Goal: Task Accomplishment & Management: Manage account settings

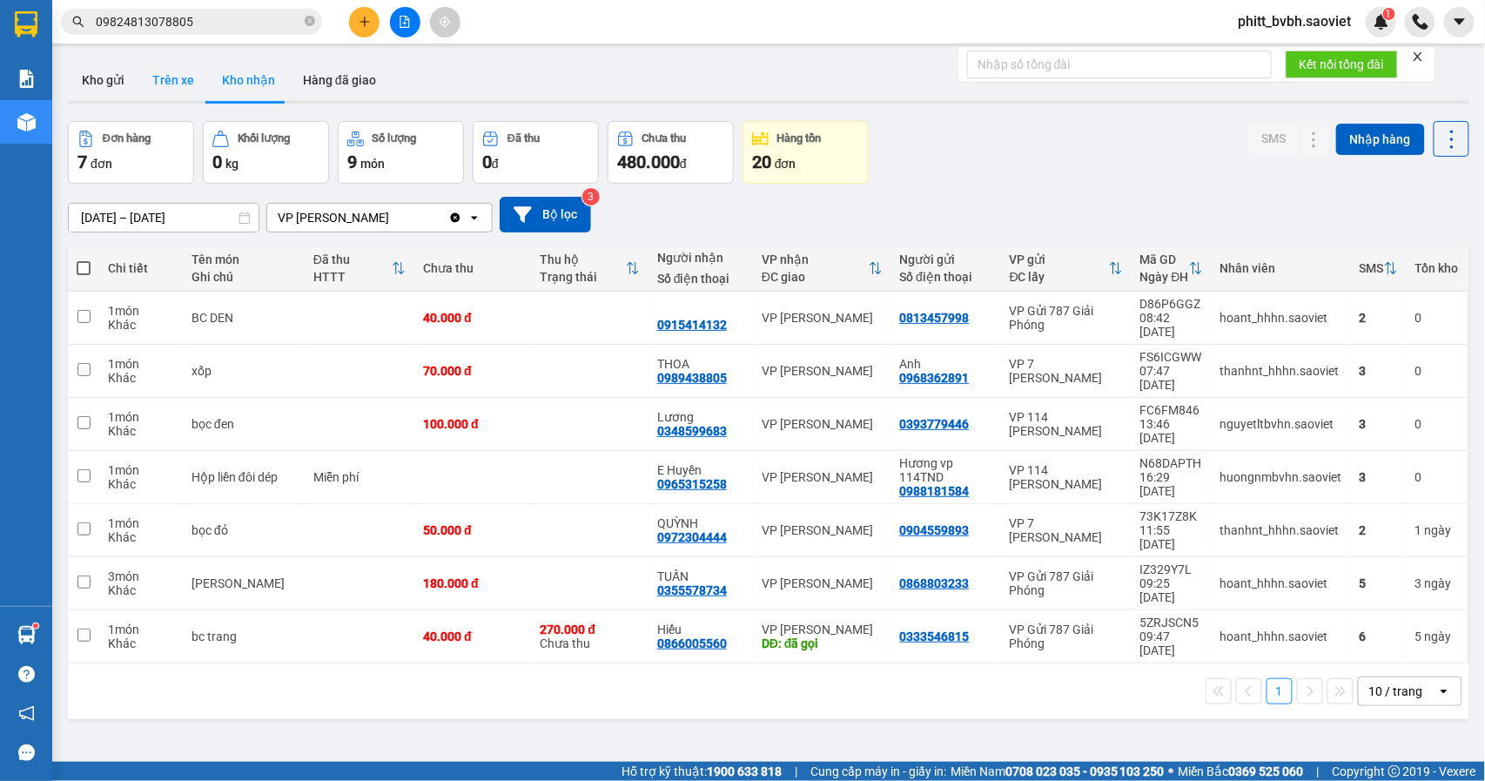
click at [165, 87] on button "Trên xe" at bounding box center [173, 80] width 70 height 42
type input "[DATE] – [DATE]"
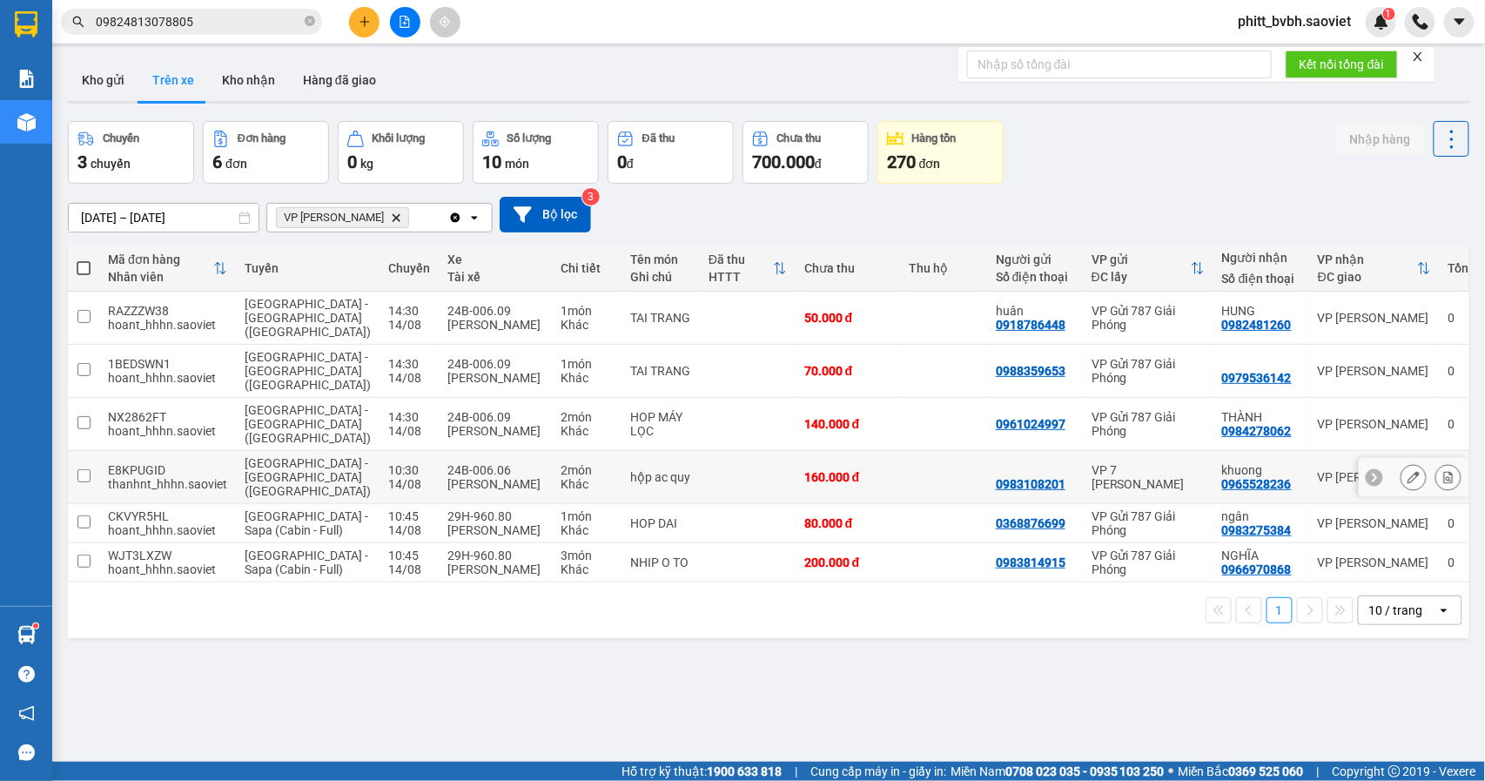
click at [478, 485] on div "[PERSON_NAME]" at bounding box center [495, 484] width 96 height 14
checkbox input "true"
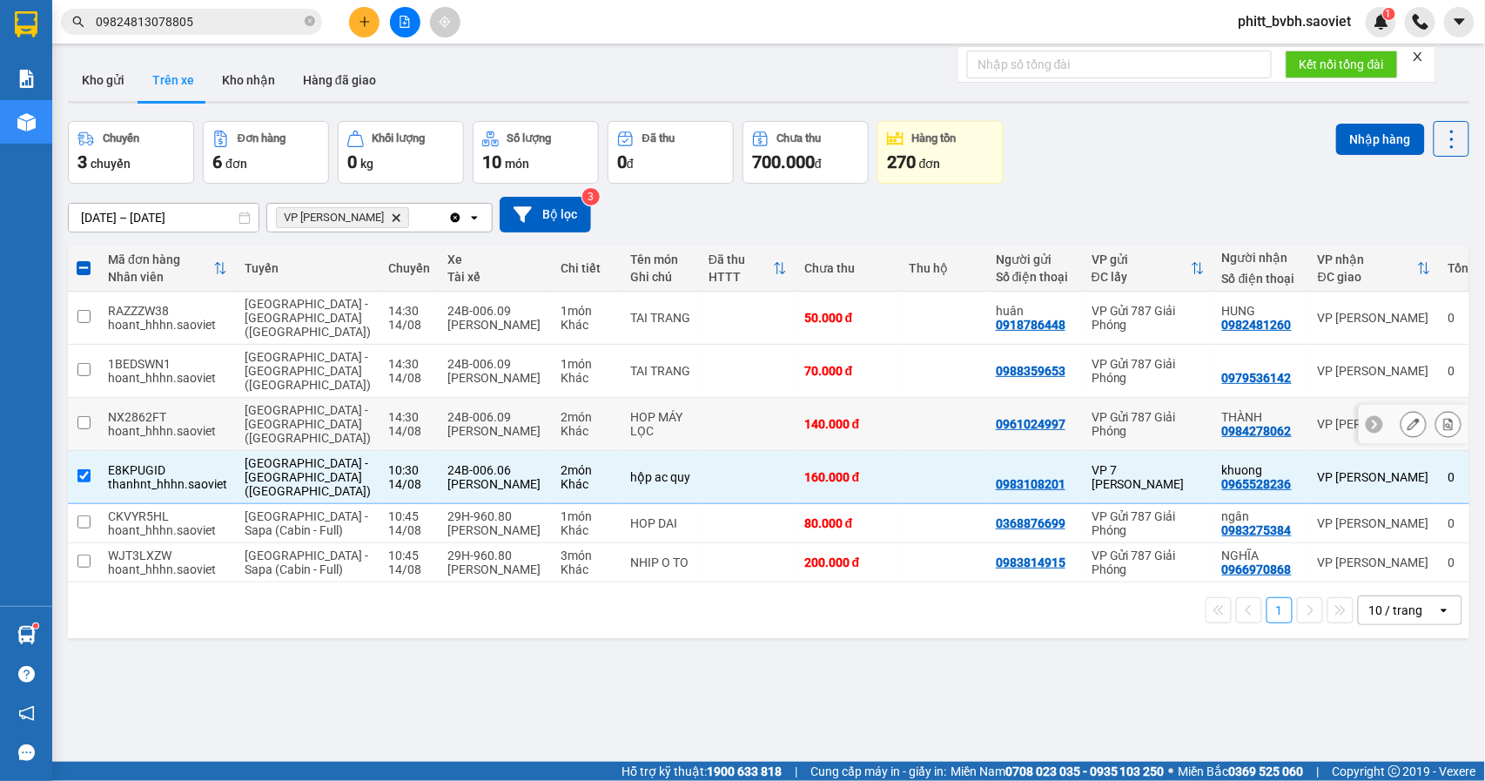
click at [488, 436] on td "24B-006.09 [PERSON_NAME]" at bounding box center [495, 424] width 113 height 53
checkbox input "true"
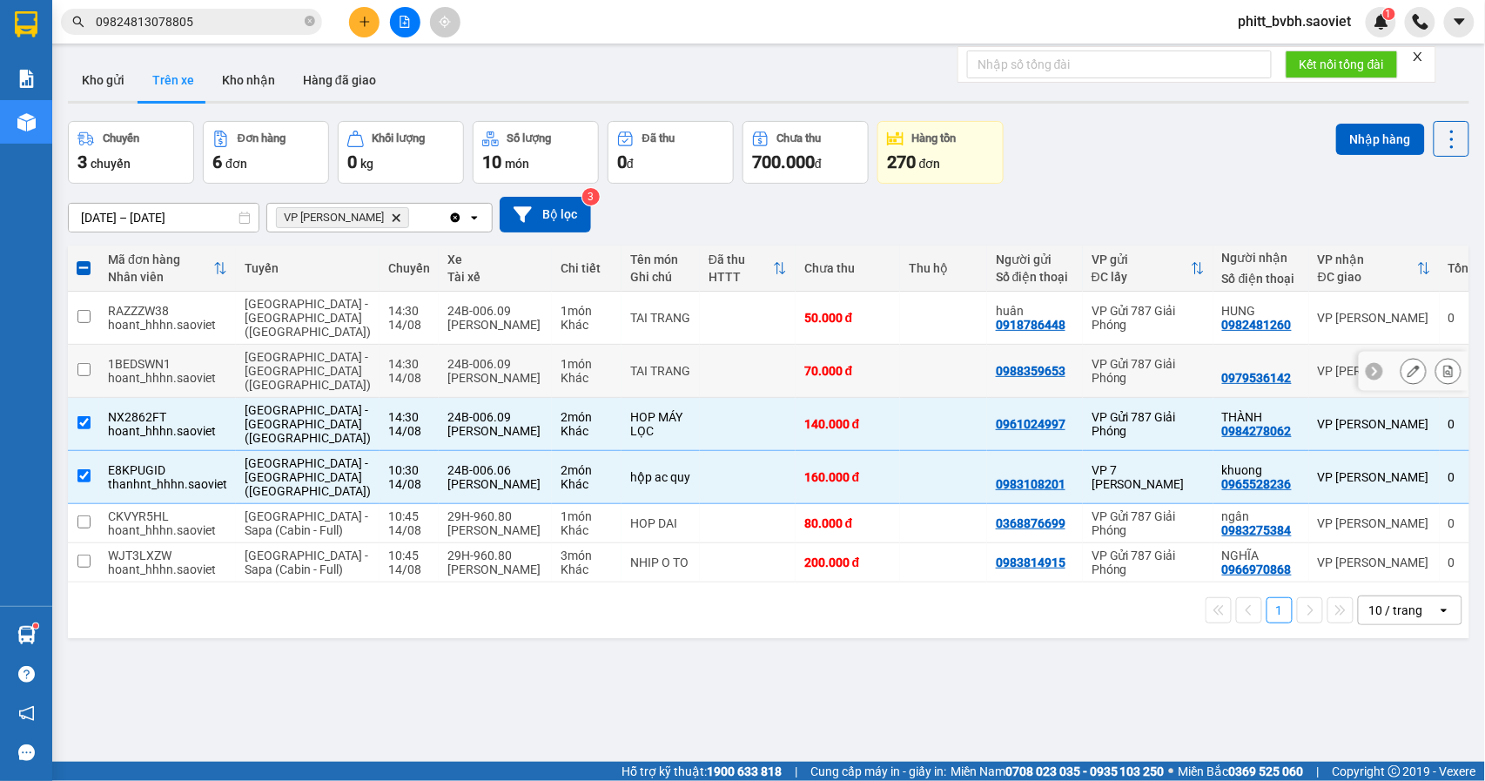
click at [700, 391] on td at bounding box center [748, 371] width 96 height 53
checkbox input "true"
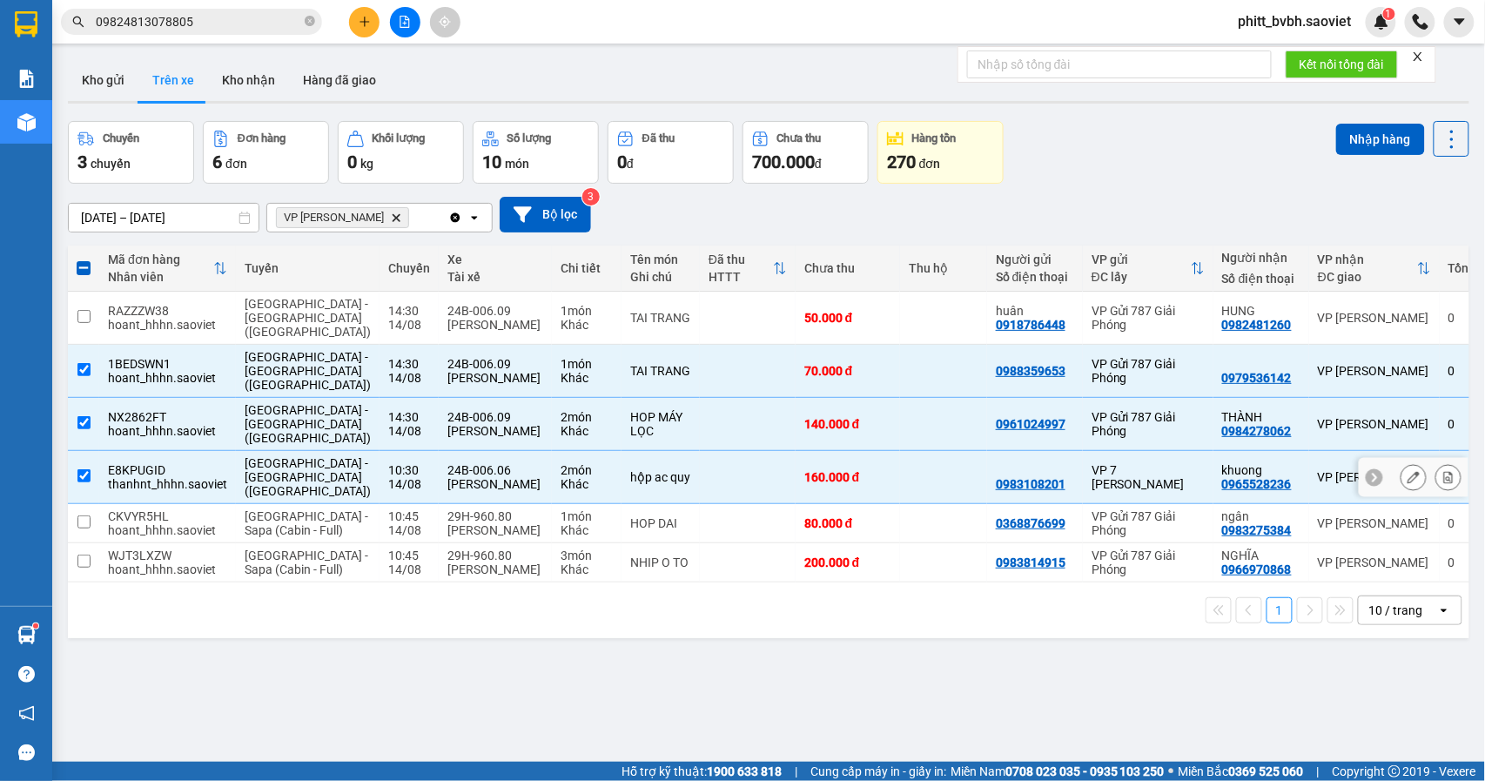
click at [700, 485] on td at bounding box center [748, 477] width 96 height 53
checkbox input "false"
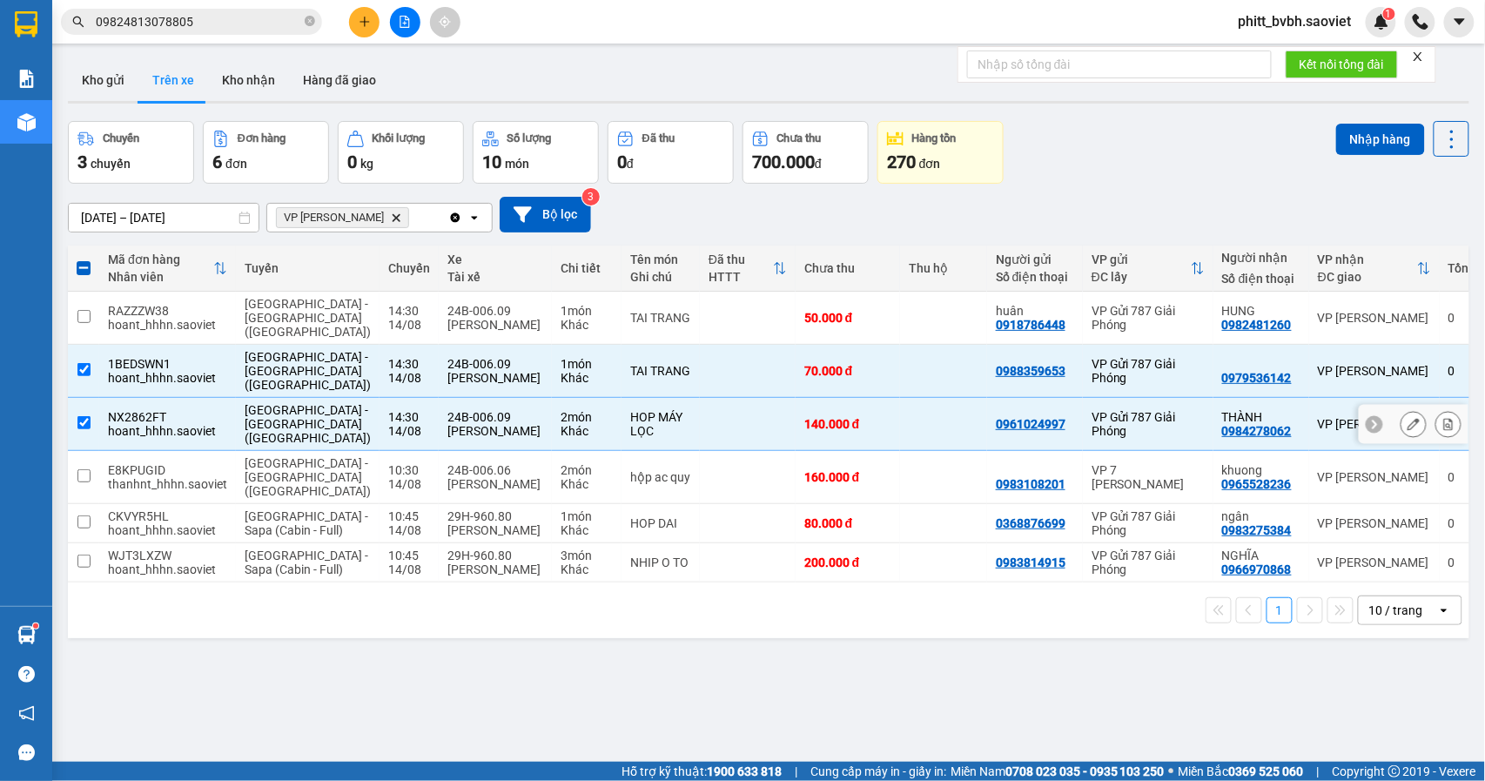
click at [700, 437] on td at bounding box center [748, 424] width 96 height 53
checkbox input "false"
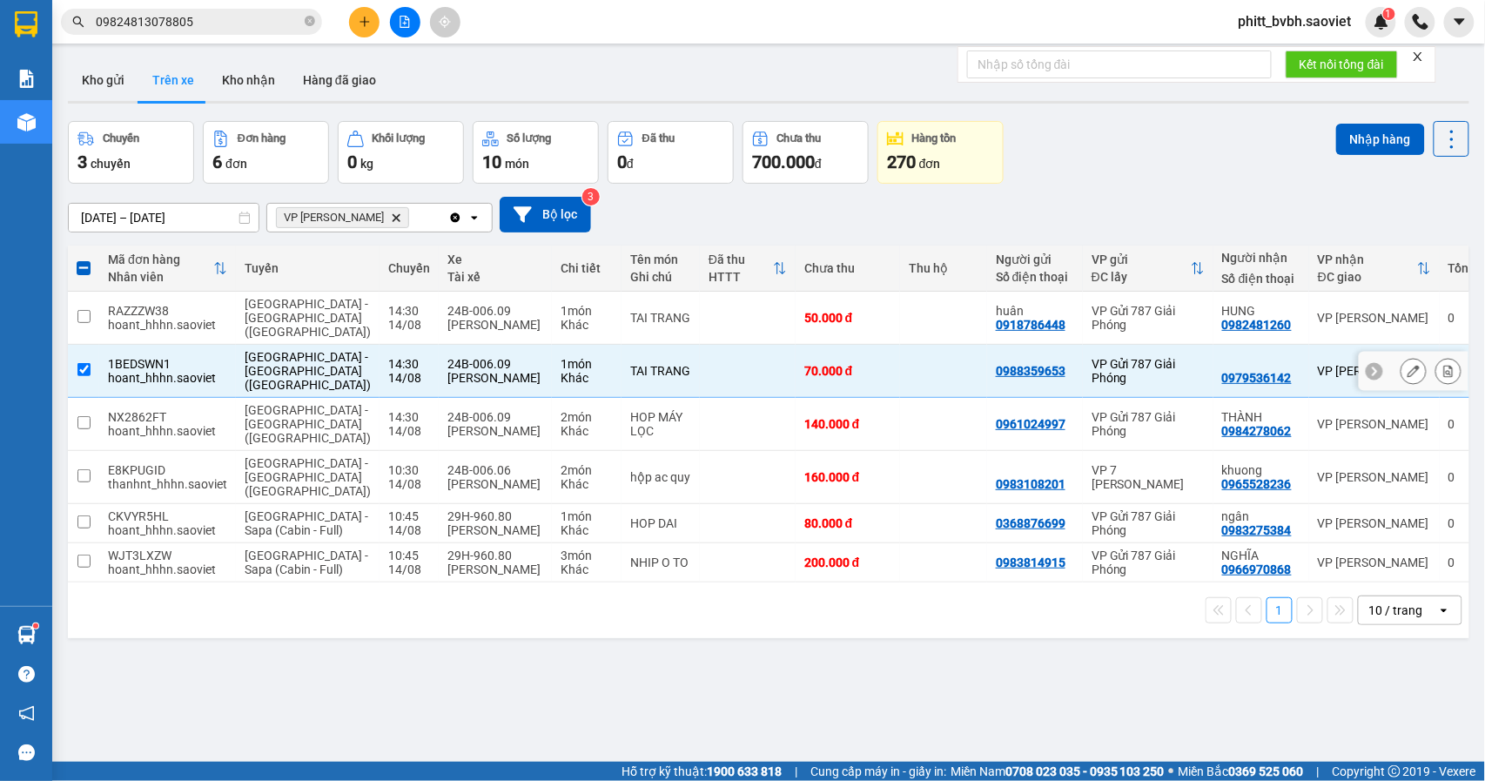
click at [700, 378] on td at bounding box center [748, 371] width 96 height 53
checkbox input "false"
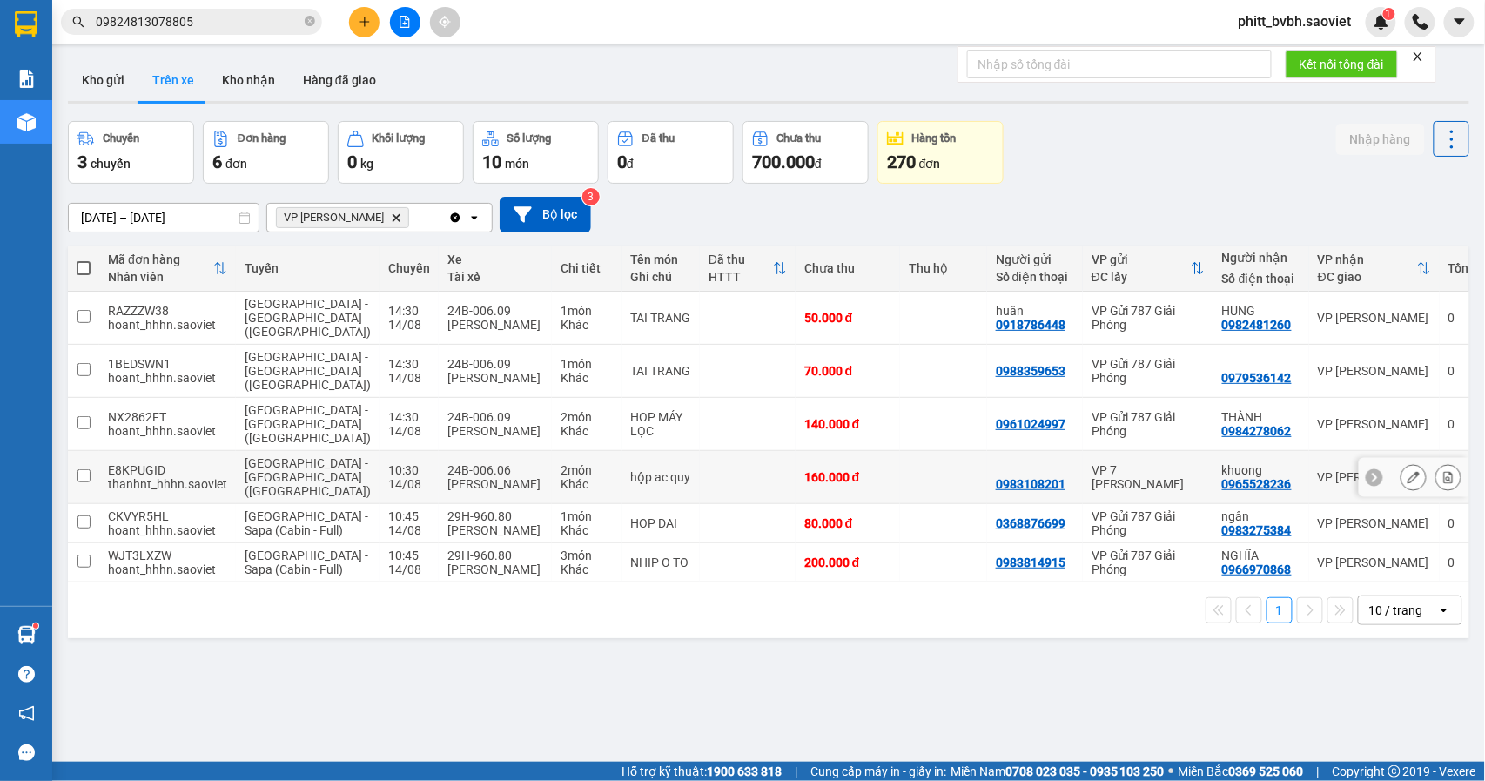
click at [700, 471] on td at bounding box center [748, 477] width 96 height 53
checkbox input "true"
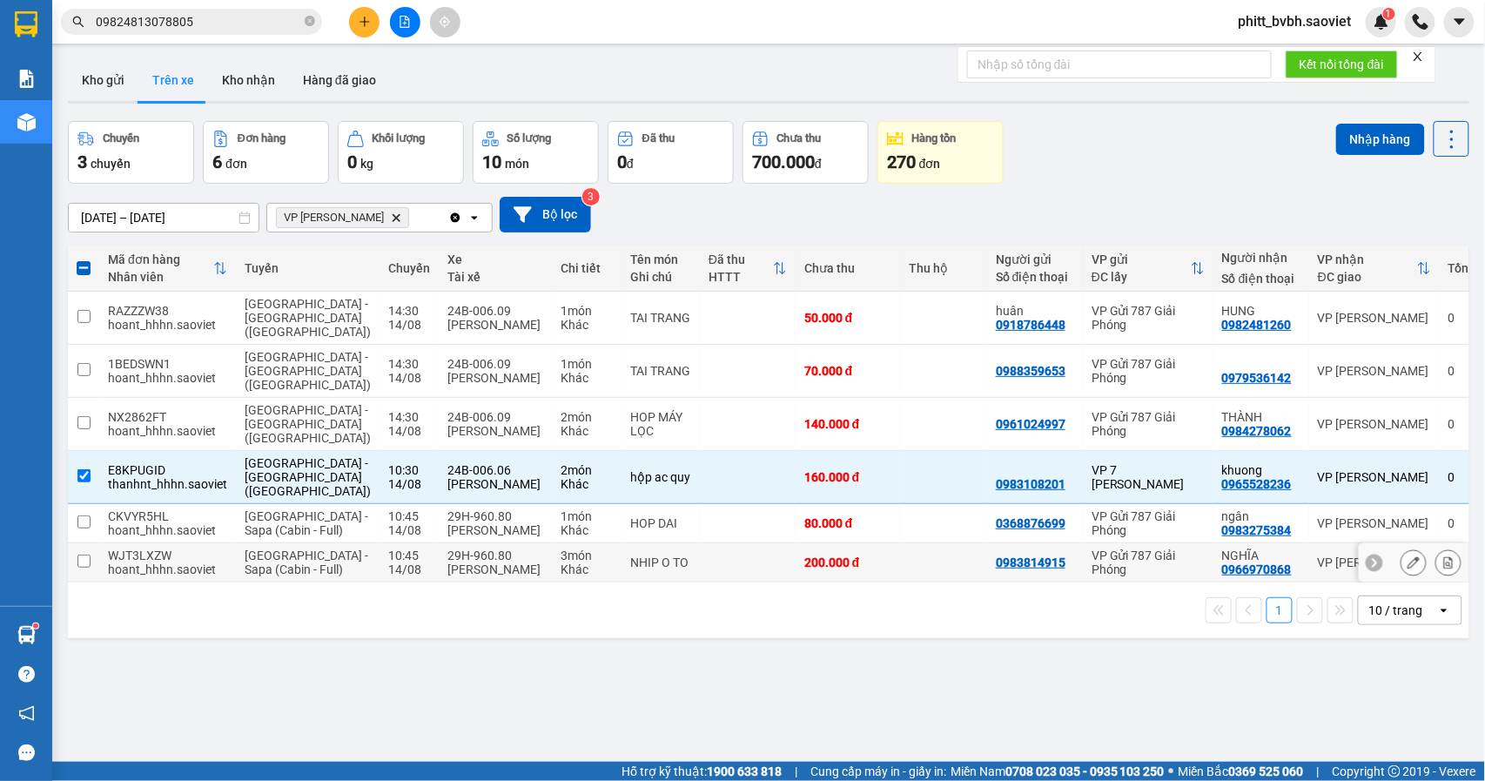
click at [700, 580] on td at bounding box center [748, 562] width 96 height 39
checkbox input "true"
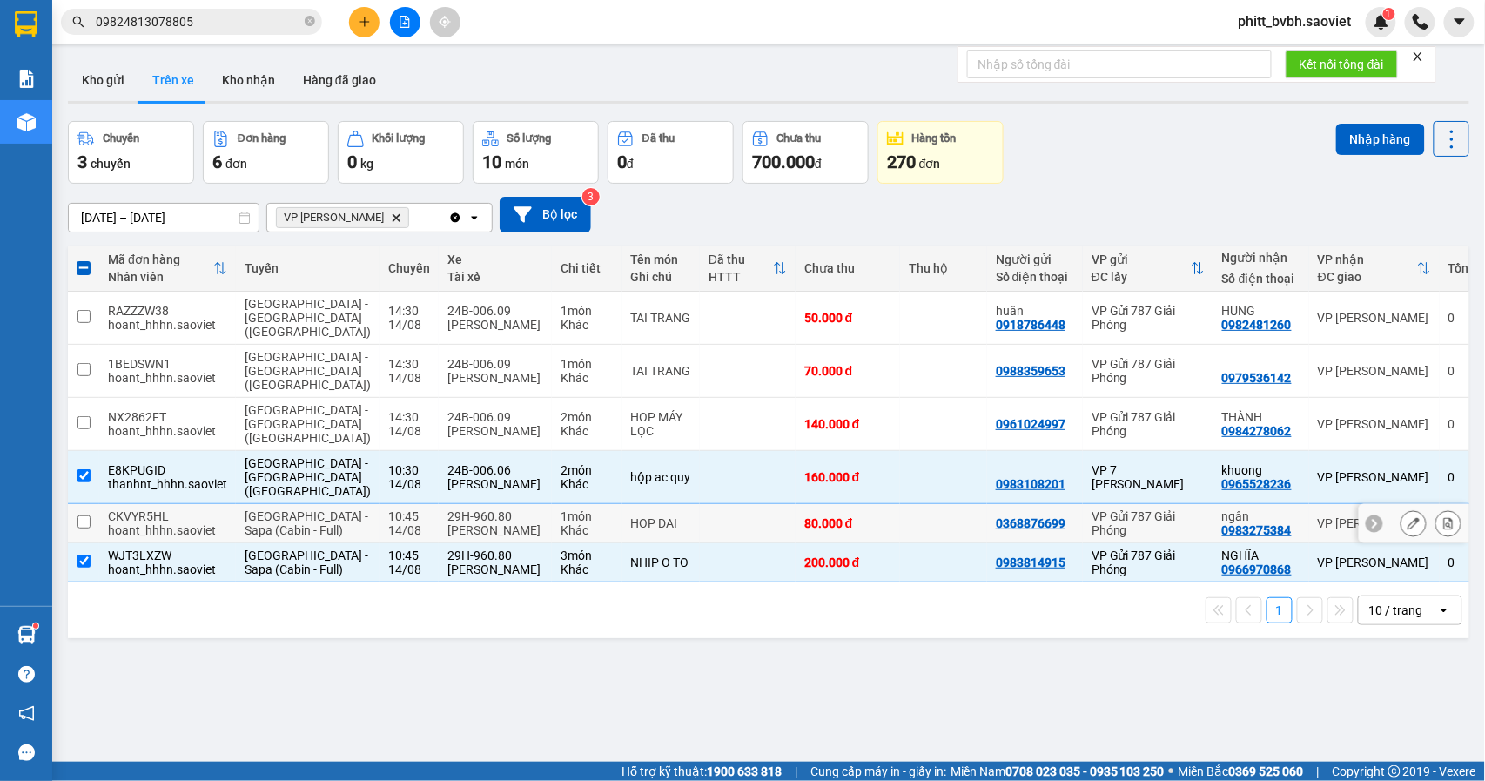
click at [700, 534] on td at bounding box center [748, 523] width 96 height 39
checkbox input "true"
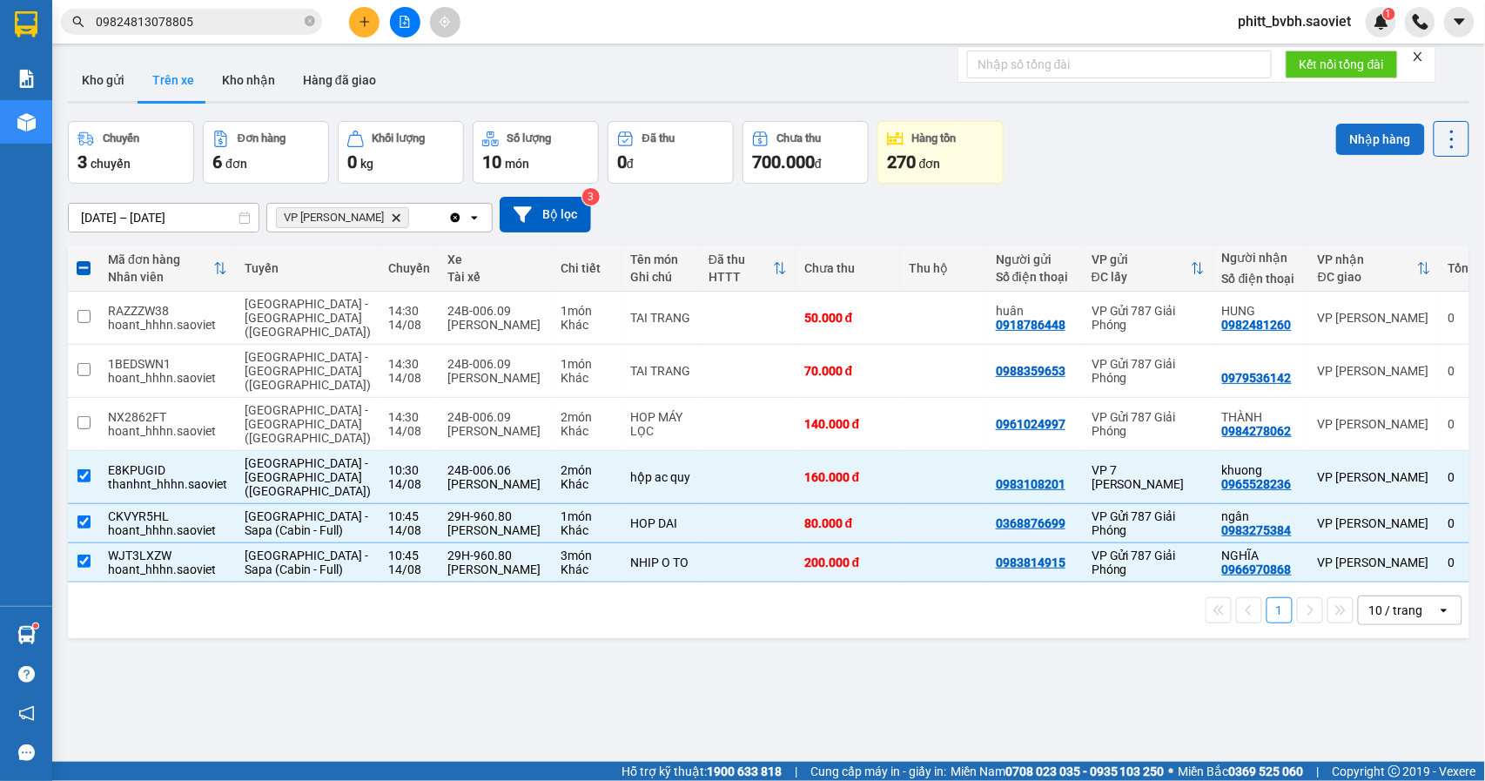
click at [1381, 132] on button "Nhập hàng" at bounding box center [1380, 139] width 89 height 31
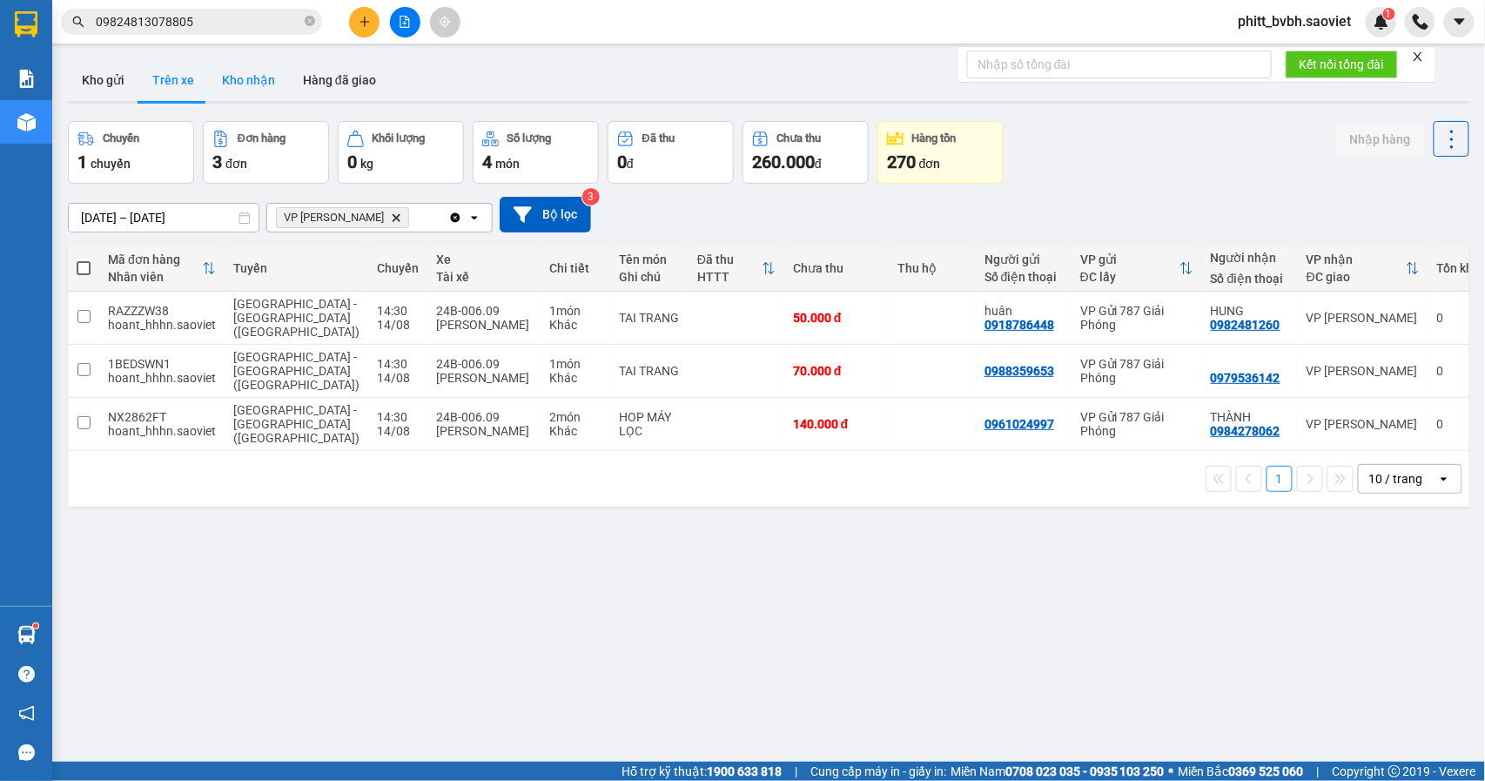
click at [238, 64] on button "Kho nhận" at bounding box center [248, 80] width 81 height 42
type input "[DATE] – [DATE]"
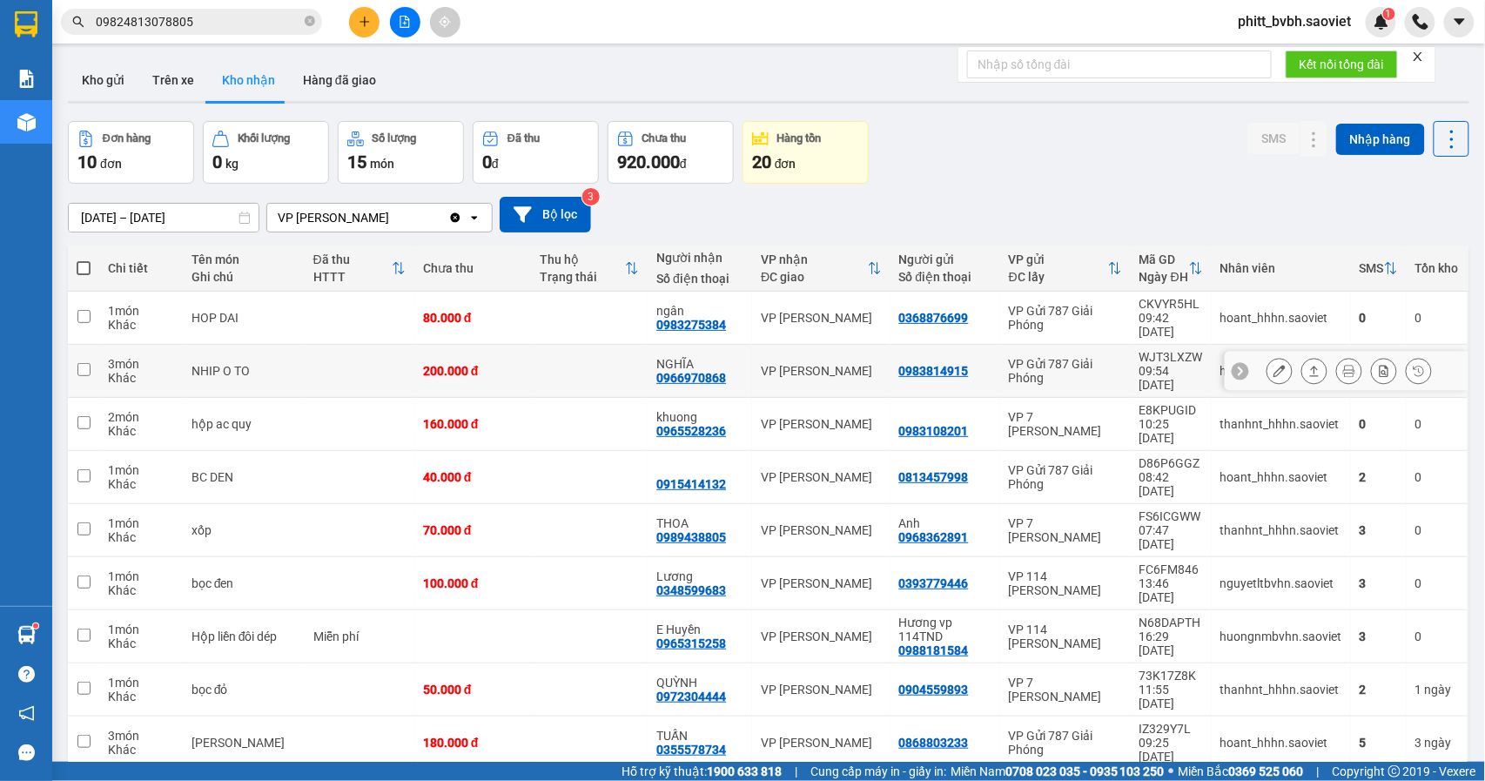
click at [531, 353] on td at bounding box center [589, 371] width 117 height 53
checkbox input "true"
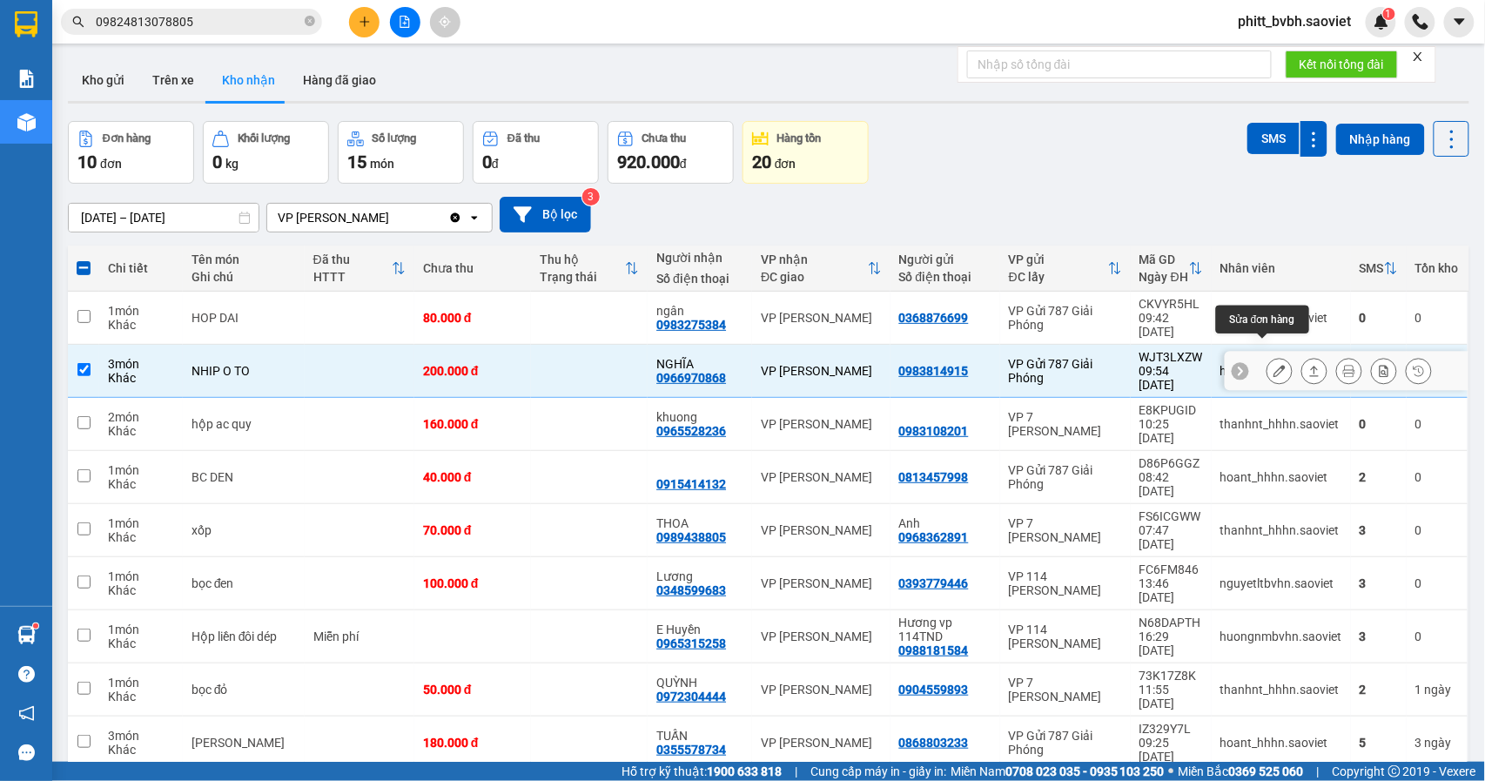
click at [1274, 365] on icon at bounding box center [1280, 371] width 12 height 12
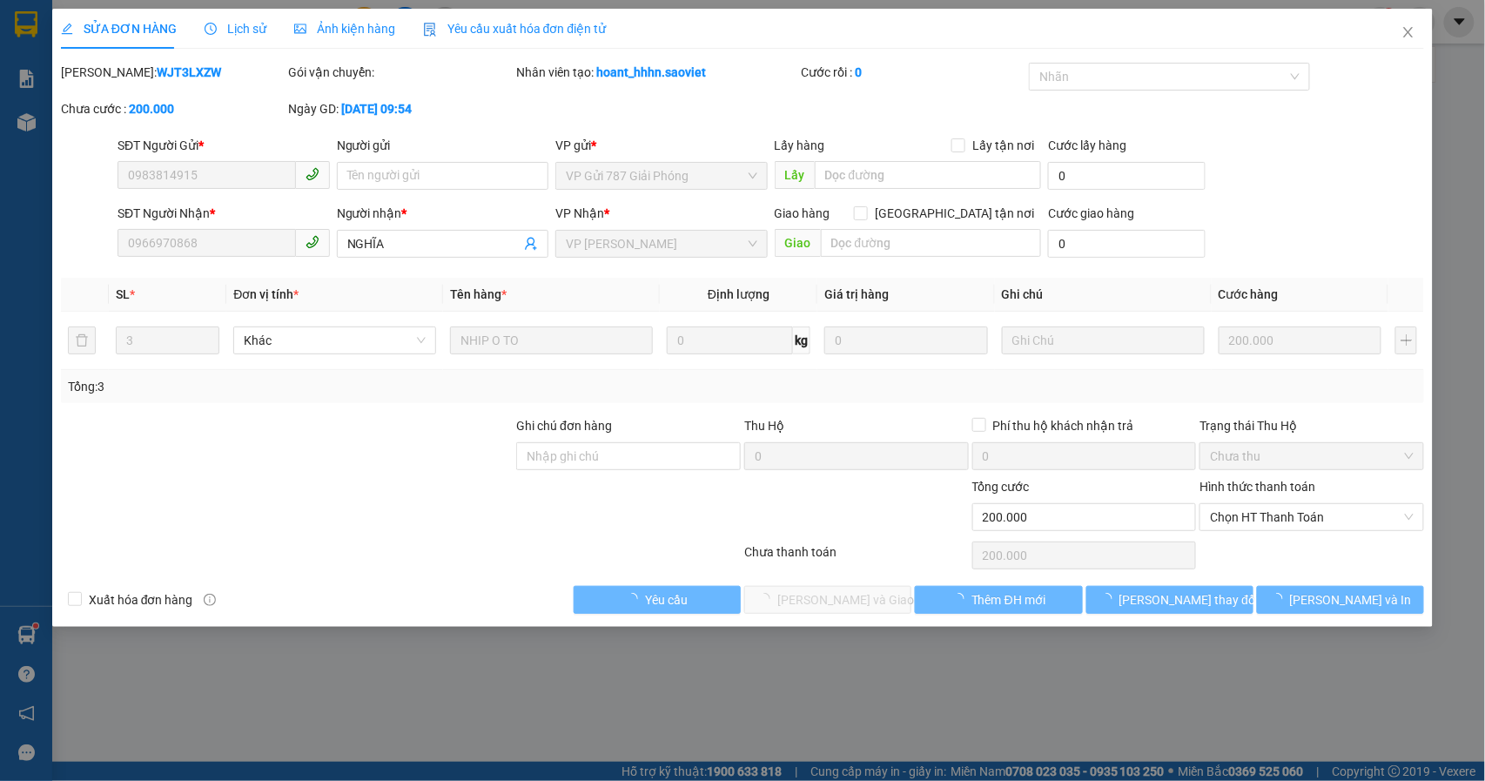
type input "0983814915"
type input "0966970868"
type input "NGHĨA"
type input "200.000"
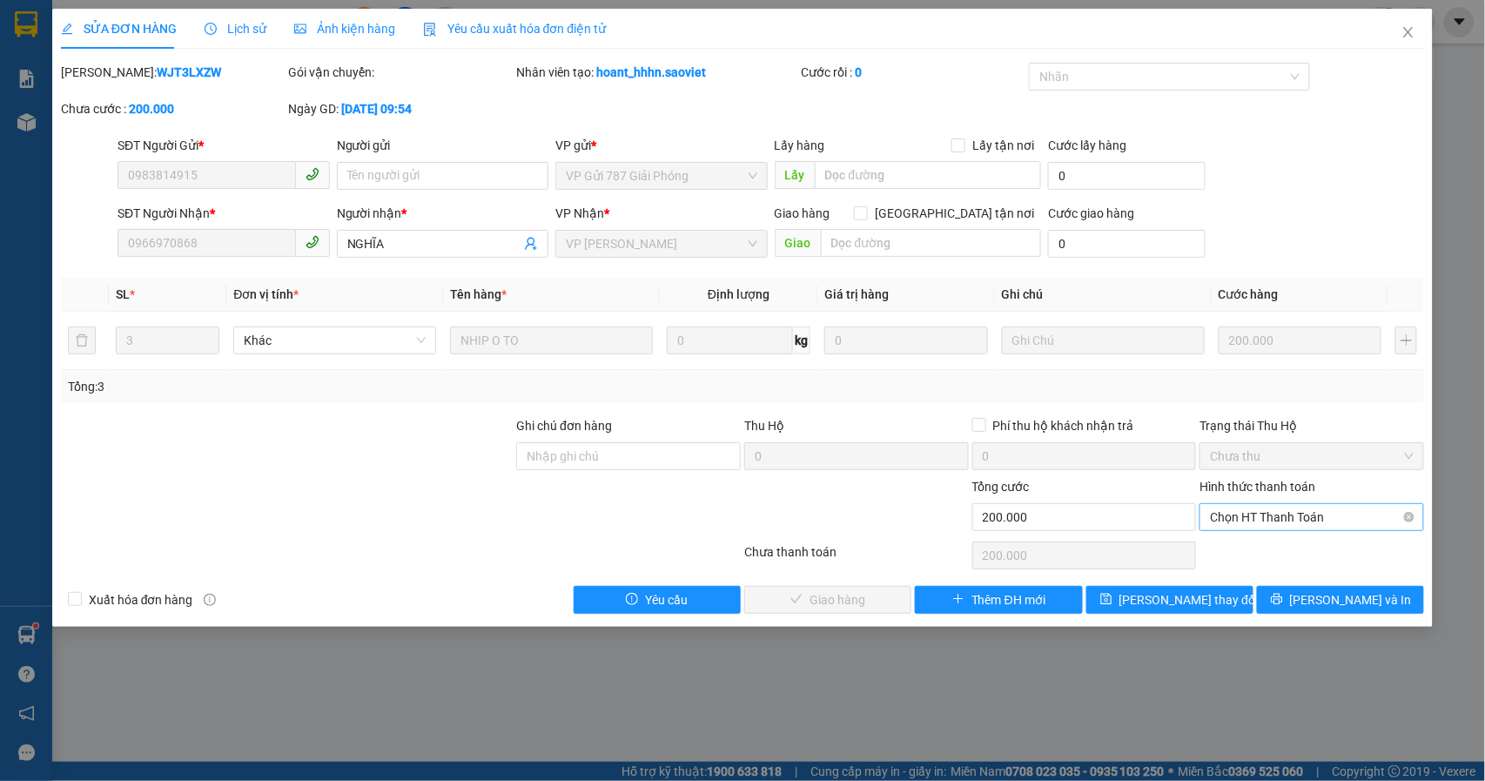
click at [1294, 521] on span "Chọn HT Thanh Toán" at bounding box center [1312, 517] width 204 height 26
click at [1262, 550] on div "Tại văn phòng" at bounding box center [1313, 553] width 204 height 19
type input "0"
drag, startPoint x: 857, startPoint y: 602, endPoint x: 926, endPoint y: 564, distance: 79.5
click at [857, 604] on span "[PERSON_NAME] và Giao hàng" at bounding box center [860, 599] width 167 height 19
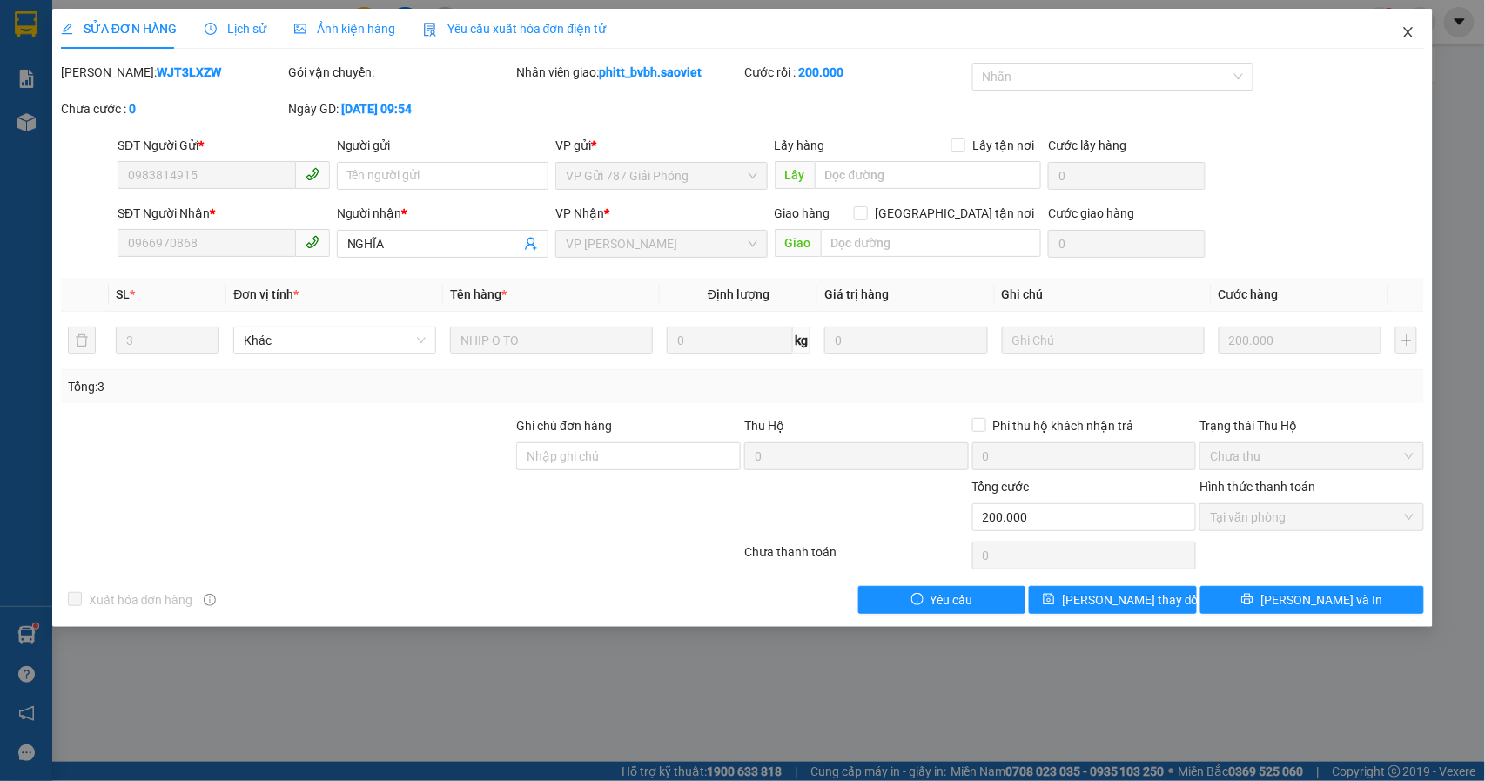
click at [1407, 30] on icon "close" at bounding box center [1409, 32] width 10 height 10
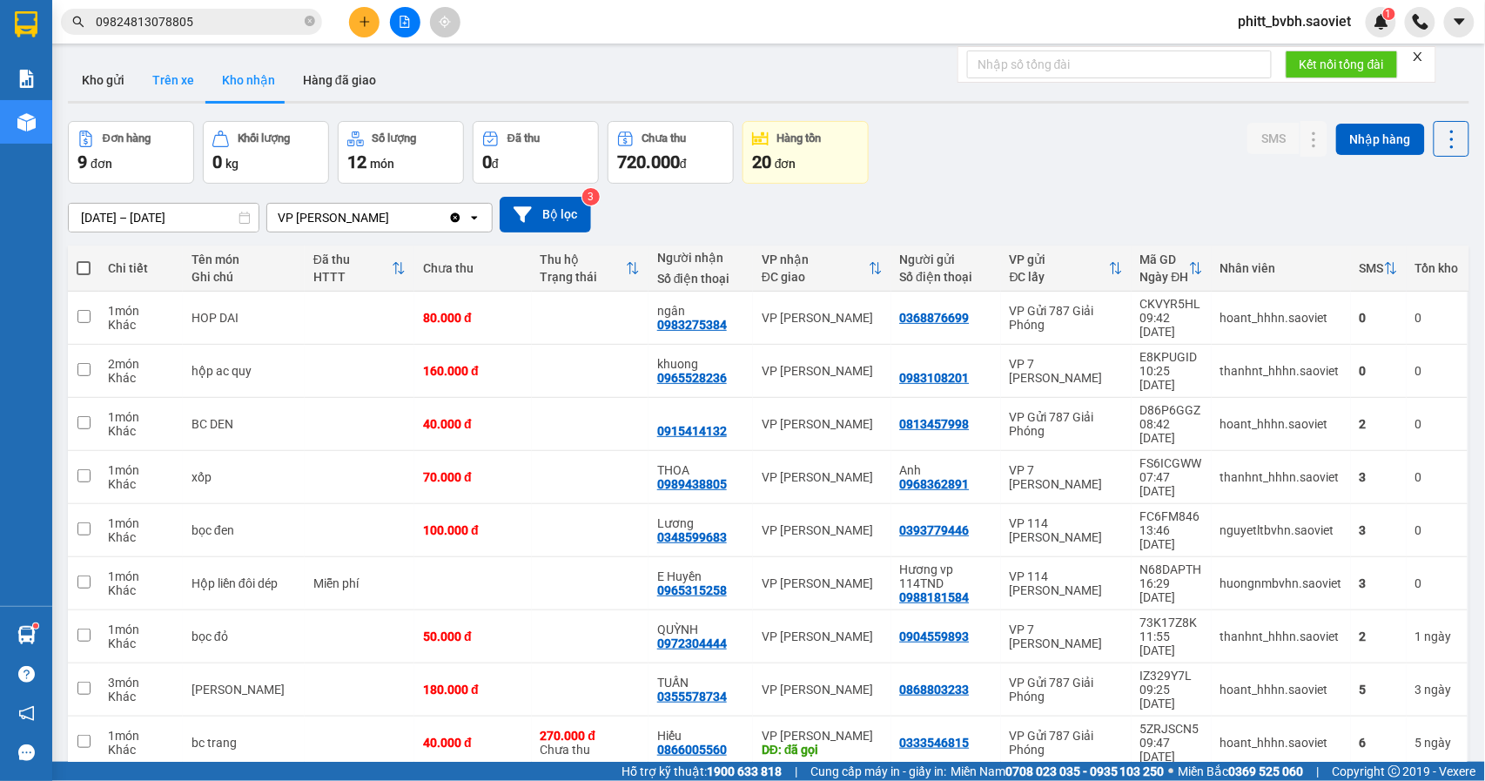
click at [175, 85] on button "Trên xe" at bounding box center [173, 80] width 70 height 42
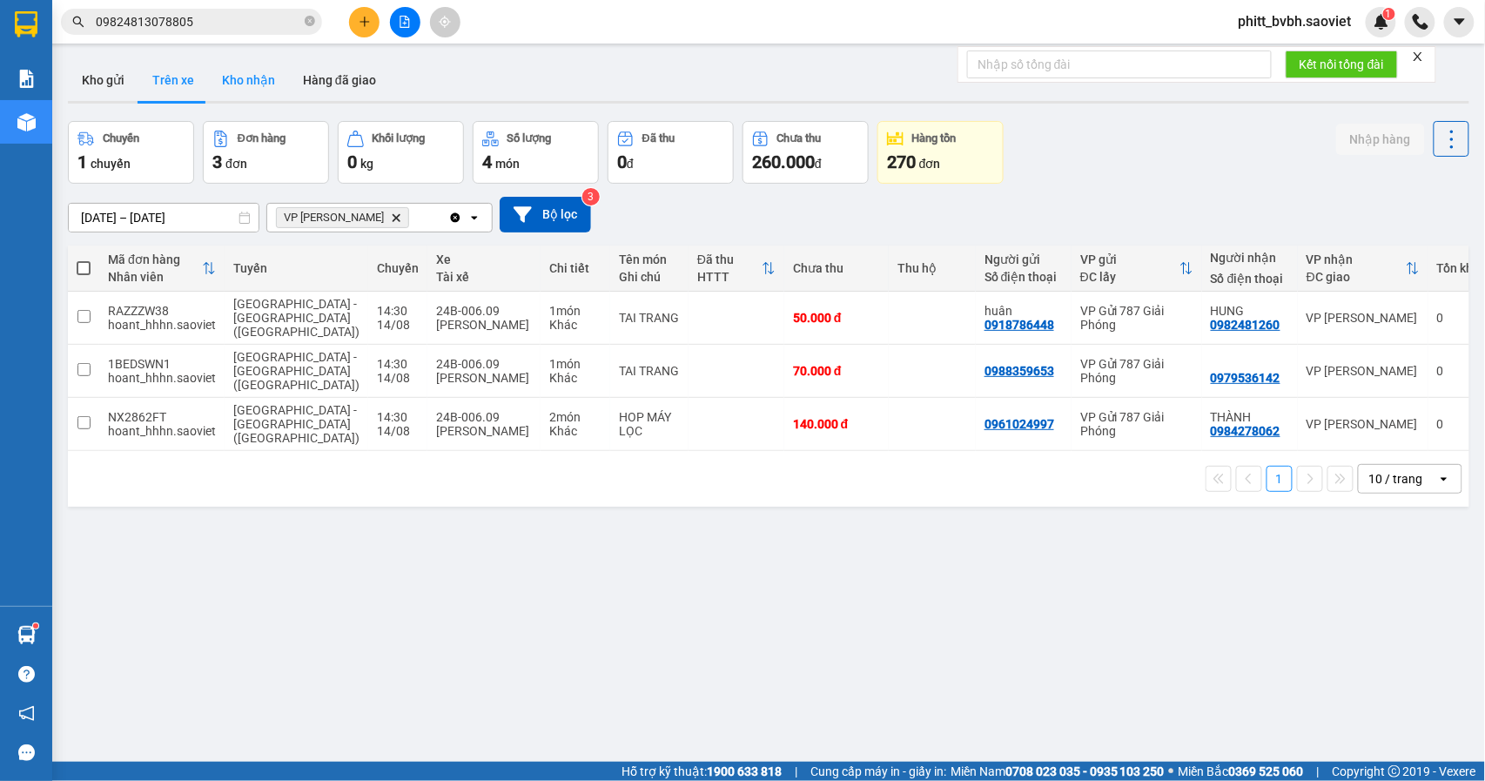
click at [256, 64] on button "Kho nhận" at bounding box center [248, 80] width 81 height 42
type input "[DATE] – [DATE]"
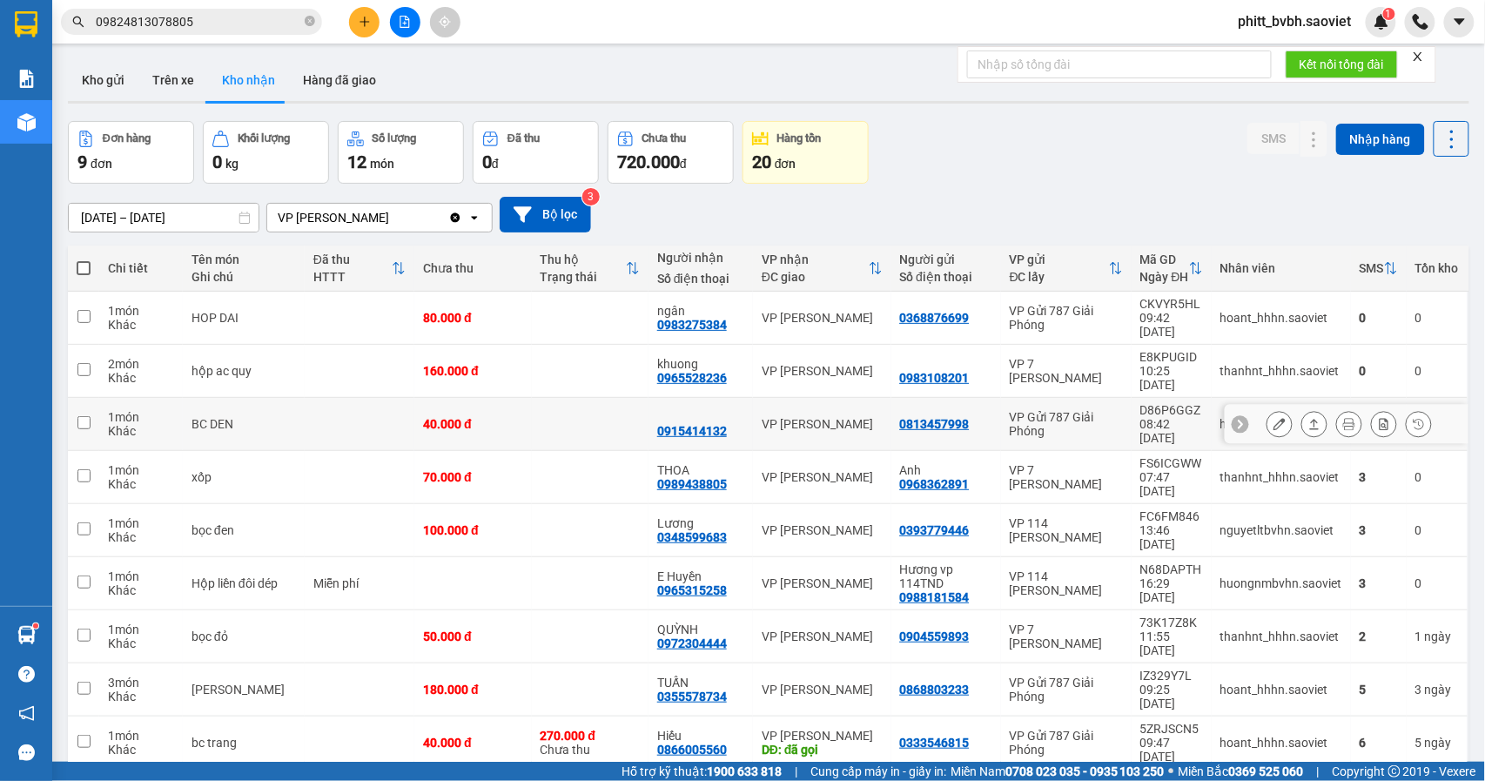
click at [487, 364] on div "160.000 đ" at bounding box center [472, 371] width 99 height 14
checkbox input "true"
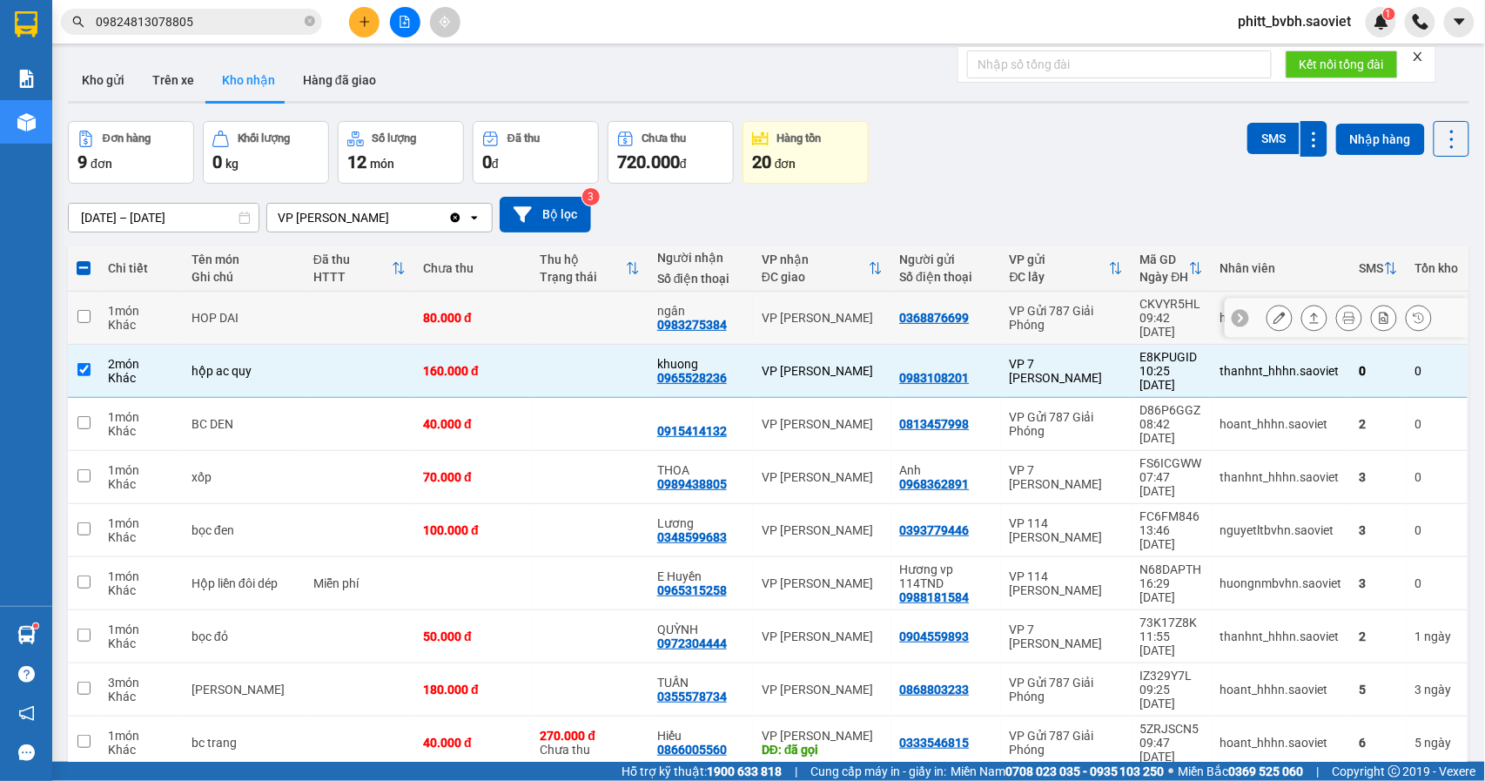
click at [580, 297] on td at bounding box center [590, 318] width 117 height 53
checkbox input "true"
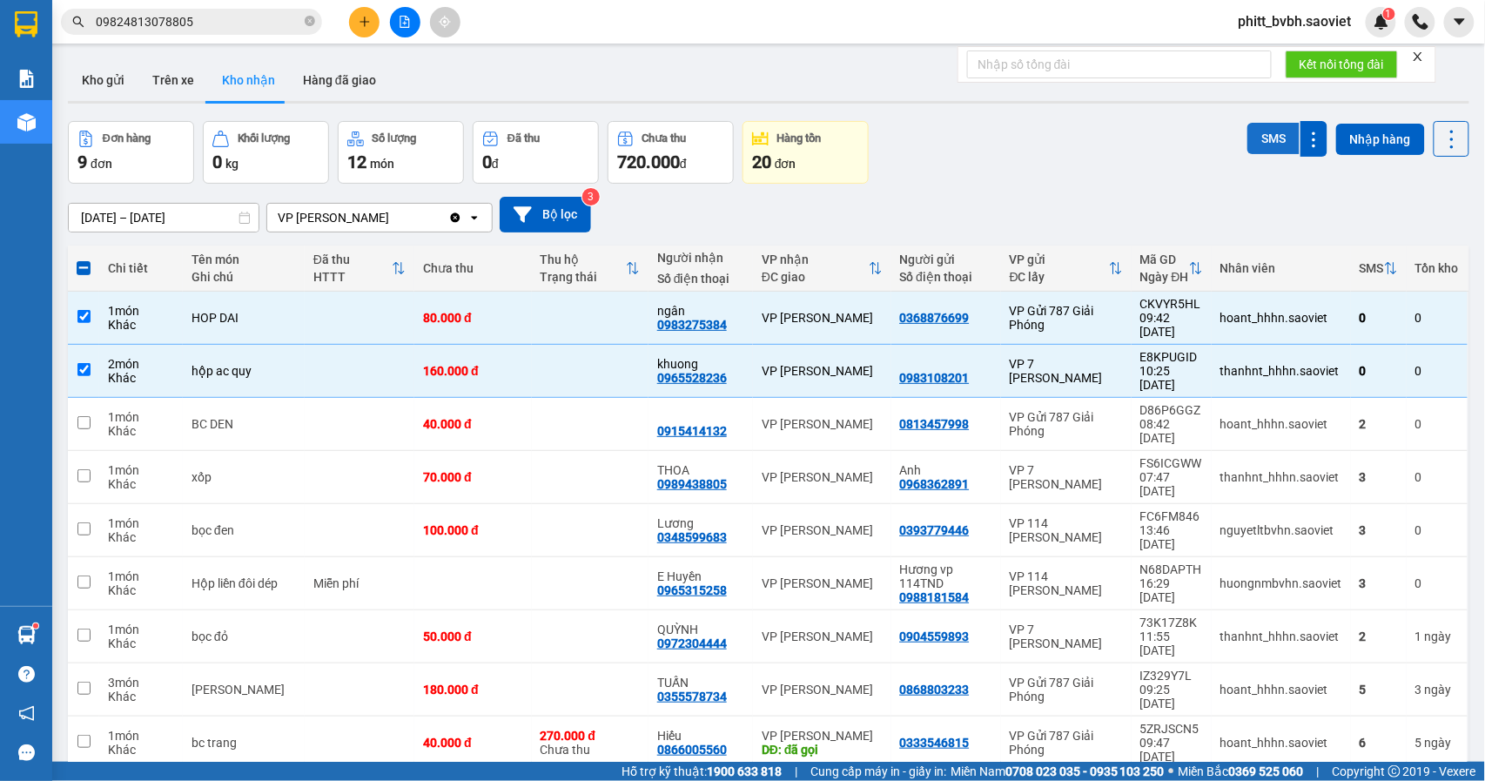
click at [1247, 134] on button "SMS" at bounding box center [1273, 138] width 52 height 31
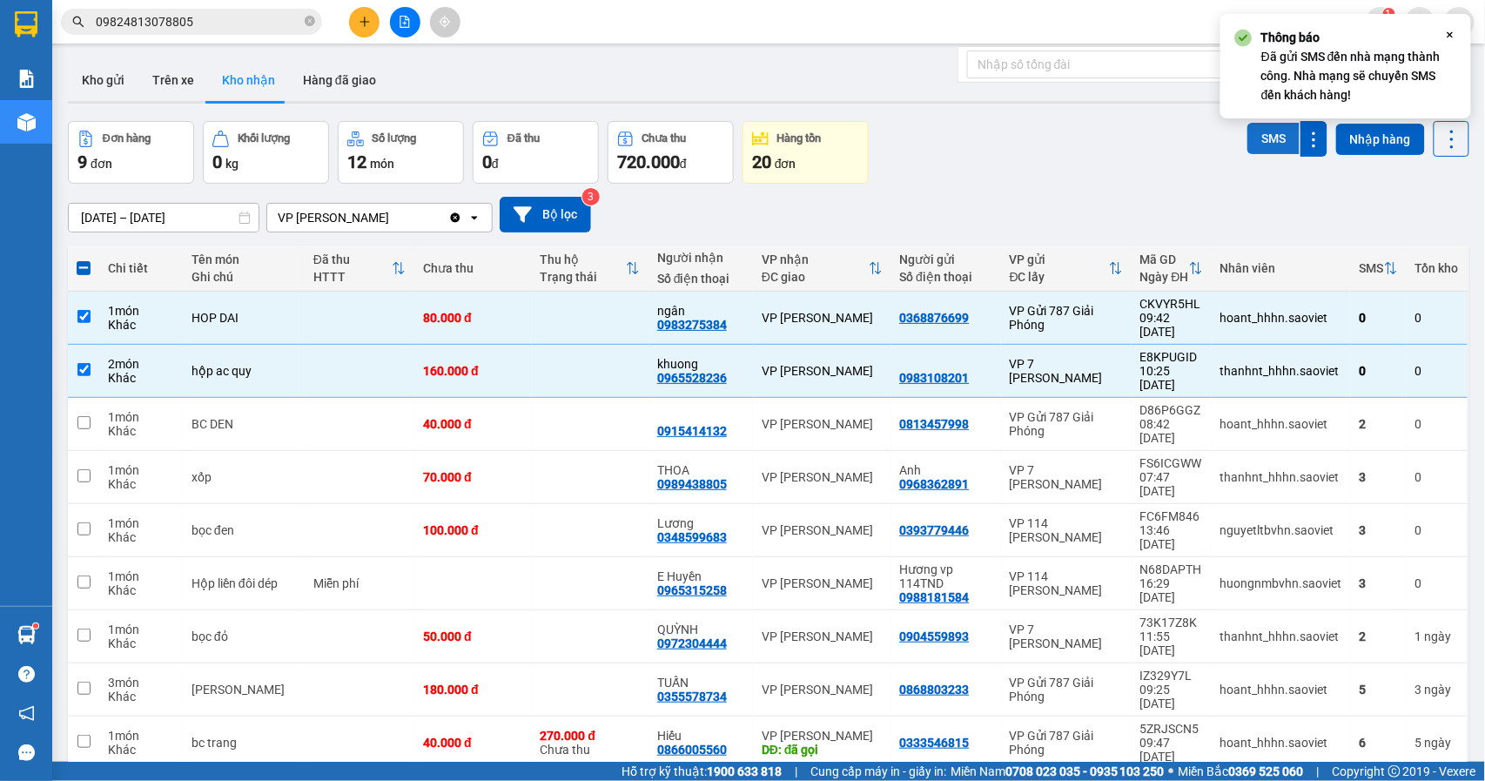
click at [1279, 139] on button "SMS" at bounding box center [1273, 138] width 52 height 31
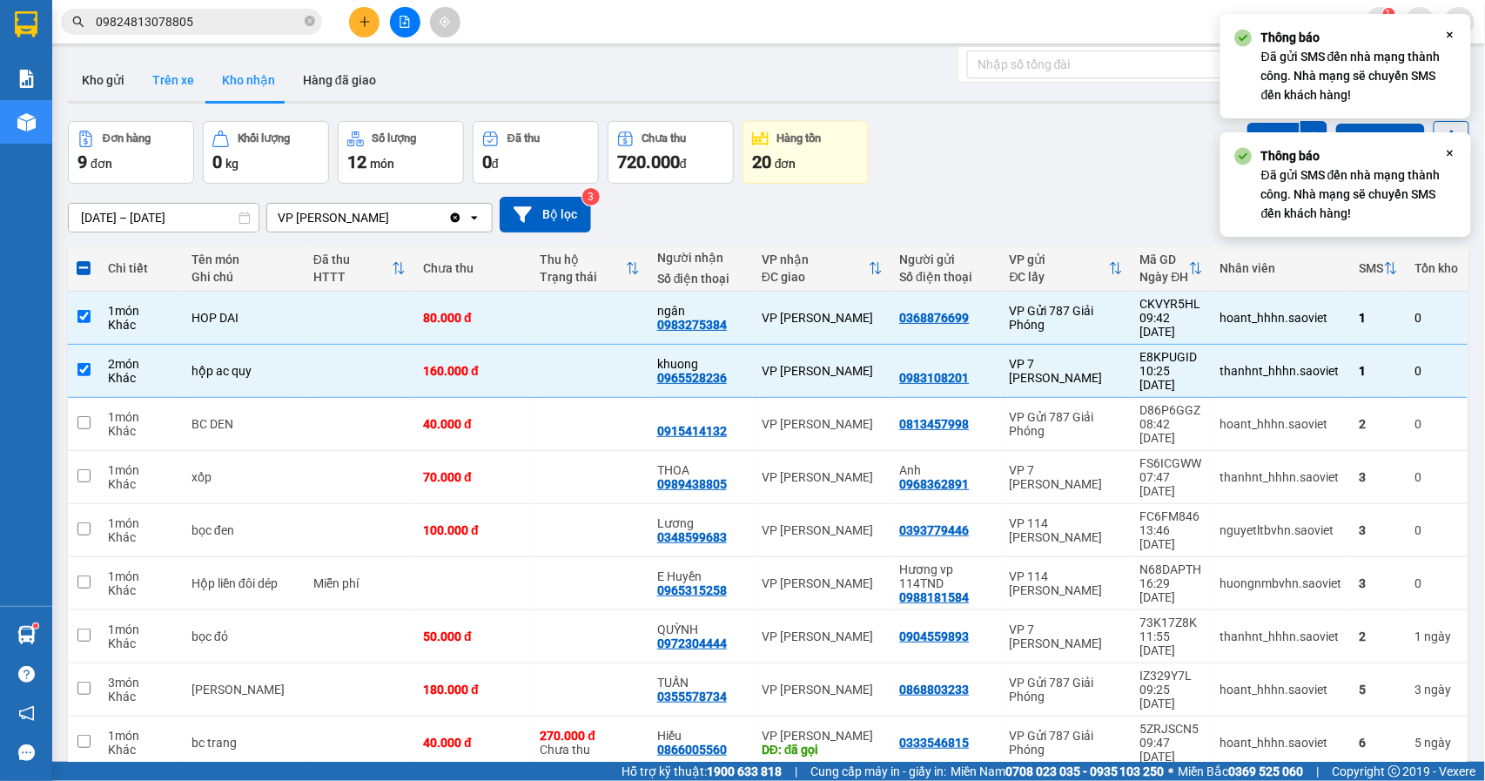
click at [179, 80] on button "Trên xe" at bounding box center [173, 80] width 70 height 42
type input "[DATE] – [DATE]"
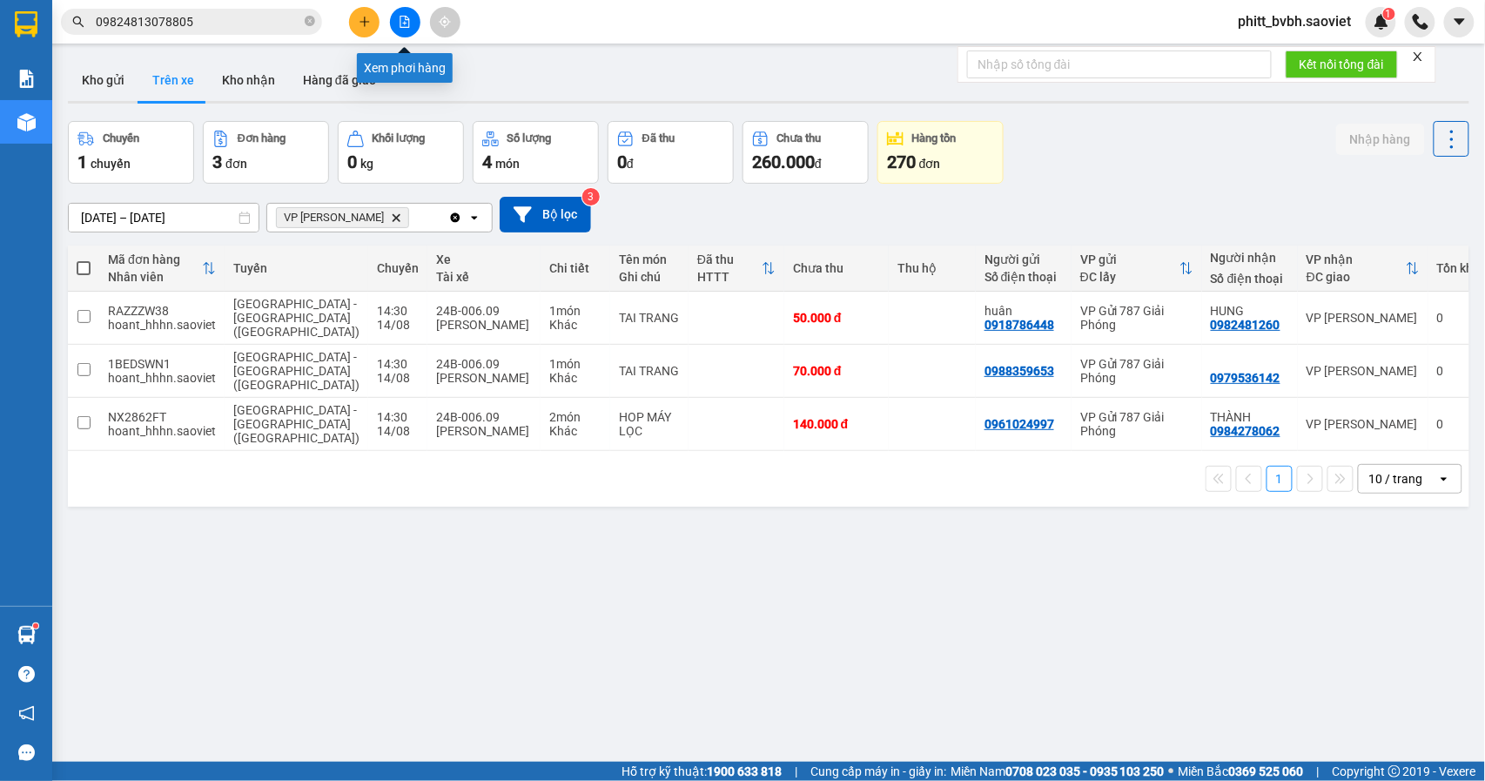
click at [406, 19] on icon "file-add" at bounding box center [405, 22] width 10 height 12
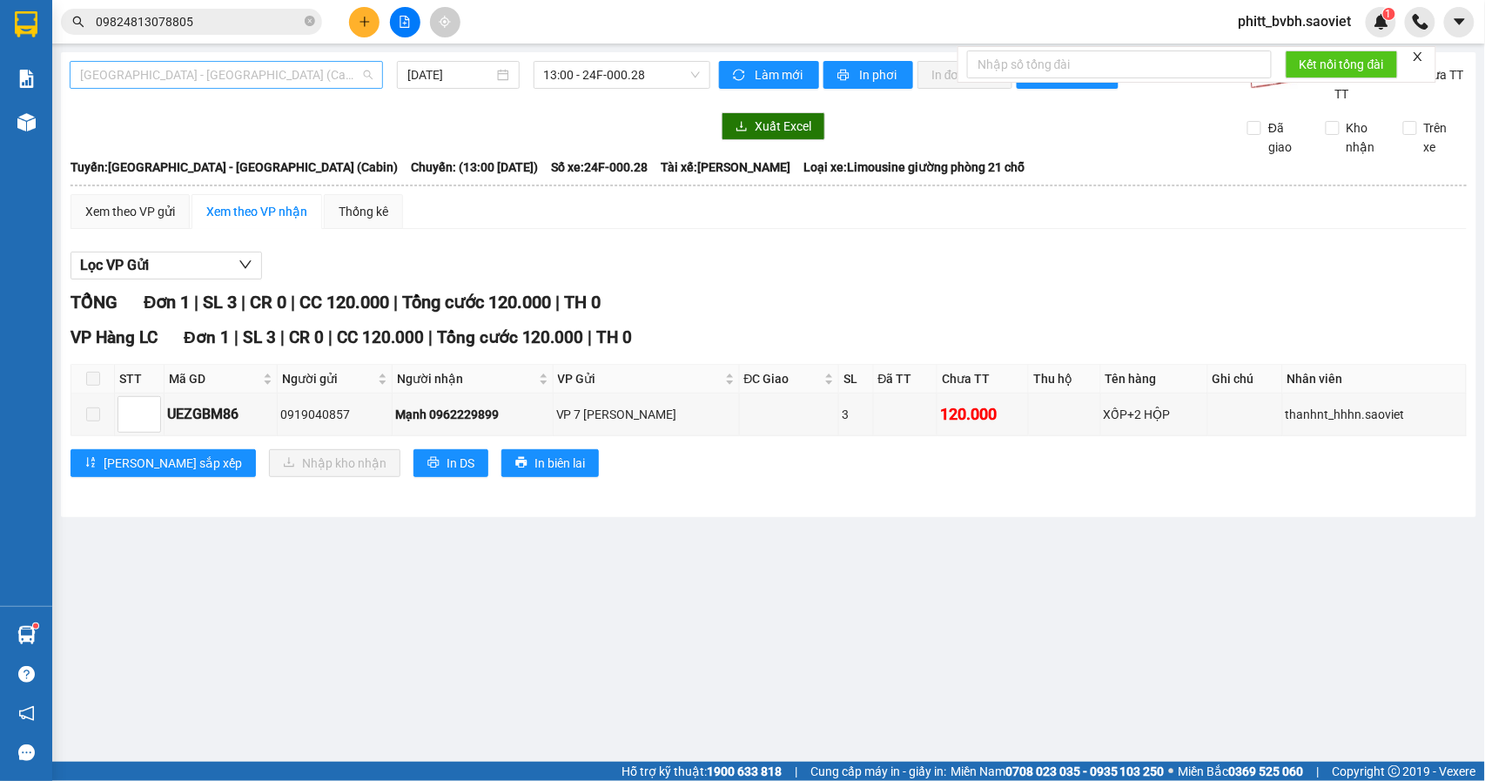
click at [235, 71] on span "[GEOGRAPHIC_DATA] - [GEOGRAPHIC_DATA] (Cabin)" at bounding box center [226, 75] width 292 height 26
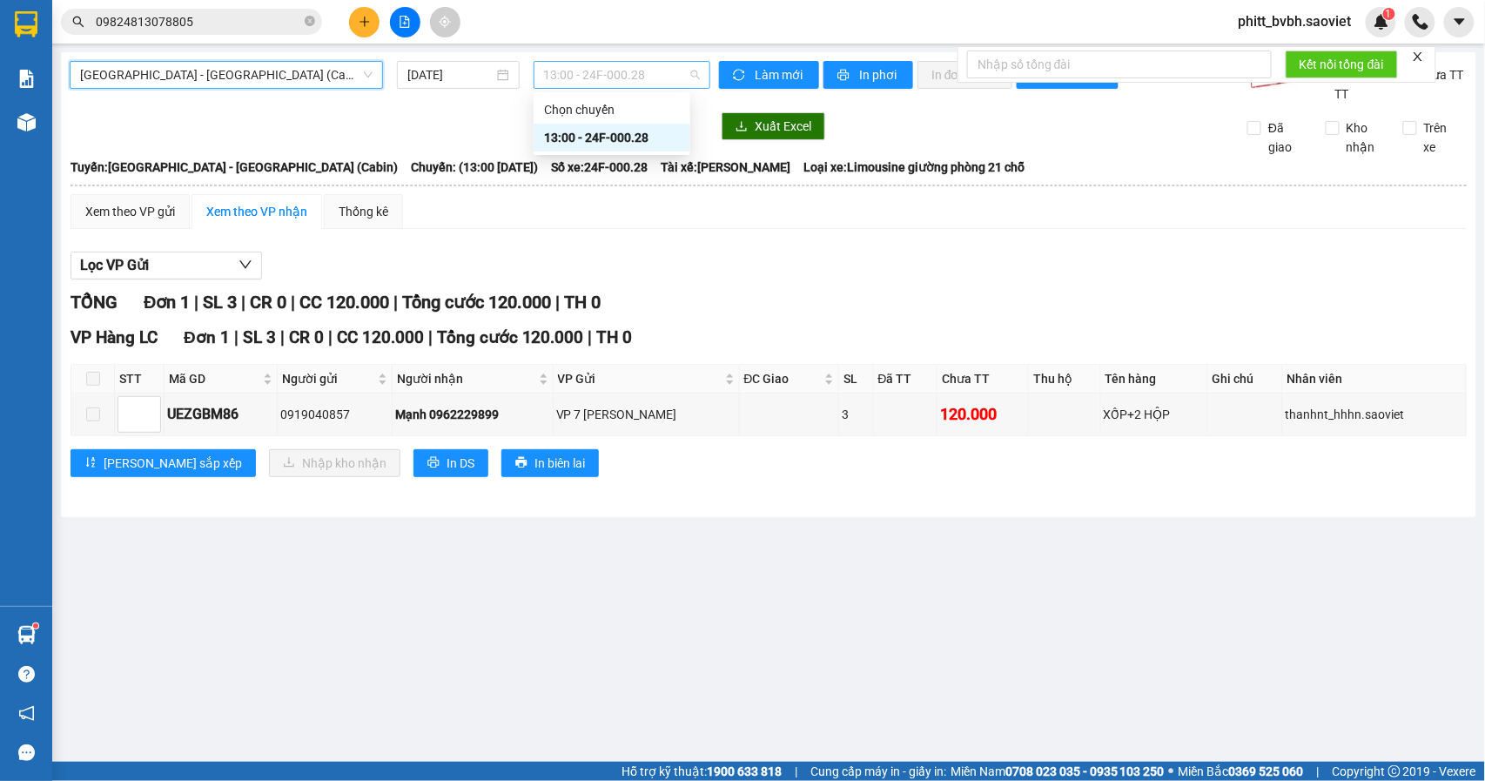
click at [632, 81] on span "13:00 - 24F-000.28" at bounding box center [622, 75] width 156 height 26
click at [242, 78] on span "[GEOGRAPHIC_DATA] - [GEOGRAPHIC_DATA] (Cabin)" at bounding box center [226, 75] width 292 height 26
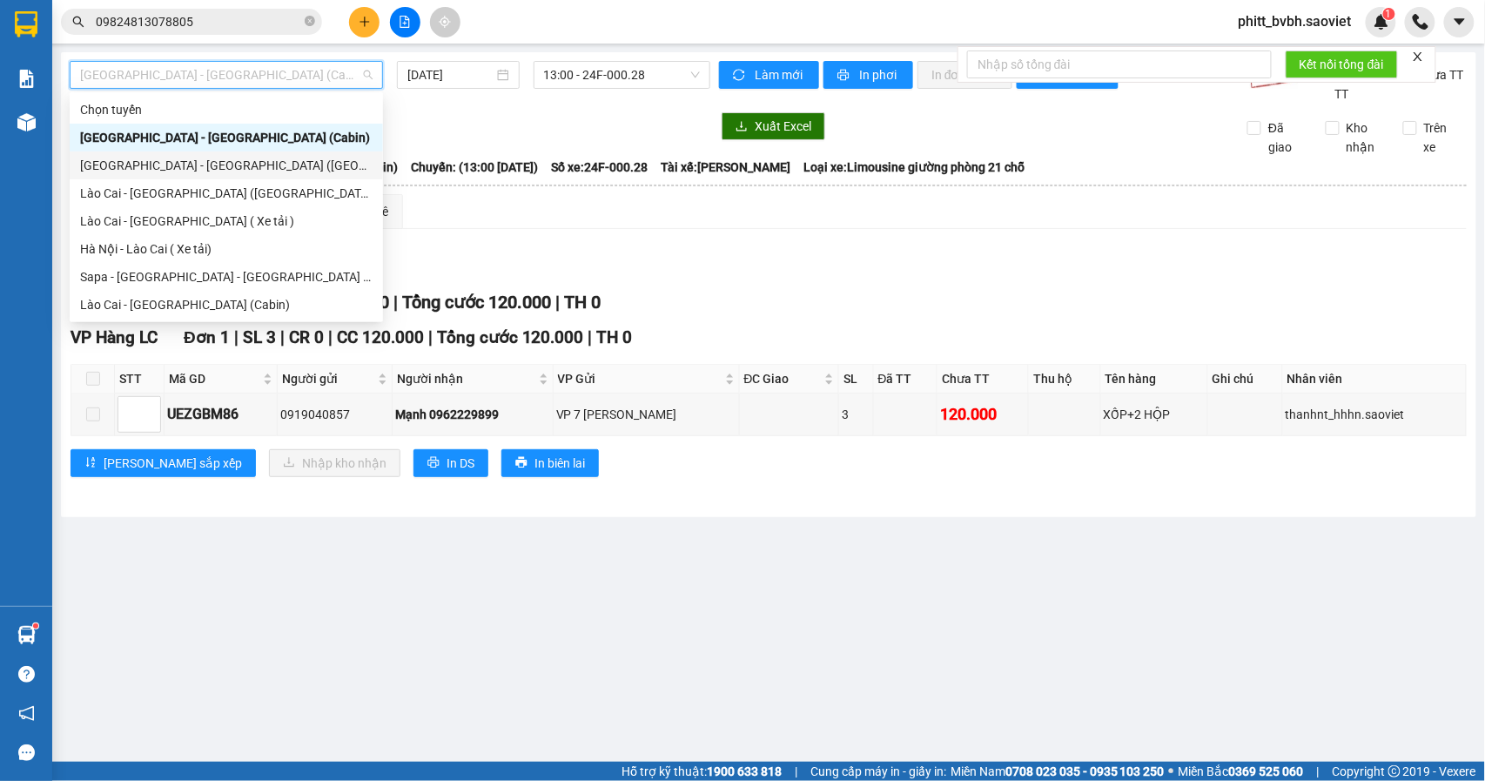
click at [212, 165] on div "[GEOGRAPHIC_DATA] - [GEOGRAPHIC_DATA] ([GEOGRAPHIC_DATA])" at bounding box center [226, 165] width 292 height 19
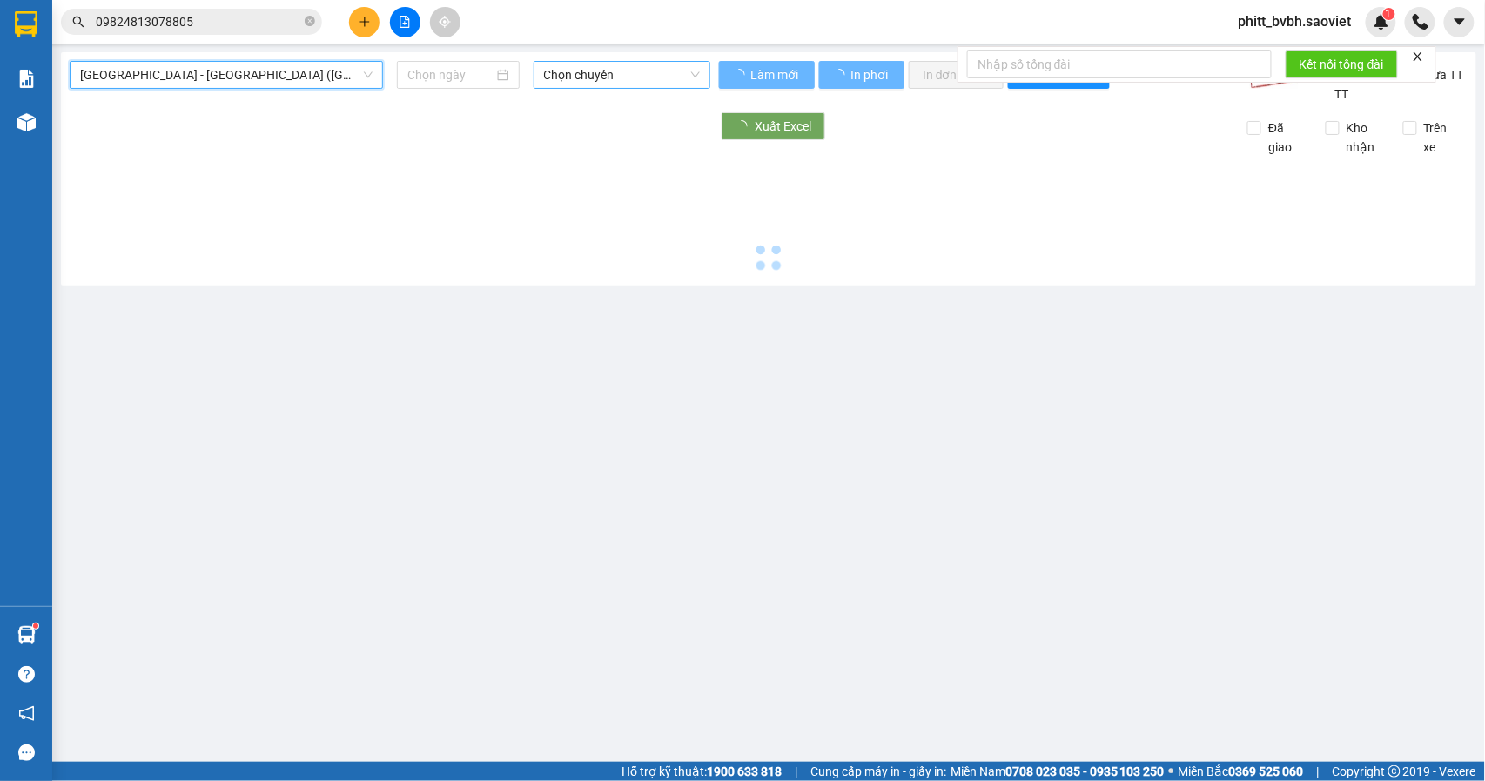
type input "[DATE]"
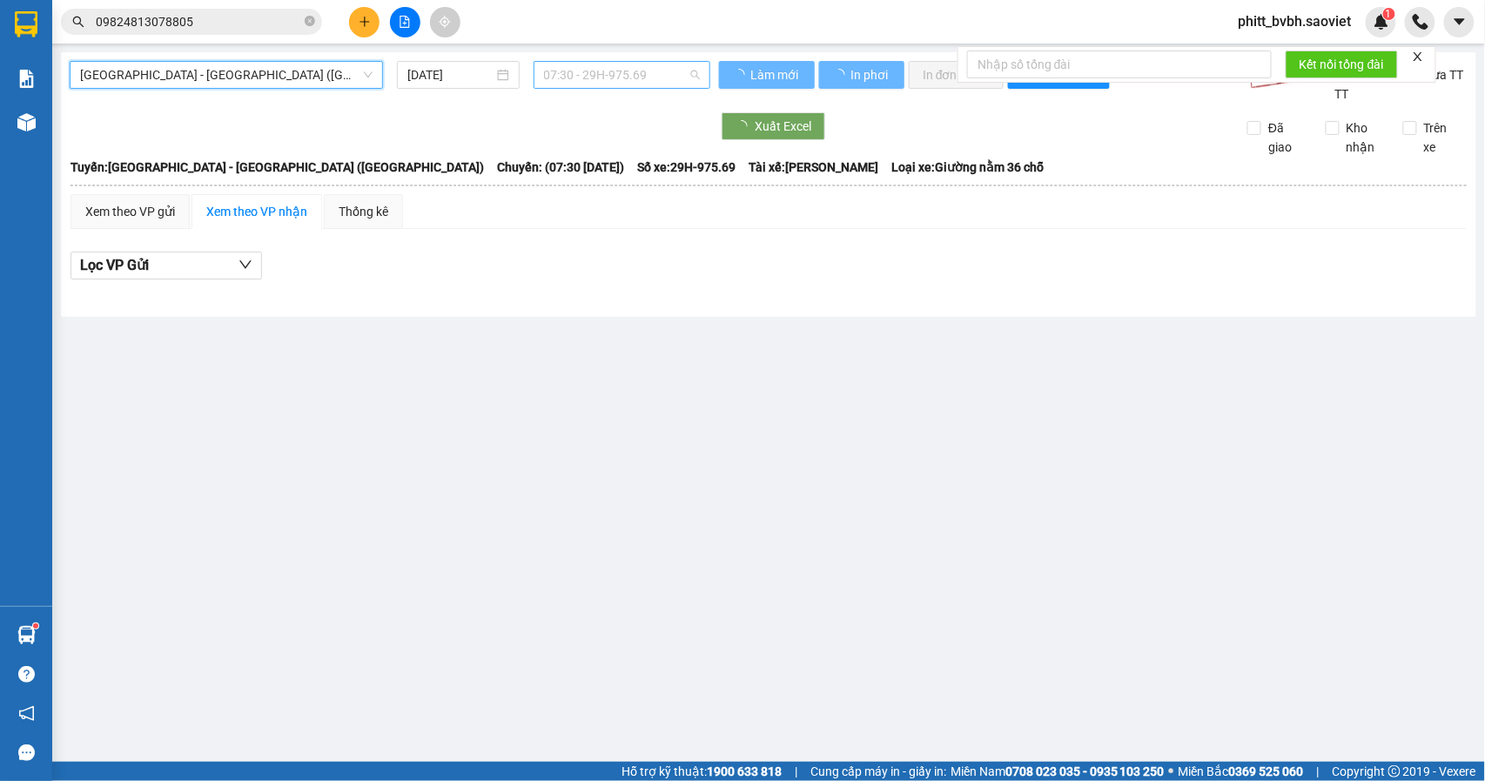
click at [608, 85] on span "07:30 - 29H-975.69" at bounding box center [622, 75] width 156 height 26
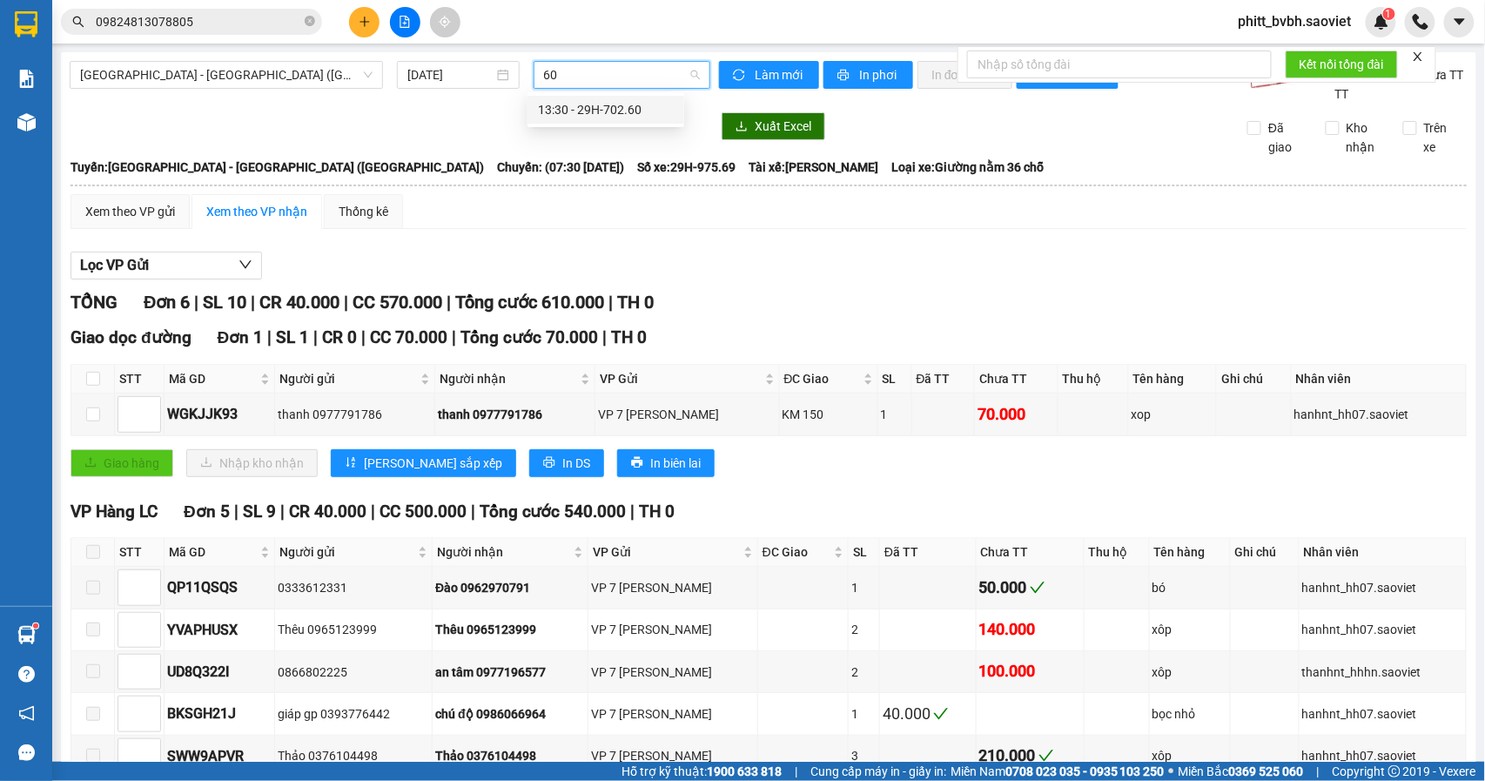
type input "606"
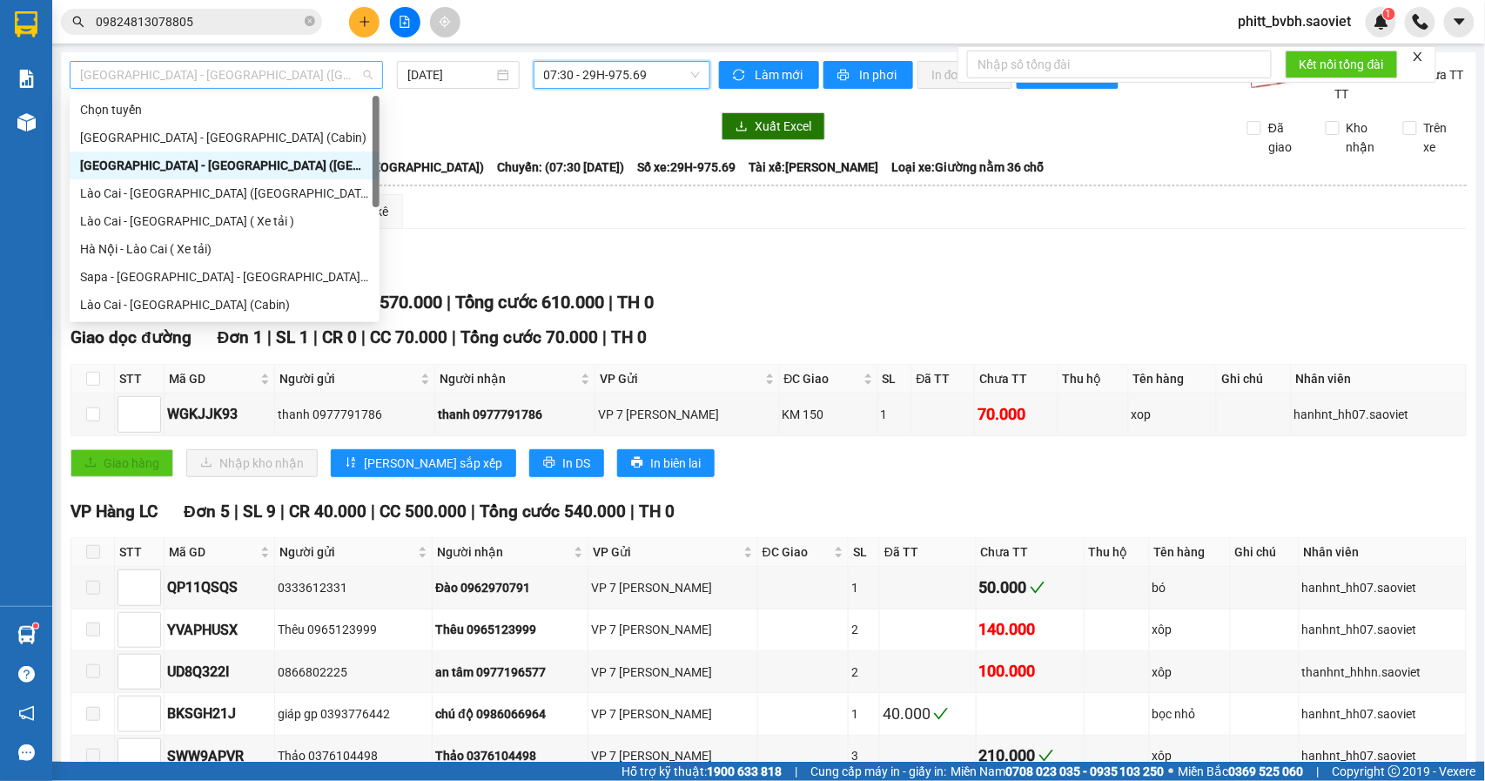
click at [192, 66] on span "[GEOGRAPHIC_DATA] - [GEOGRAPHIC_DATA] ([GEOGRAPHIC_DATA])" at bounding box center [226, 75] width 292 height 26
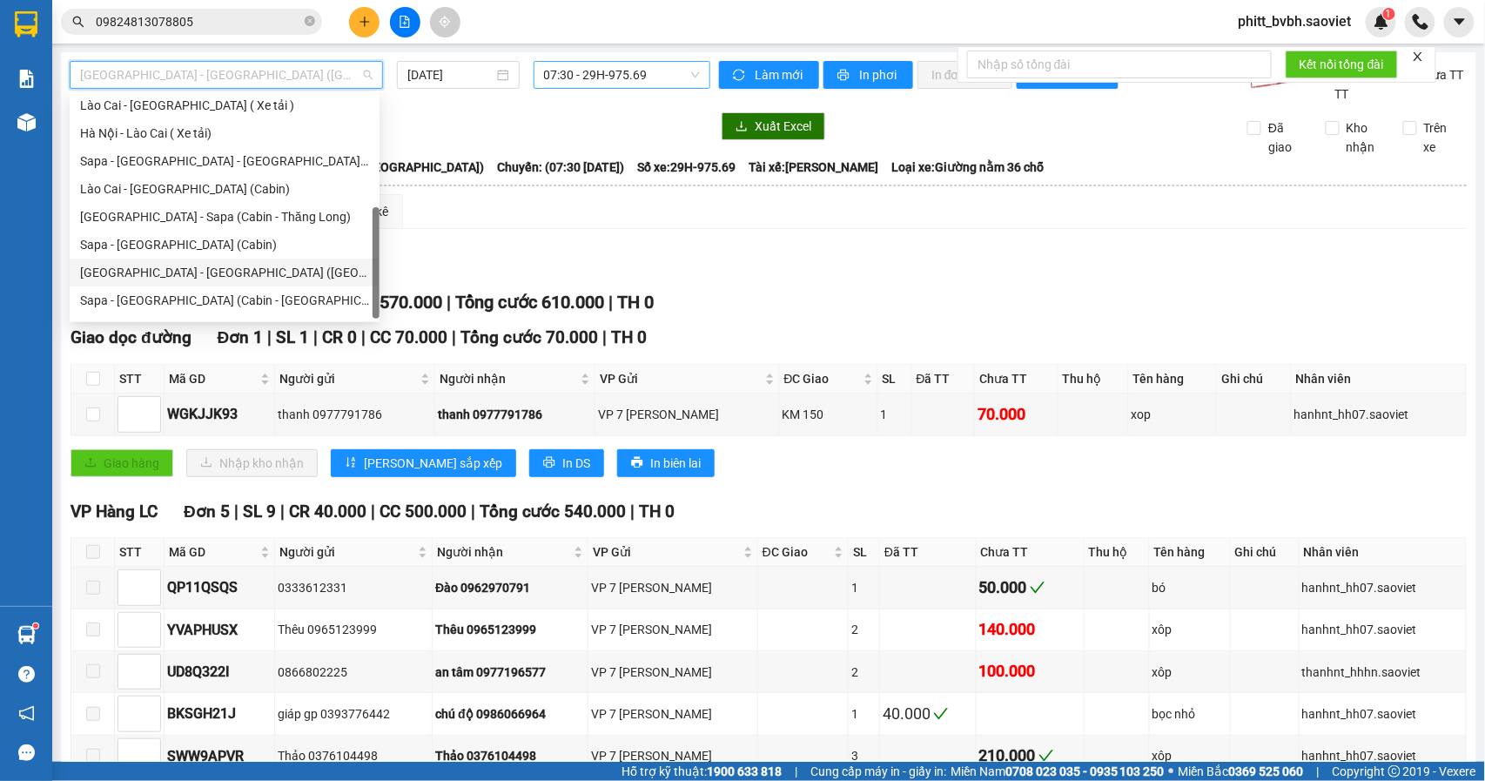
scroll to position [139, 0]
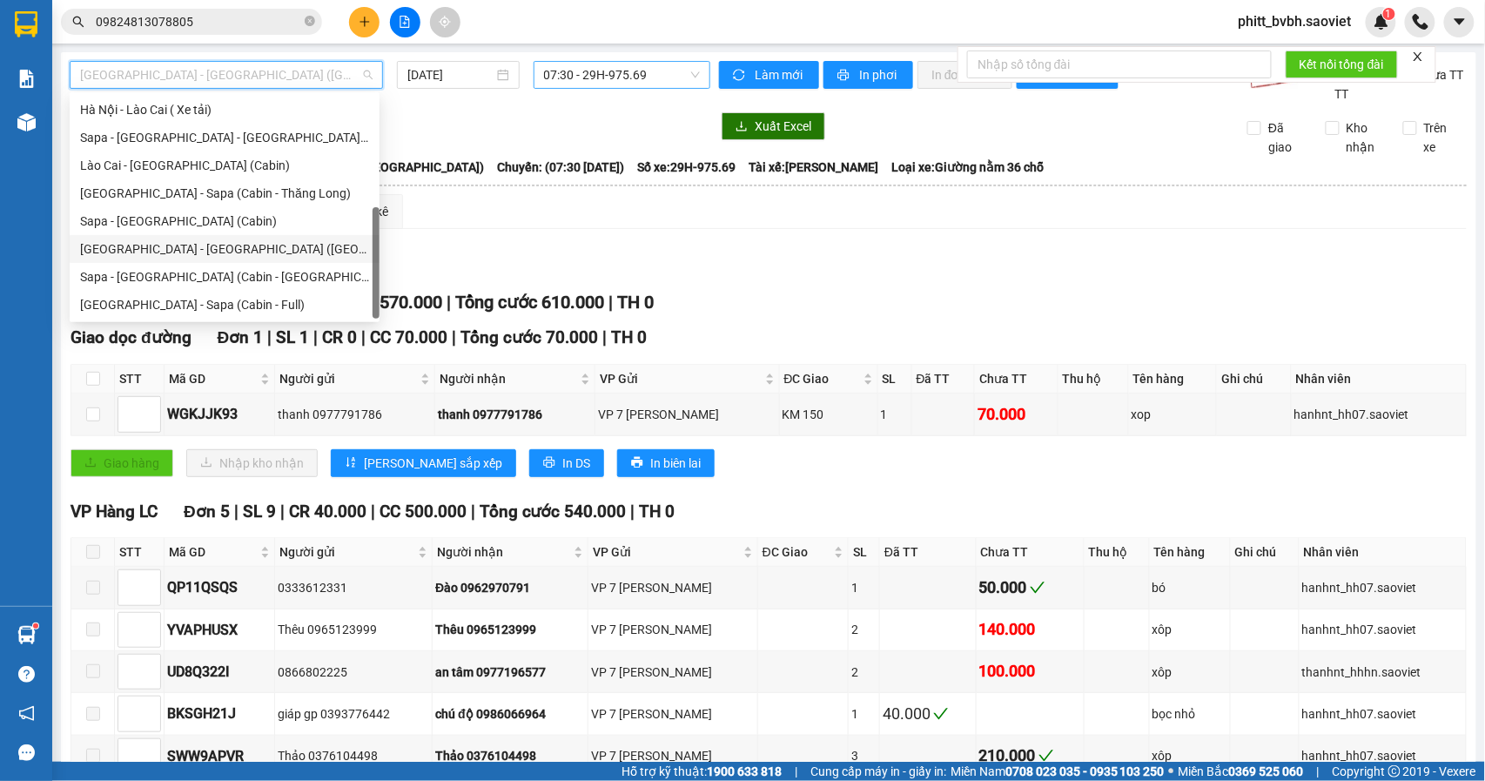
click at [218, 249] on div "[GEOGRAPHIC_DATA] - [GEOGRAPHIC_DATA] ([GEOGRAPHIC_DATA])" at bounding box center [224, 248] width 289 height 19
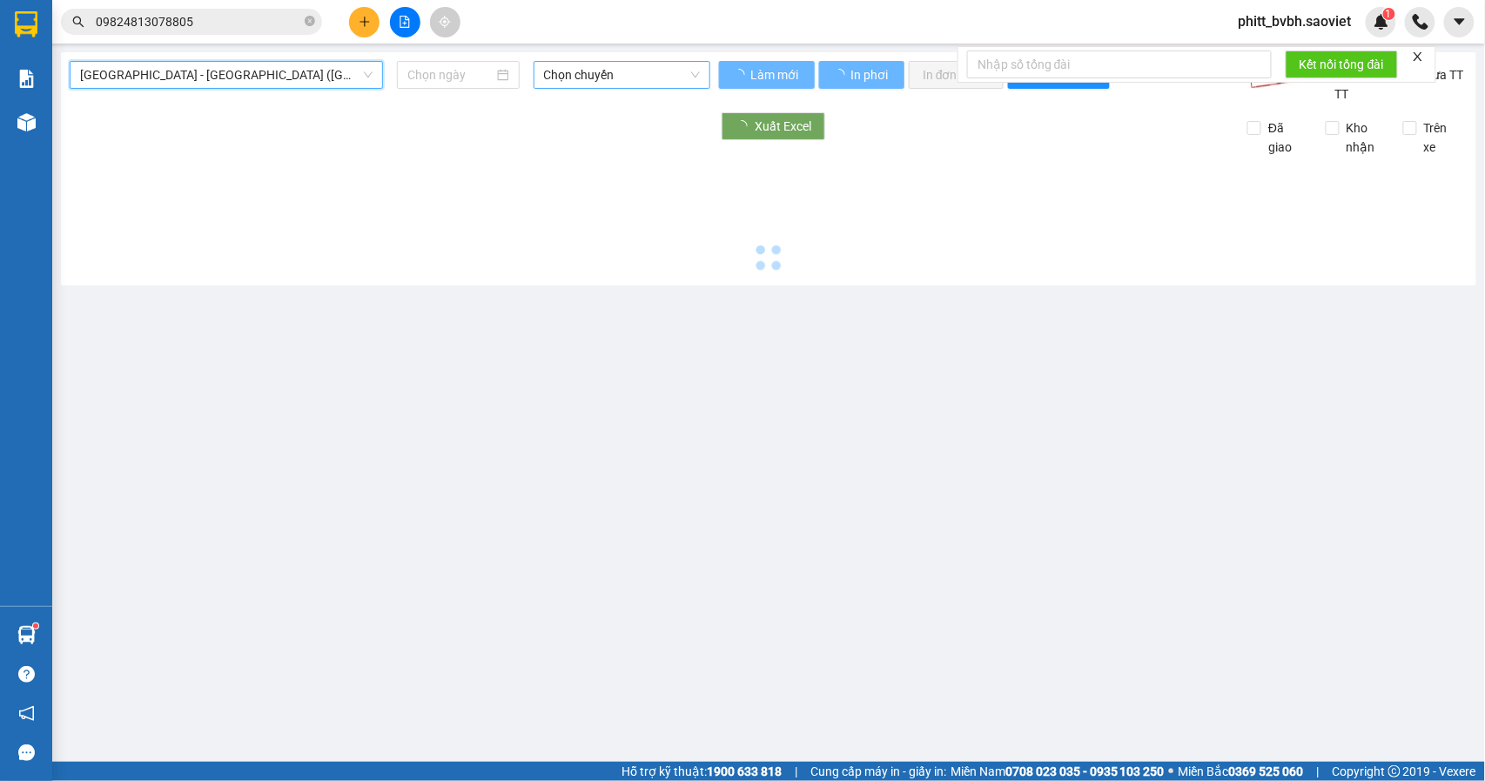
type input "[DATE]"
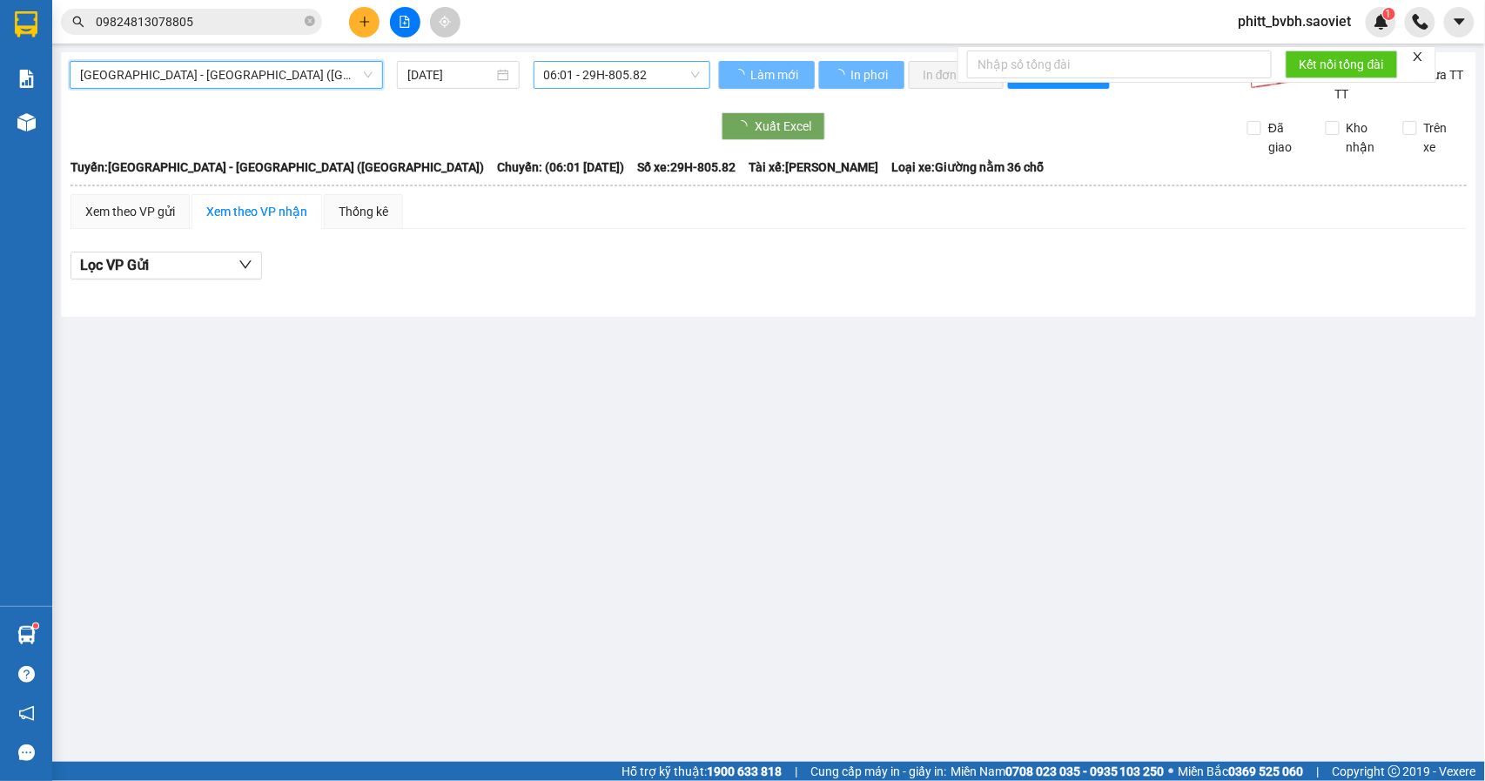
click at [627, 77] on span "06:01 - 29H-805.82" at bounding box center [622, 75] width 156 height 26
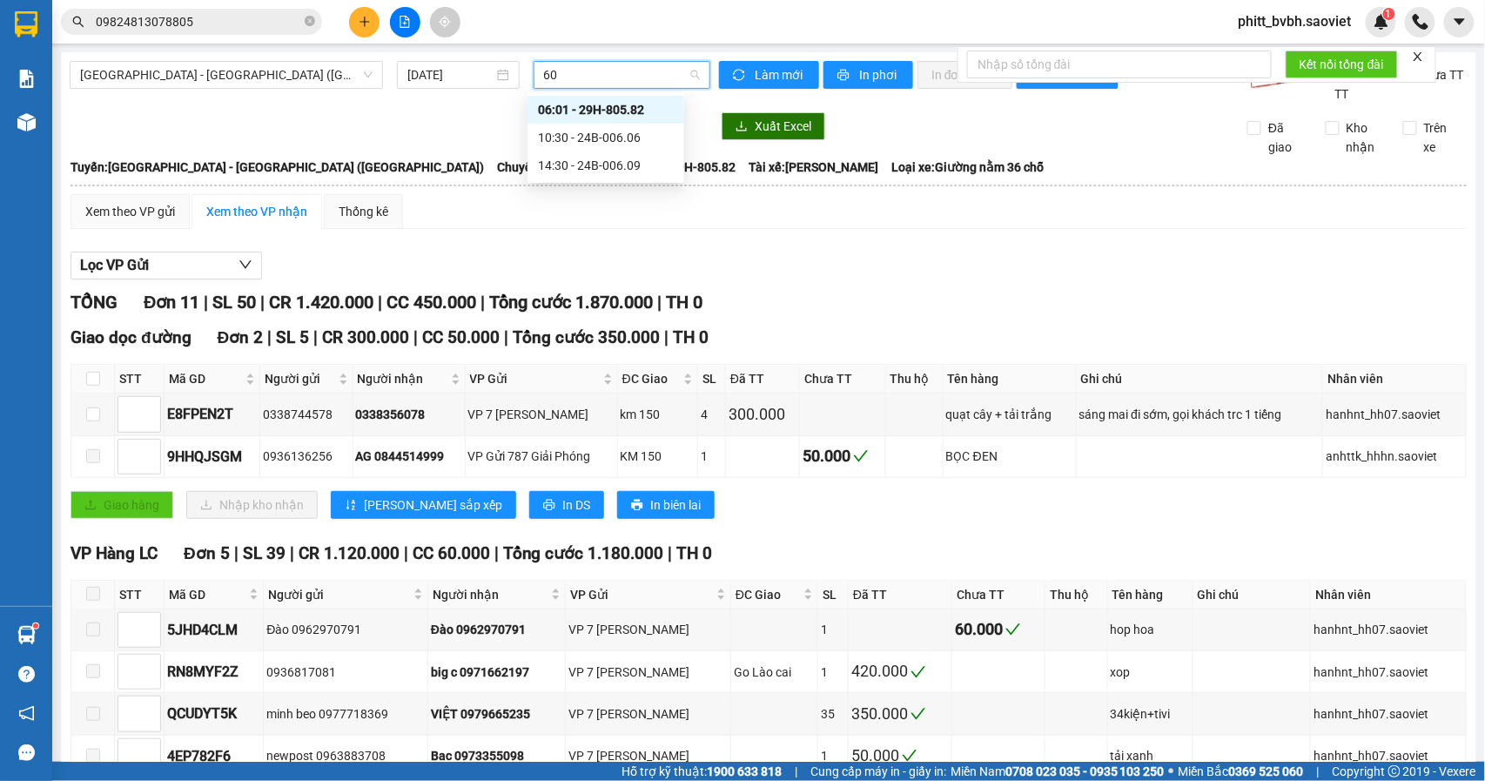
type input "606"
click at [624, 102] on div "10:30 - 24B-006.06" at bounding box center [606, 109] width 136 height 19
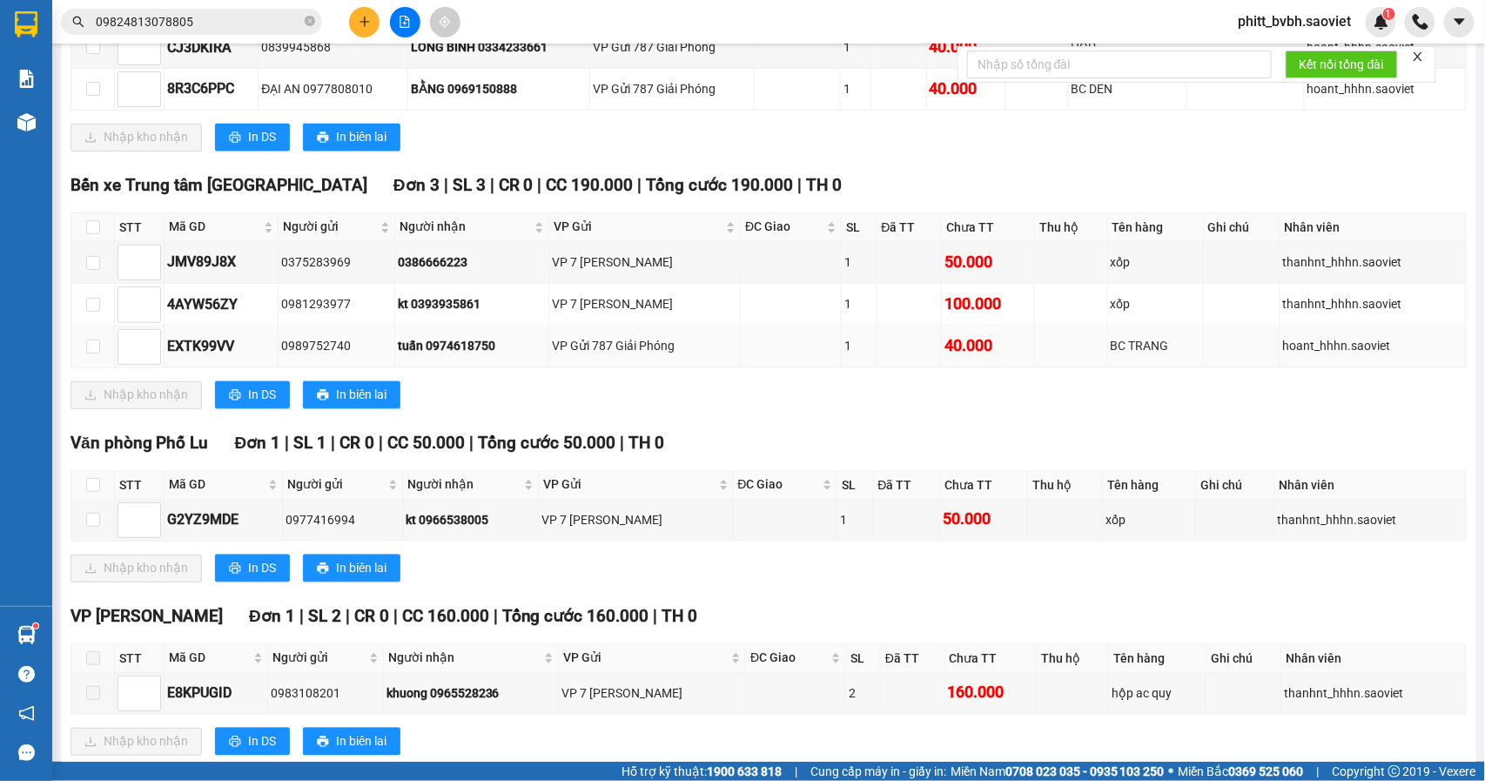
scroll to position [1108, 0]
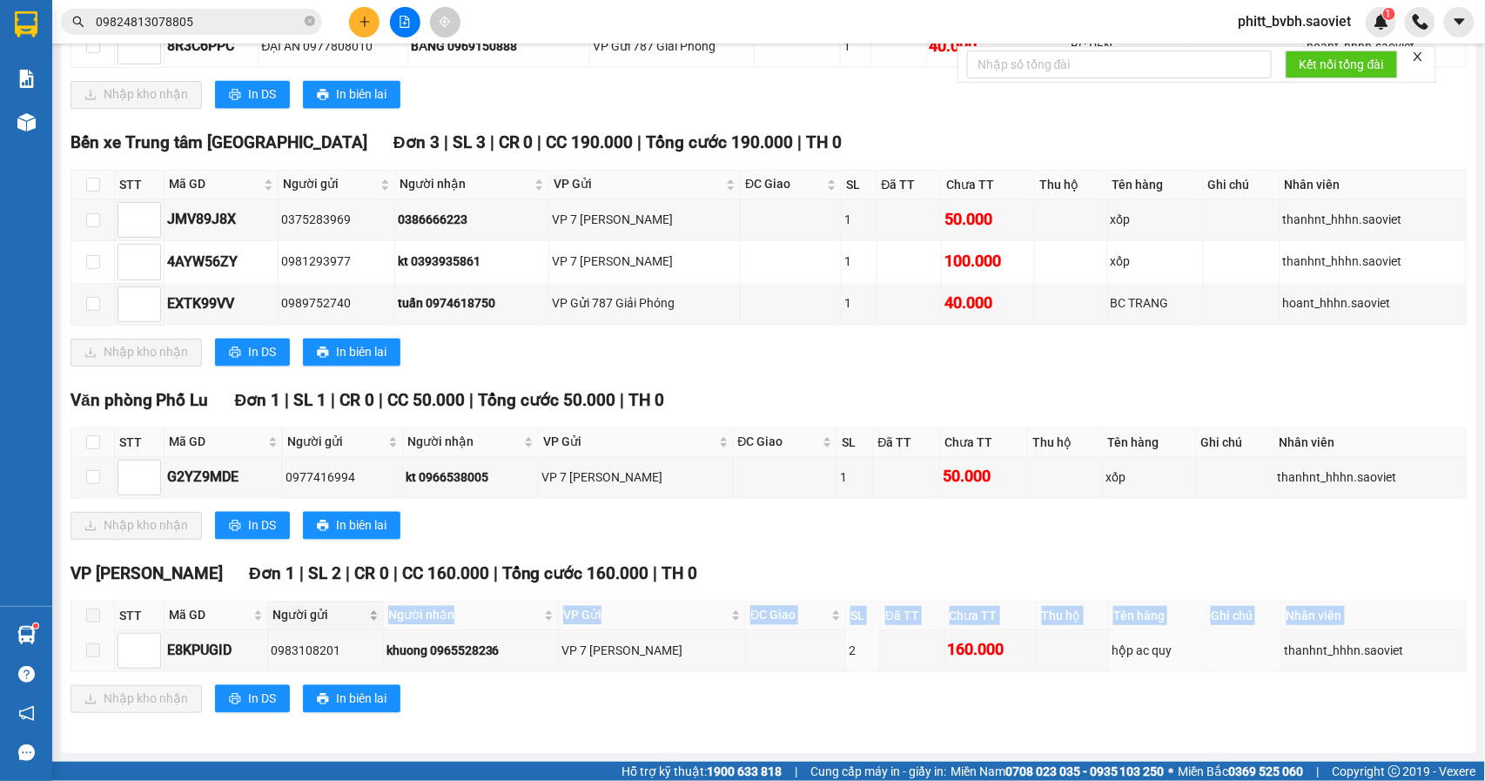
drag, startPoint x: 91, startPoint y: 655, endPoint x: 352, endPoint y: 611, distance: 264.9
click at [310, 616] on table "STT Mã GD Người gửi Người nhận VP Gửi ĐC Giao SL Đã TT Chưa TT Thu hộ Tên hàng …" at bounding box center [768, 636] width 1395 height 71
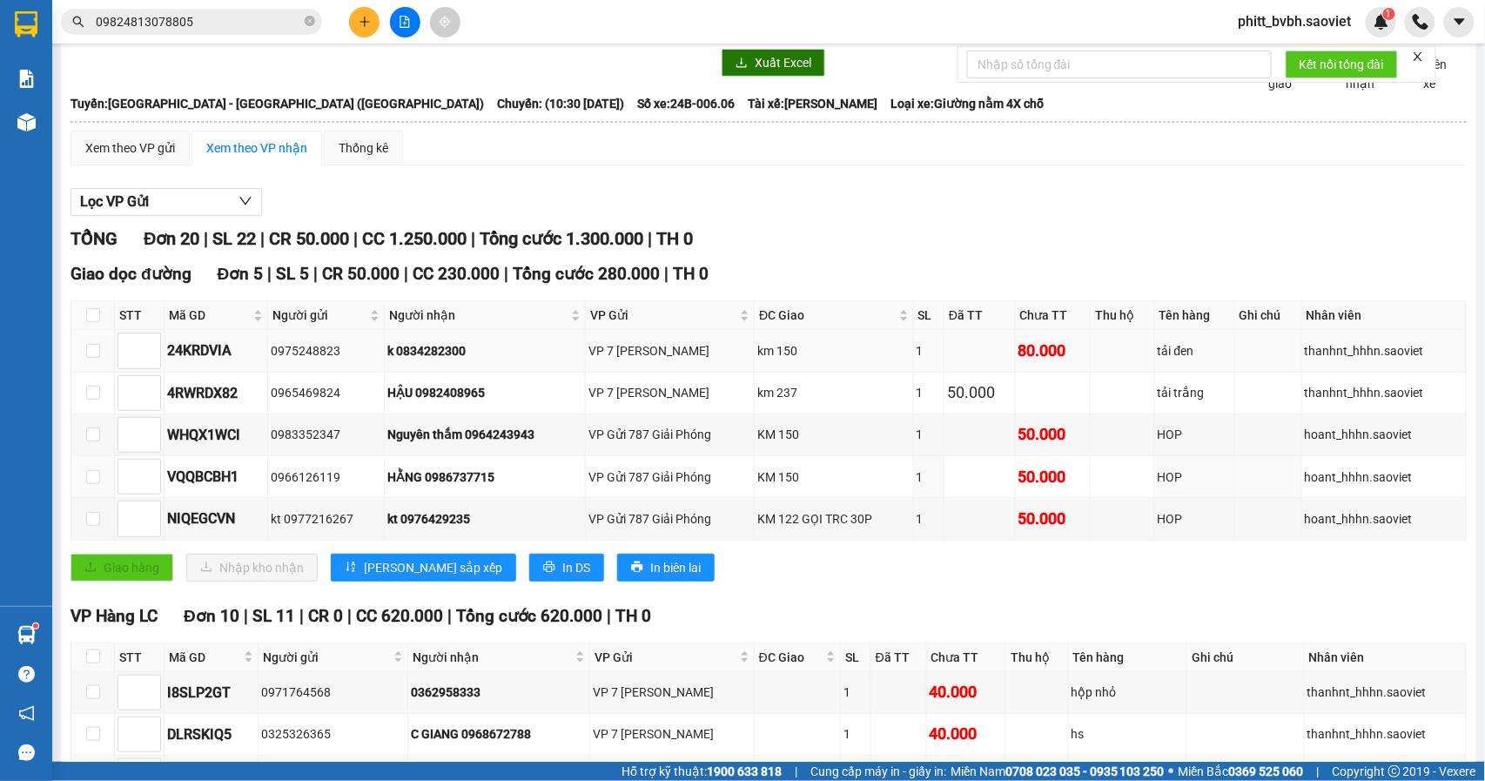
scroll to position [0, 0]
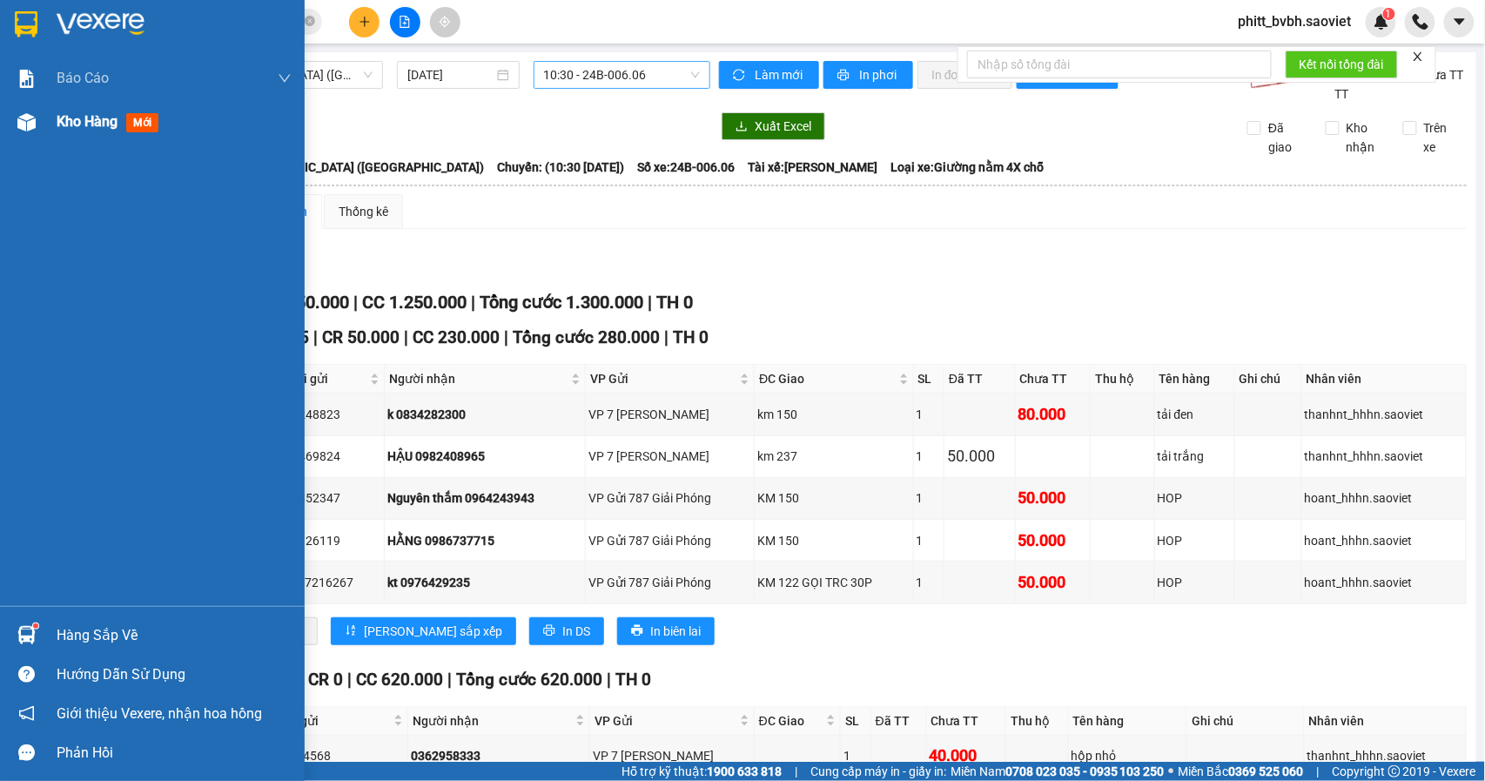
click at [78, 113] on span "Kho hàng" at bounding box center [87, 121] width 61 height 17
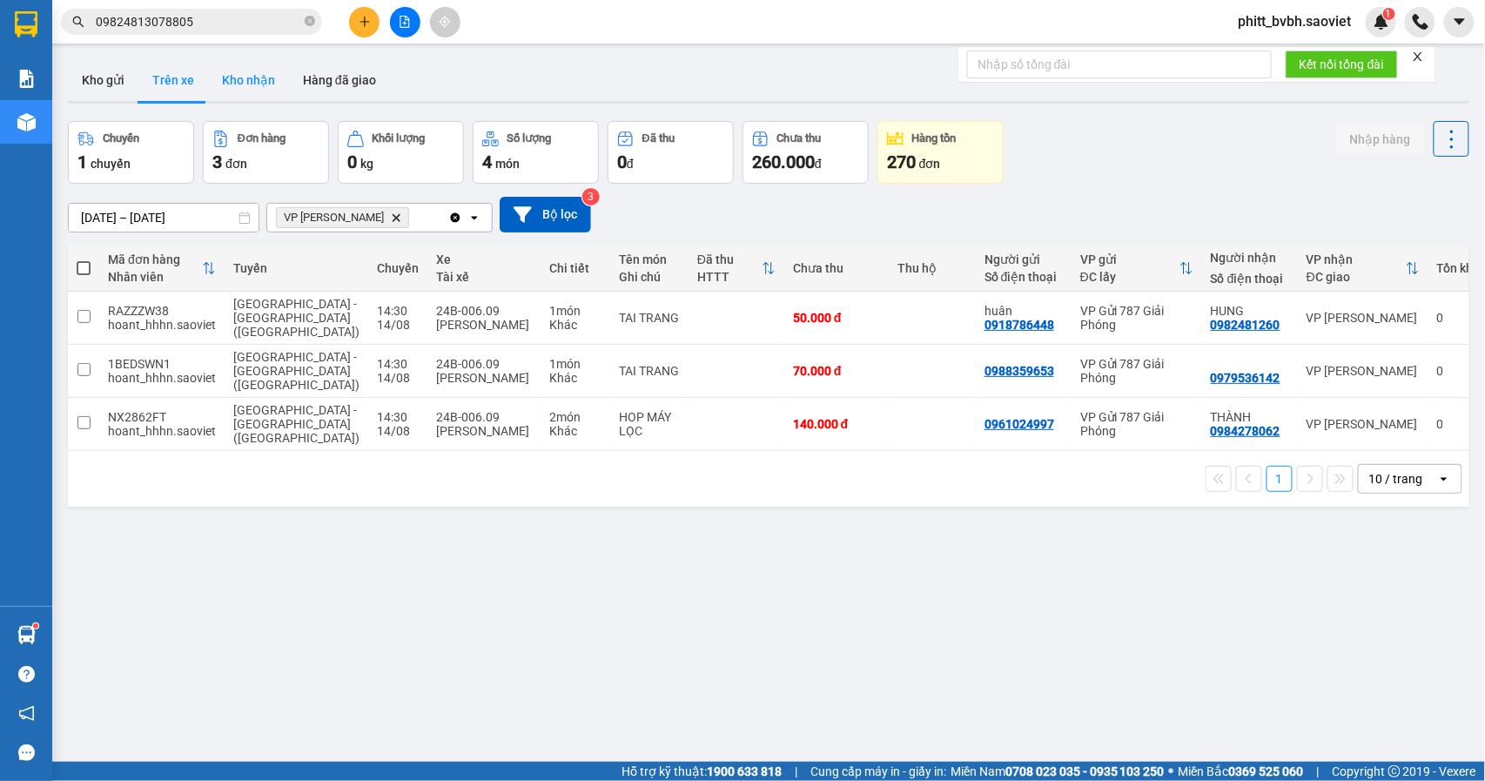
click at [262, 77] on button "Kho nhận" at bounding box center [248, 80] width 81 height 42
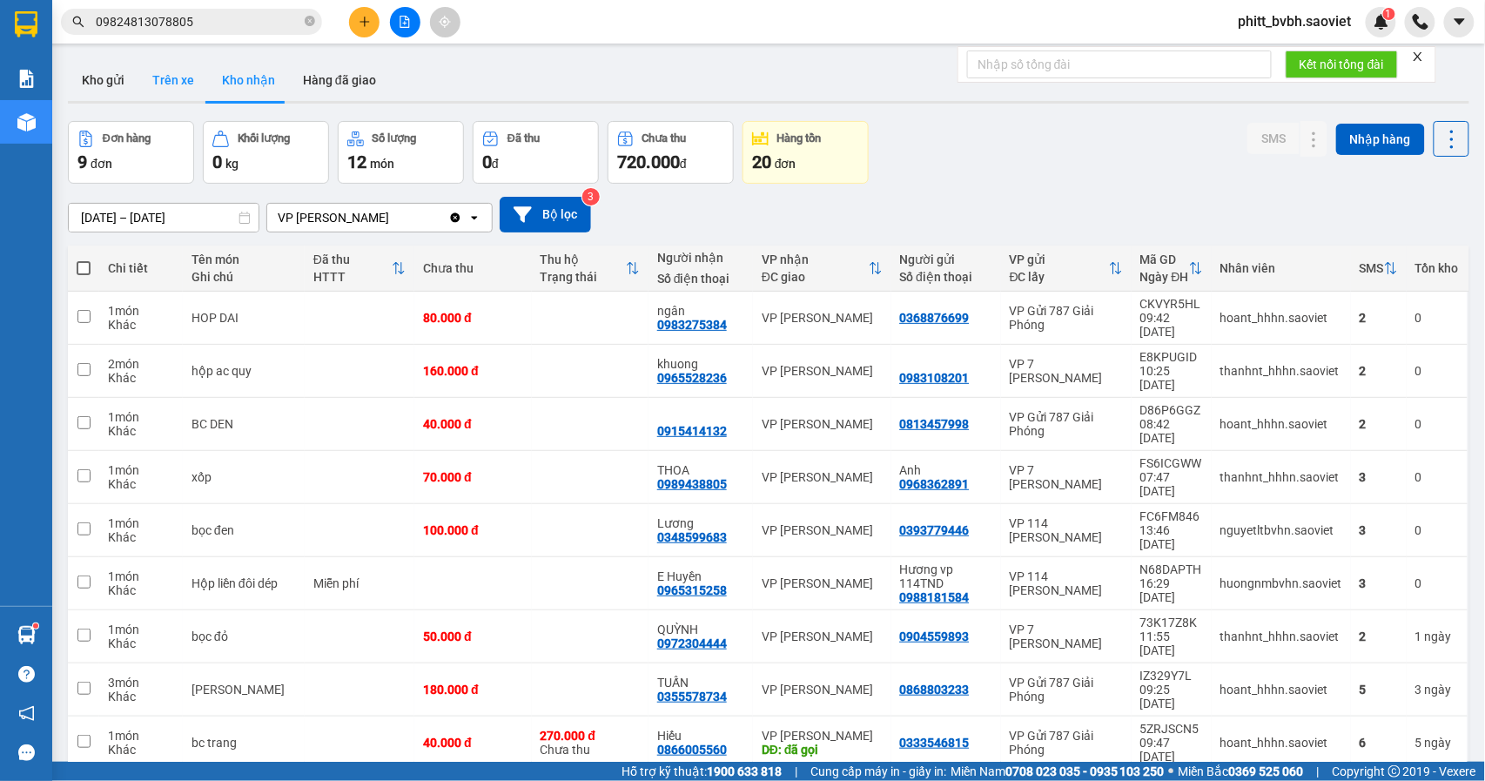
click at [193, 63] on button "Trên xe" at bounding box center [173, 80] width 70 height 42
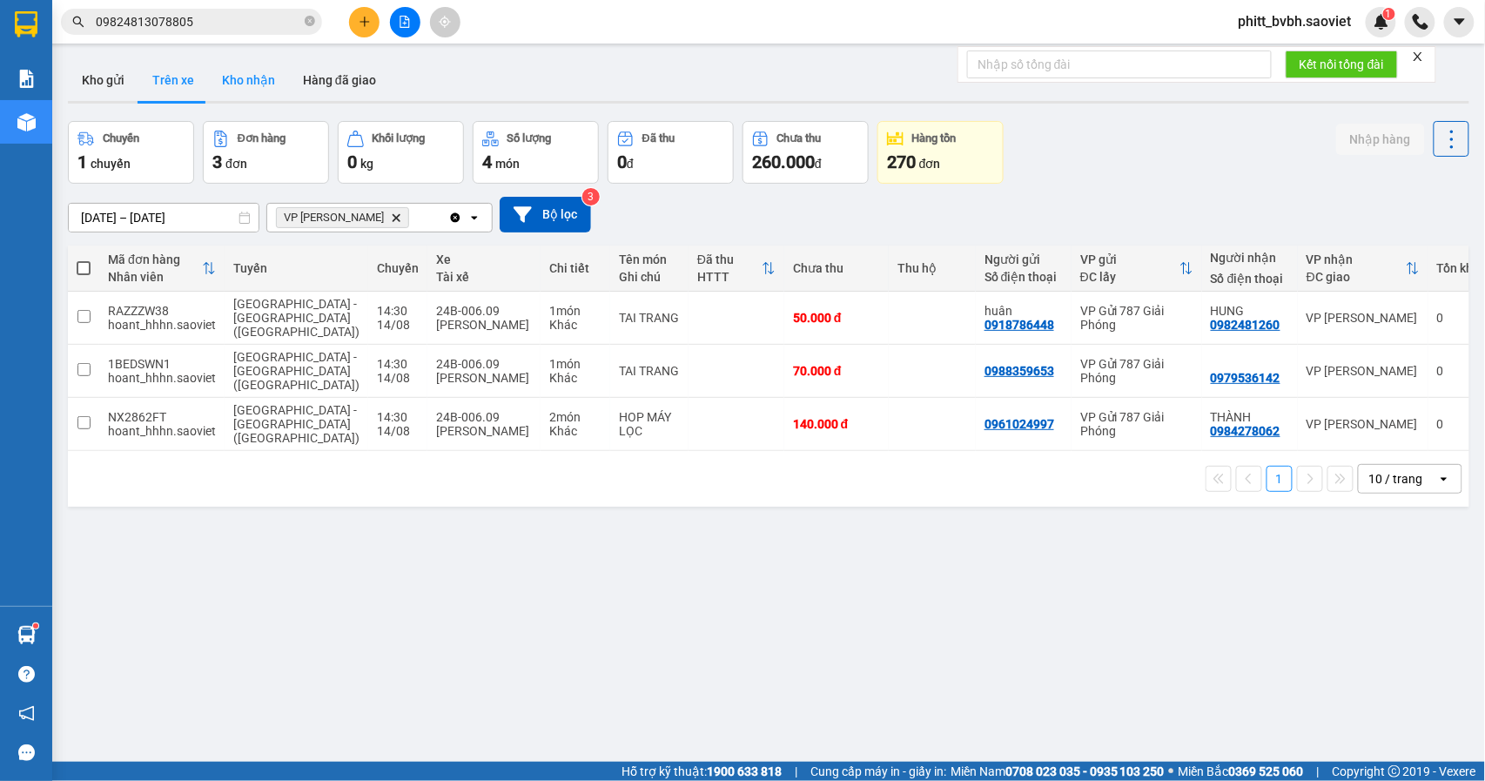
click at [218, 71] on button "Kho nhận" at bounding box center [248, 80] width 81 height 42
type input "[DATE] – [DATE]"
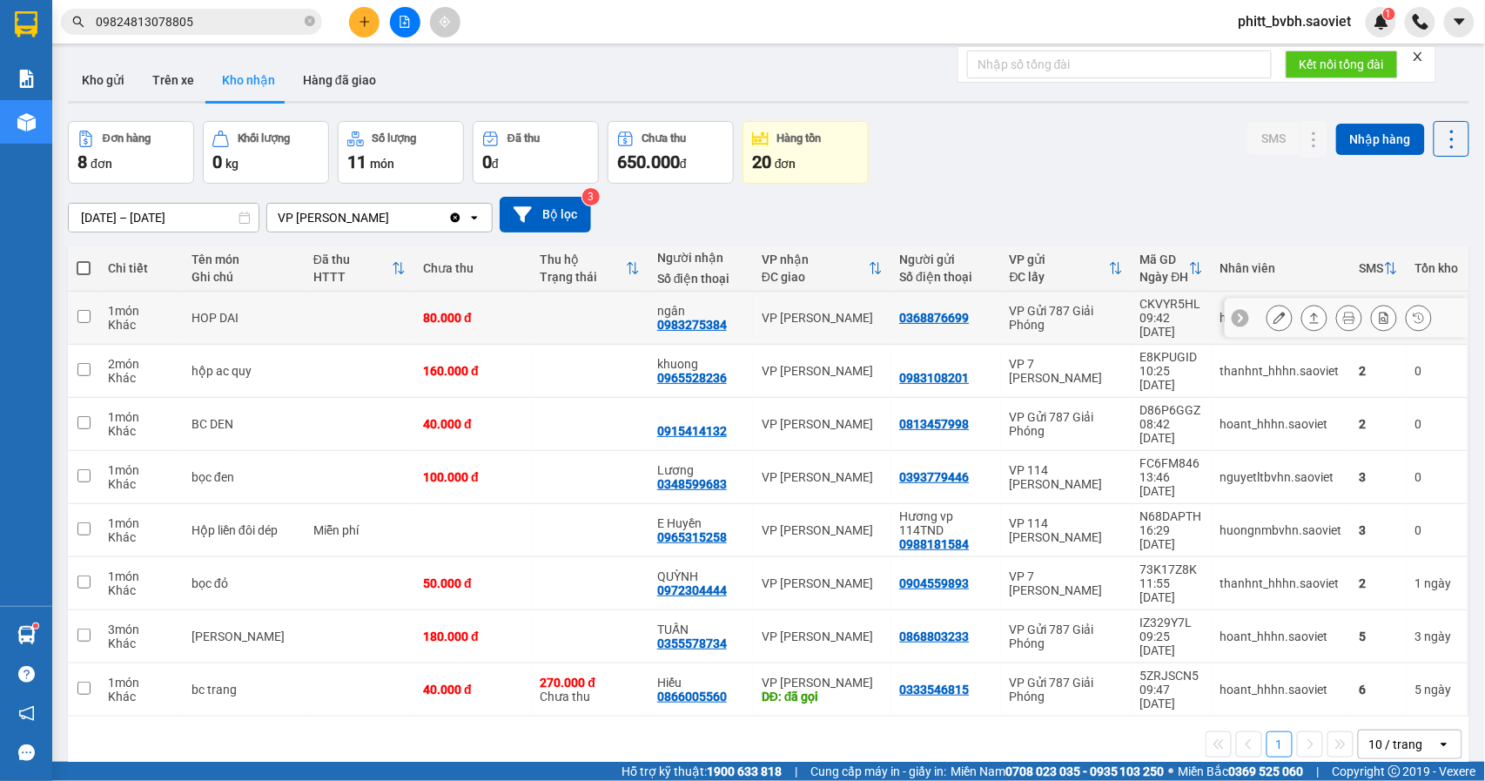
click at [536, 324] on td at bounding box center [590, 318] width 117 height 53
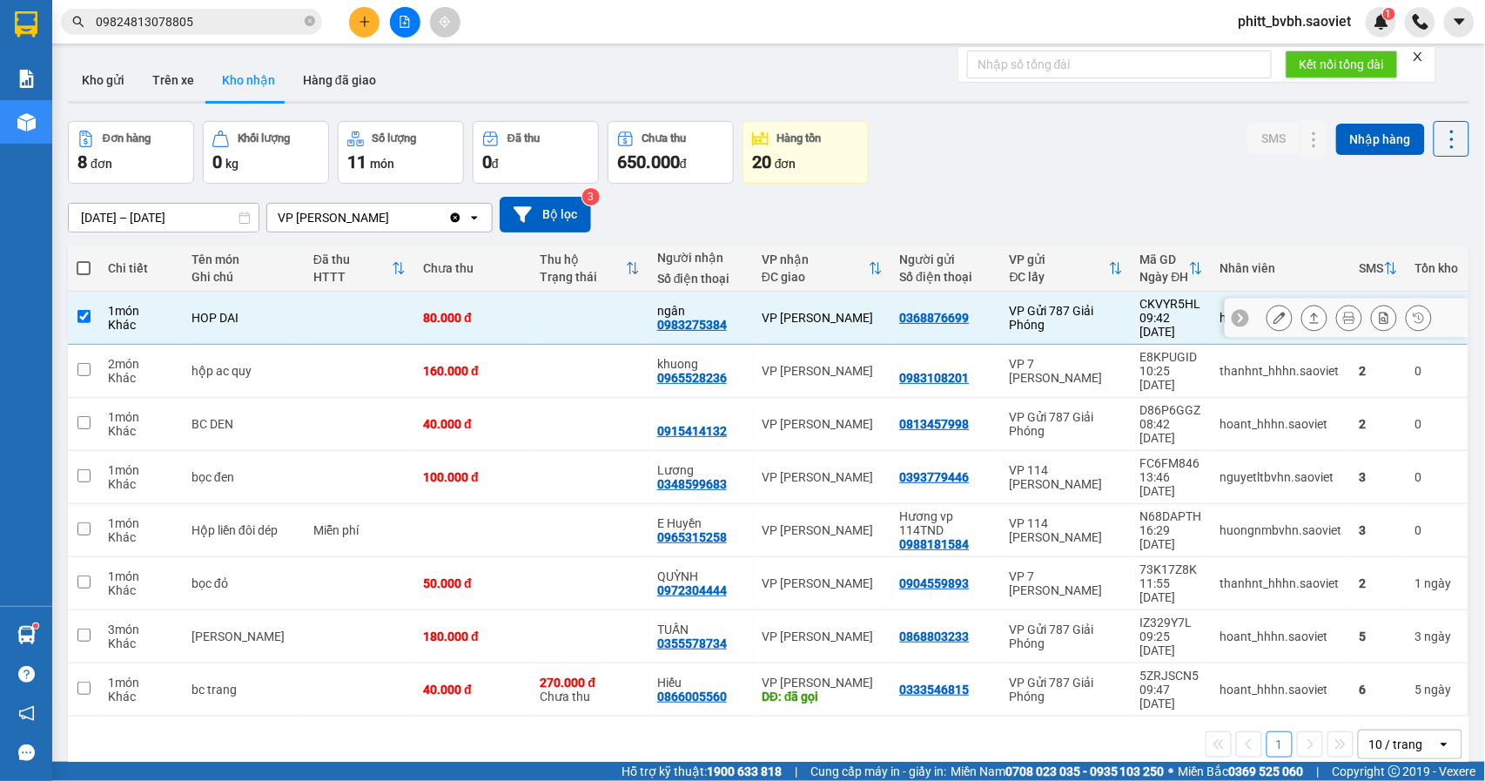
checkbox input "true"
click at [1274, 317] on icon at bounding box center [1280, 318] width 12 height 12
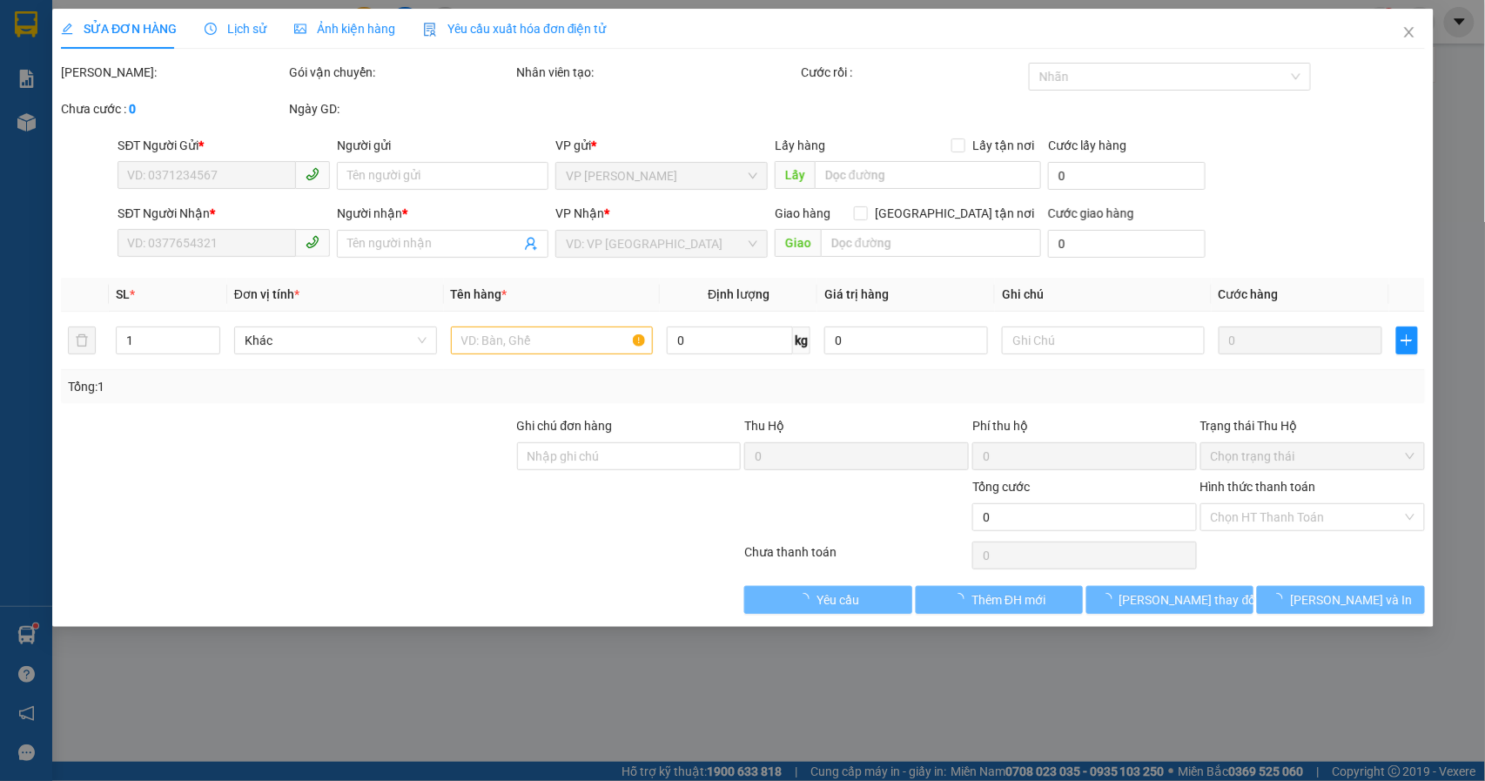
type input "0368876699"
type input "0983275384"
type input "ngân"
type input "80.000"
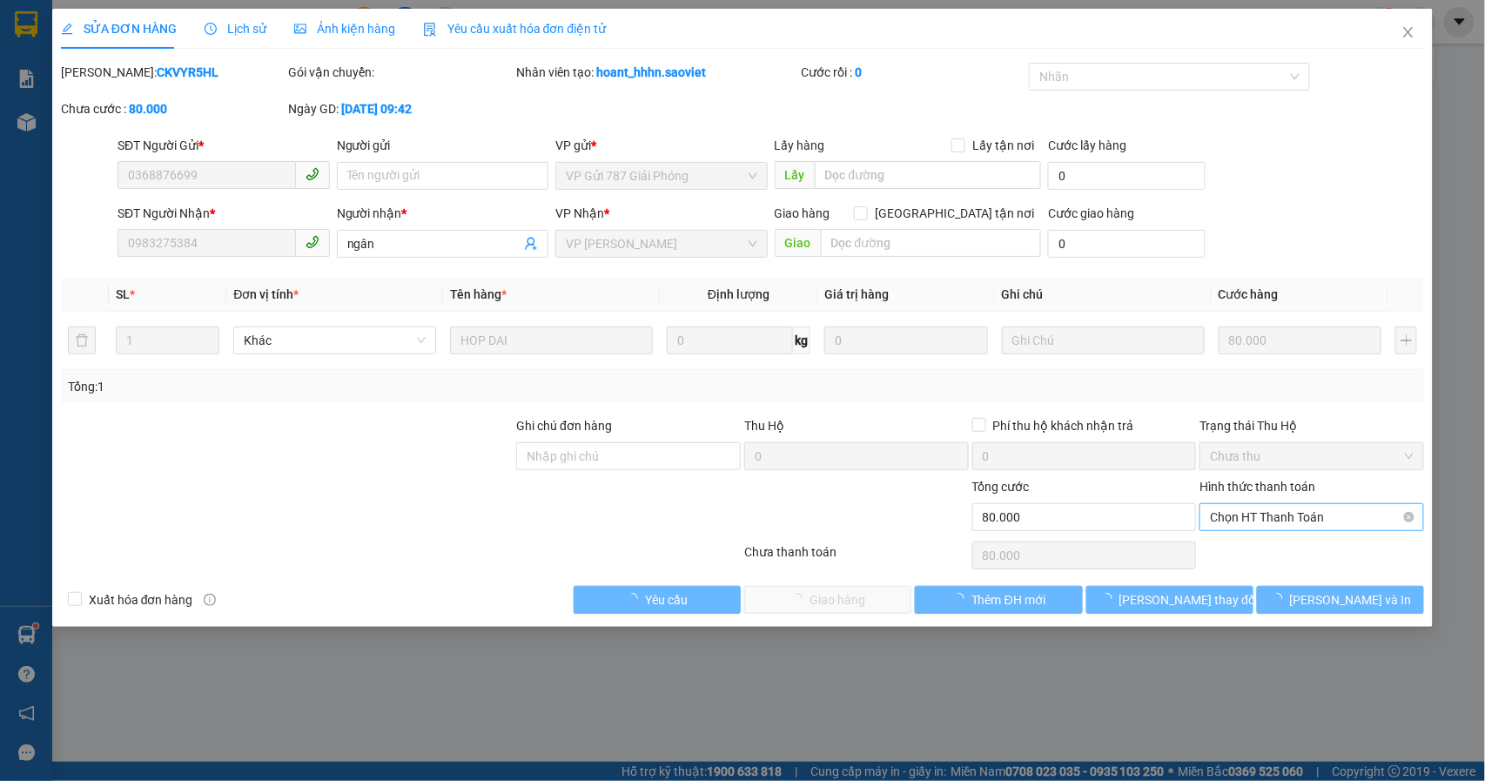
click at [1327, 517] on span "Chọn HT Thanh Toán" at bounding box center [1312, 517] width 204 height 26
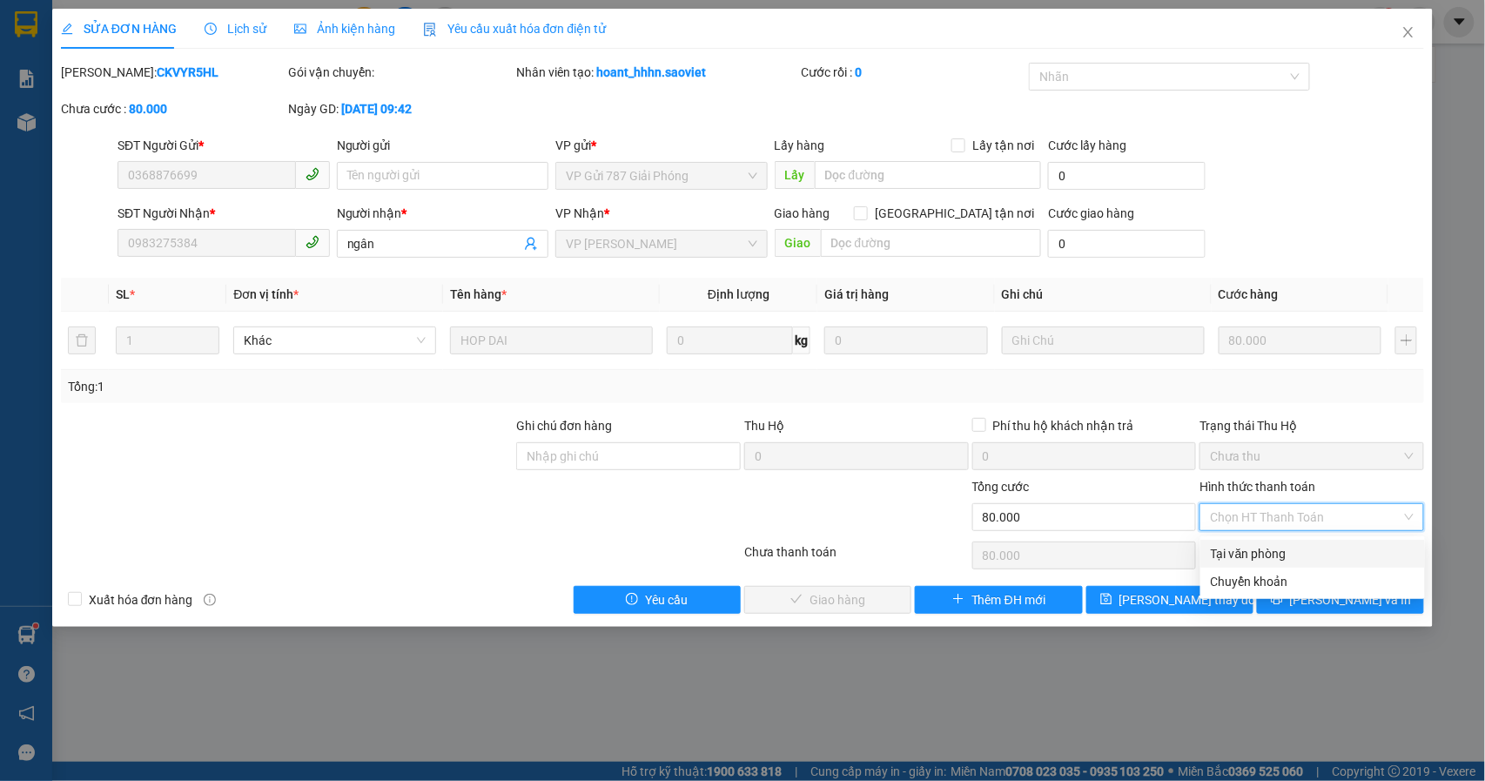
click at [1280, 550] on div "Tại văn phòng" at bounding box center [1313, 553] width 204 height 19
type input "0"
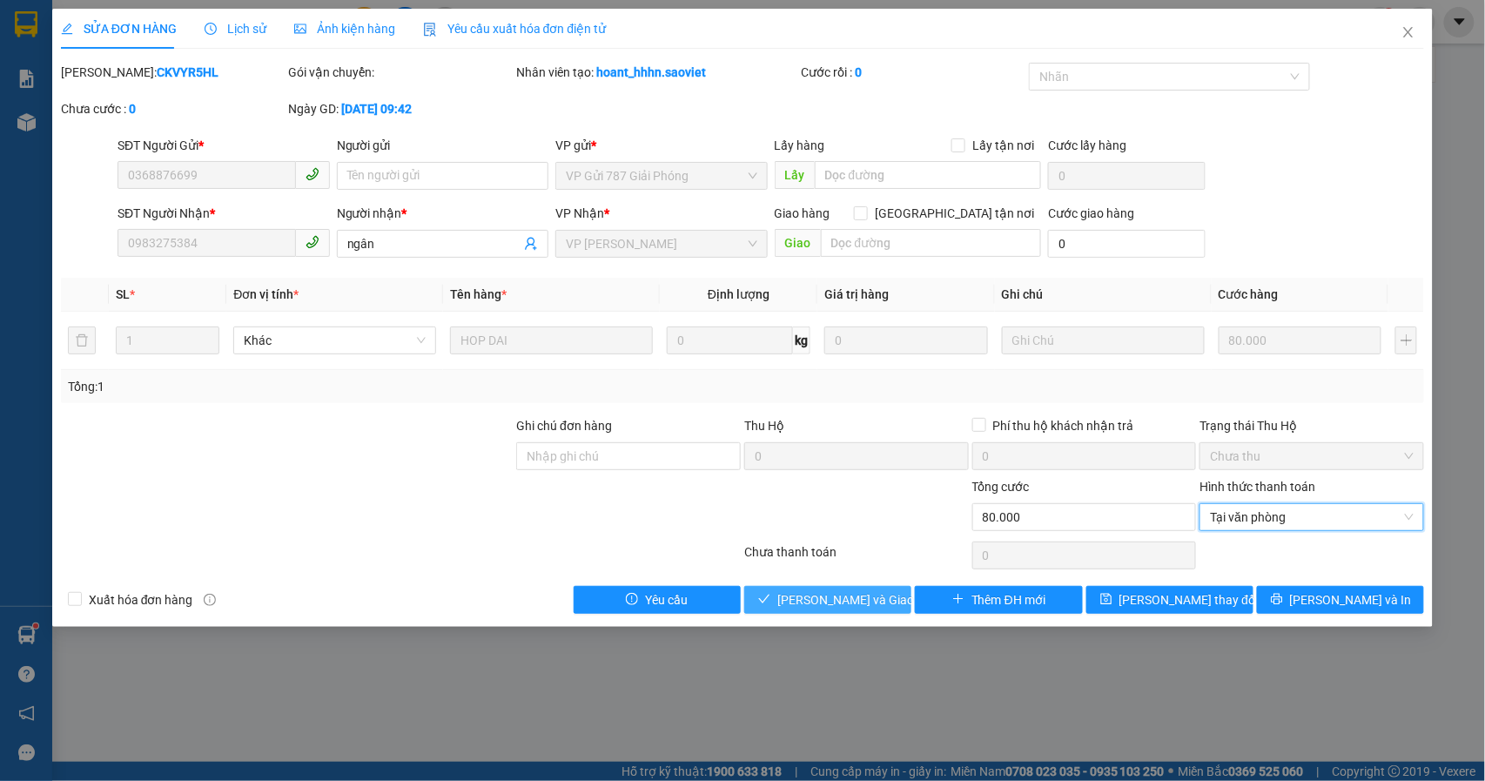
click at [841, 589] on button "[PERSON_NAME] và Giao hàng" at bounding box center [827, 600] width 167 height 28
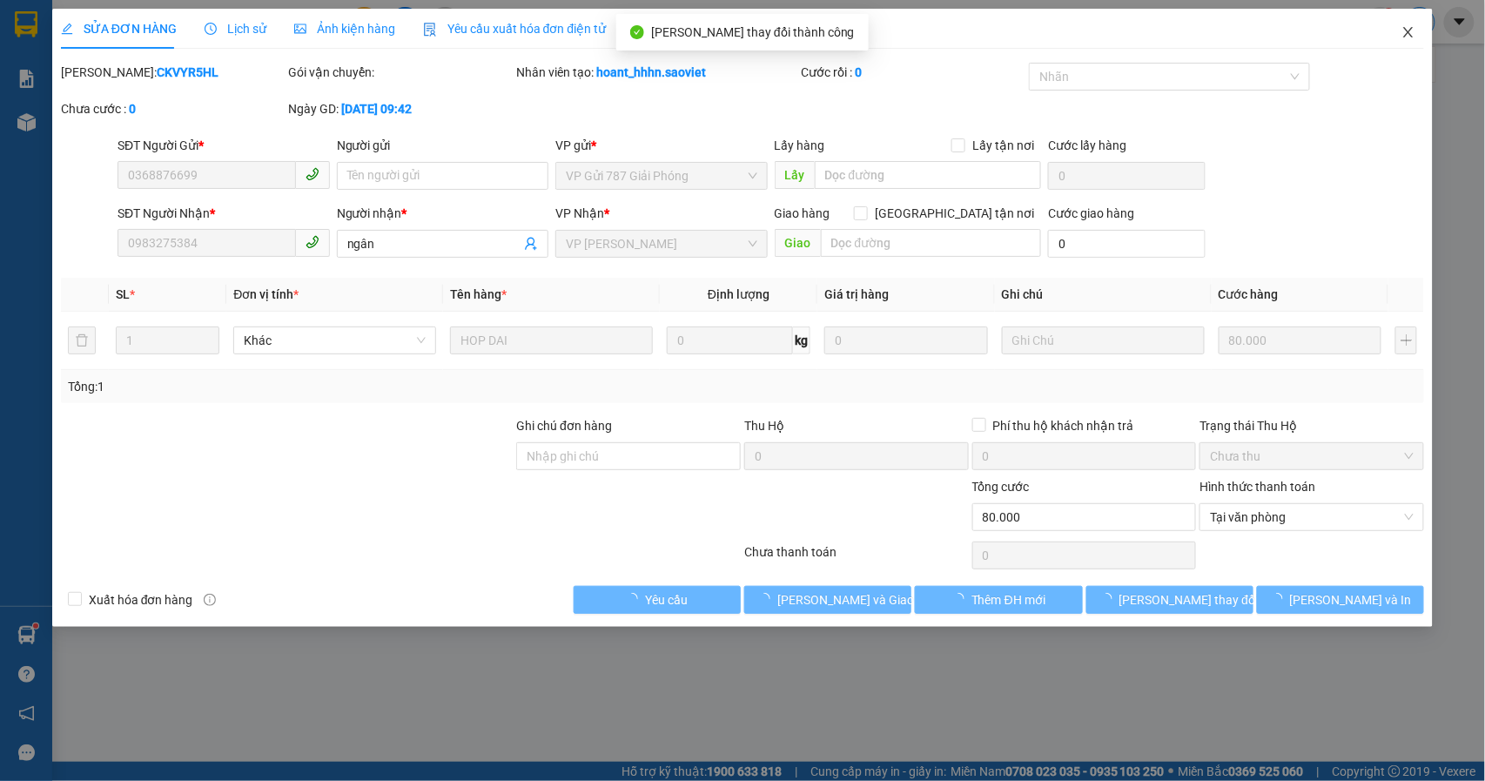
click at [1419, 28] on span "Close" at bounding box center [1408, 33] width 49 height 49
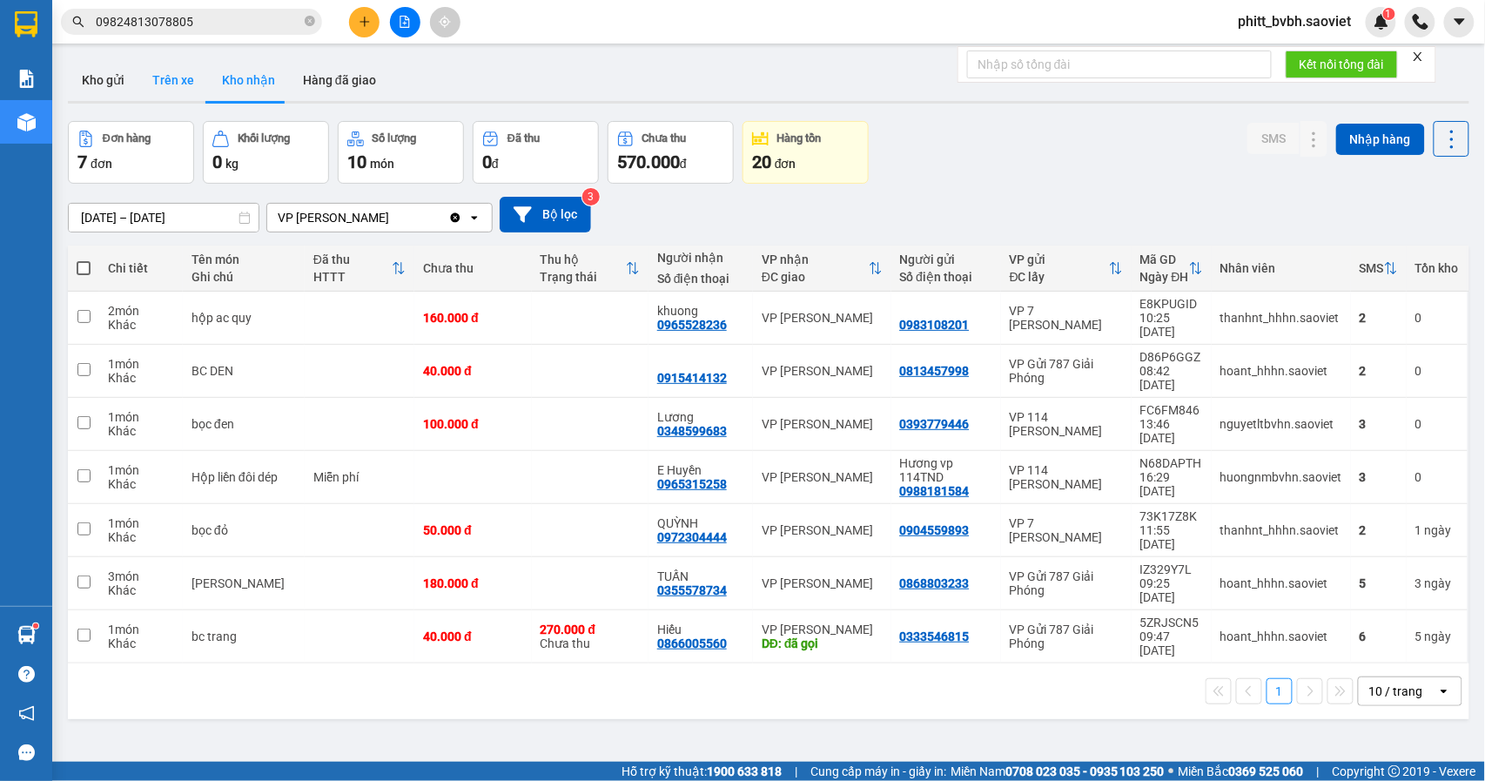
click at [154, 68] on button "Trên xe" at bounding box center [173, 80] width 70 height 42
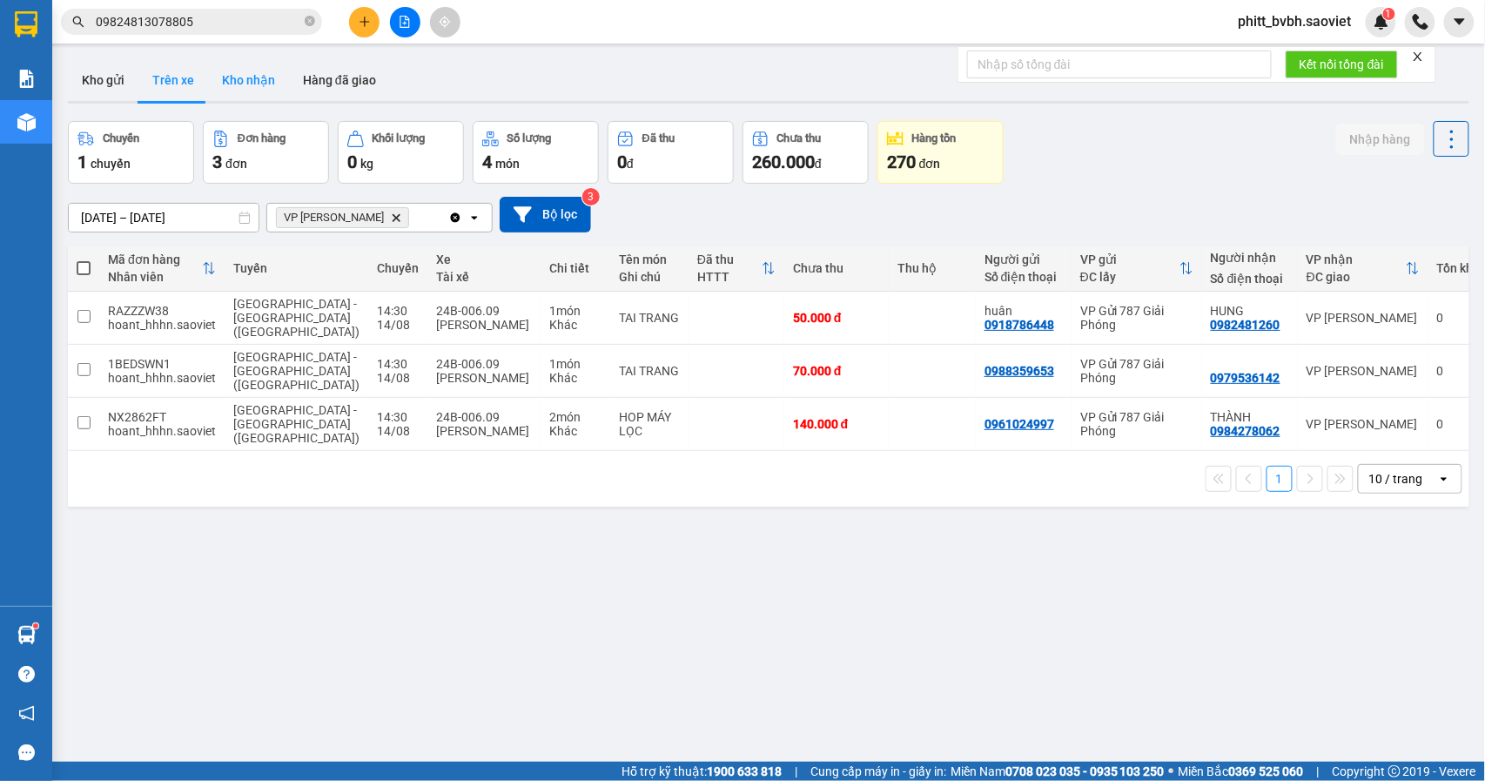
click at [261, 88] on button "Kho nhận" at bounding box center [248, 80] width 81 height 42
type input "[DATE] – [DATE]"
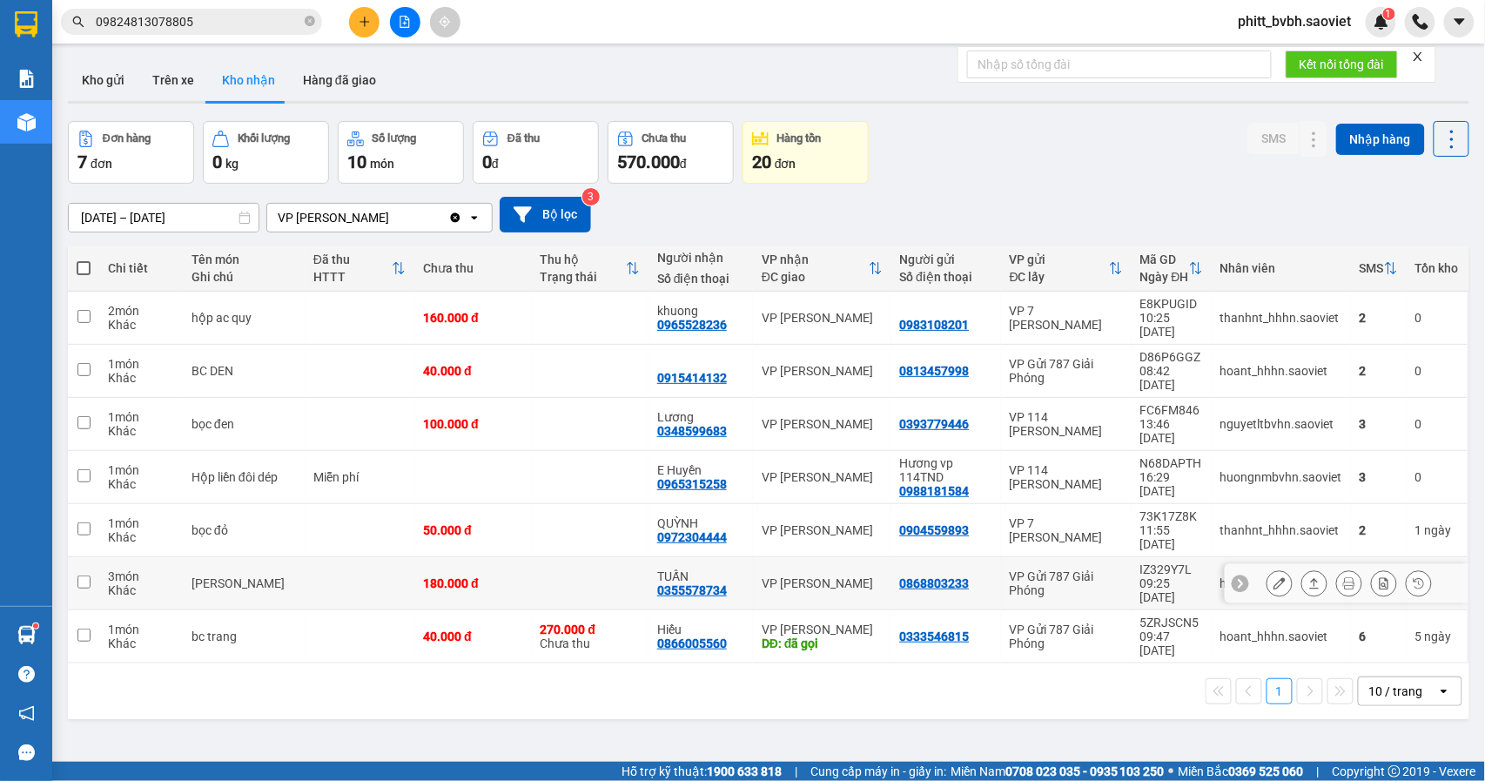
click at [305, 557] on td at bounding box center [360, 583] width 110 height 53
checkbox input "true"
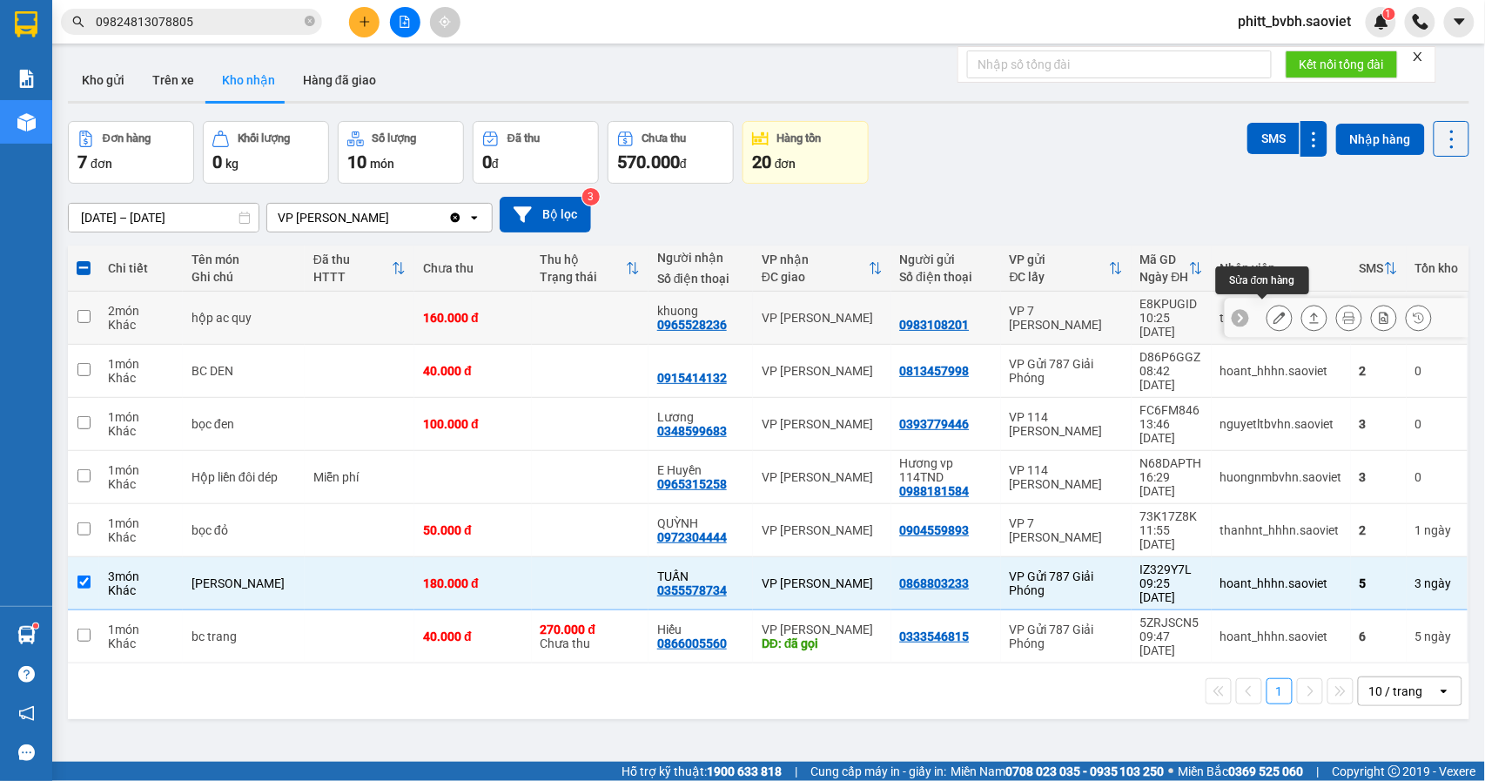
click at [1274, 313] on icon at bounding box center [1280, 318] width 12 height 12
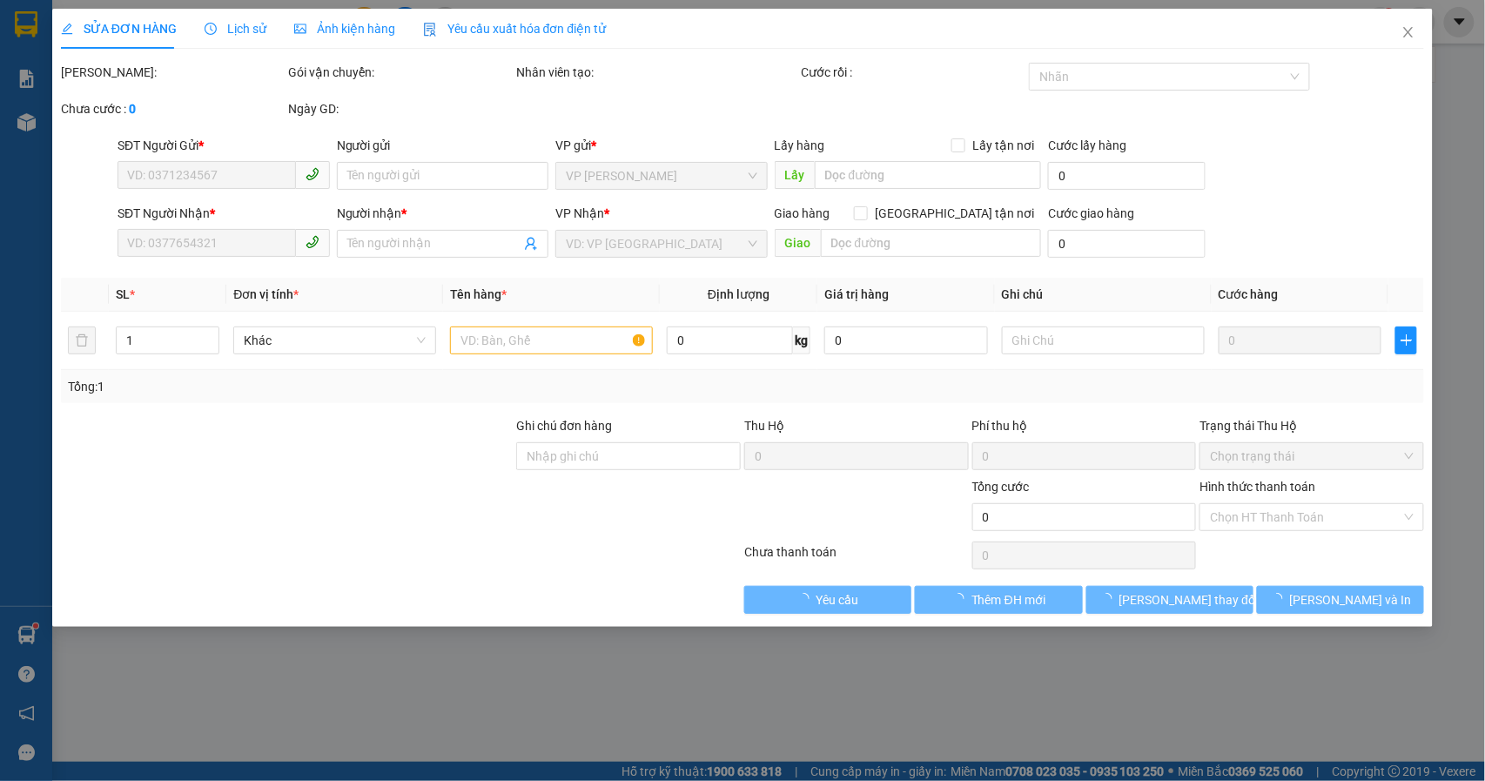
type input "0983108201"
type input "0965528236"
type input "khuong"
type input "160.000"
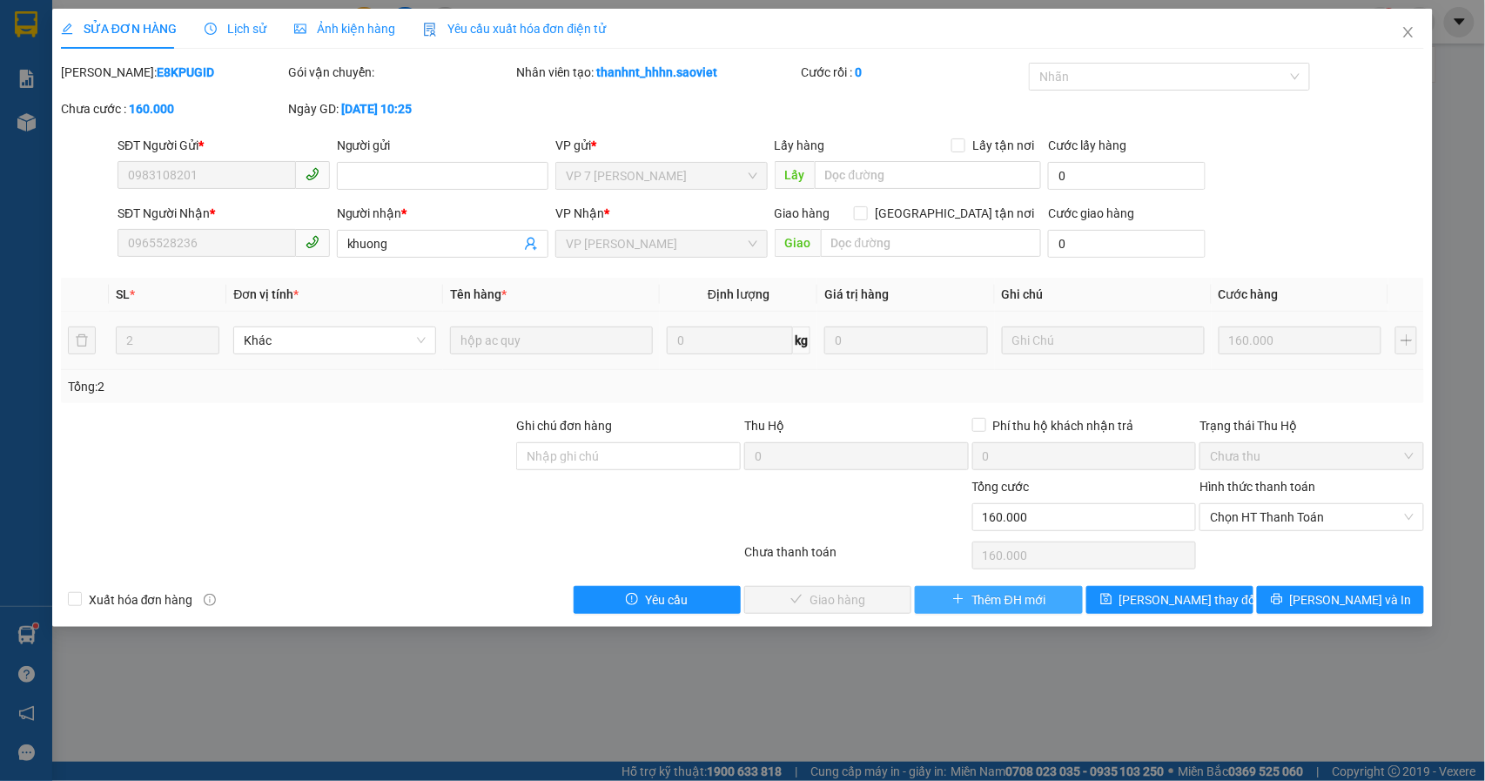
click at [1013, 604] on span "Thêm ĐH mới" at bounding box center [1008, 599] width 74 height 19
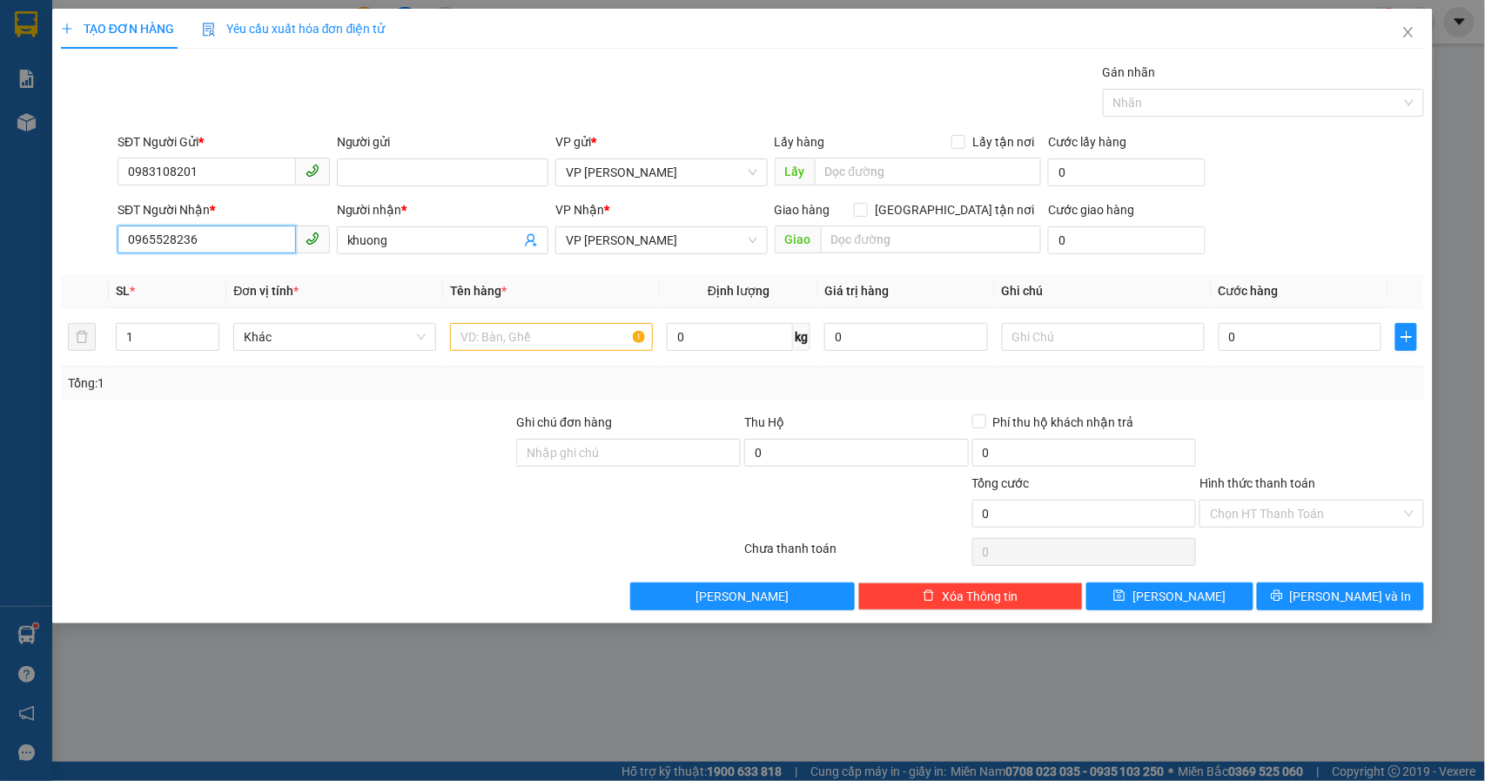
click at [244, 245] on input "0965528236" at bounding box center [207, 239] width 178 height 28
click at [233, 234] on input "0965528236" at bounding box center [207, 239] width 178 height 28
click at [234, 235] on input "0965528236" at bounding box center [207, 239] width 178 height 28
click at [238, 238] on input "0965528236" at bounding box center [207, 239] width 178 height 28
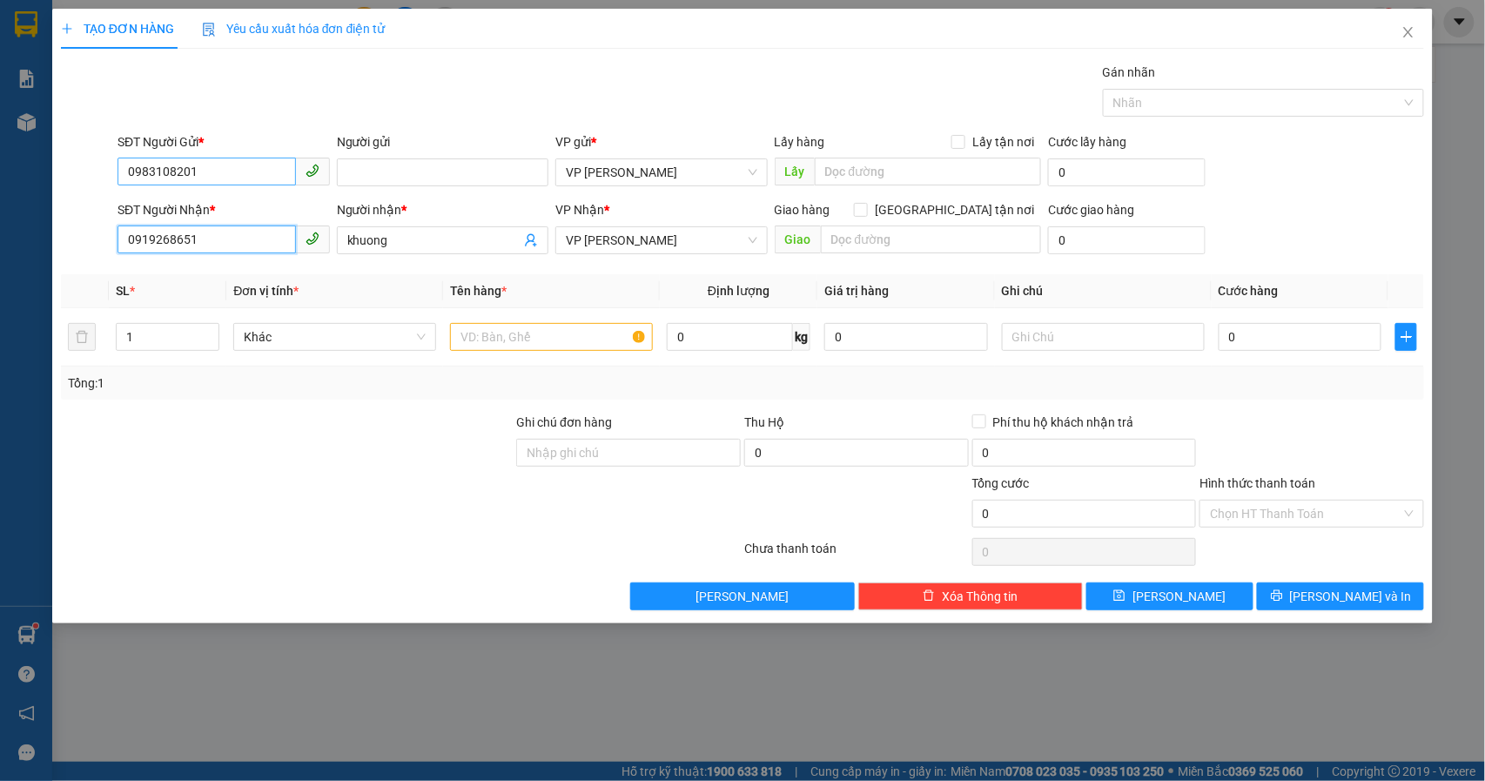
type input "0919268651"
click at [225, 179] on input "0983108201" at bounding box center [207, 172] width 178 height 28
click at [223, 178] on input "SĐT Người Gửi *" at bounding box center [207, 172] width 178 height 28
paste input "0965528236"
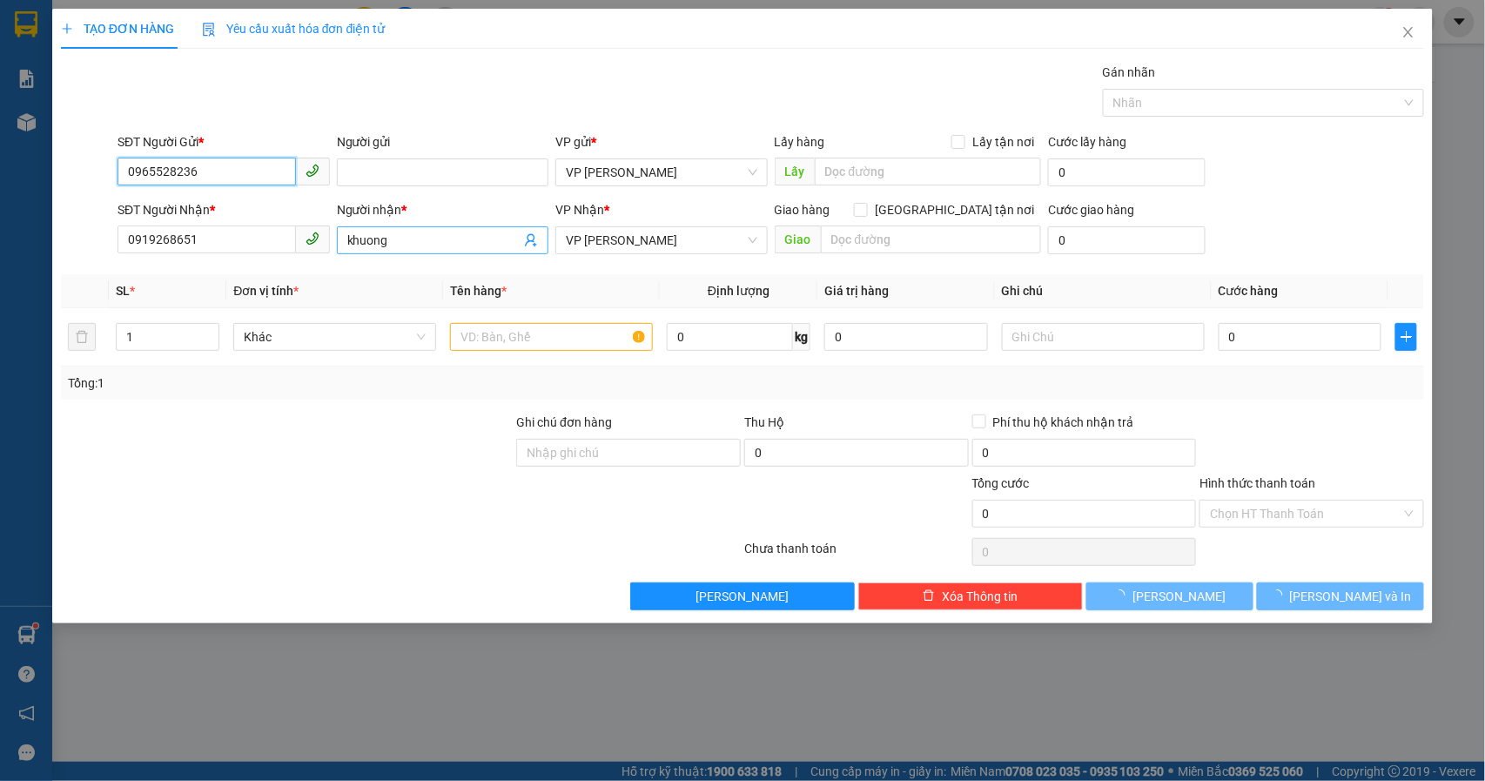
type input "0965528236"
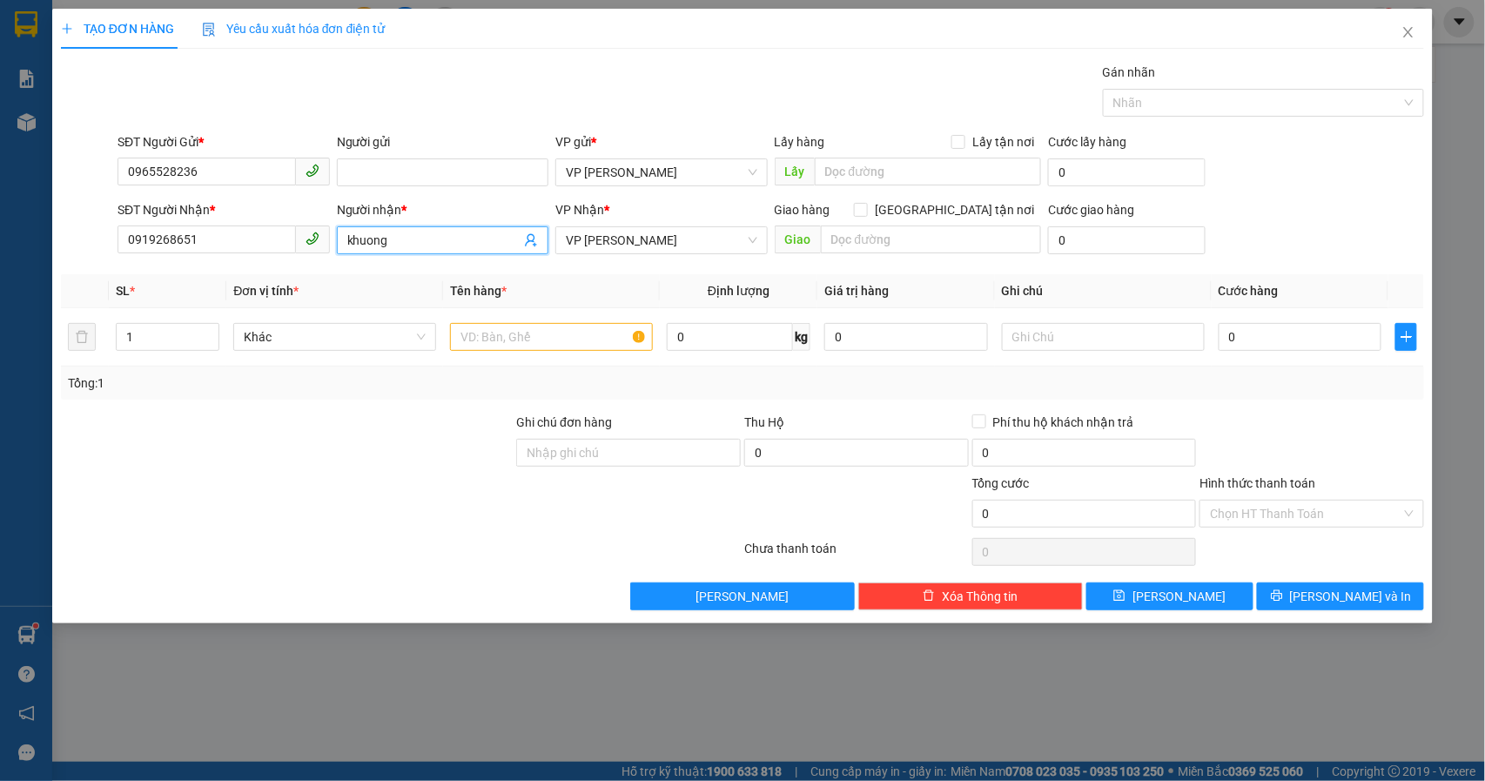
drag, startPoint x: 418, startPoint y: 244, endPoint x: 308, endPoint y: 258, distance: 110.6
click at [308, 258] on div "SĐT Người Nhận * 0919268651 Người nhận * khuong khuong VP Nhận * VP Bảo Hà Giao…" at bounding box center [771, 230] width 1314 height 61
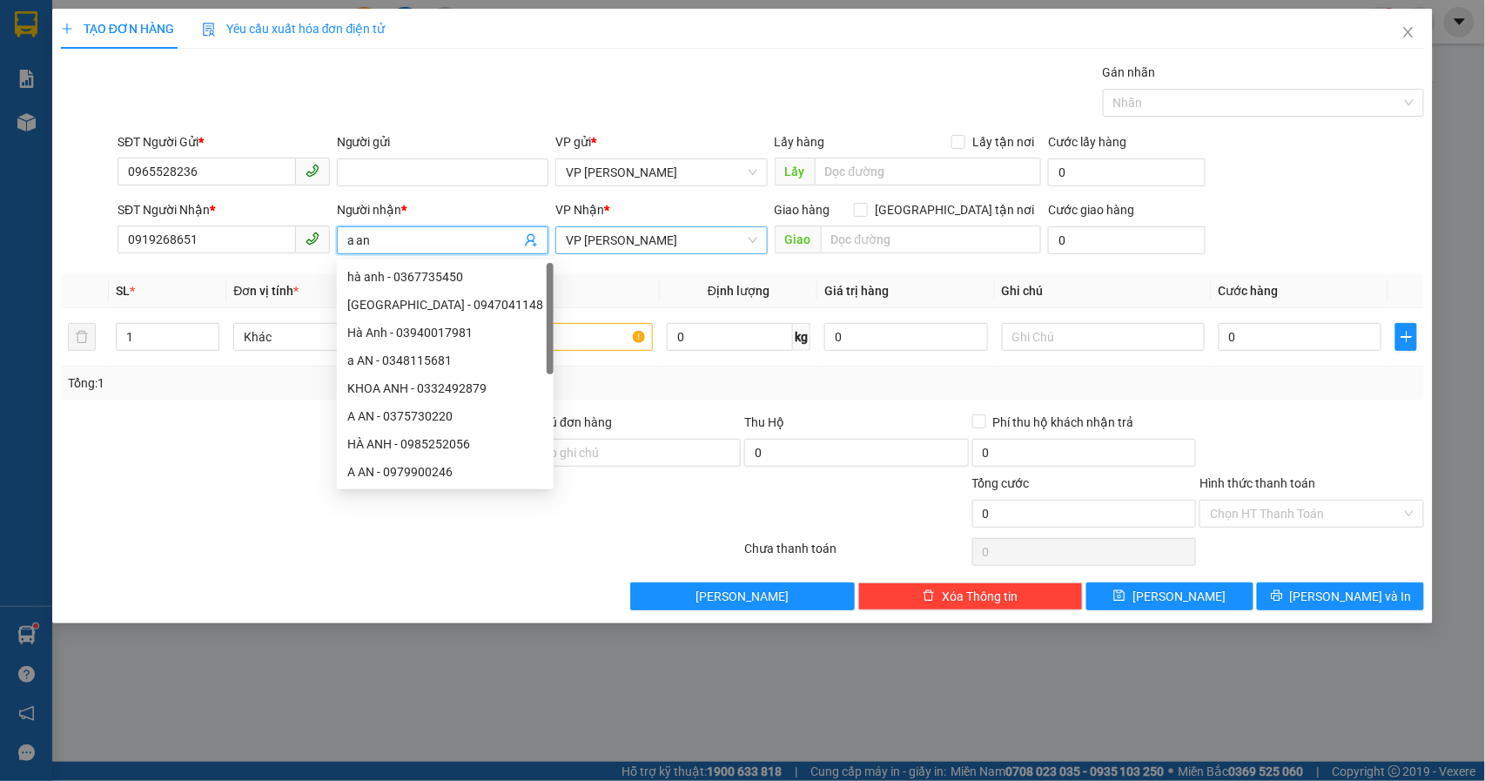
click at [624, 238] on span "VP [PERSON_NAME]" at bounding box center [662, 240] width 192 height 26
type input "a an"
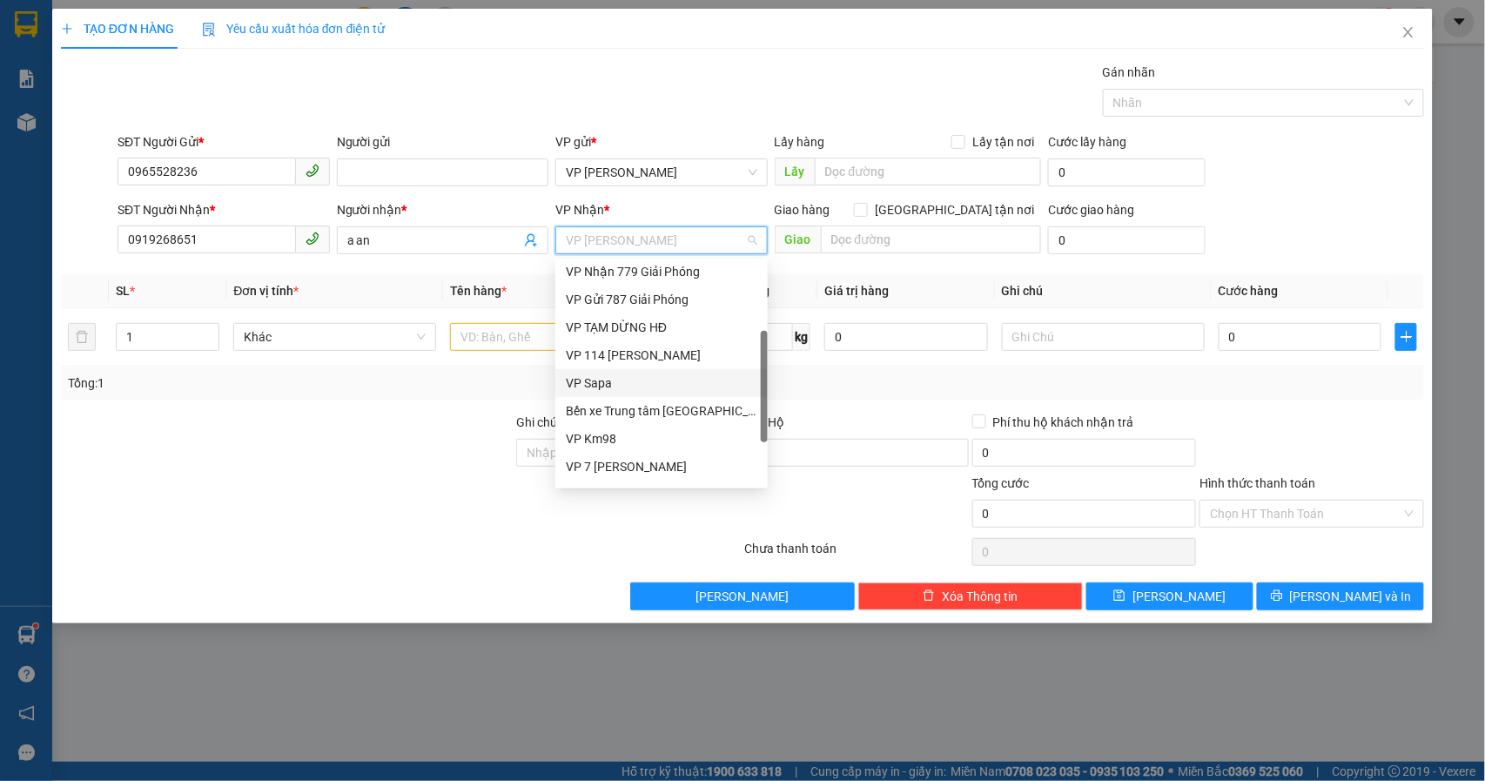
scroll to position [188, 0]
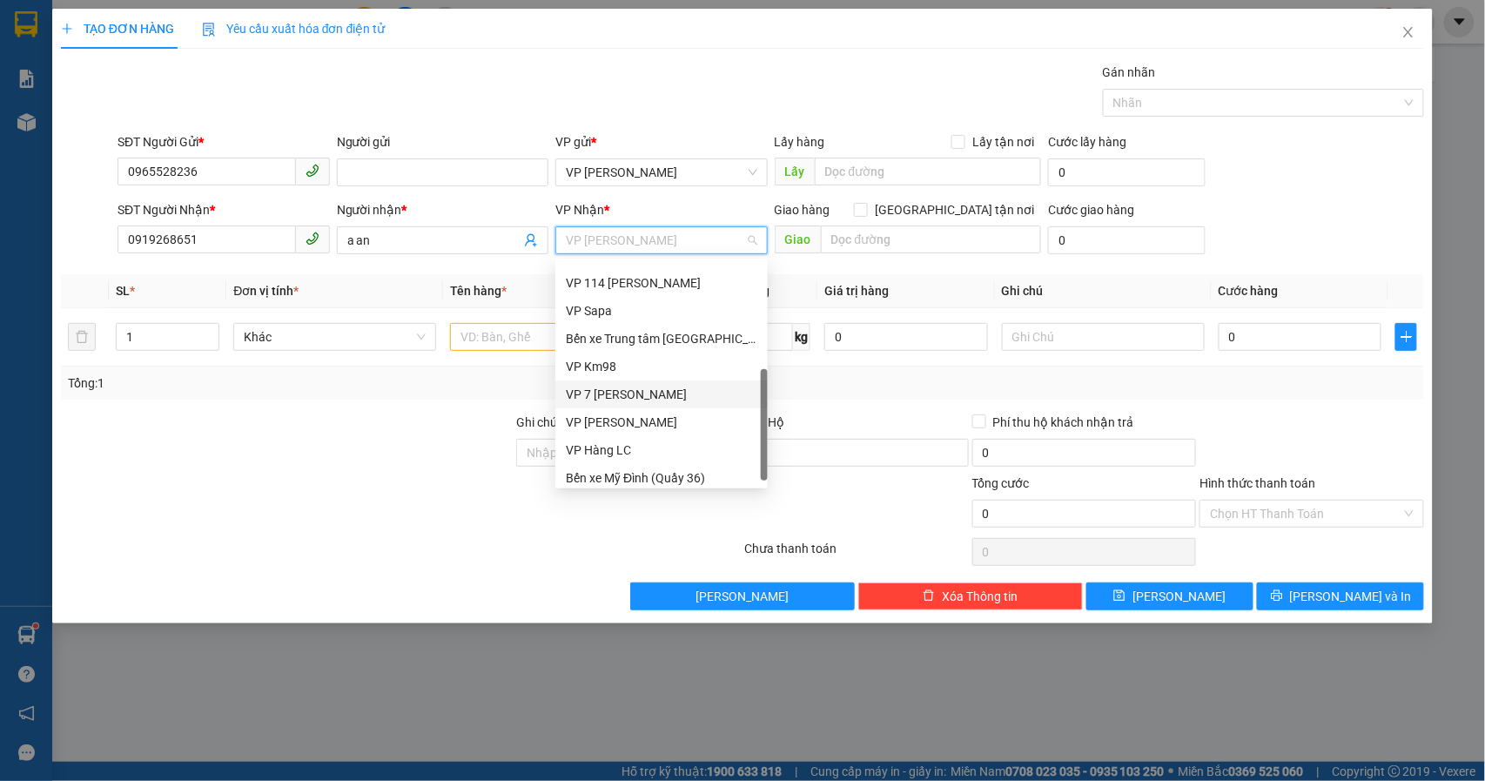
click at [645, 395] on div "VP 7 [PERSON_NAME]" at bounding box center [662, 394] width 192 height 19
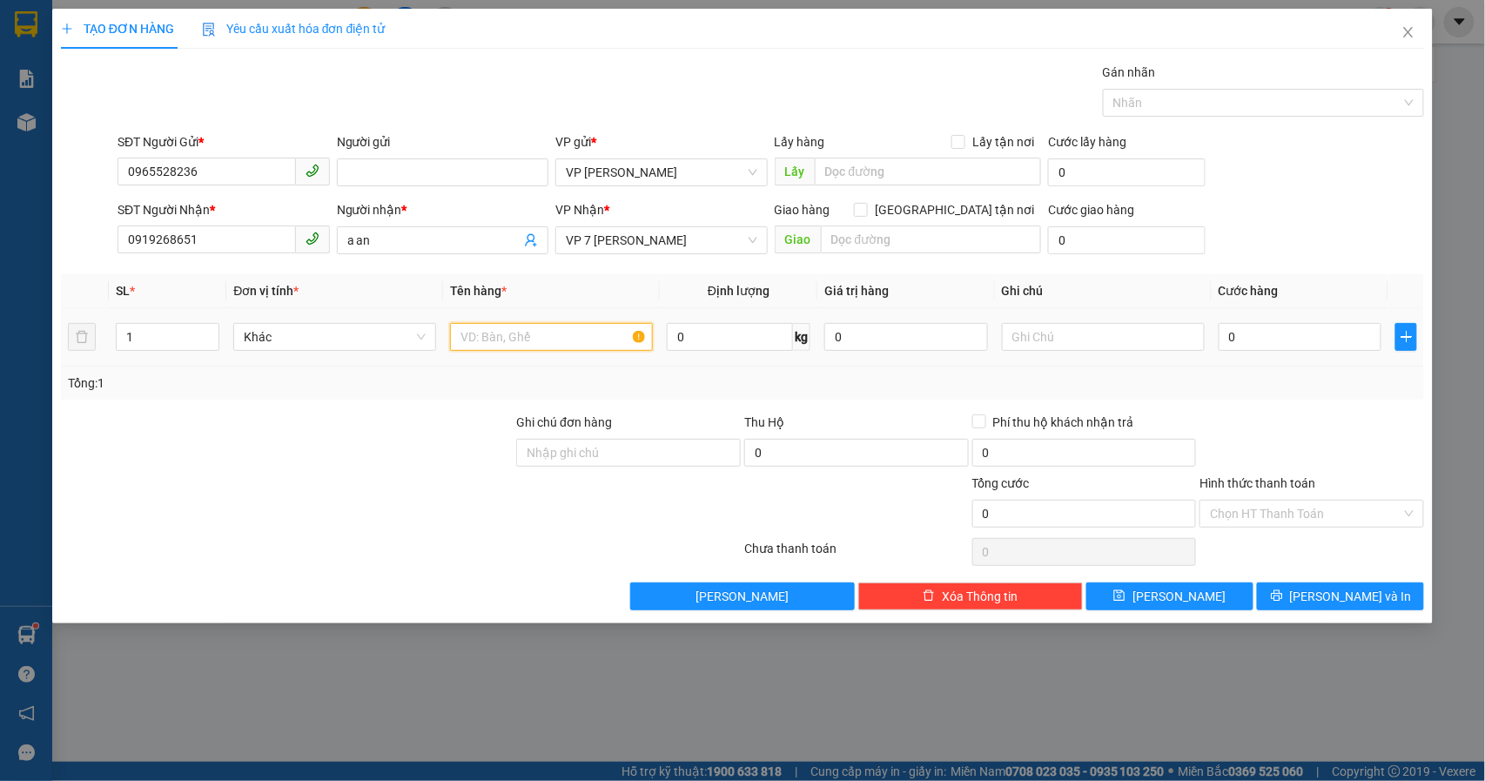
click at [486, 346] on input "text" at bounding box center [551, 337] width 203 height 28
click at [471, 335] on input "acquy" at bounding box center [551, 337] width 203 height 28
type input "ac quy"
click at [1266, 349] on input "0" at bounding box center [1301, 337] width 164 height 28
type input "6"
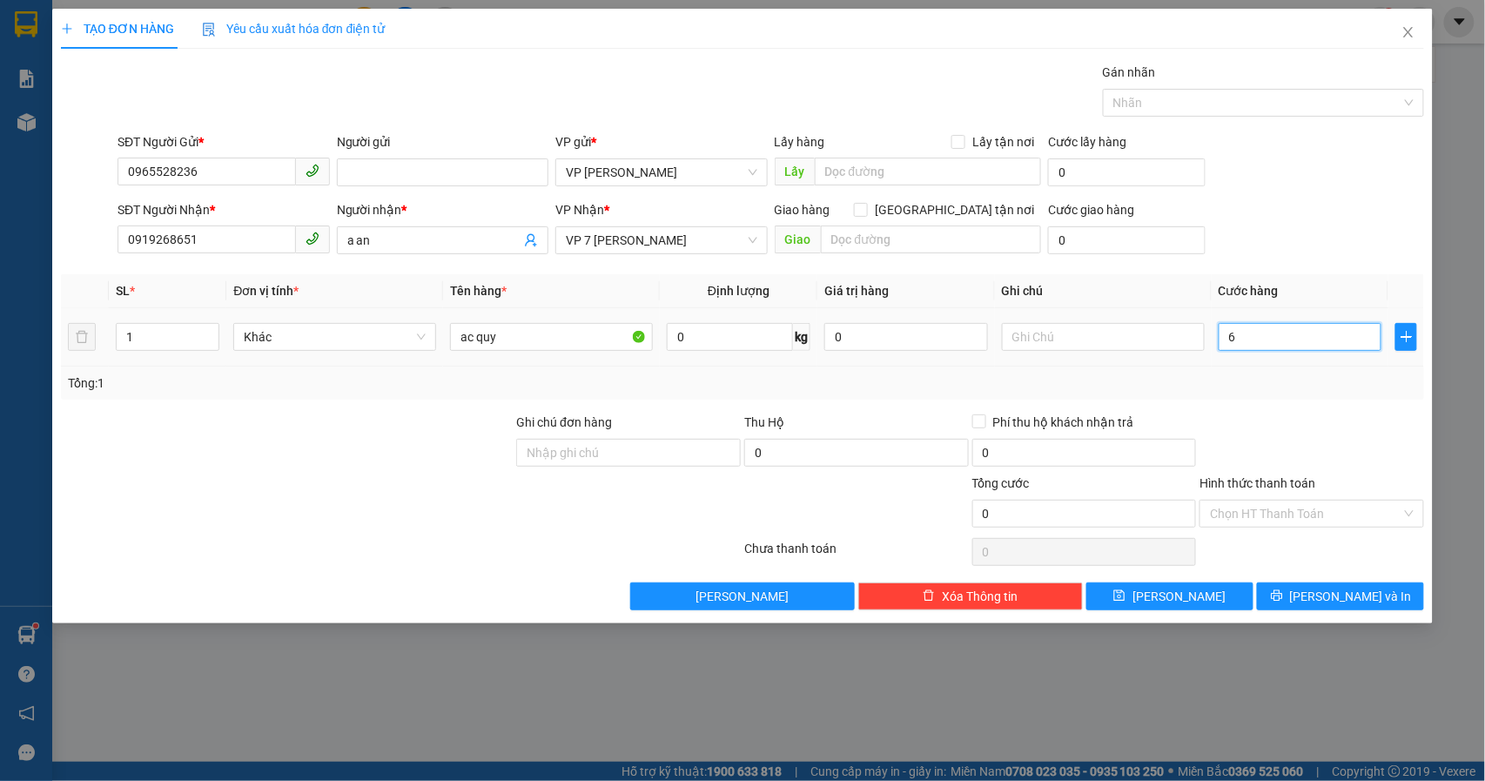
type input "6"
type input "60"
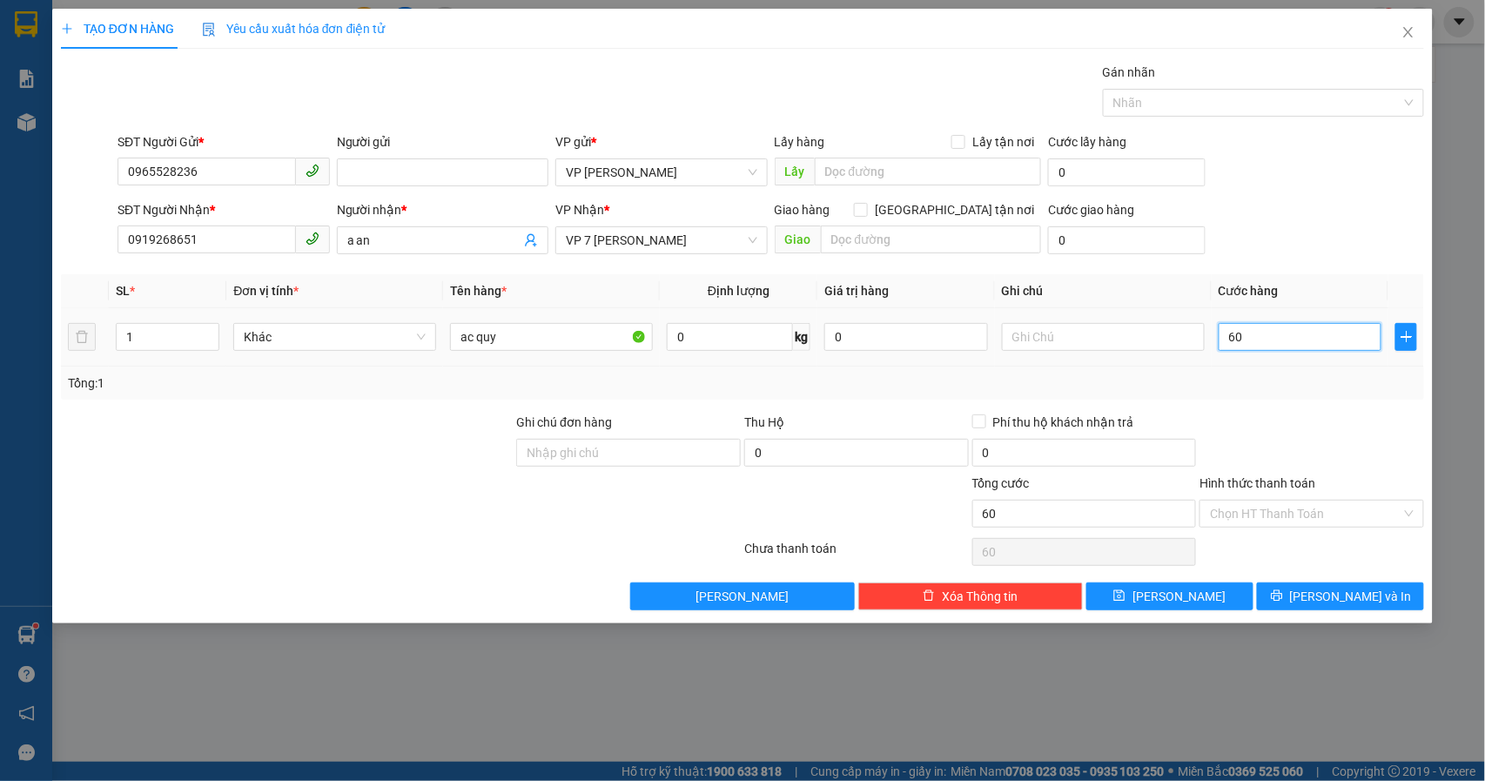
type input "600"
type input "6.000"
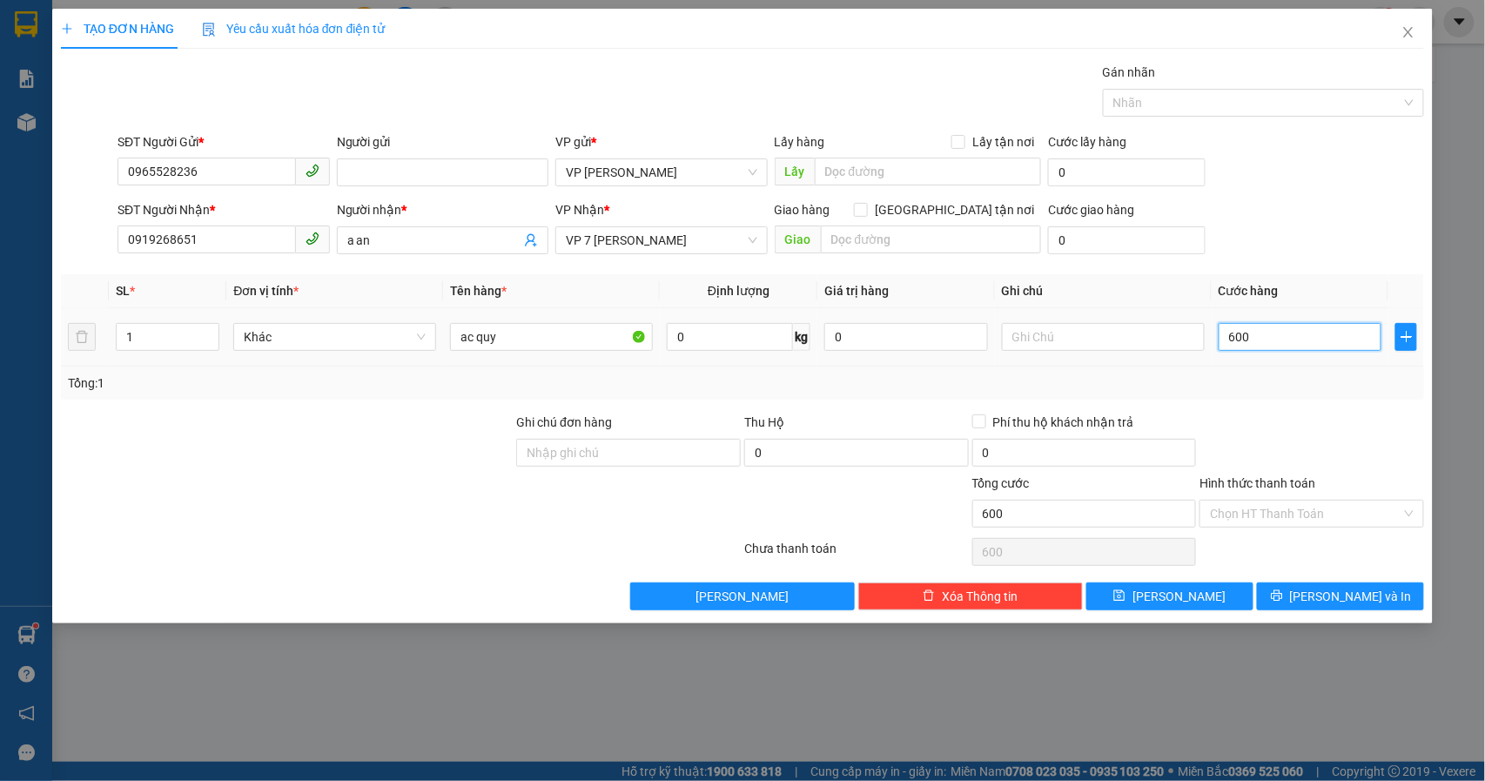
type input "6.000"
type input "60.000"
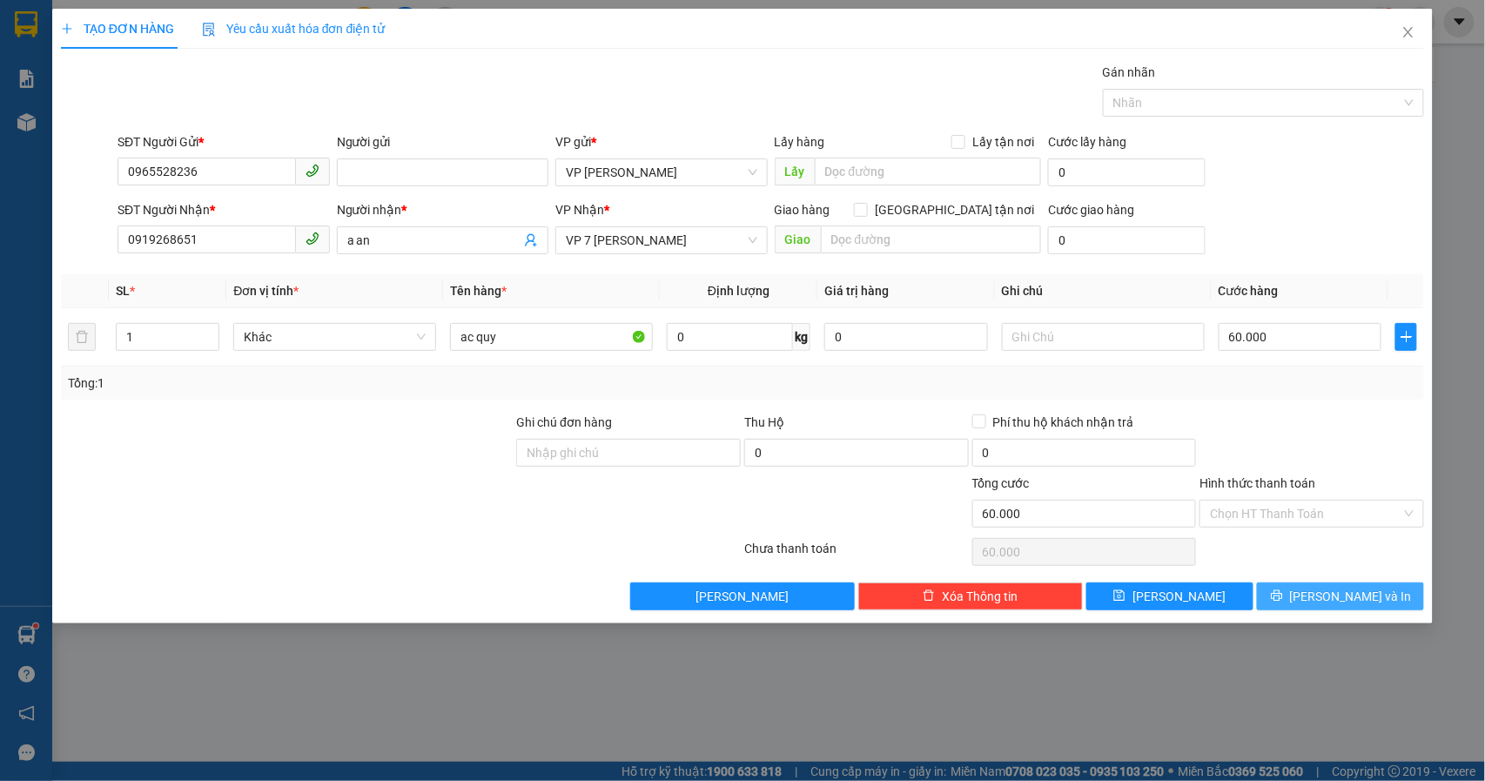
click at [1337, 590] on span "[PERSON_NAME] và In" at bounding box center [1351, 596] width 122 height 19
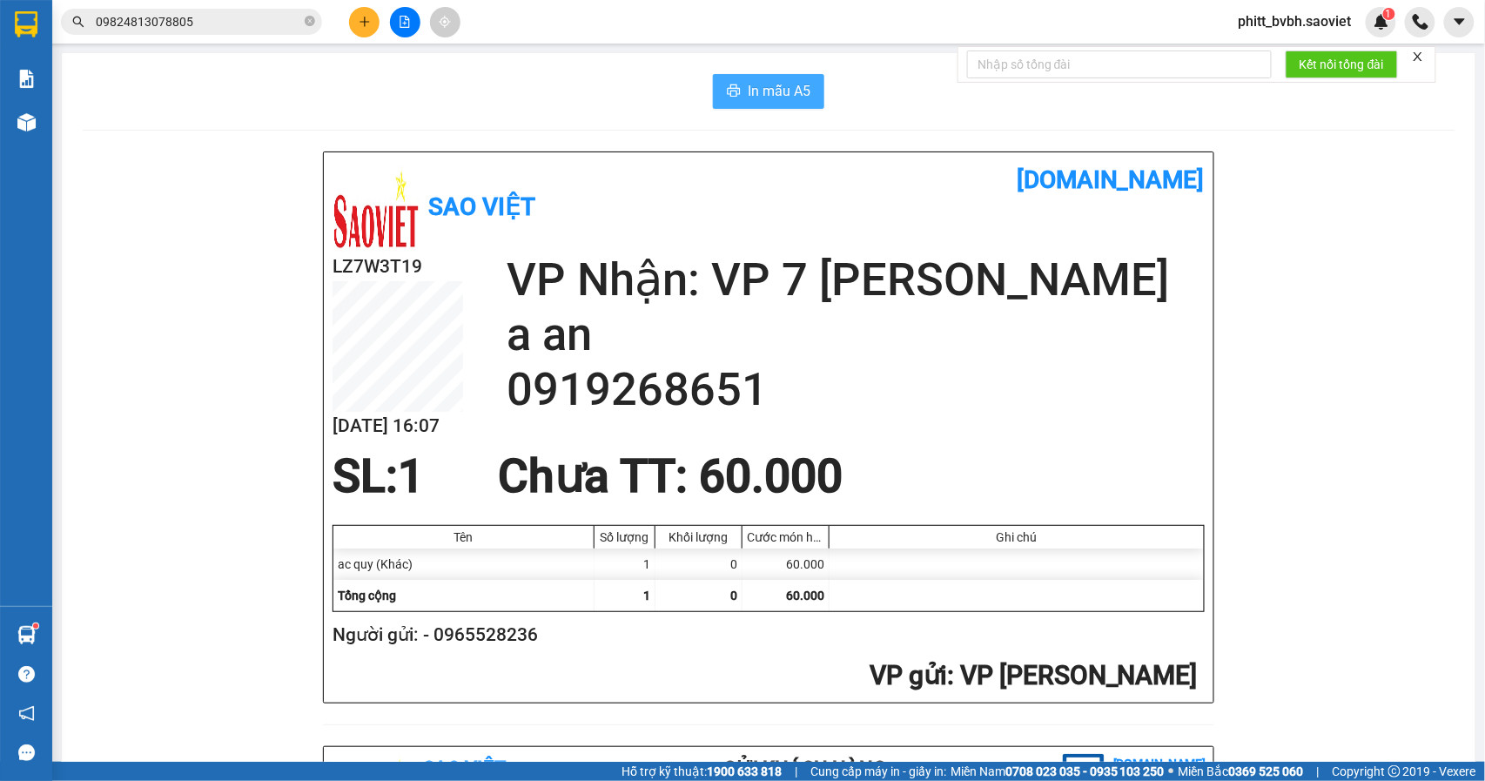
click at [801, 97] on span "In mẫu A5" at bounding box center [779, 91] width 63 height 22
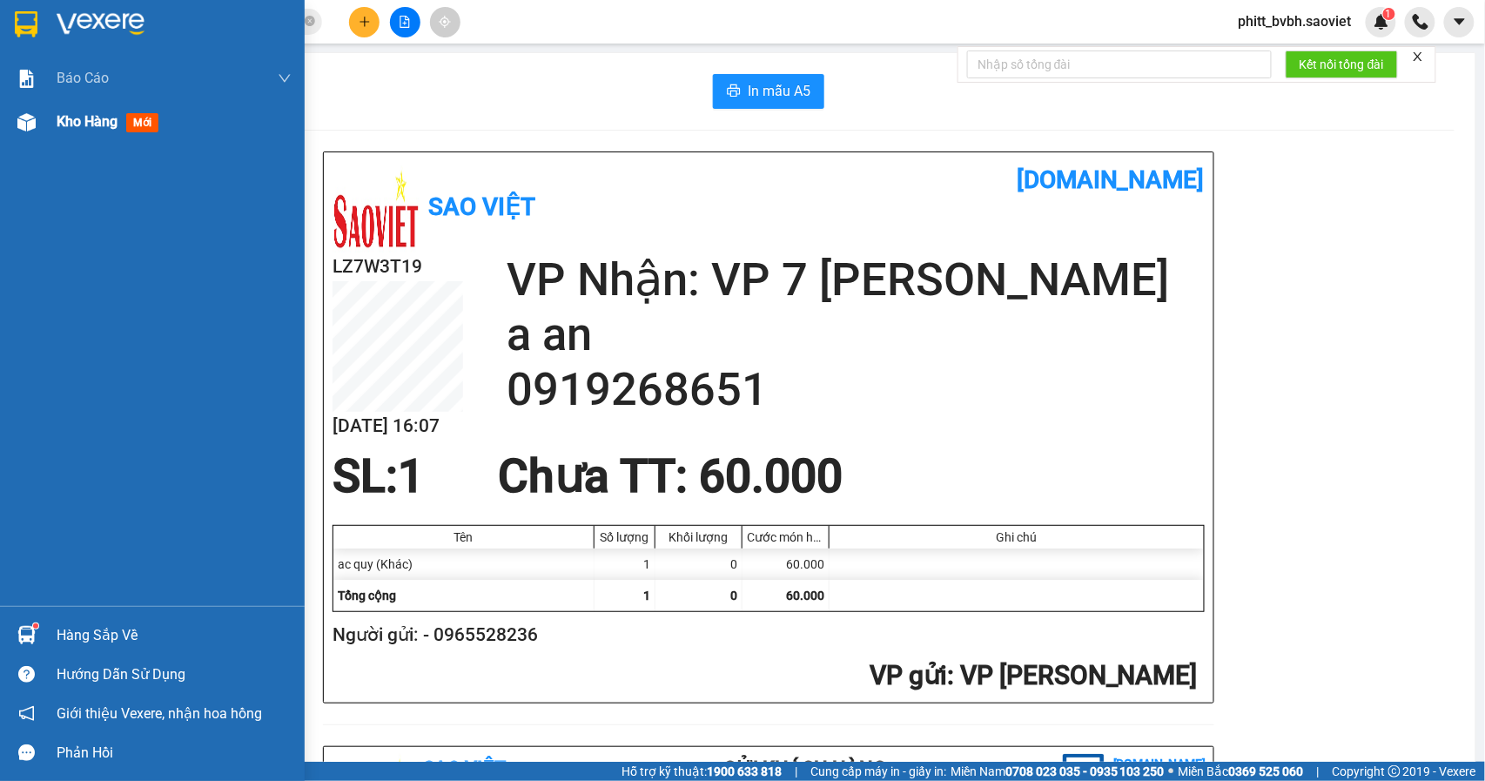
click at [95, 113] on span "Kho hàng" at bounding box center [87, 121] width 61 height 17
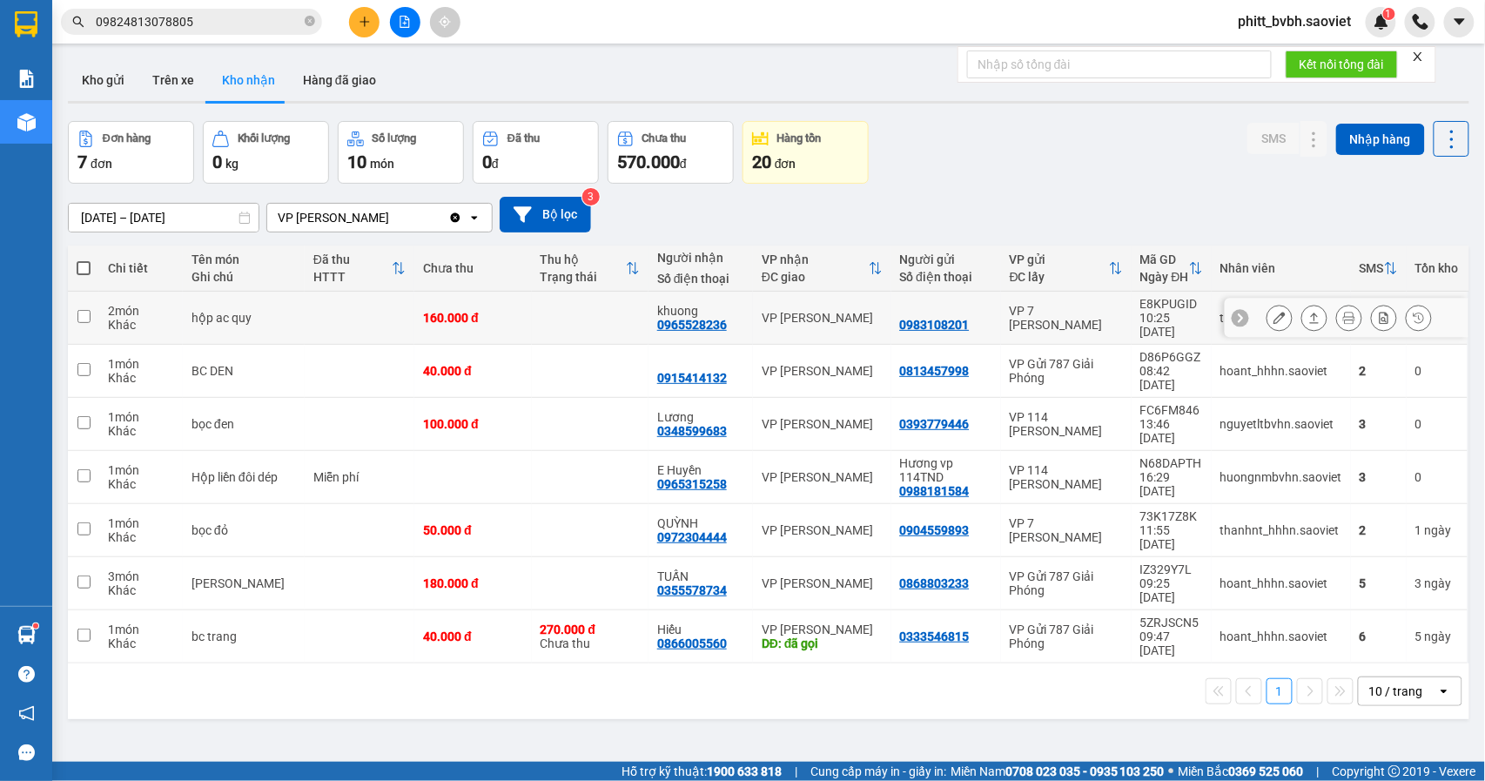
click at [532, 319] on td at bounding box center [590, 318] width 117 height 53
checkbox input "true"
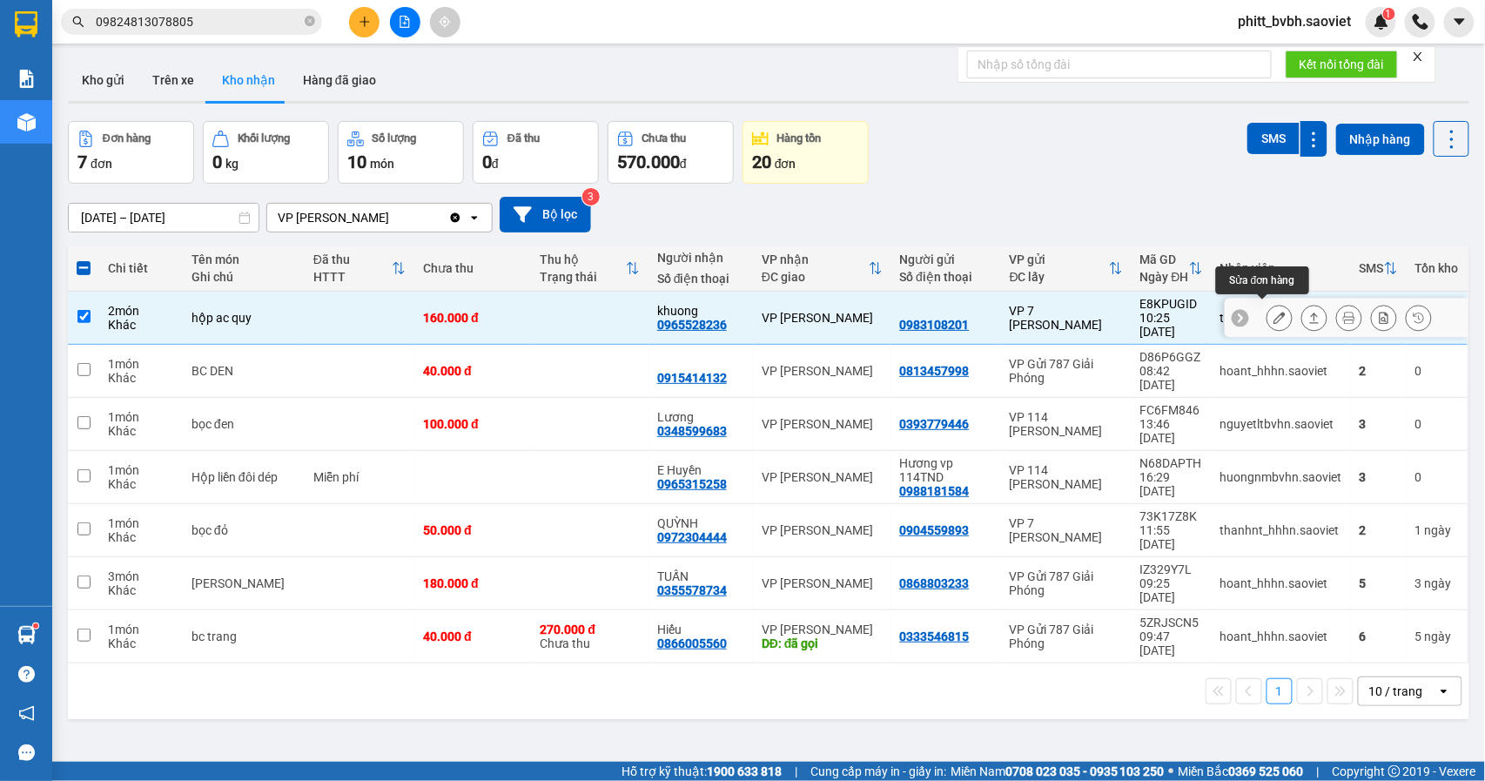
click at [1274, 313] on icon at bounding box center [1280, 318] width 12 height 12
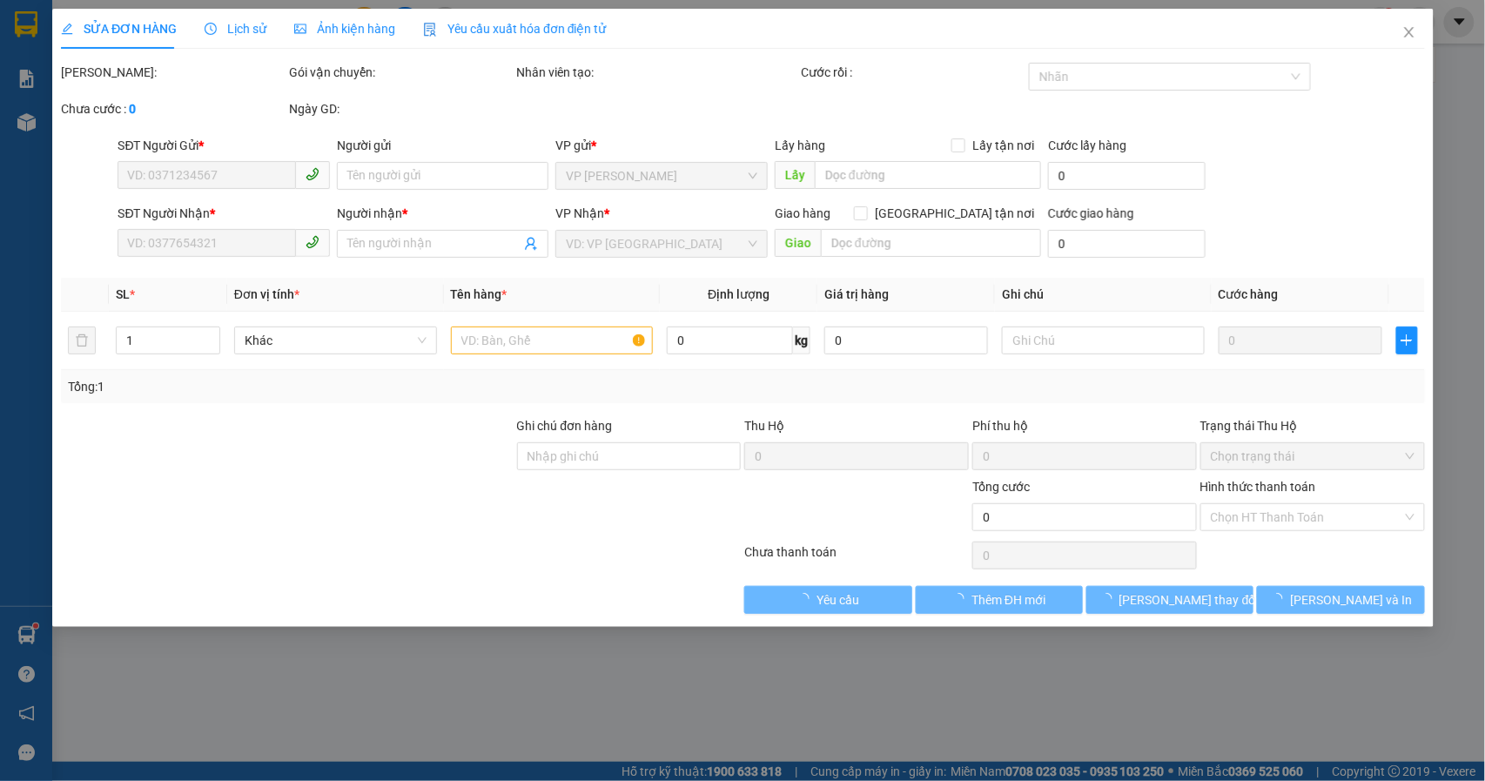
type input "0983108201"
type input "0965528236"
type input "khuong"
type input "160.000"
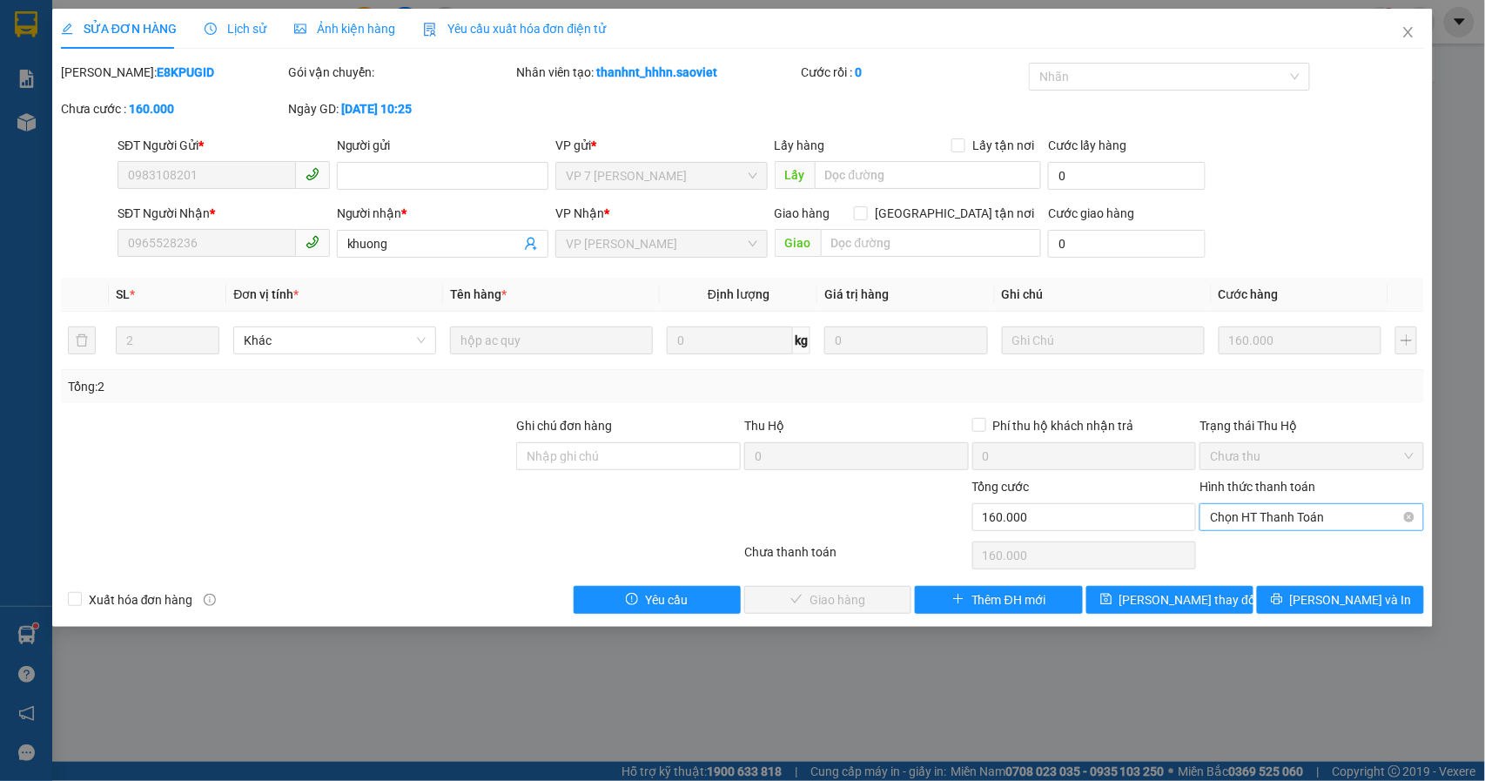
click at [1332, 528] on span "Chọn HT Thanh Toán" at bounding box center [1312, 517] width 204 height 26
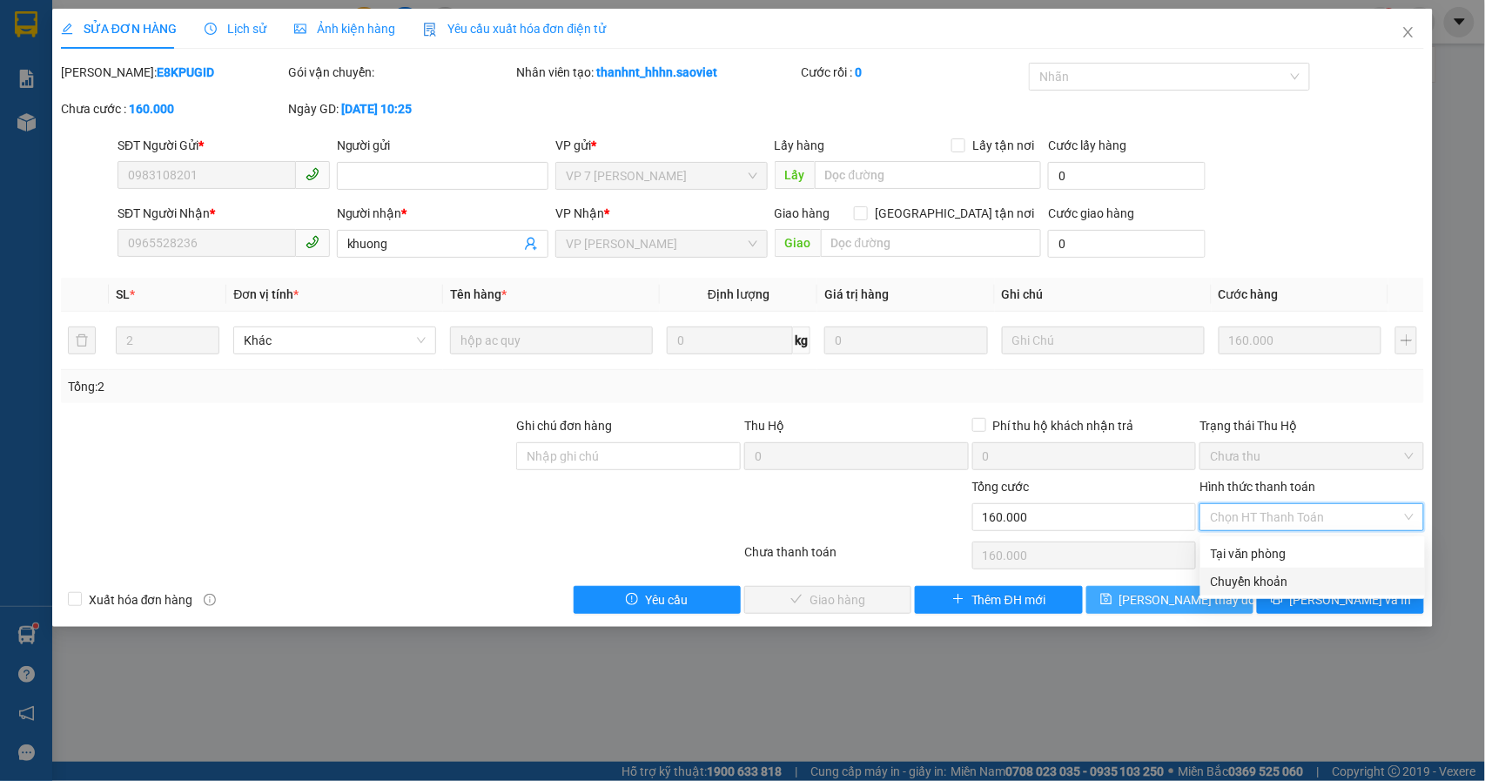
drag, startPoint x: 1261, startPoint y: 575, endPoint x: 1226, endPoint y: 600, distance: 43.7
click at [1262, 578] on div "Chuyển khoản" at bounding box center [1313, 581] width 204 height 19
type input "0"
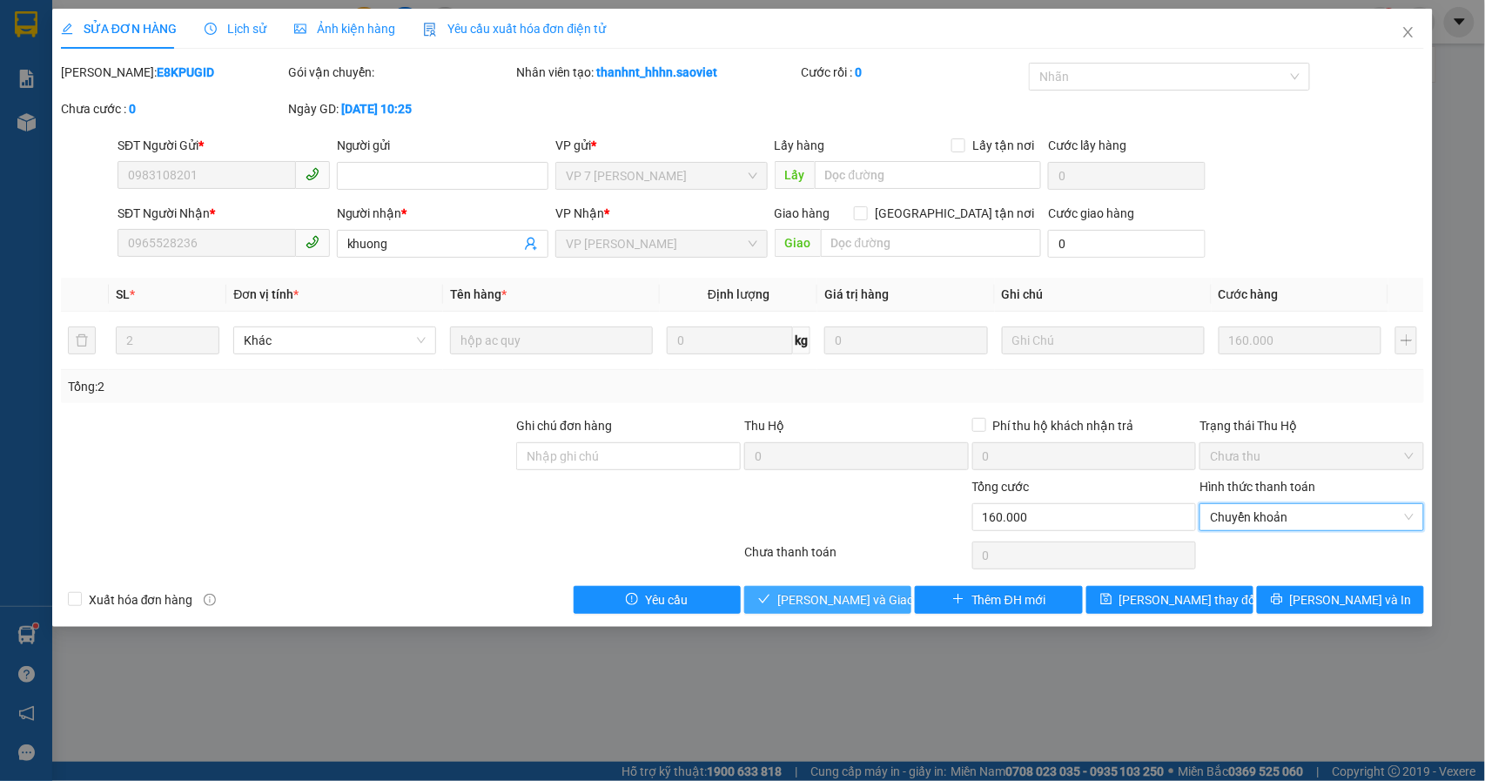
click at [854, 600] on span "[PERSON_NAME] và Giao hàng" at bounding box center [860, 599] width 167 height 19
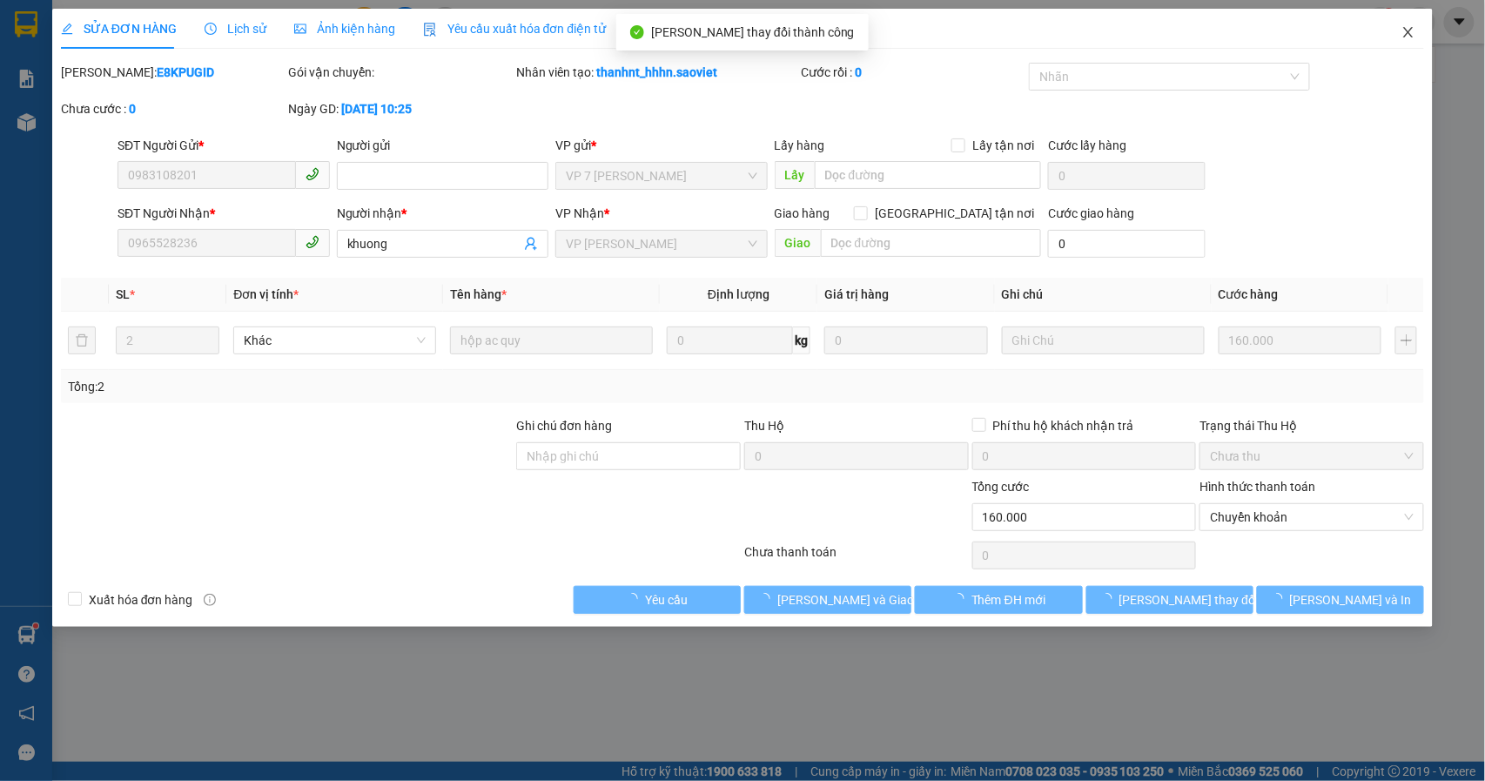
click at [1408, 31] on icon "close" at bounding box center [1409, 32] width 14 height 14
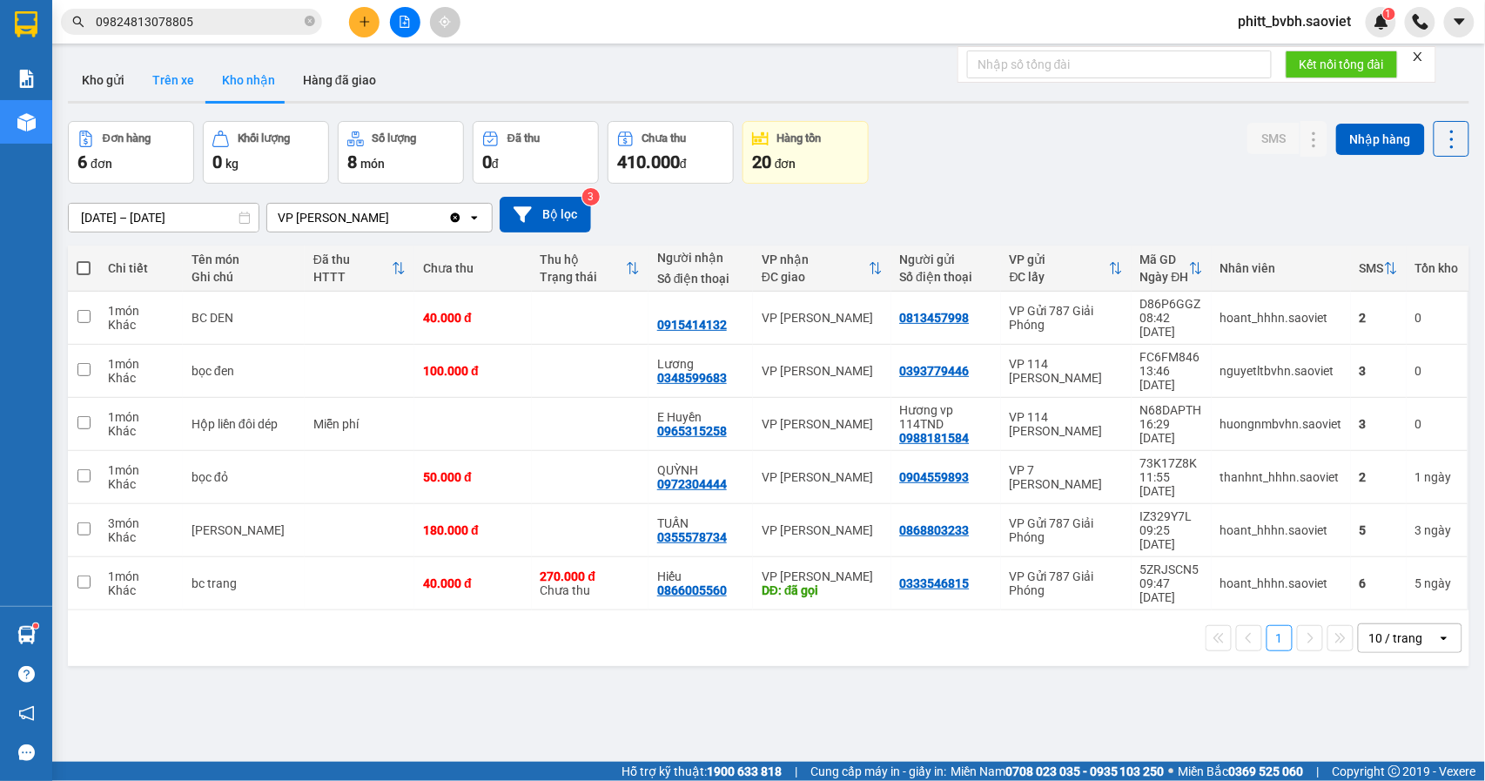
click at [178, 68] on button "Trên xe" at bounding box center [173, 80] width 70 height 42
type input "[DATE] – [DATE]"
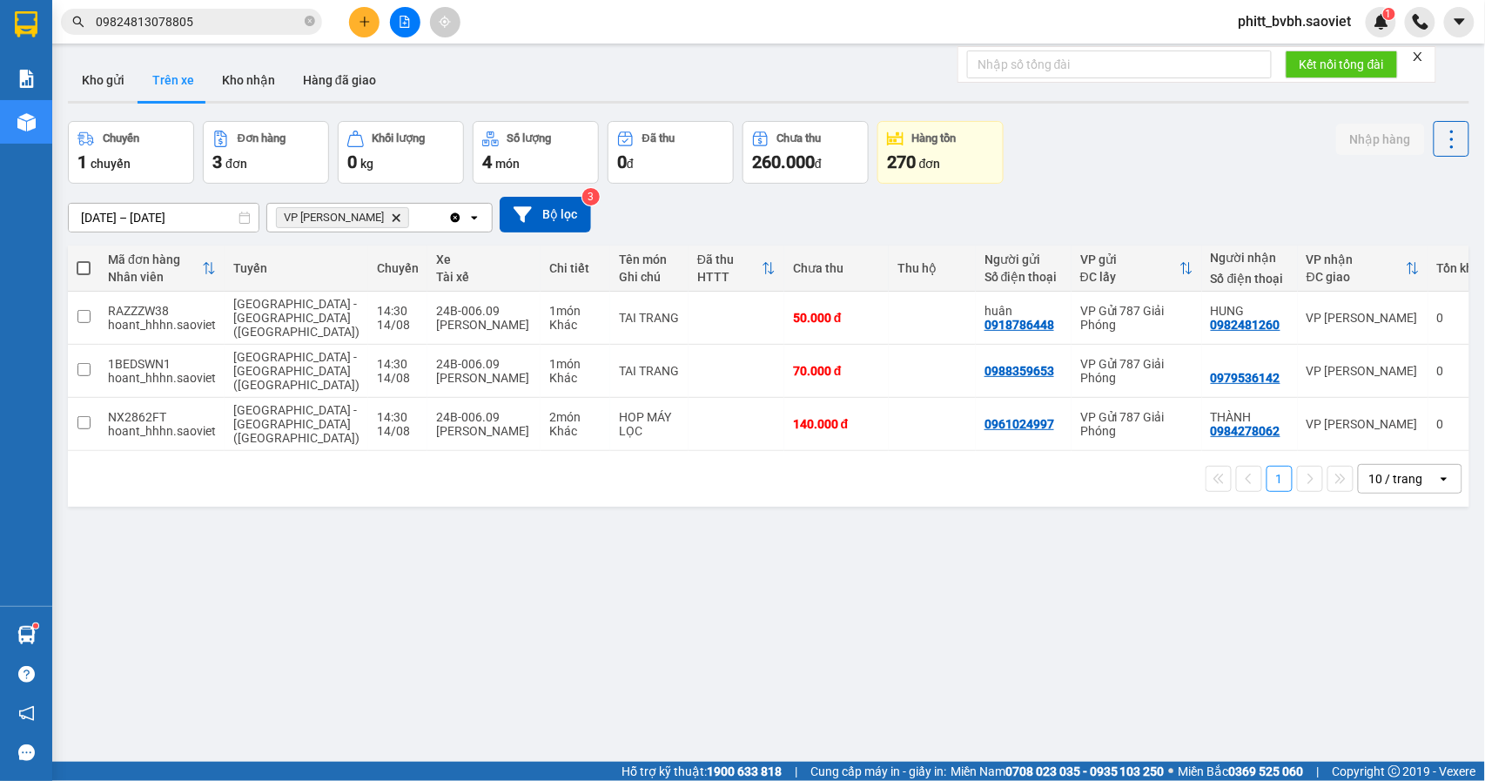
drag, startPoint x: 103, startPoint y: 78, endPoint x: 123, endPoint y: 132, distance: 57.6
click at [104, 77] on button "Kho gửi" at bounding box center [103, 80] width 71 height 42
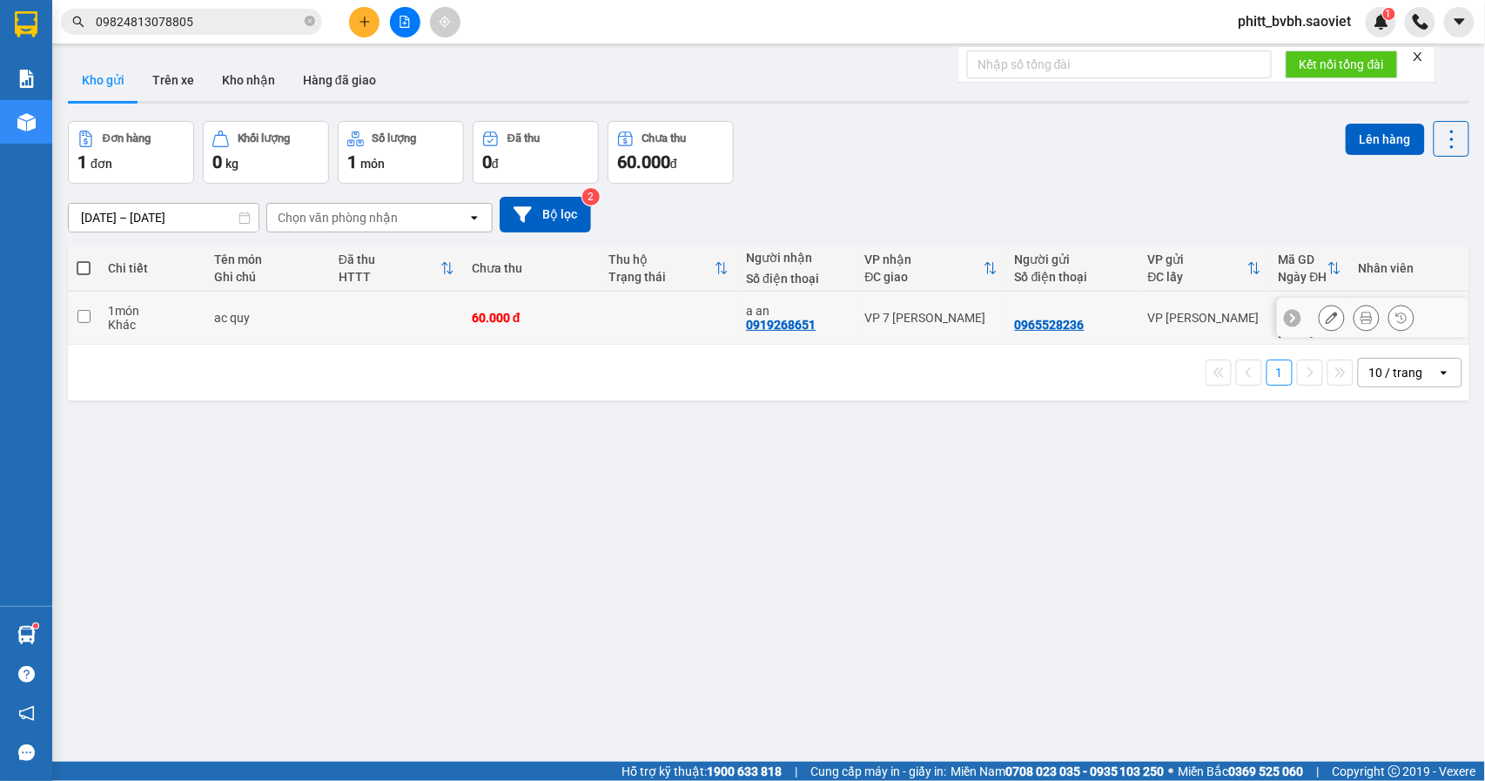
click at [540, 311] on div "60.000 đ" at bounding box center [532, 318] width 120 height 14
checkbox input "true"
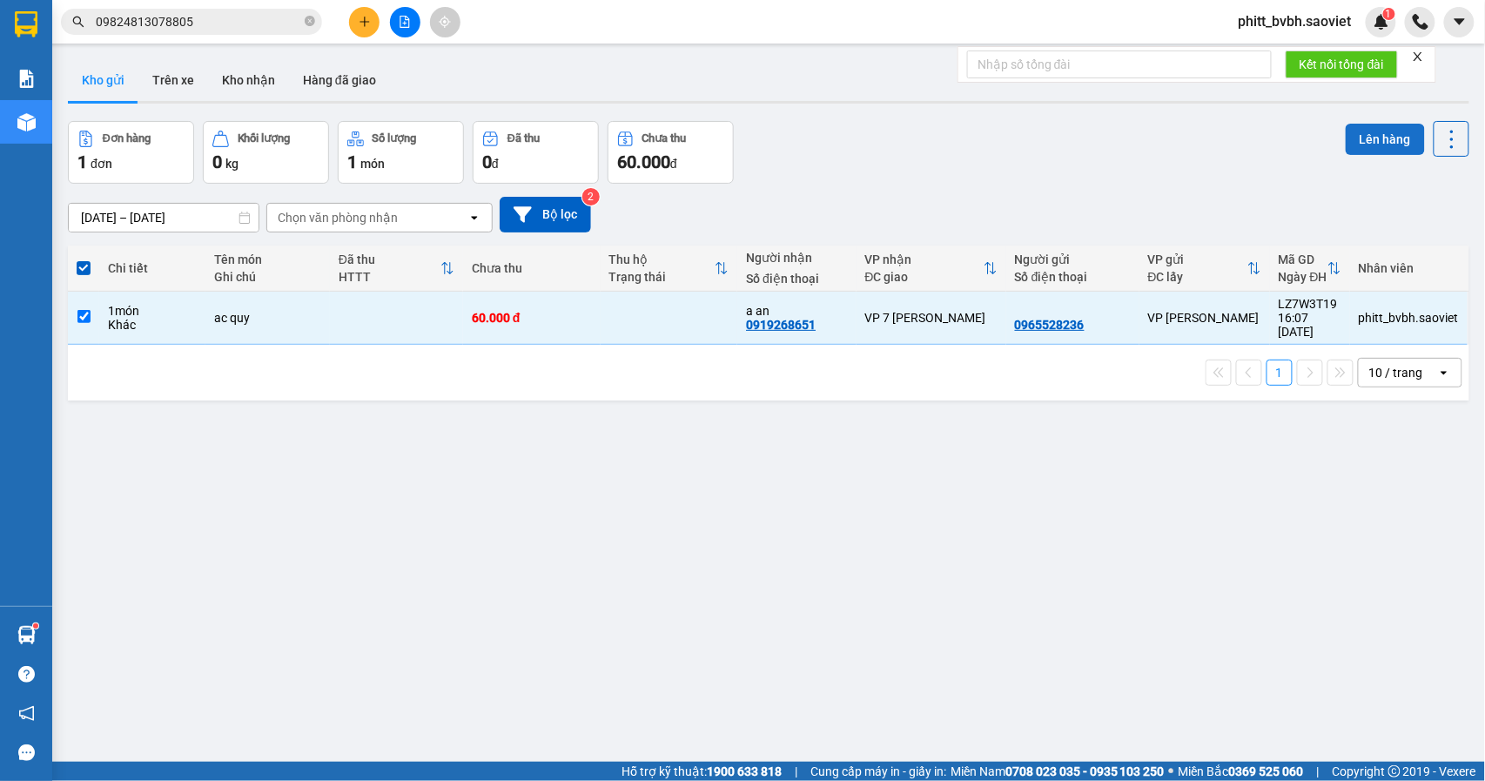
click at [1353, 136] on button "Lên hàng" at bounding box center [1385, 139] width 79 height 31
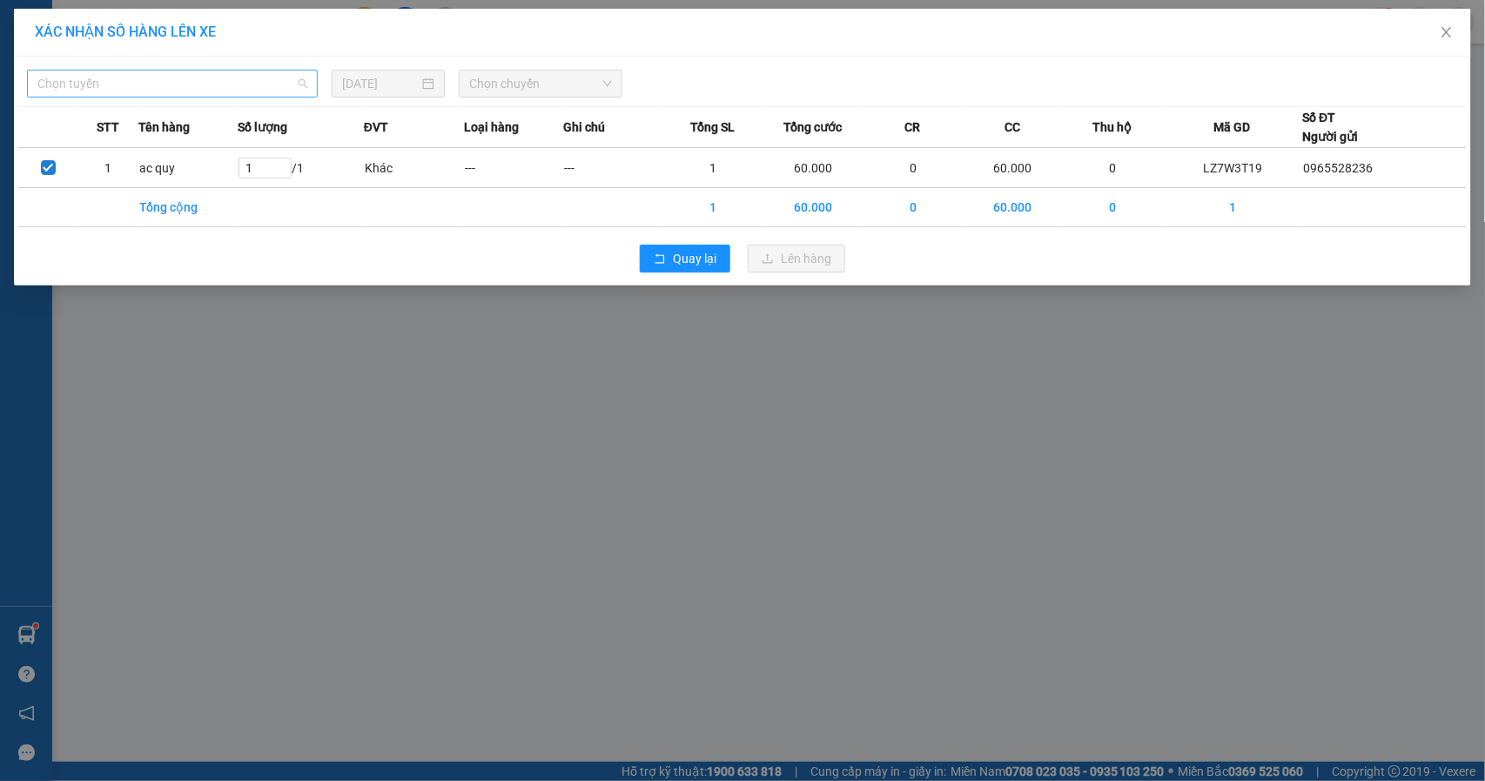
click at [148, 91] on span "Chọn tuyến" at bounding box center [172, 84] width 270 height 26
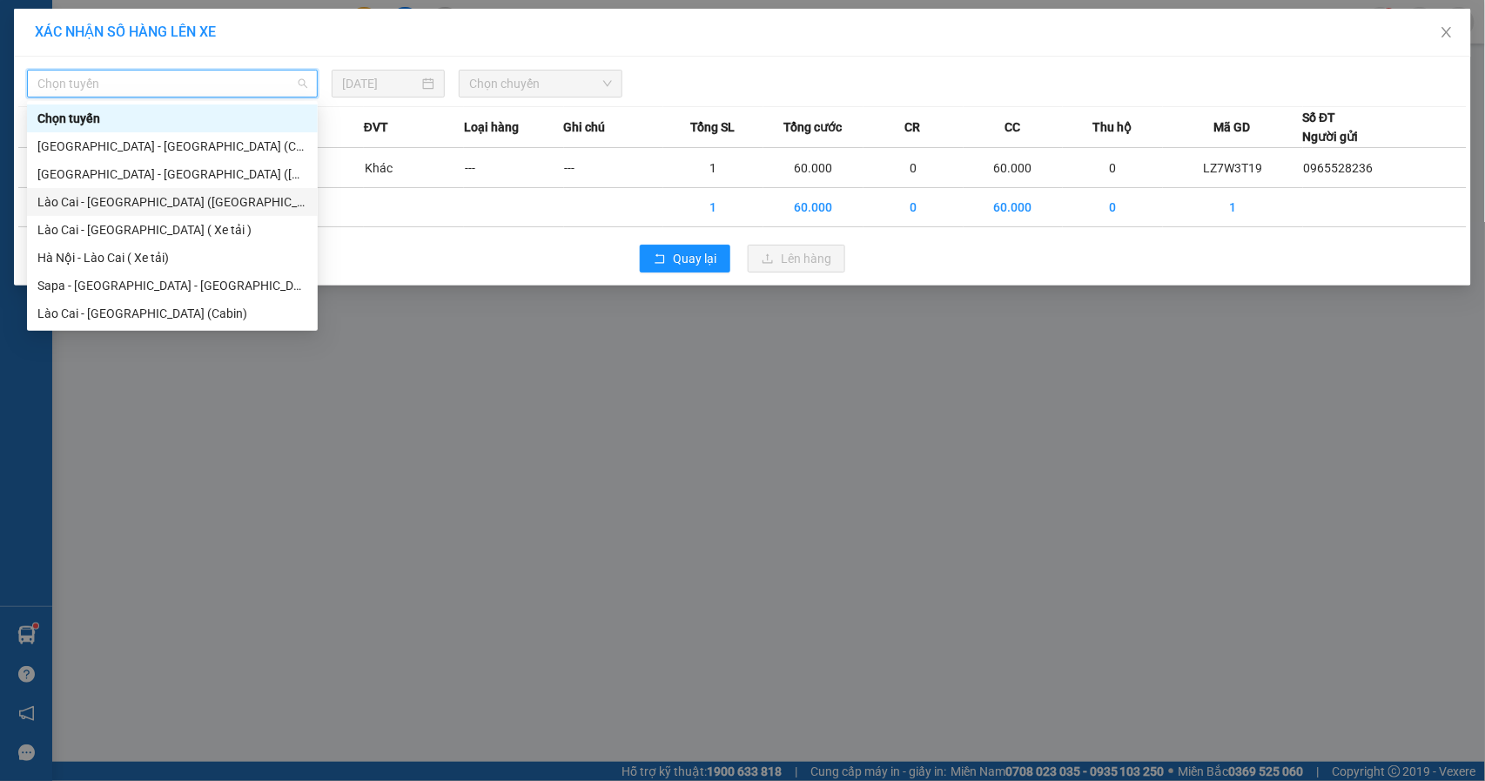
click at [145, 207] on div "Lào Cai - [GEOGRAPHIC_DATA] ([GEOGRAPHIC_DATA])" at bounding box center [172, 201] width 270 height 19
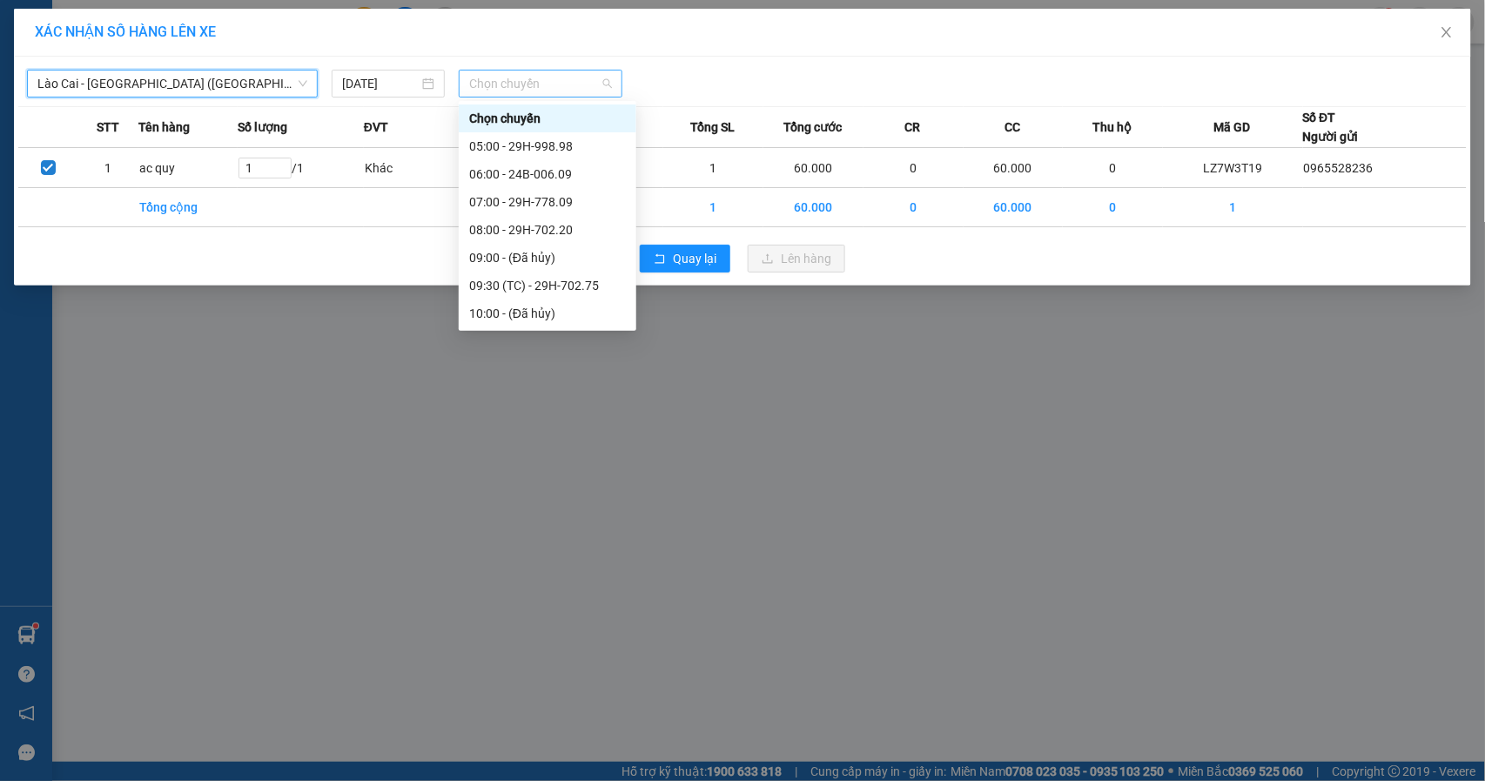
click at [481, 77] on span "Chọn chuyến" at bounding box center [540, 84] width 143 height 26
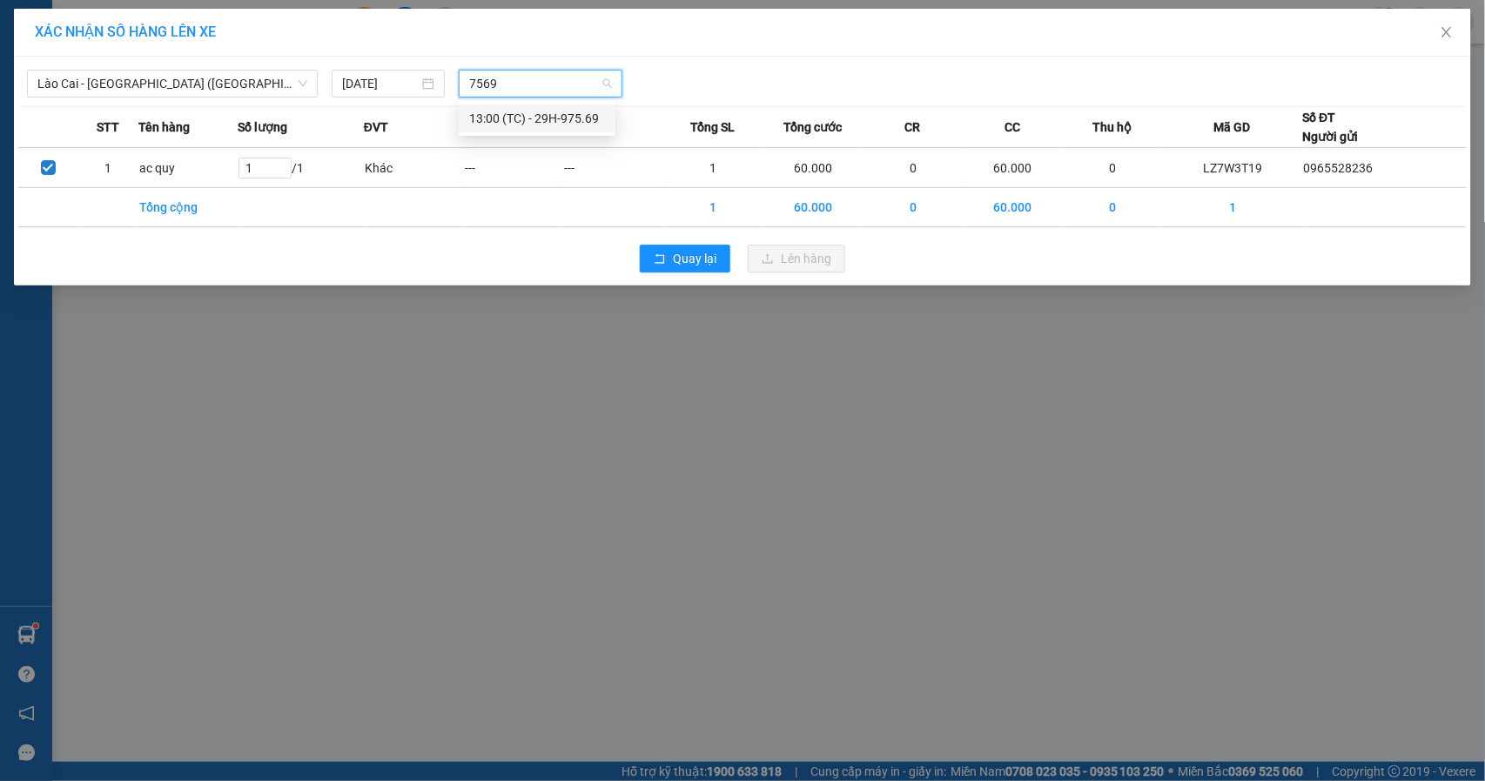
type input "7569"
click at [531, 82] on span "Chọn chuyến" at bounding box center [540, 84] width 143 height 26
type input "7565"
click at [509, 116] on div "15:30 - 29H-975.65" at bounding box center [537, 118] width 136 height 19
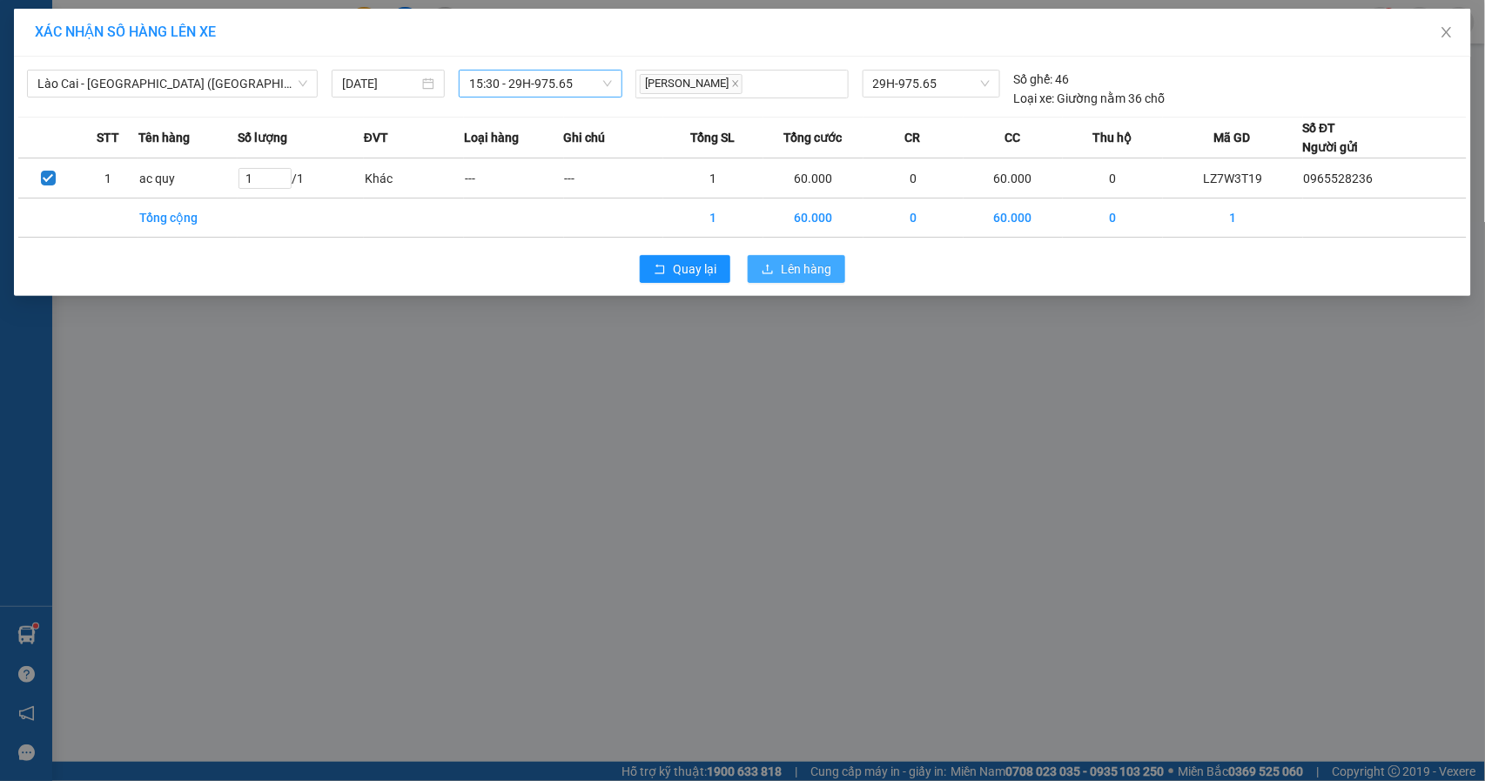
click at [817, 282] on button "Lên hàng" at bounding box center [796, 269] width 97 height 28
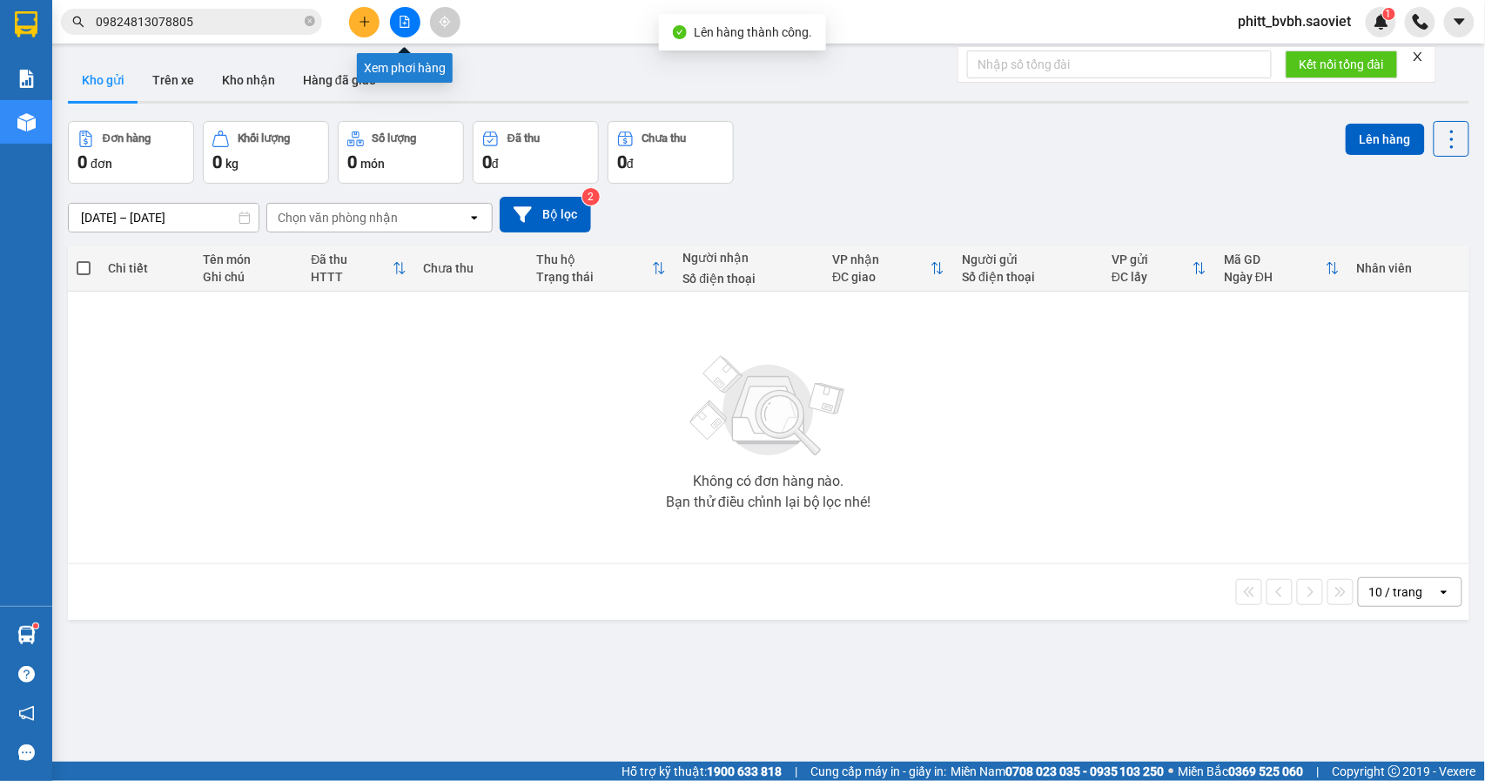
click at [401, 28] on button at bounding box center [405, 22] width 30 height 30
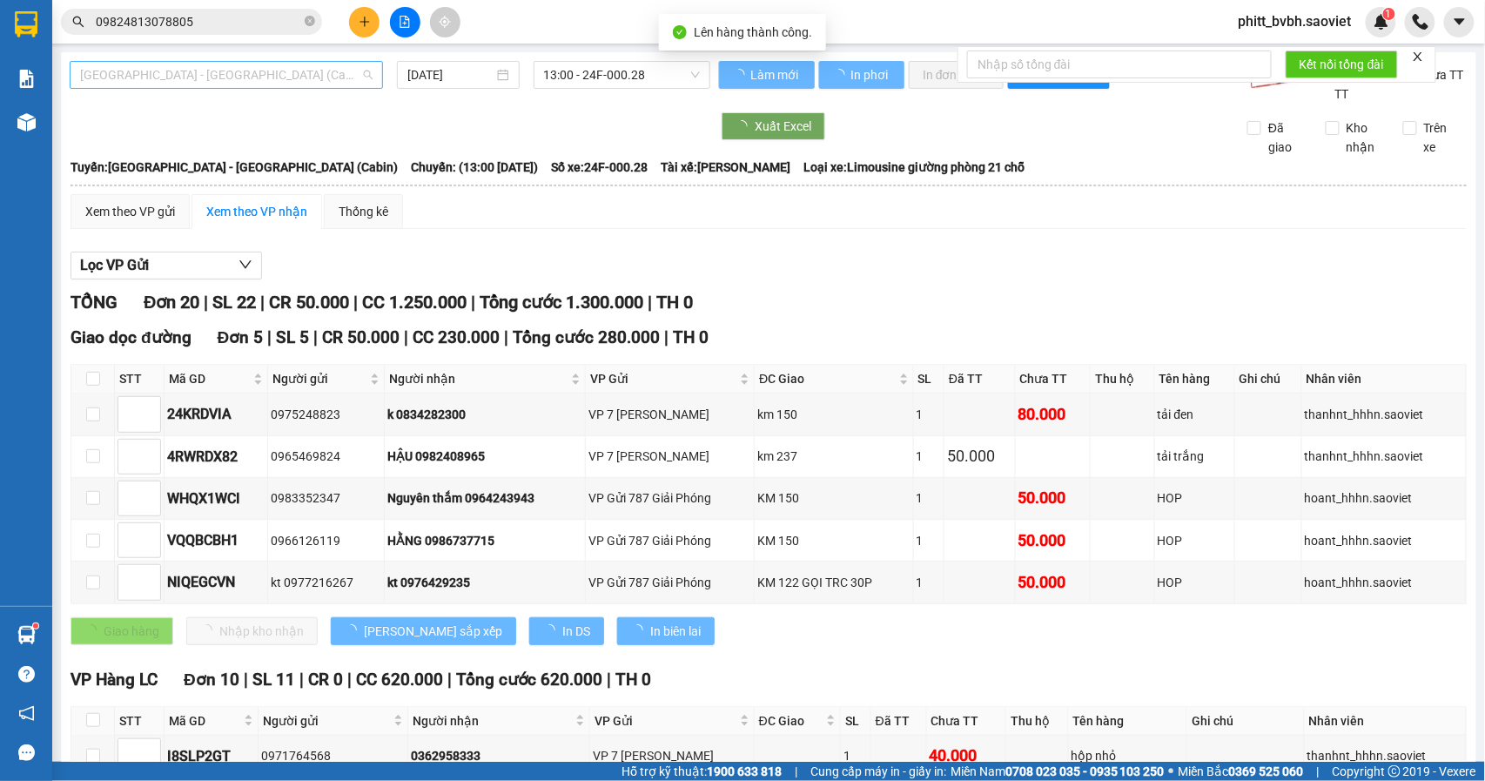
click at [179, 78] on span "[GEOGRAPHIC_DATA] - [GEOGRAPHIC_DATA] (Cabin)" at bounding box center [226, 75] width 292 height 26
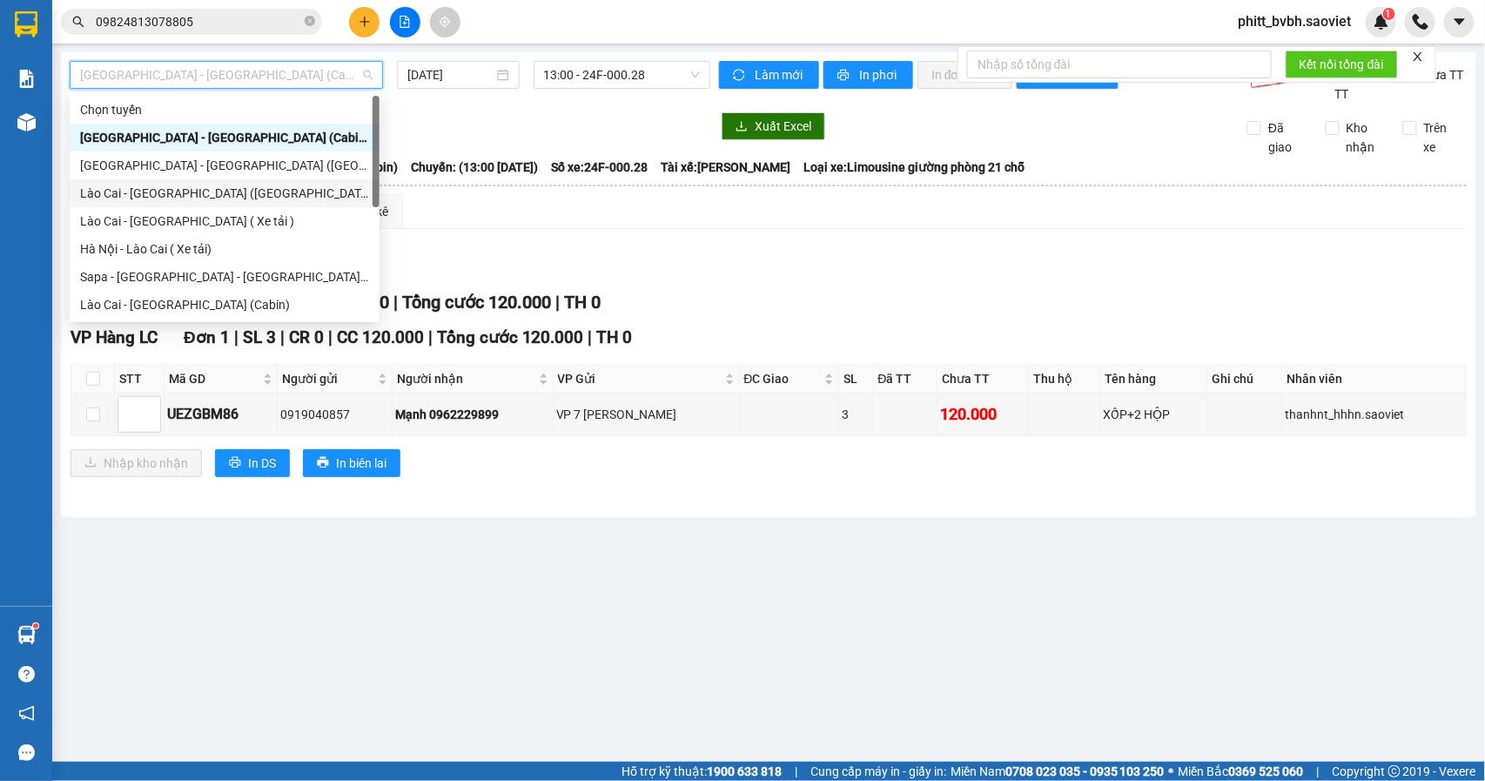
click at [218, 192] on div "Lào Cai - [GEOGRAPHIC_DATA] ([GEOGRAPHIC_DATA])" at bounding box center [224, 193] width 289 height 19
type input "[DATE]"
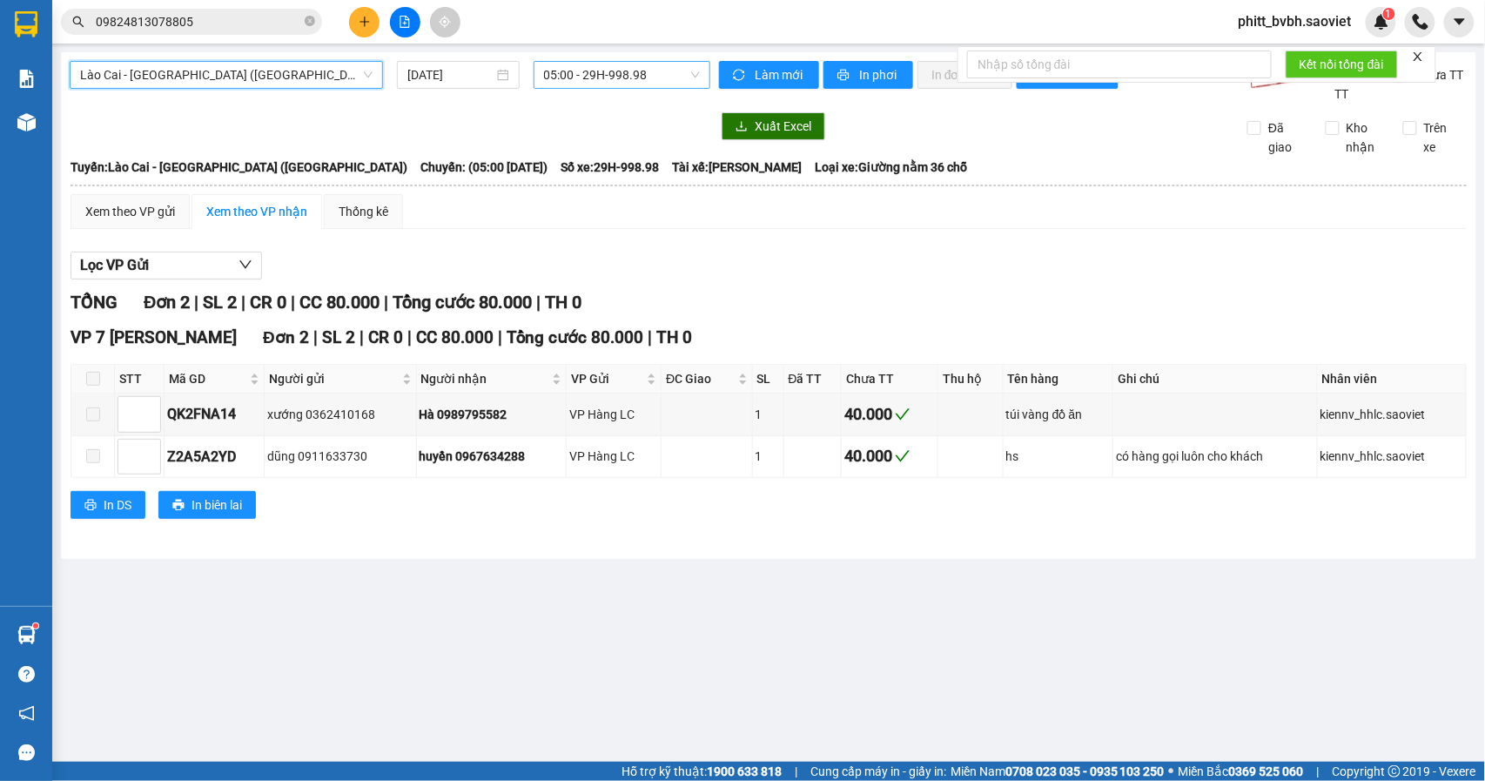
click at [592, 71] on span "05:00 - 29H-998.98" at bounding box center [622, 75] width 156 height 26
type input "7"
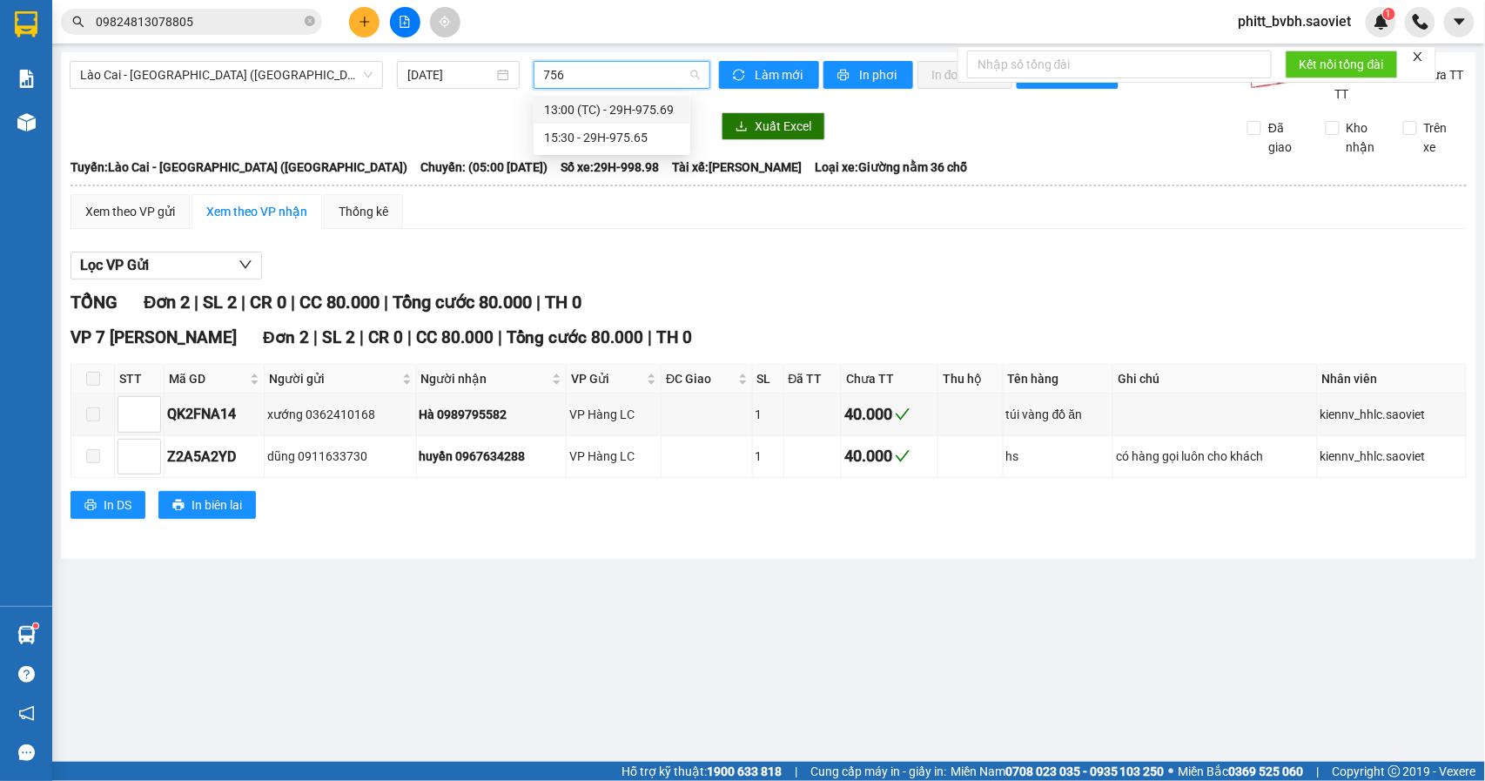
type input "7565"
click at [594, 113] on div "15:30 - 29H-975.65" at bounding box center [612, 109] width 136 height 19
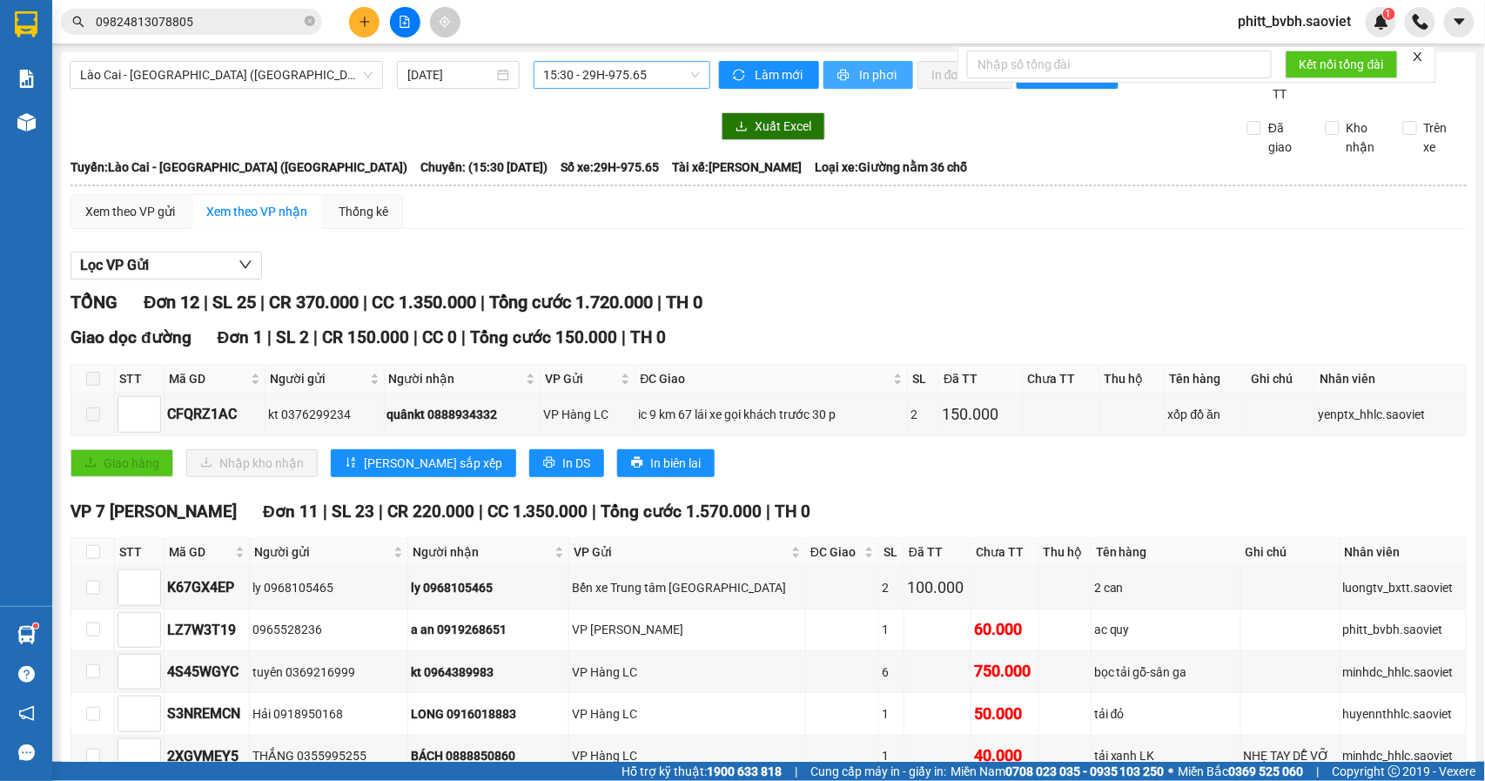
click at [871, 75] on span "In phơi" at bounding box center [879, 74] width 40 height 19
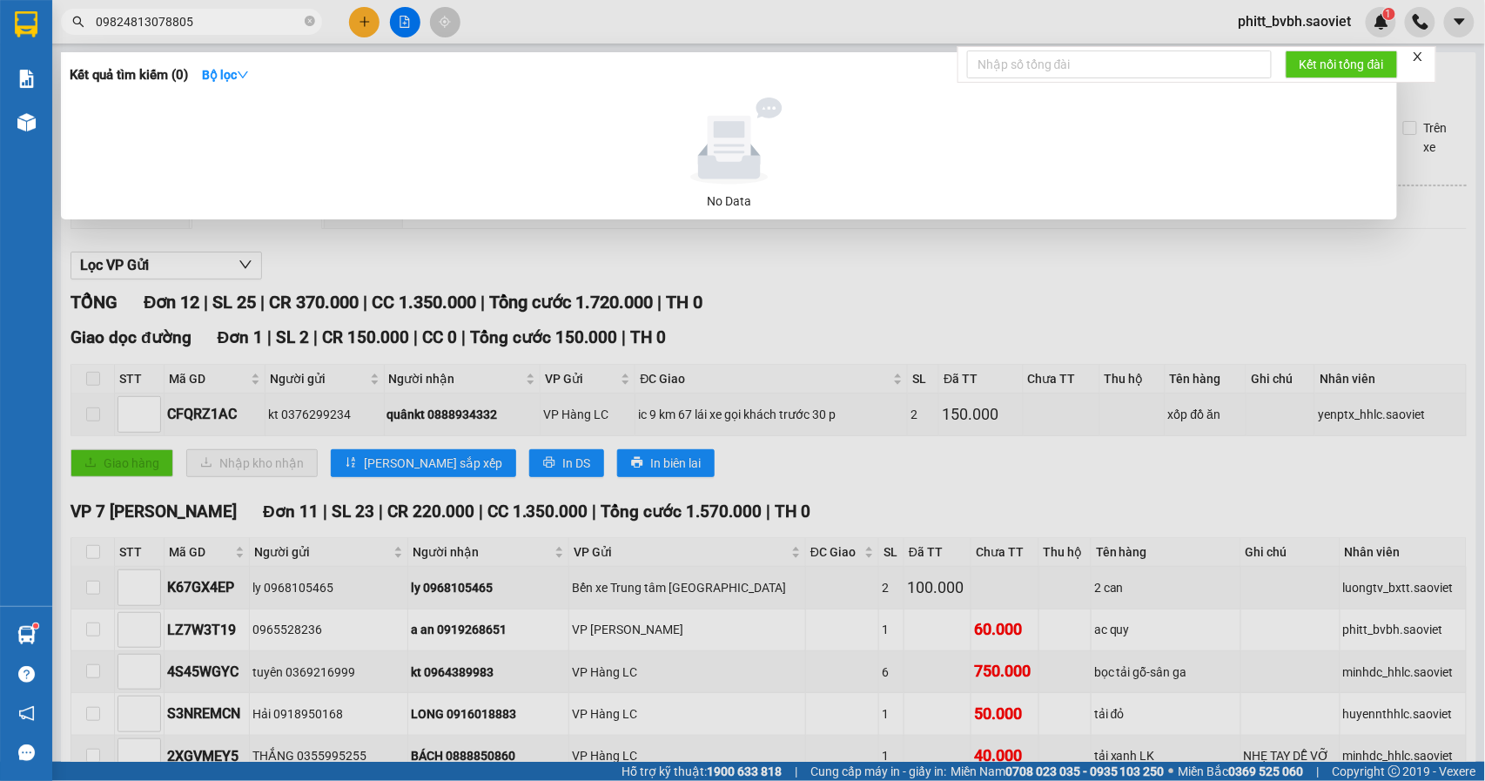
click at [279, 17] on input "09824813078805" at bounding box center [198, 21] width 205 height 19
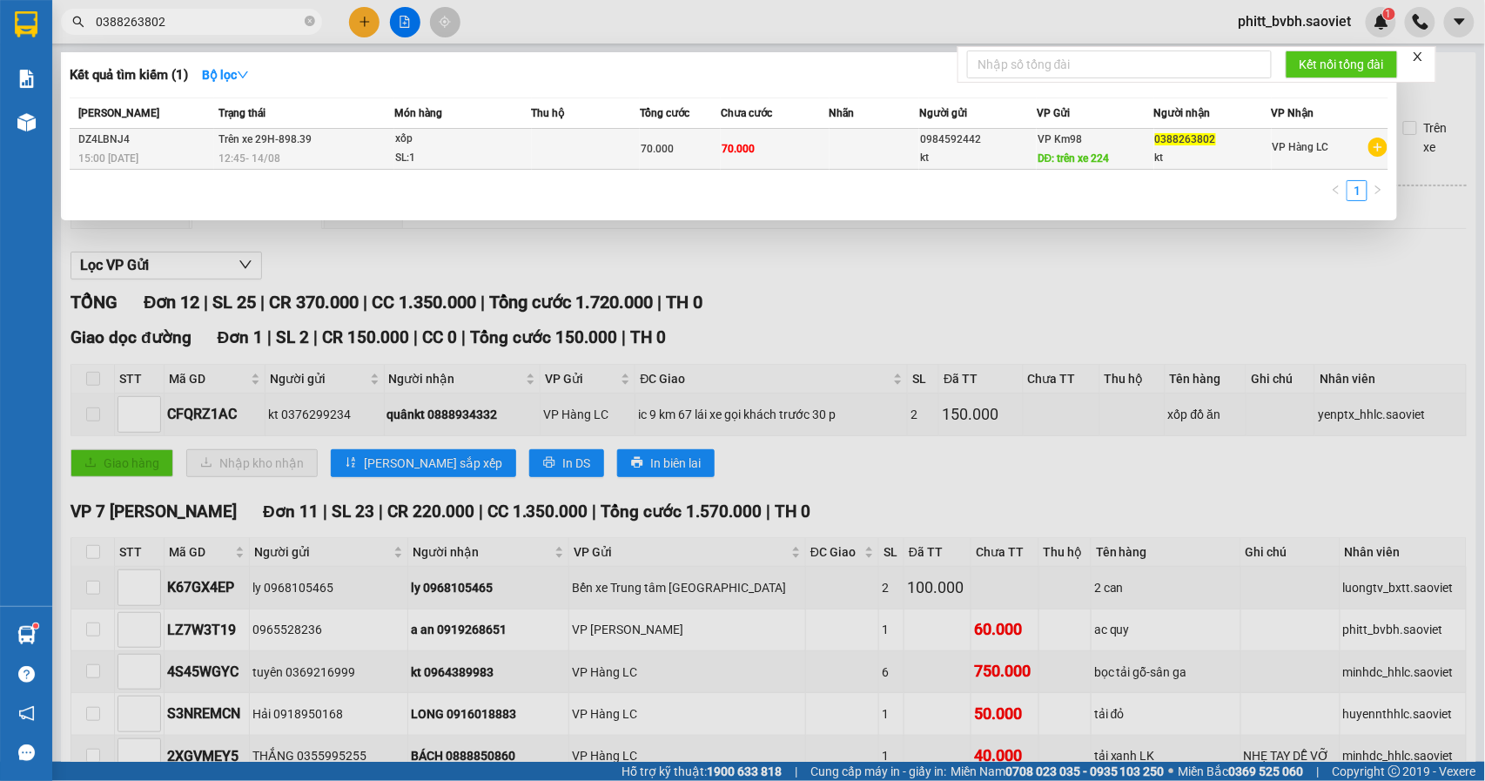
type input "0388263802"
click at [891, 151] on td at bounding box center [875, 149] width 91 height 41
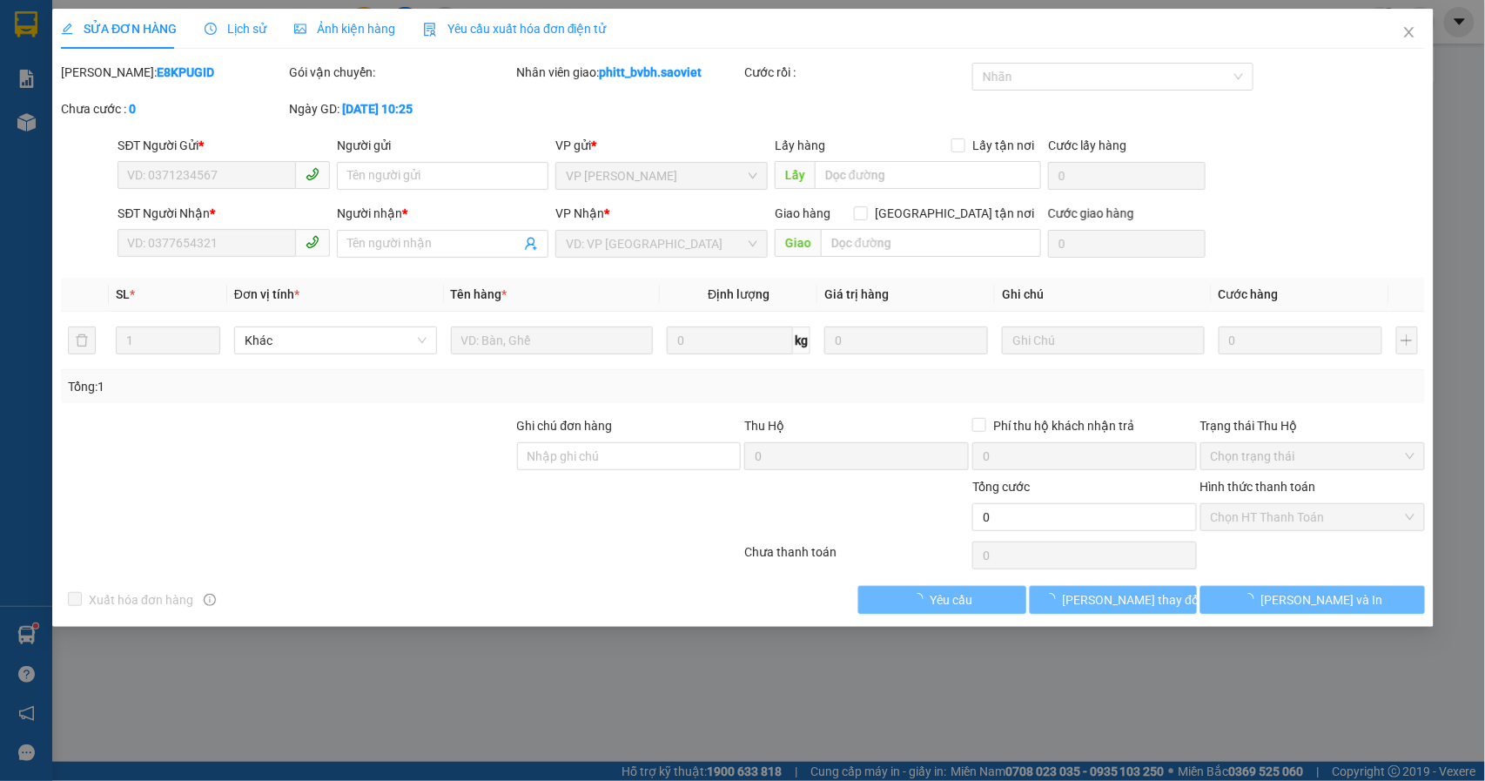
type input "0984592442"
type input "kt"
type input "trên xe 224"
type input "0388263802"
type input "kt"
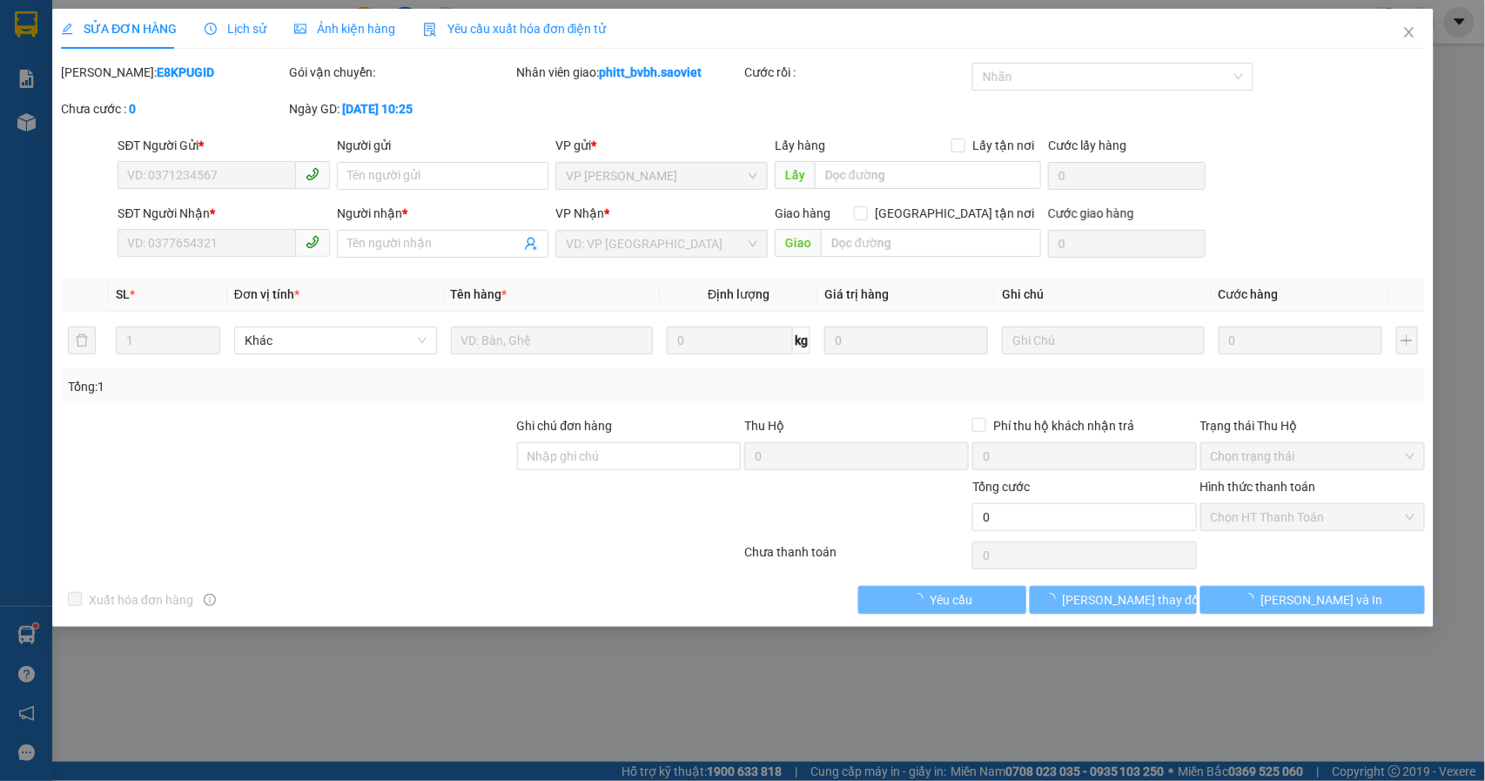
type input "70.000"
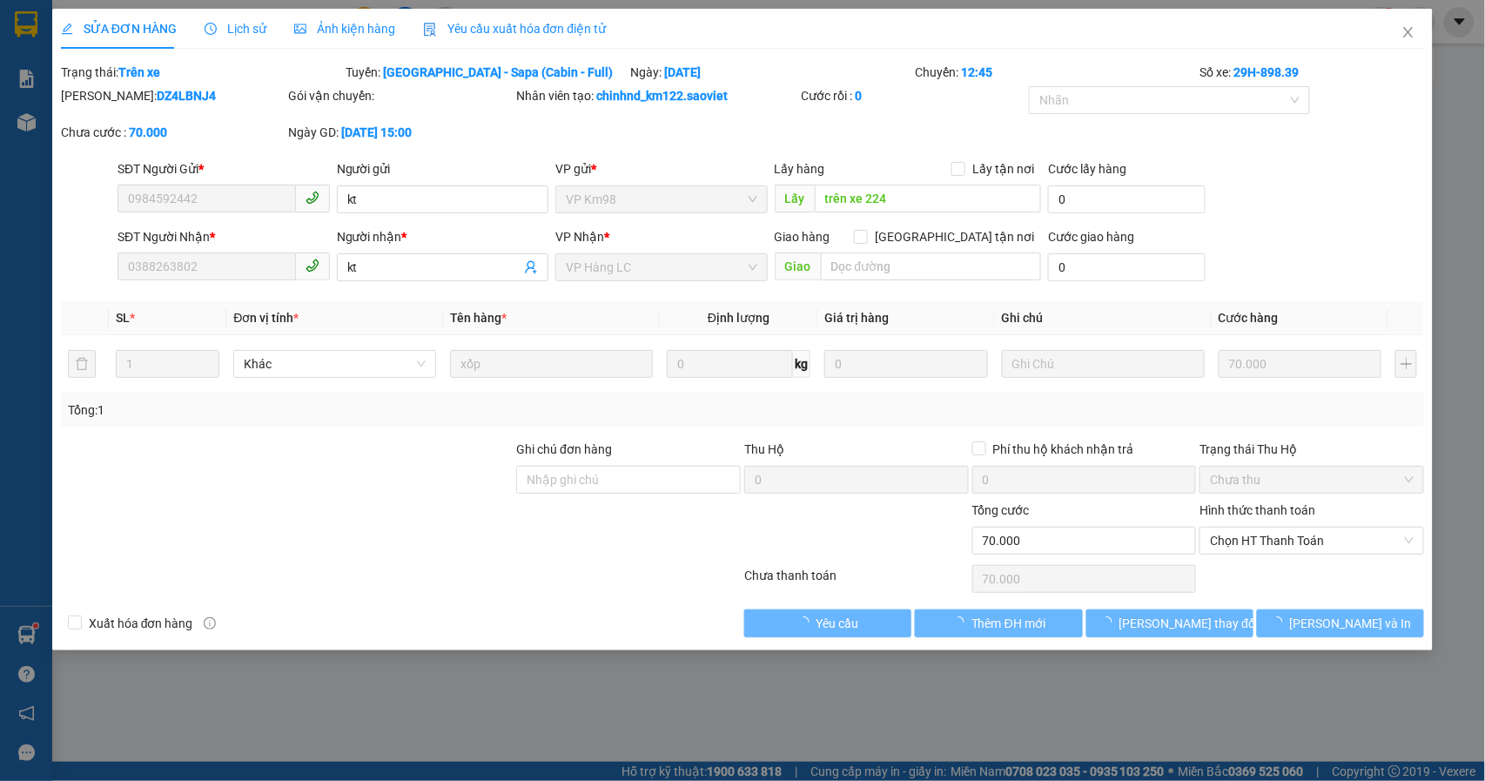
click at [242, 24] on span "Lịch sử" at bounding box center [236, 29] width 62 height 14
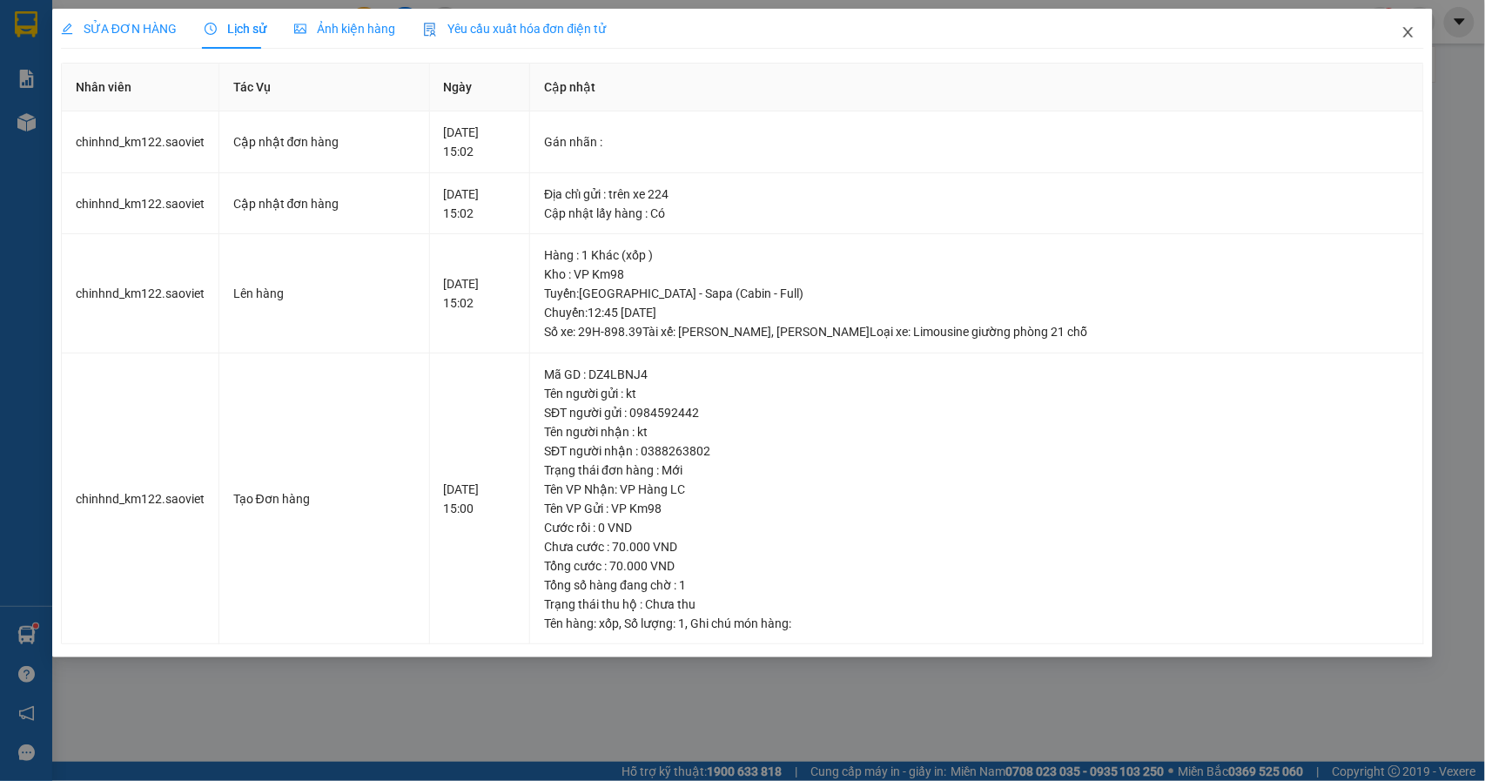
click at [1411, 36] on icon "close" at bounding box center [1409, 32] width 10 height 10
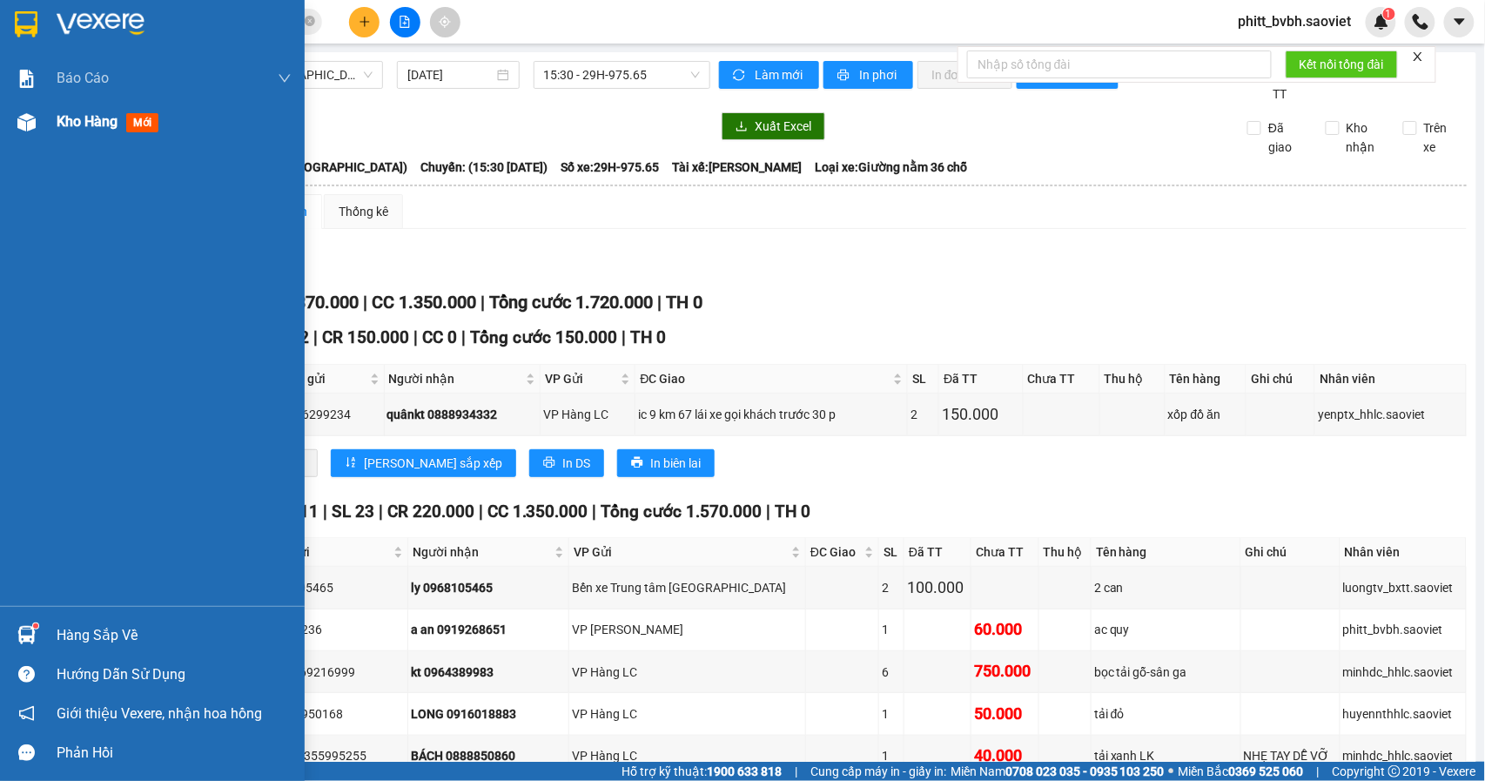
click at [115, 133] on div "Kho hàng mới" at bounding box center [174, 122] width 235 height 44
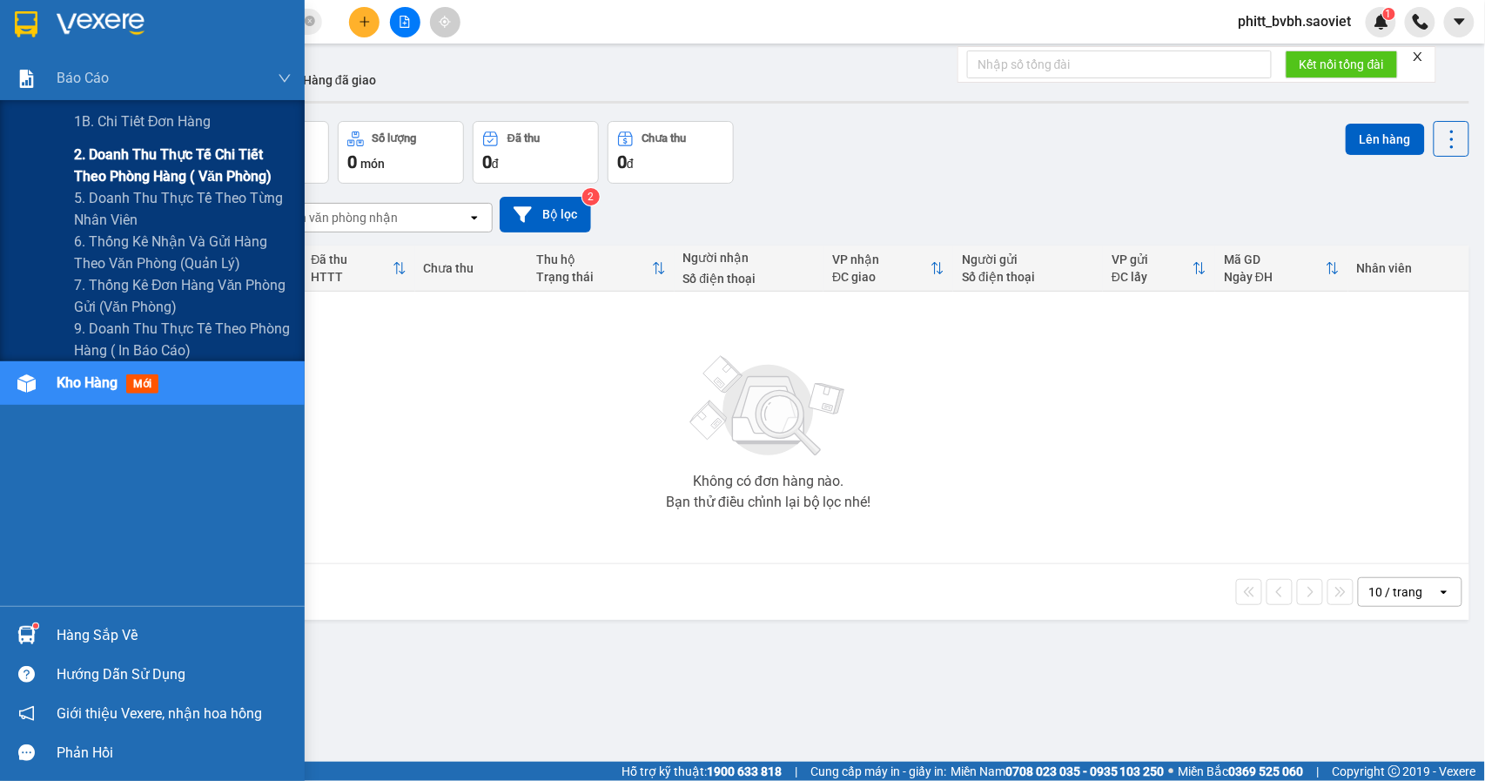
click at [122, 151] on span "2. Doanh thu thực tế chi tiết theo phòng hàng ( văn phòng)" at bounding box center [183, 166] width 218 height 44
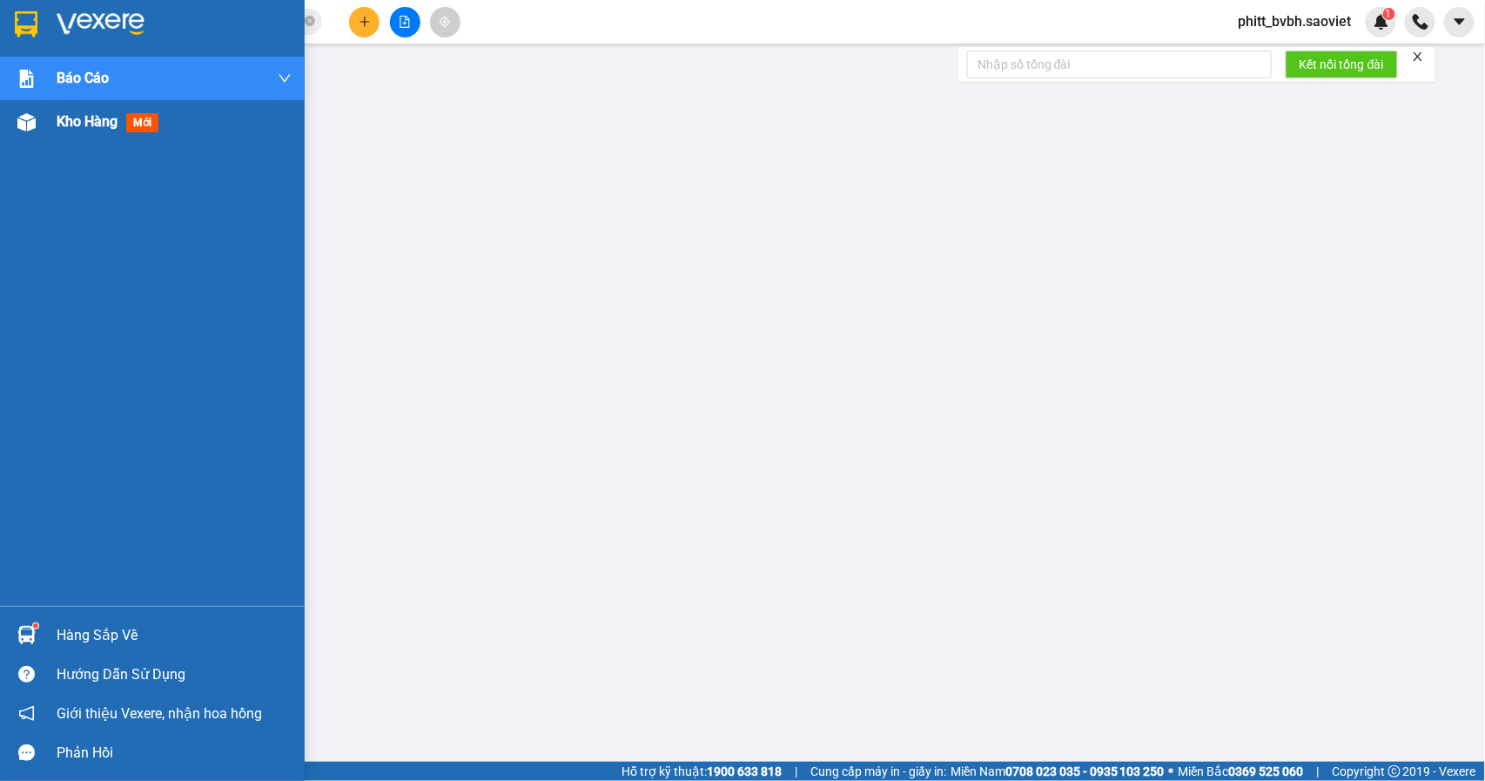
click at [99, 115] on span "Kho hàng" at bounding box center [87, 121] width 61 height 17
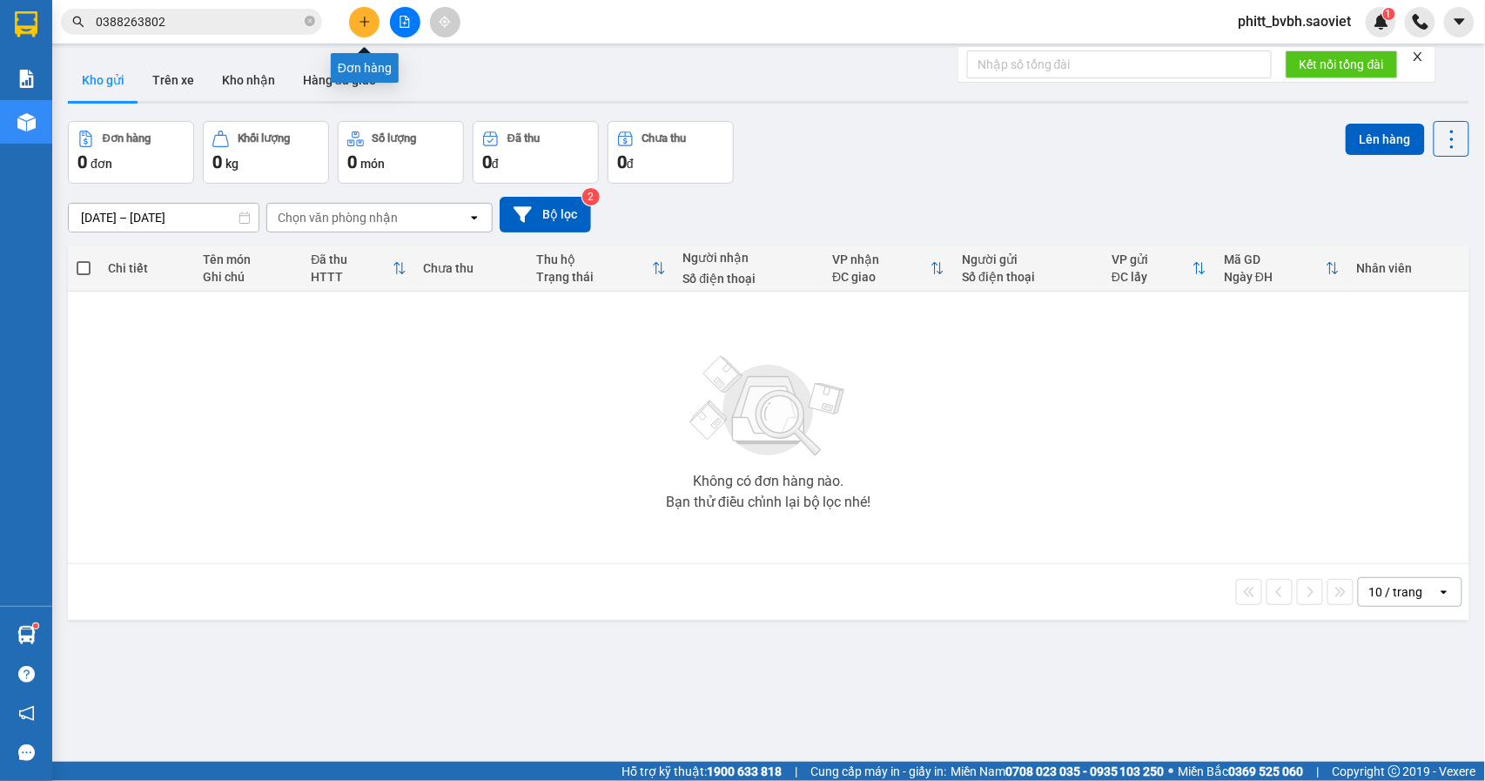
click at [362, 25] on icon "plus" at bounding box center [365, 22] width 12 height 12
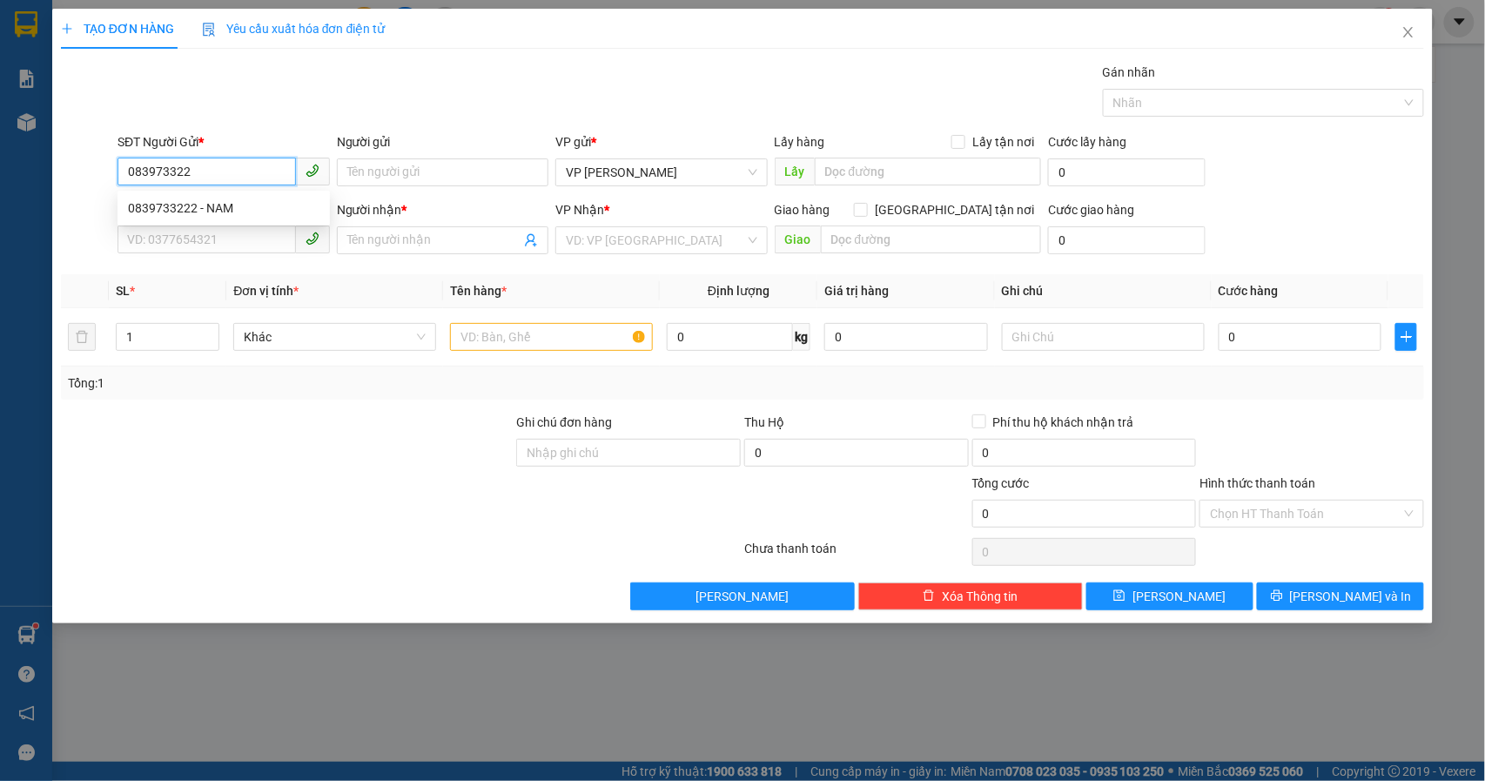
type input "0839733222"
click at [261, 205] on div "0839733222 - NAM" at bounding box center [224, 207] width 192 height 19
type input "NAM"
type input "0919666845"
type input "kt"
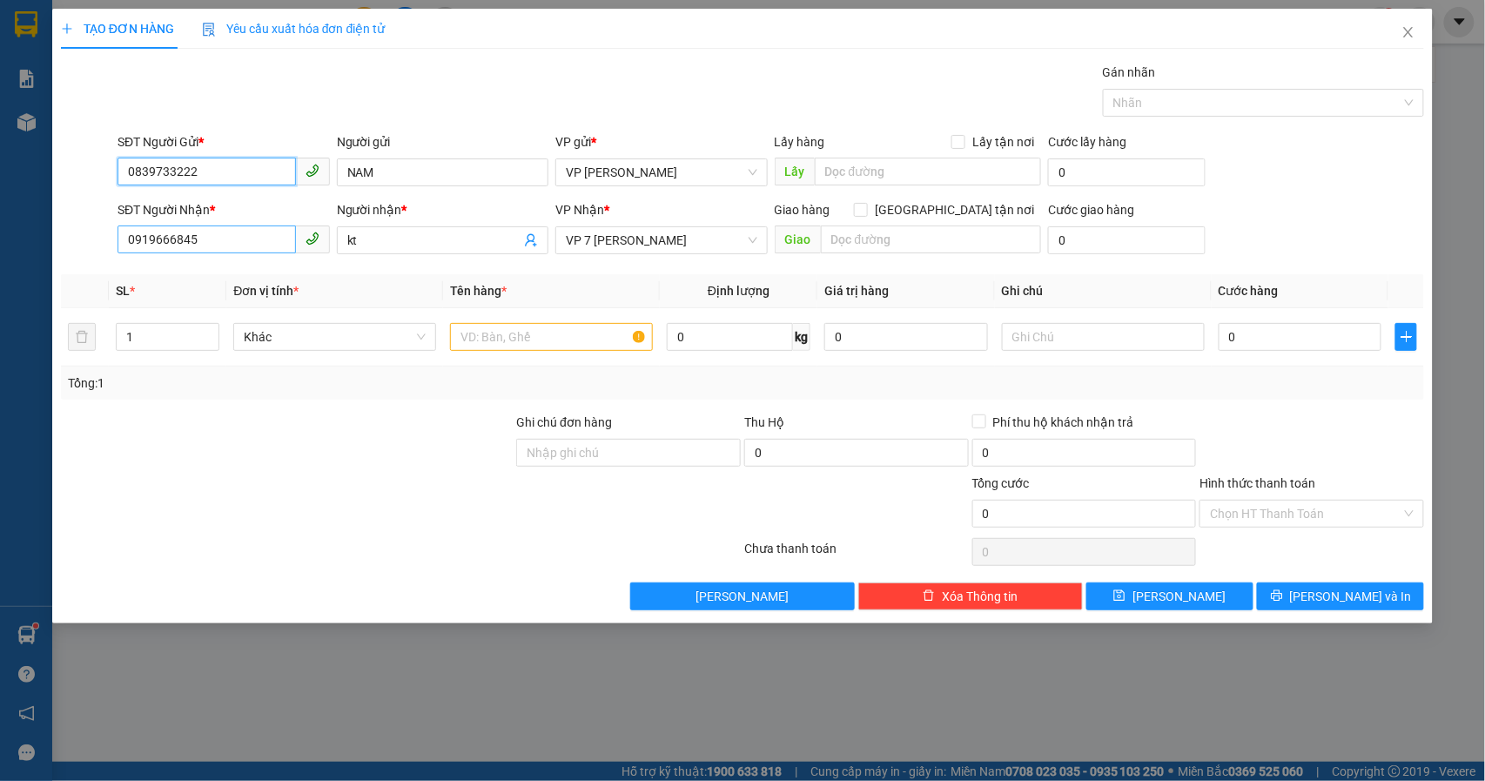
type input "0839733222"
click at [234, 238] on input "0919666845" at bounding box center [207, 239] width 178 height 28
type input "0962223323"
click at [425, 247] on input "kt" at bounding box center [434, 240] width 174 height 19
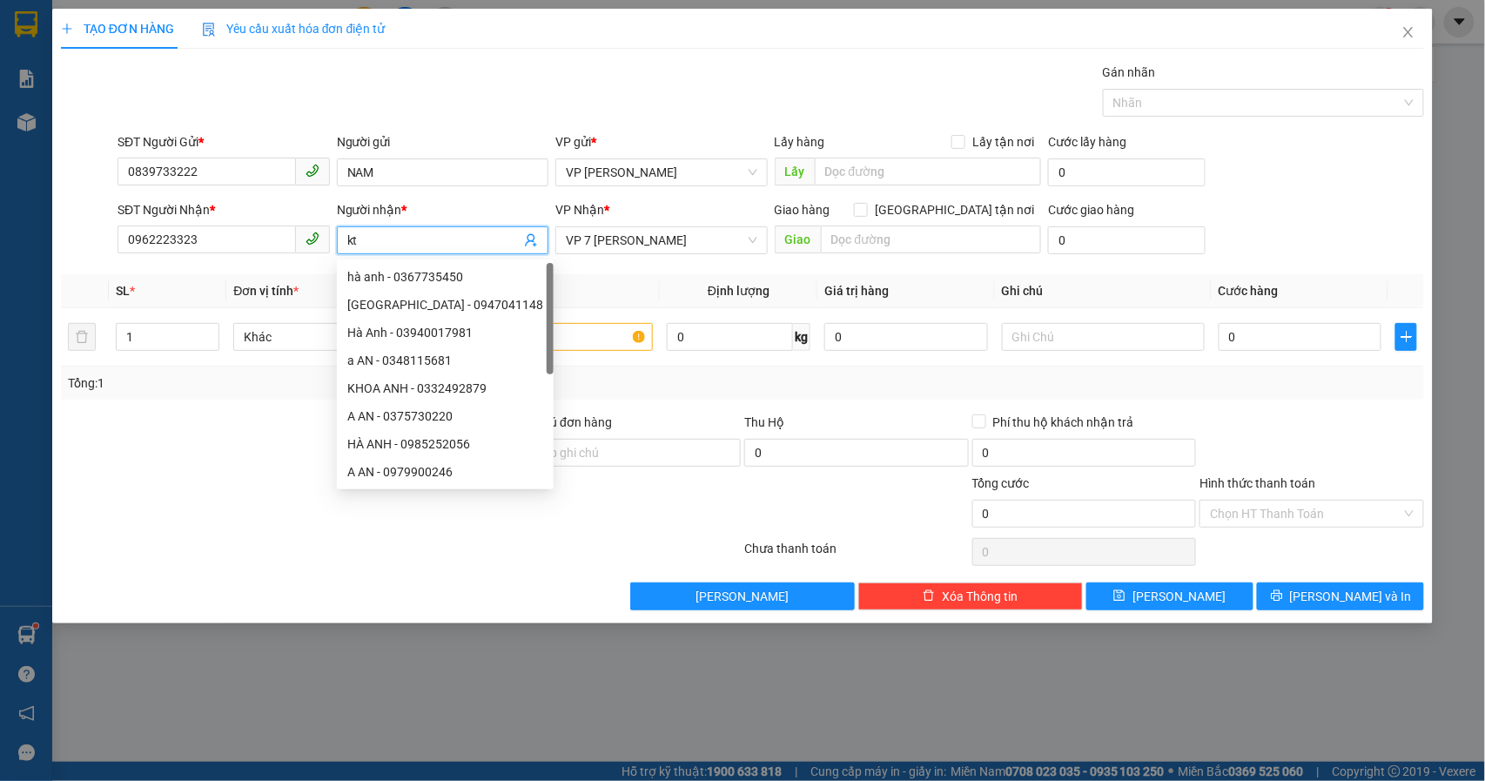
click at [425, 247] on input "kt" at bounding box center [434, 240] width 174 height 19
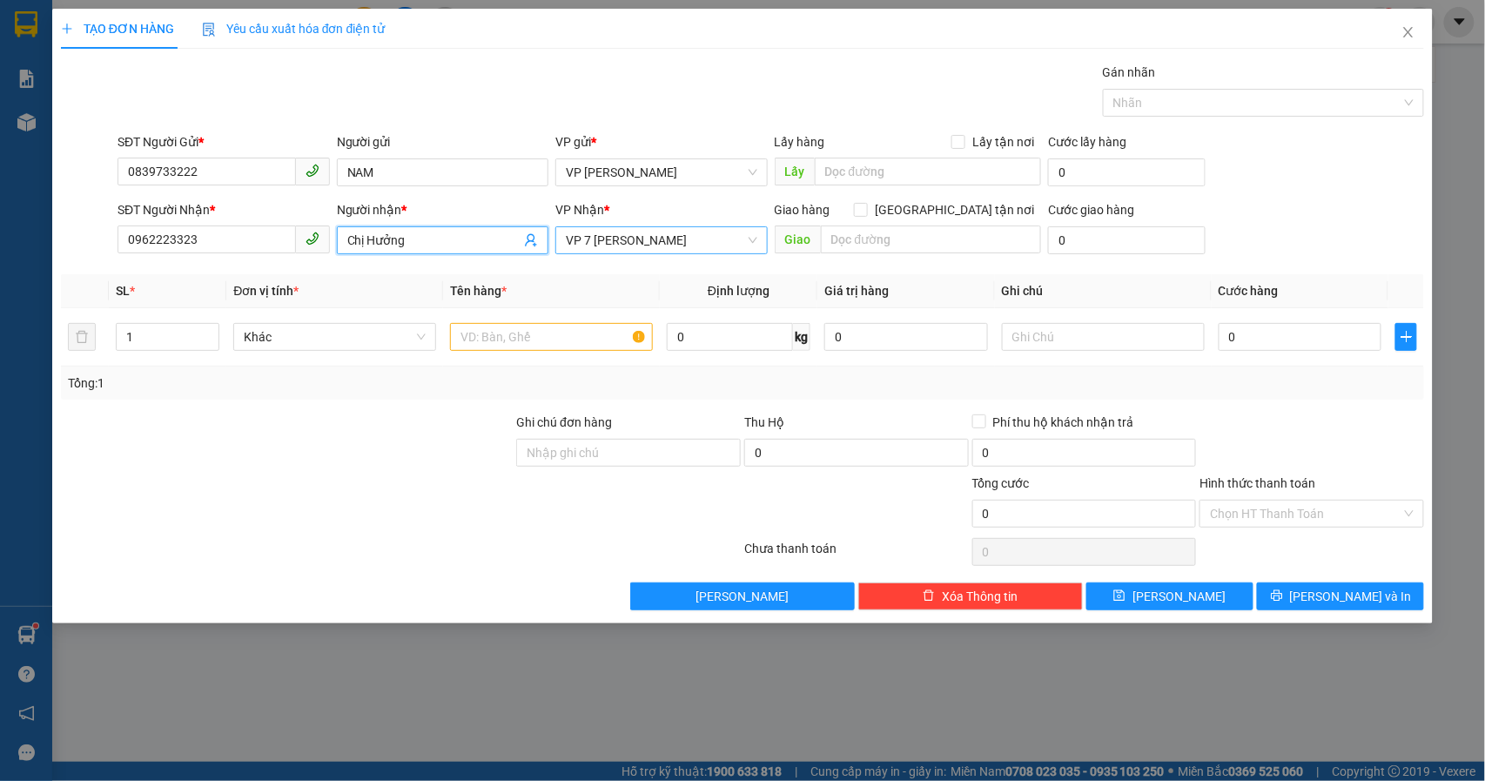
click at [736, 241] on span "VP 7 [PERSON_NAME]" at bounding box center [662, 240] width 192 height 26
type input "Chị Hưởng"
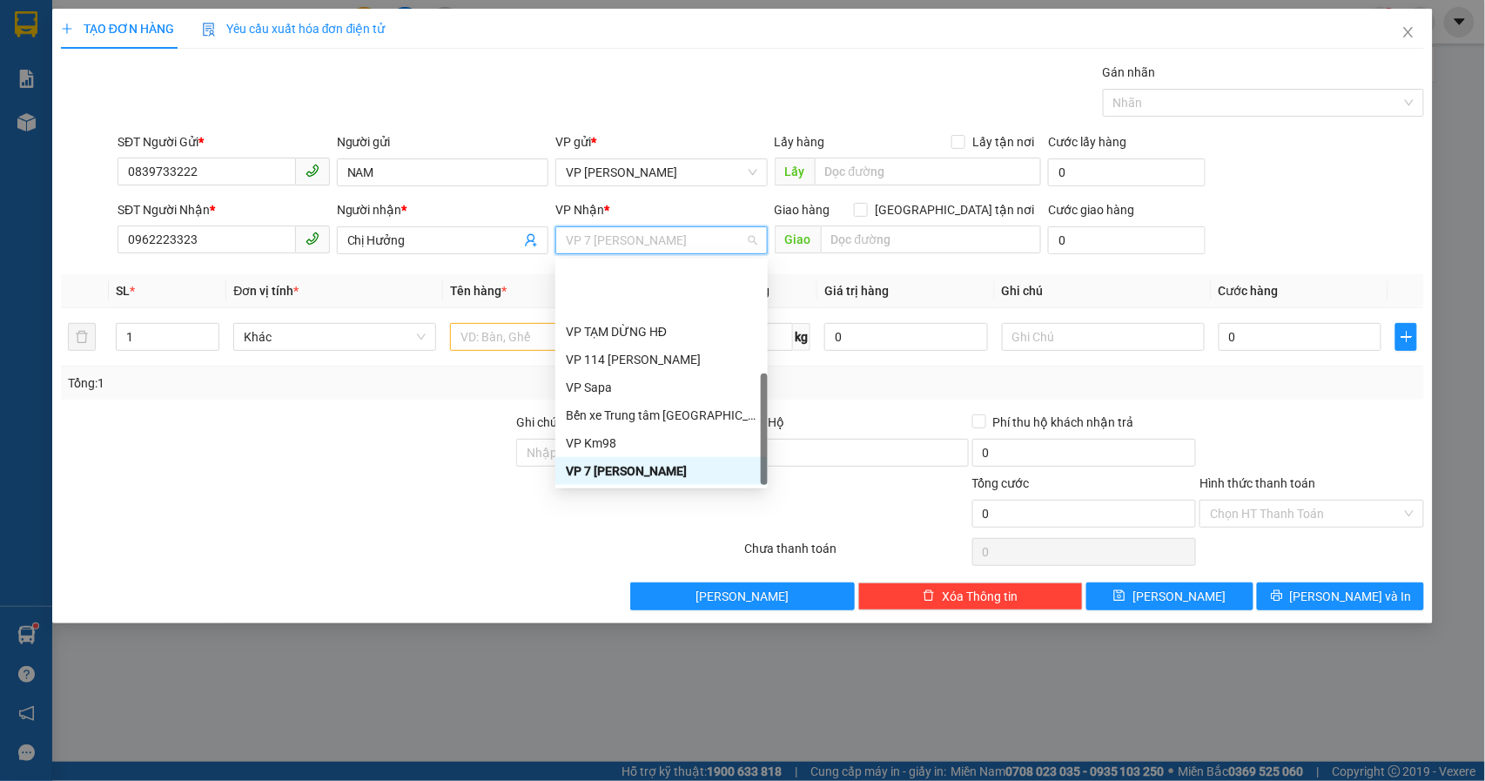
scroll to position [195, 0]
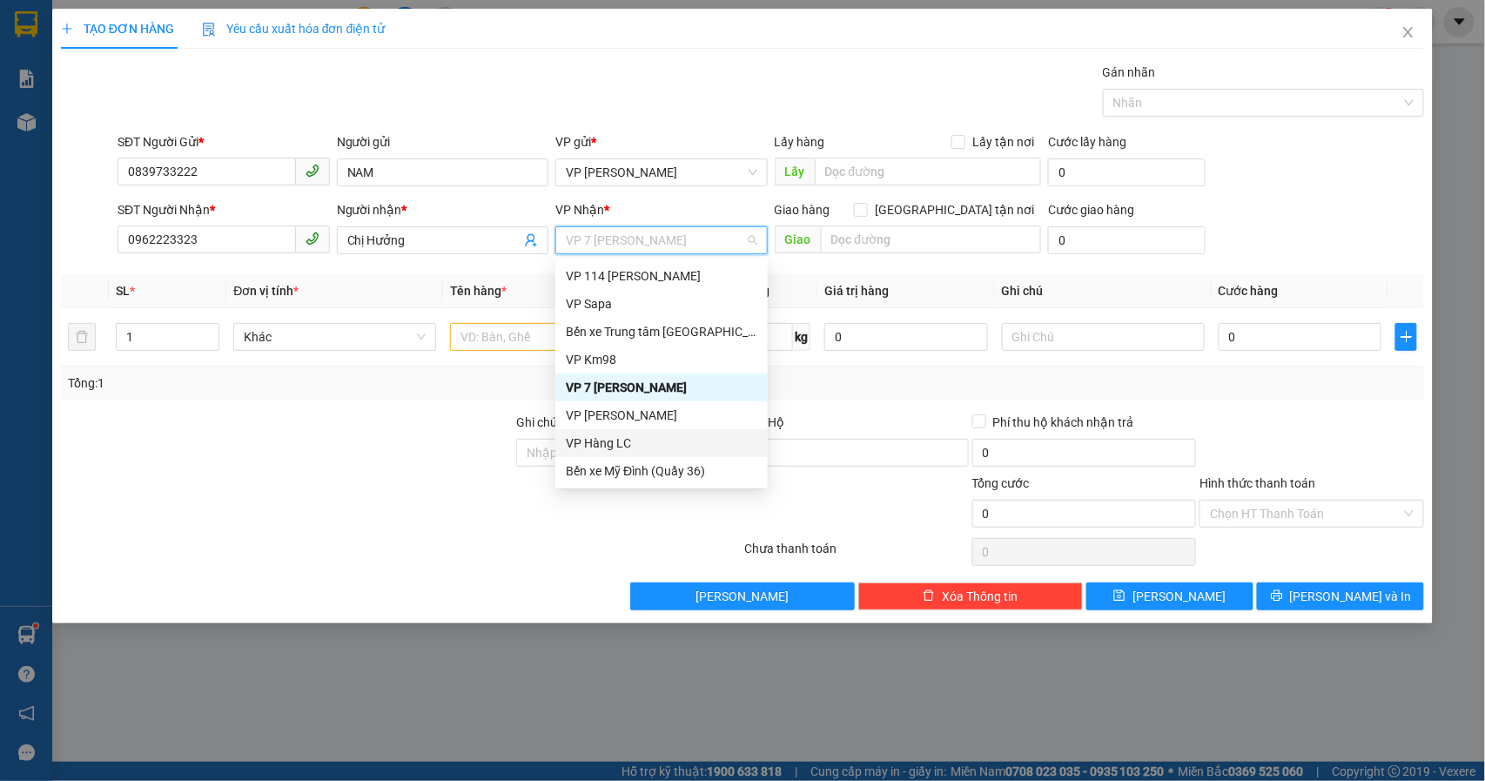
click at [710, 443] on div "VP Hàng LC" at bounding box center [662, 443] width 192 height 19
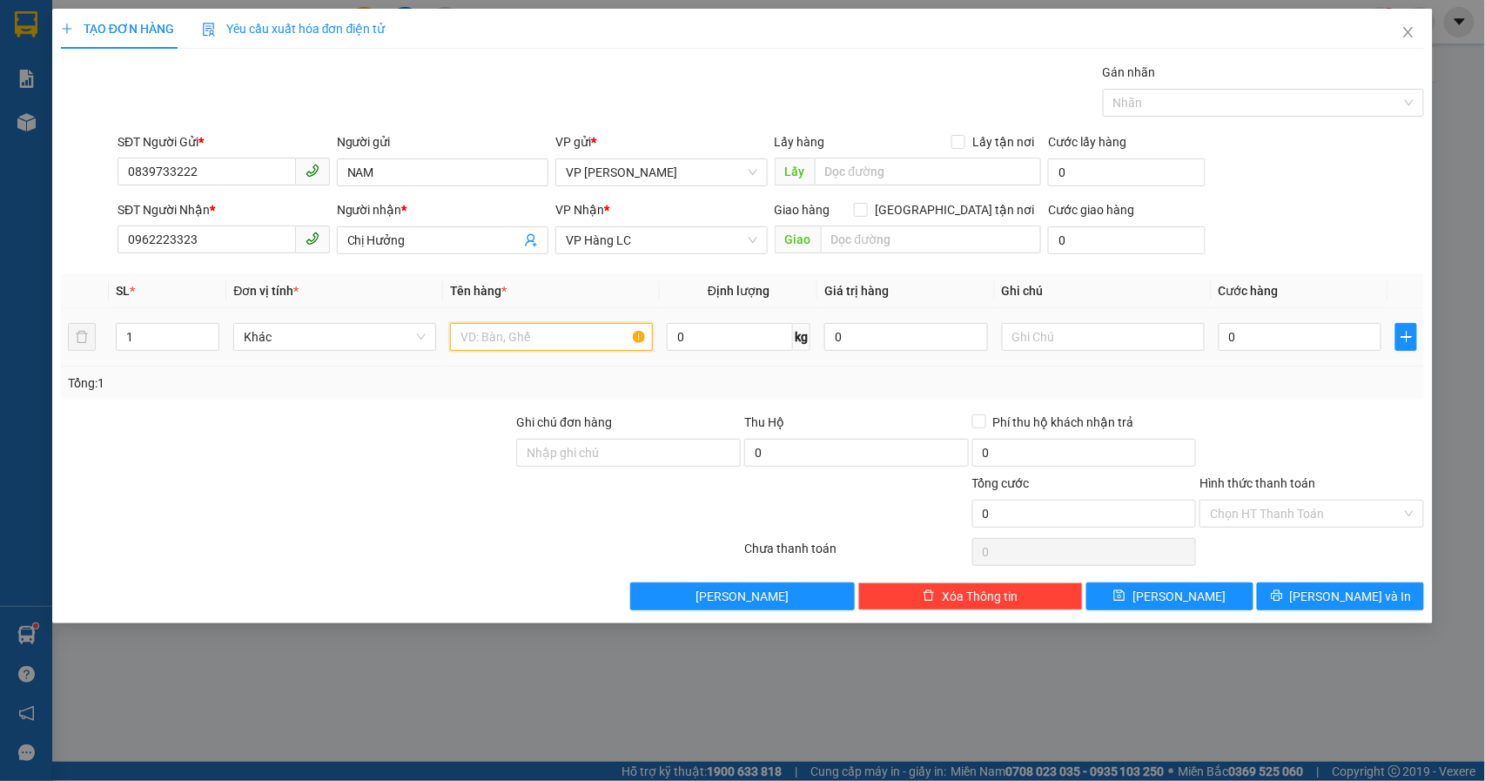
click at [555, 342] on input "text" at bounding box center [551, 337] width 203 height 28
click at [150, 339] on input "1" at bounding box center [168, 337] width 103 height 26
click at [84, 335] on tr "1 Khác 0 kg 0 0" at bounding box center [743, 337] width 1364 height 58
type input "2"
click at [527, 338] on input "text" at bounding box center [551, 337] width 203 height 28
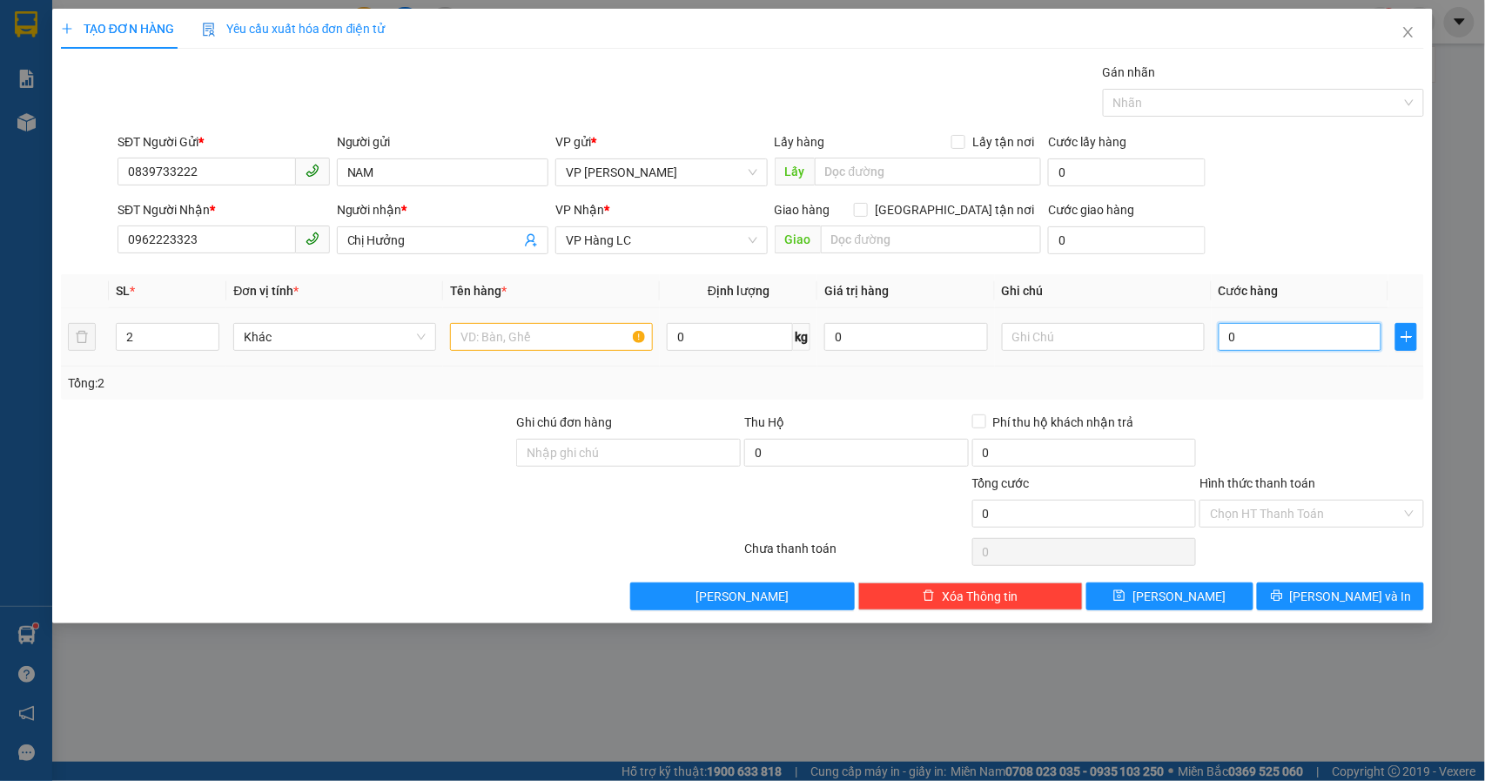
click at [1281, 334] on input "0" at bounding box center [1301, 337] width 164 height 28
type input "5"
type input "50"
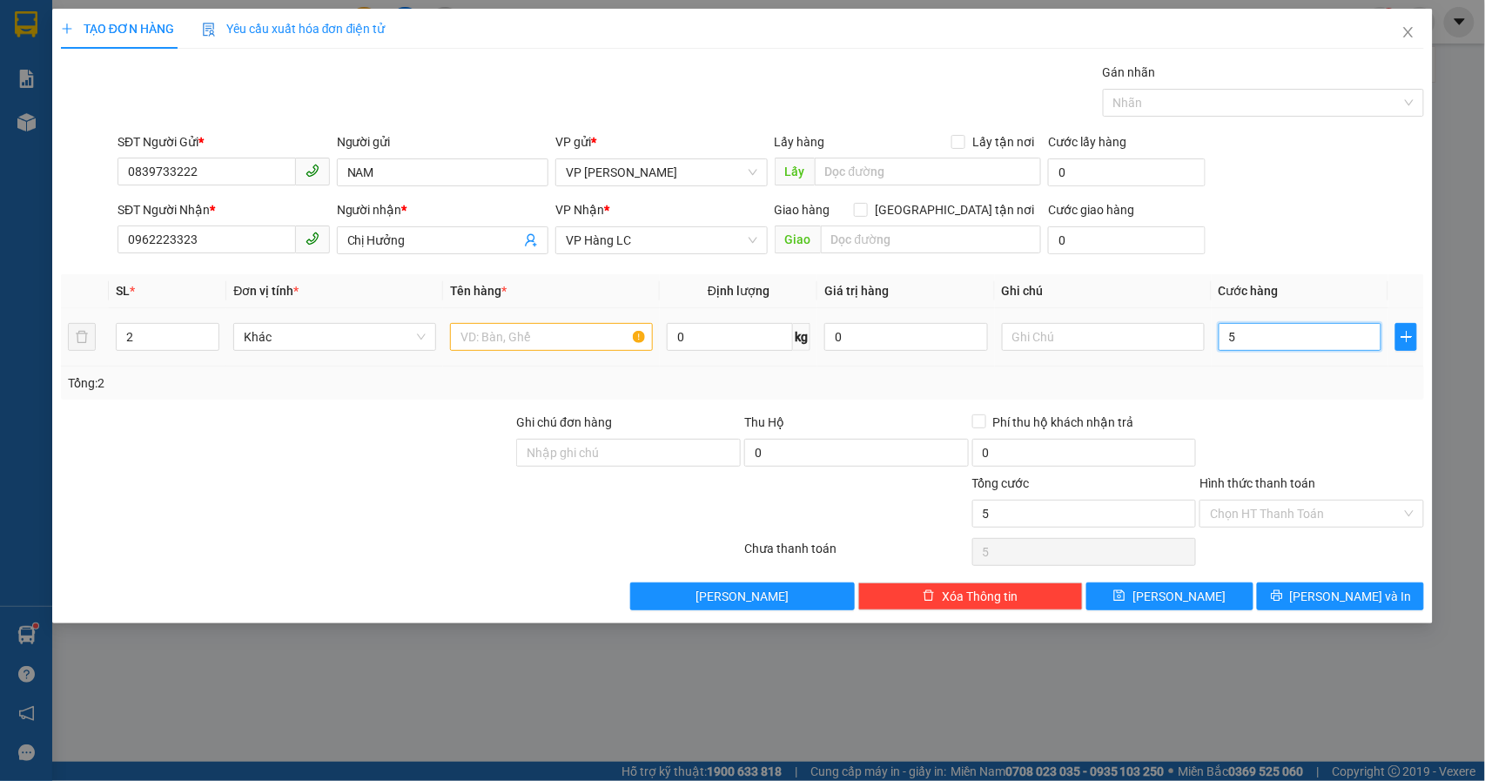
type input "50"
type input "500"
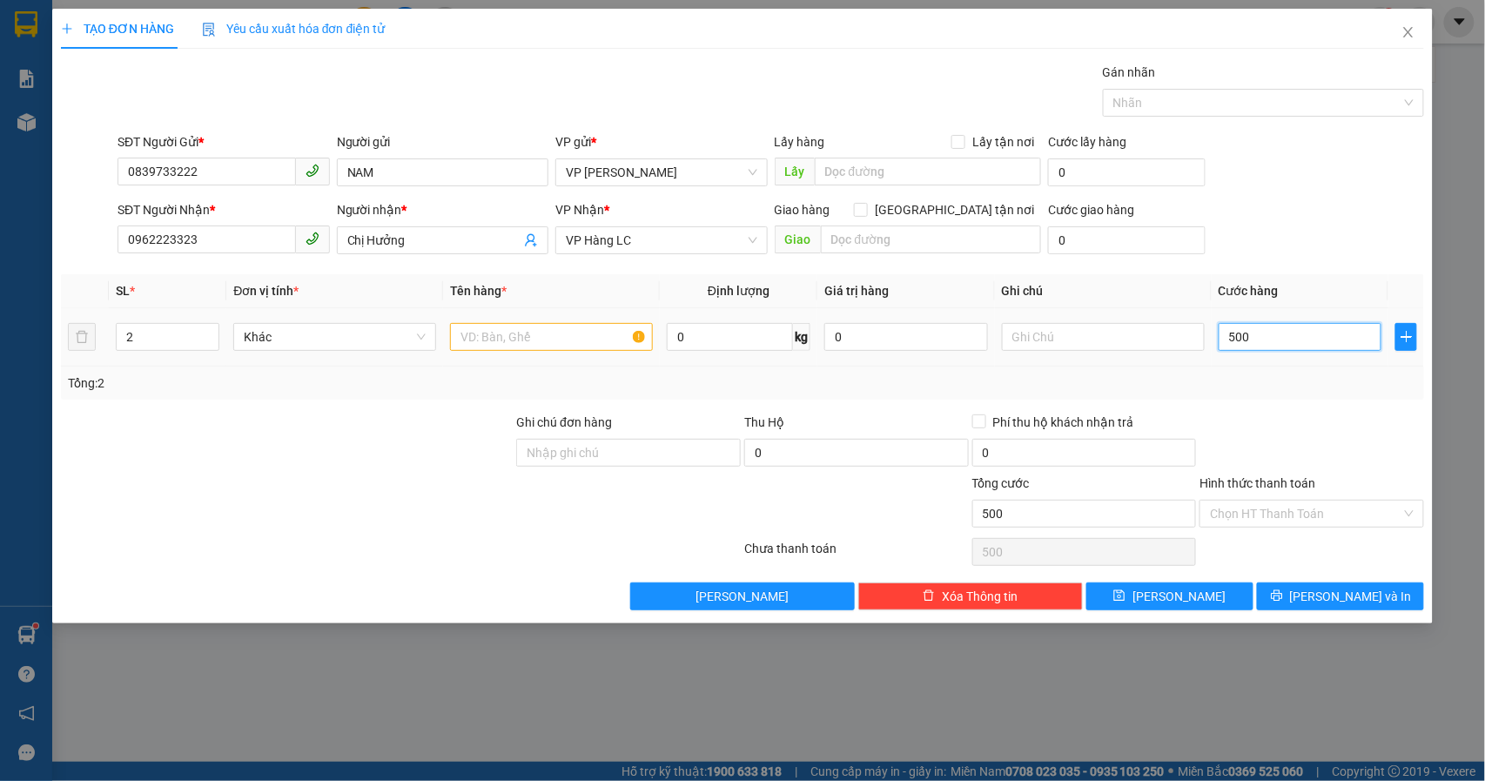
type input "5.000"
type input "50.000"
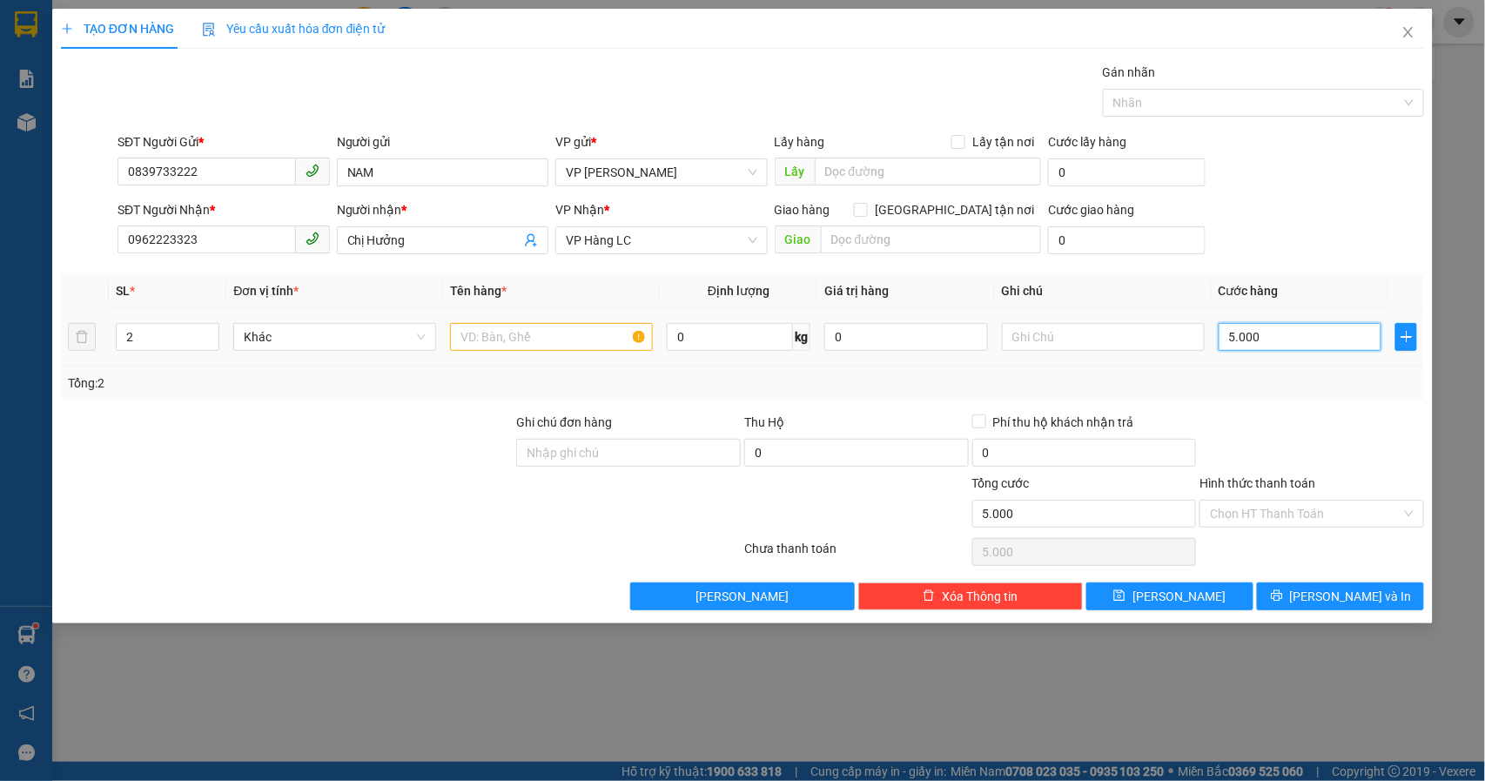
type input "50.000"
type input "500.000"
type input "50.000"
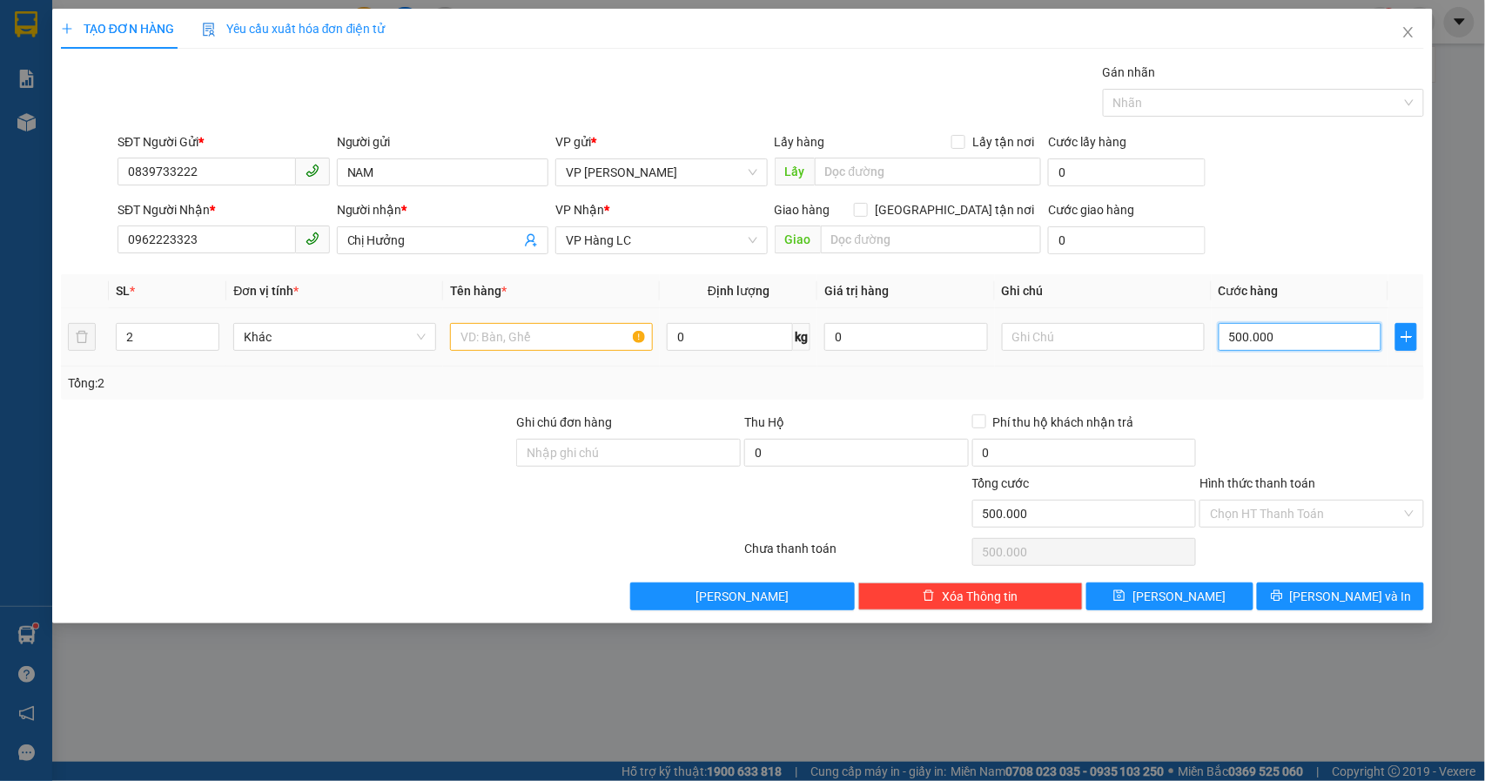
type input "50.000"
drag, startPoint x: 155, startPoint y: 332, endPoint x: 50, endPoint y: 333, distance: 104.5
click at [49, 332] on div "TẠO ĐƠN HÀNG Yêu cầu xuất hóa đơn điện tử Transit Pickup Surcharge Ids Transit …" at bounding box center [742, 390] width 1485 height 781
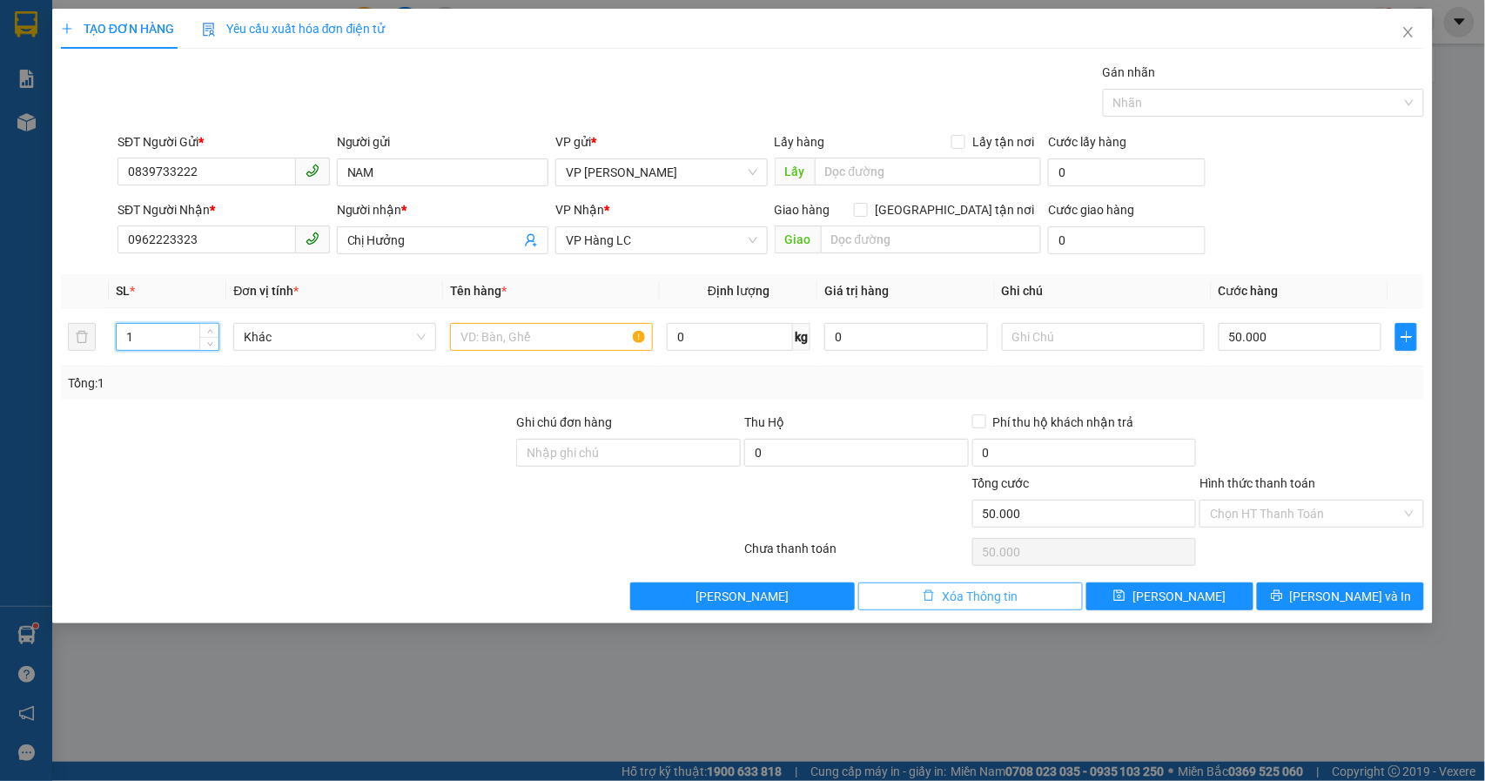
type input "1"
click at [982, 597] on span "Xóa Thông tin" at bounding box center [980, 596] width 76 height 19
type input "0"
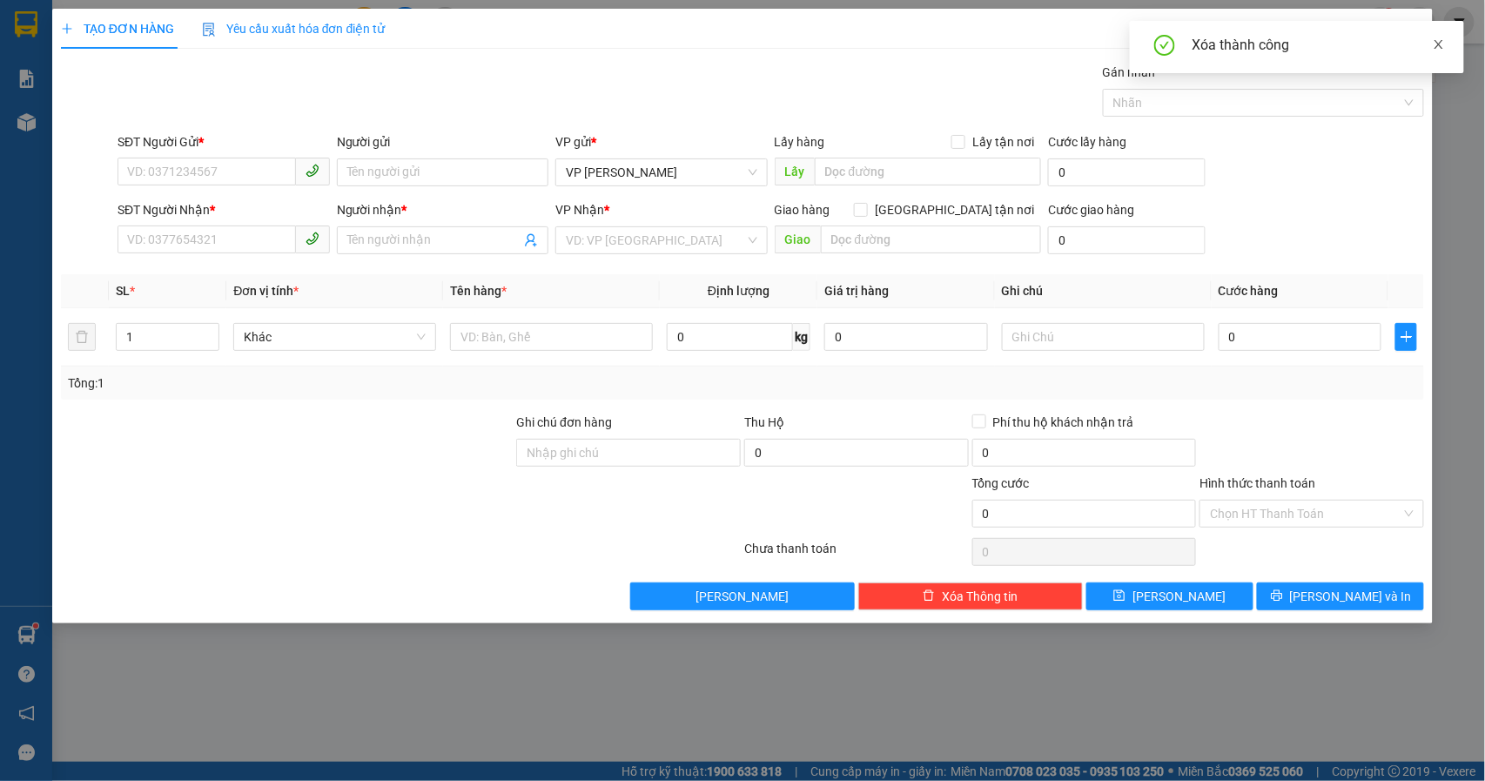
click at [1442, 43] on icon "close" at bounding box center [1439, 44] width 12 height 12
click at [1414, 31] on icon "close" at bounding box center [1409, 32] width 14 height 14
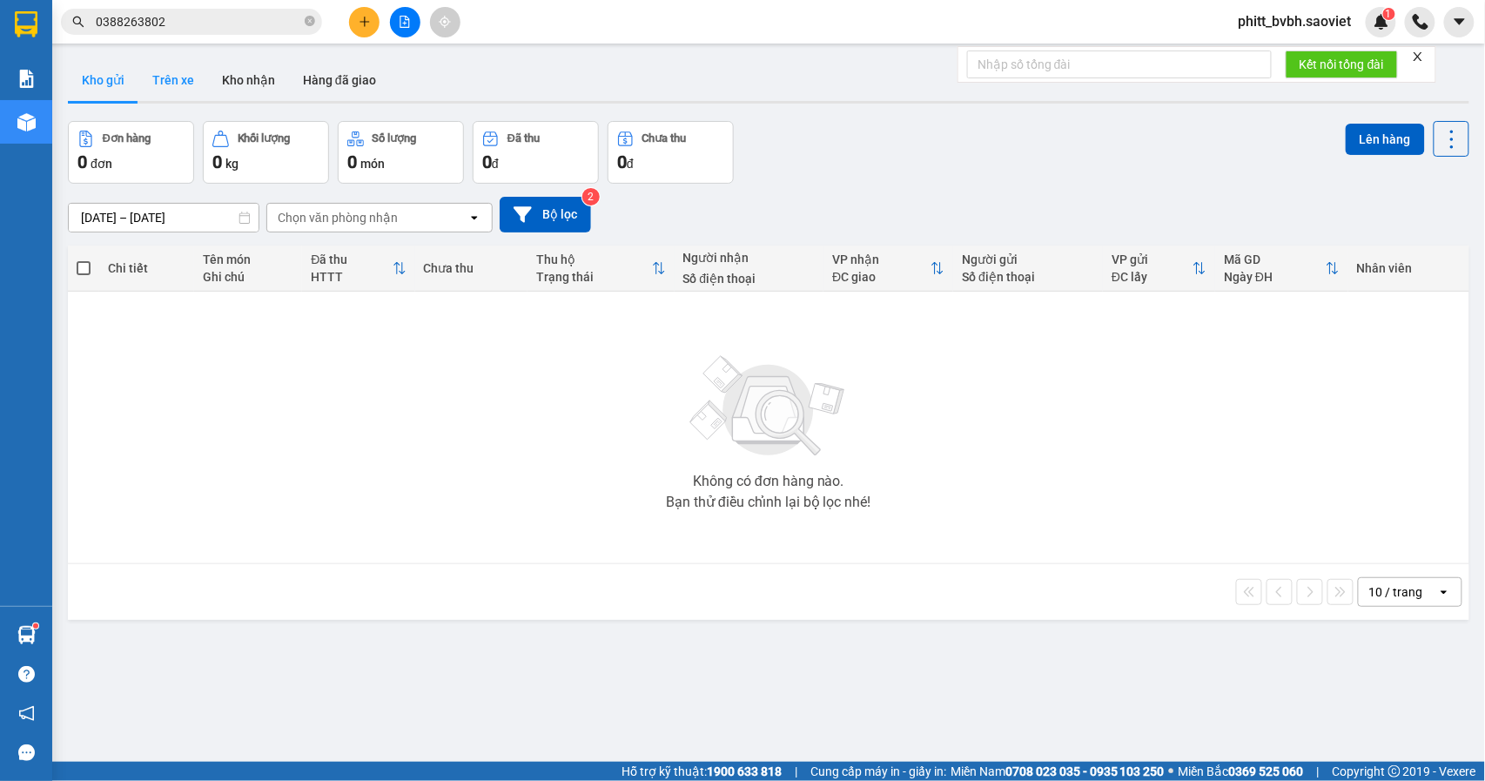
click at [161, 81] on button "Trên xe" at bounding box center [173, 80] width 70 height 42
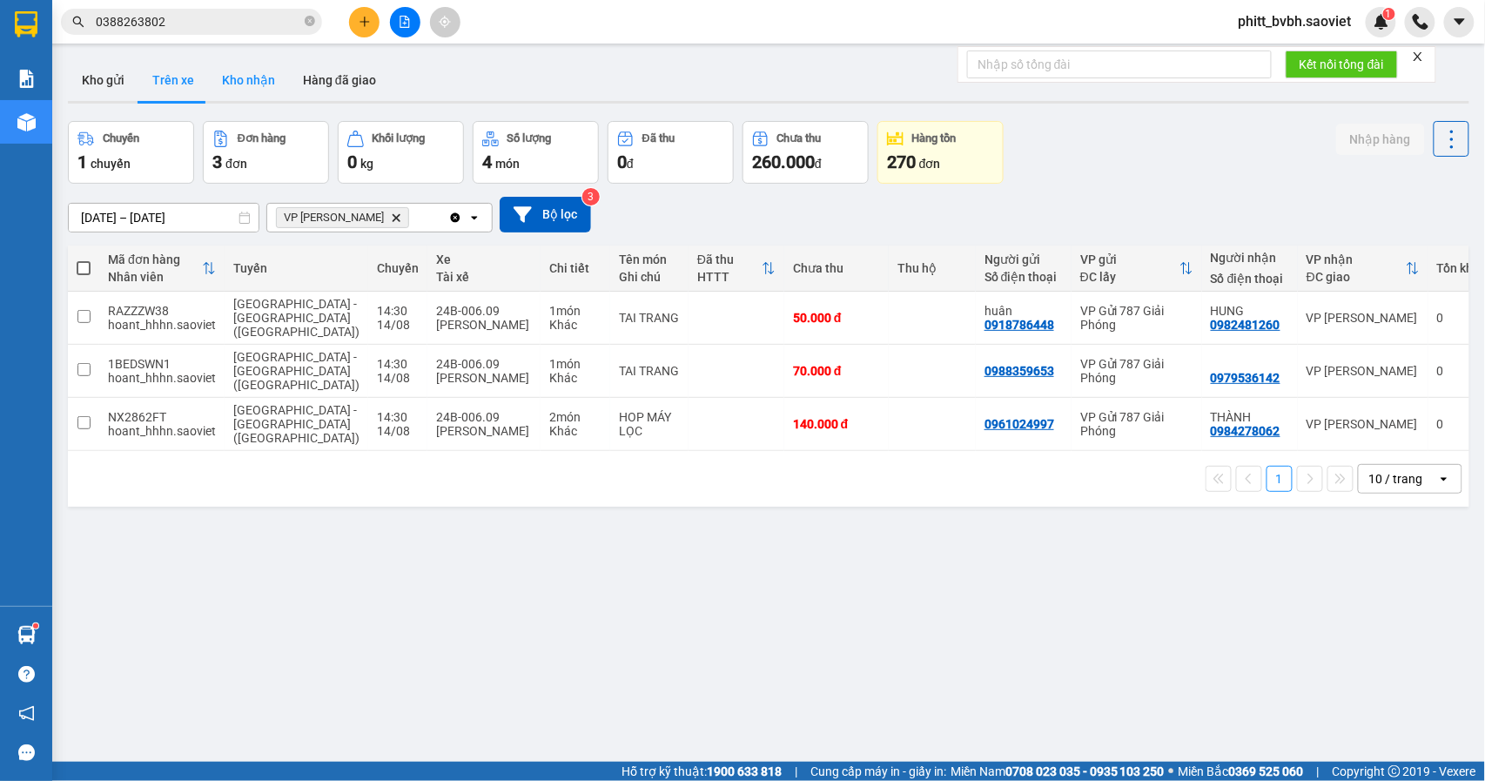
click at [261, 70] on button "Kho nhận" at bounding box center [248, 80] width 81 height 42
type input "[DATE] – [DATE]"
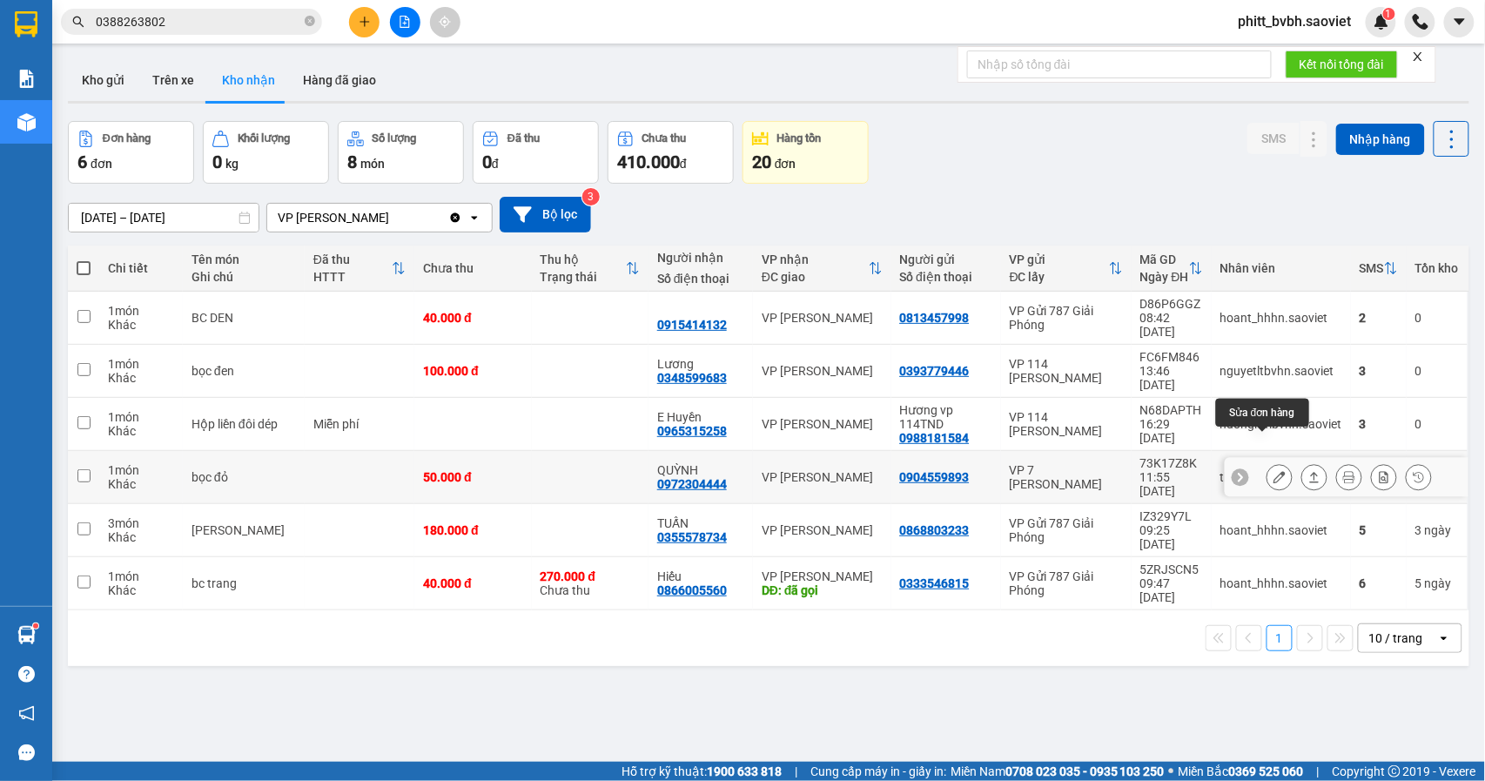
click at [1274, 471] on icon at bounding box center [1280, 477] width 12 height 12
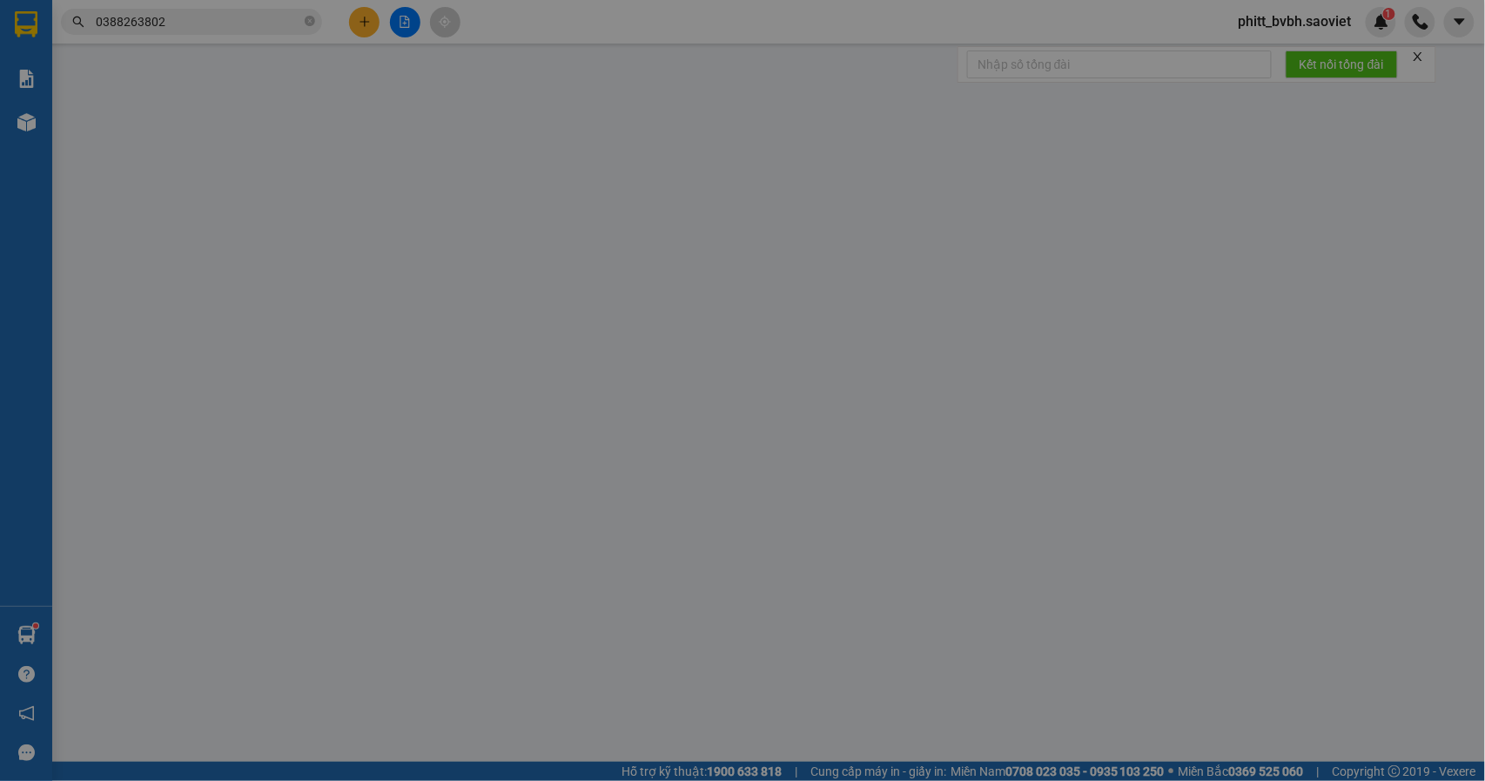
type input "0904559893"
type input "0972304444"
type input "QUỲNH"
type input "50.000"
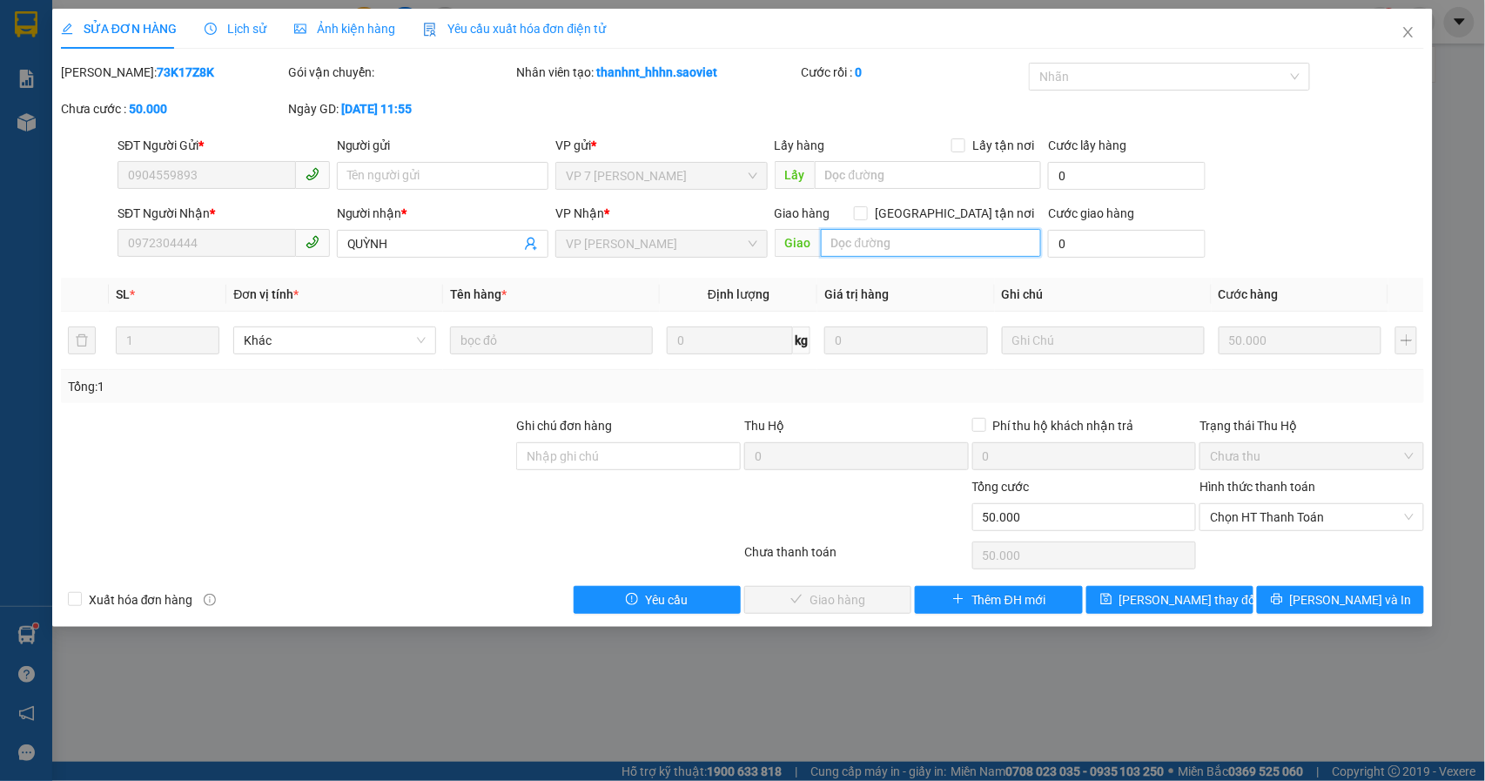
click at [924, 249] on input "text" at bounding box center [931, 243] width 220 height 28
type input "A phi đã giao"
click at [1171, 601] on span "[PERSON_NAME] thay đổi" at bounding box center [1188, 599] width 139 height 19
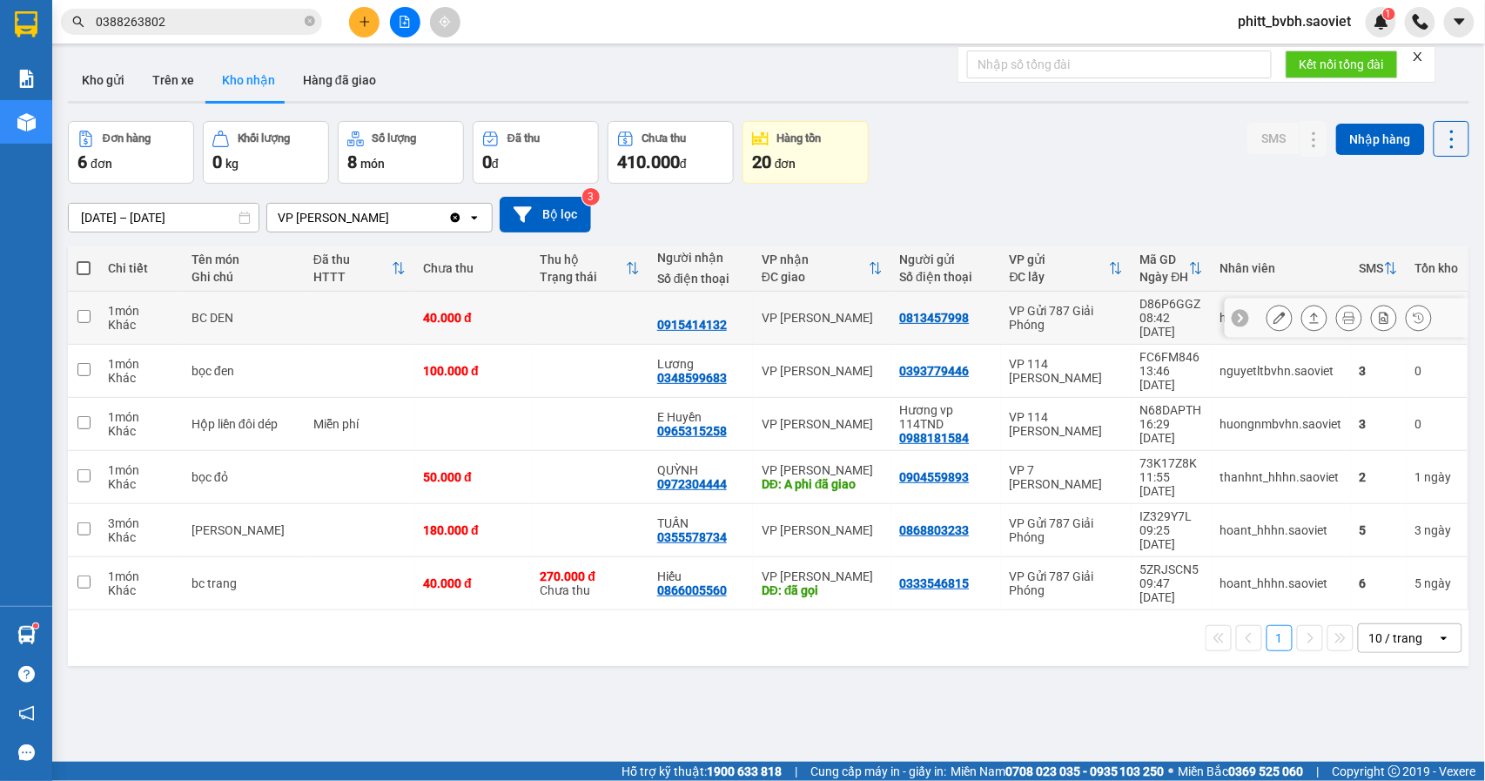
click at [248, 311] on div "BC DEN" at bounding box center [244, 318] width 104 height 14
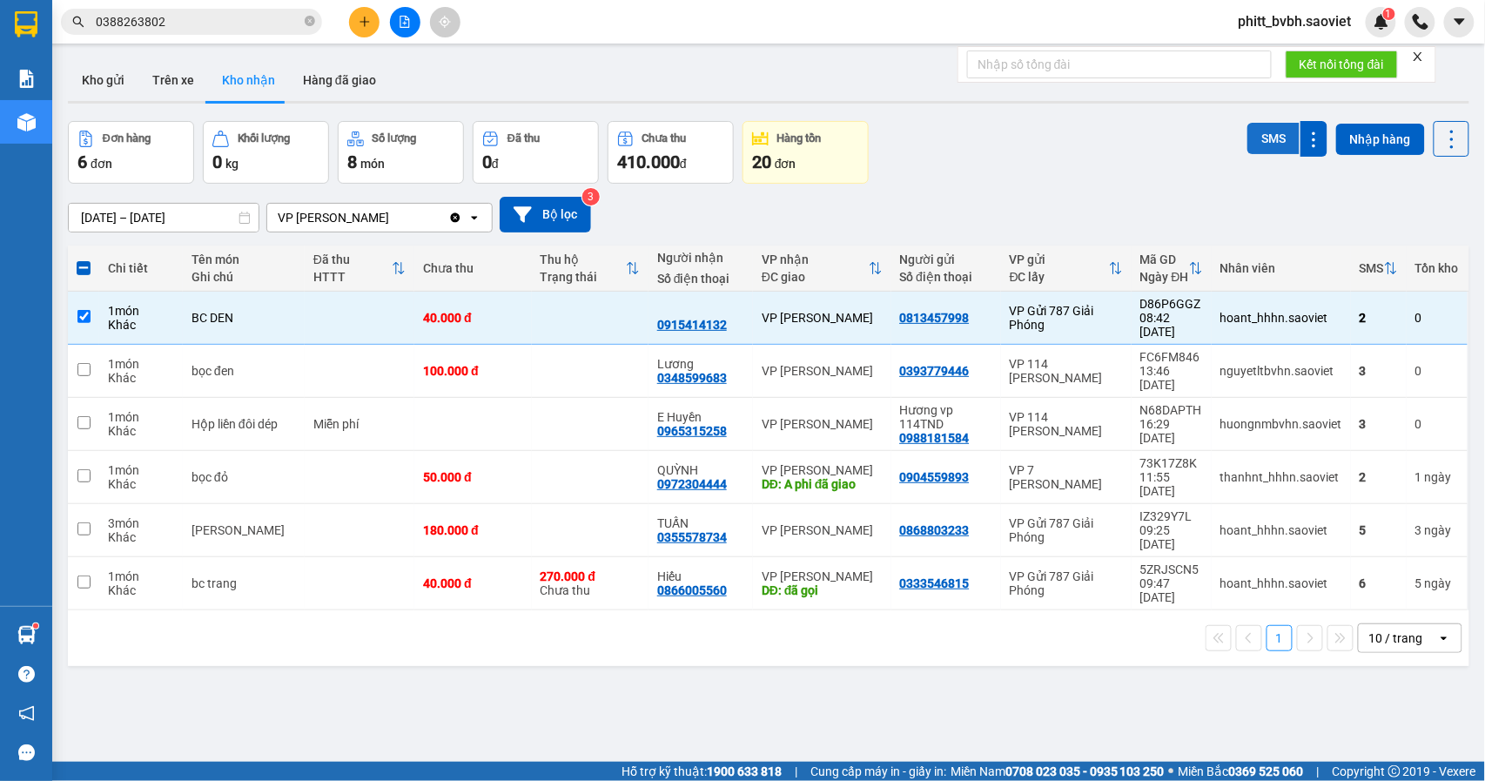
click at [1247, 143] on button "SMS" at bounding box center [1273, 138] width 52 height 31
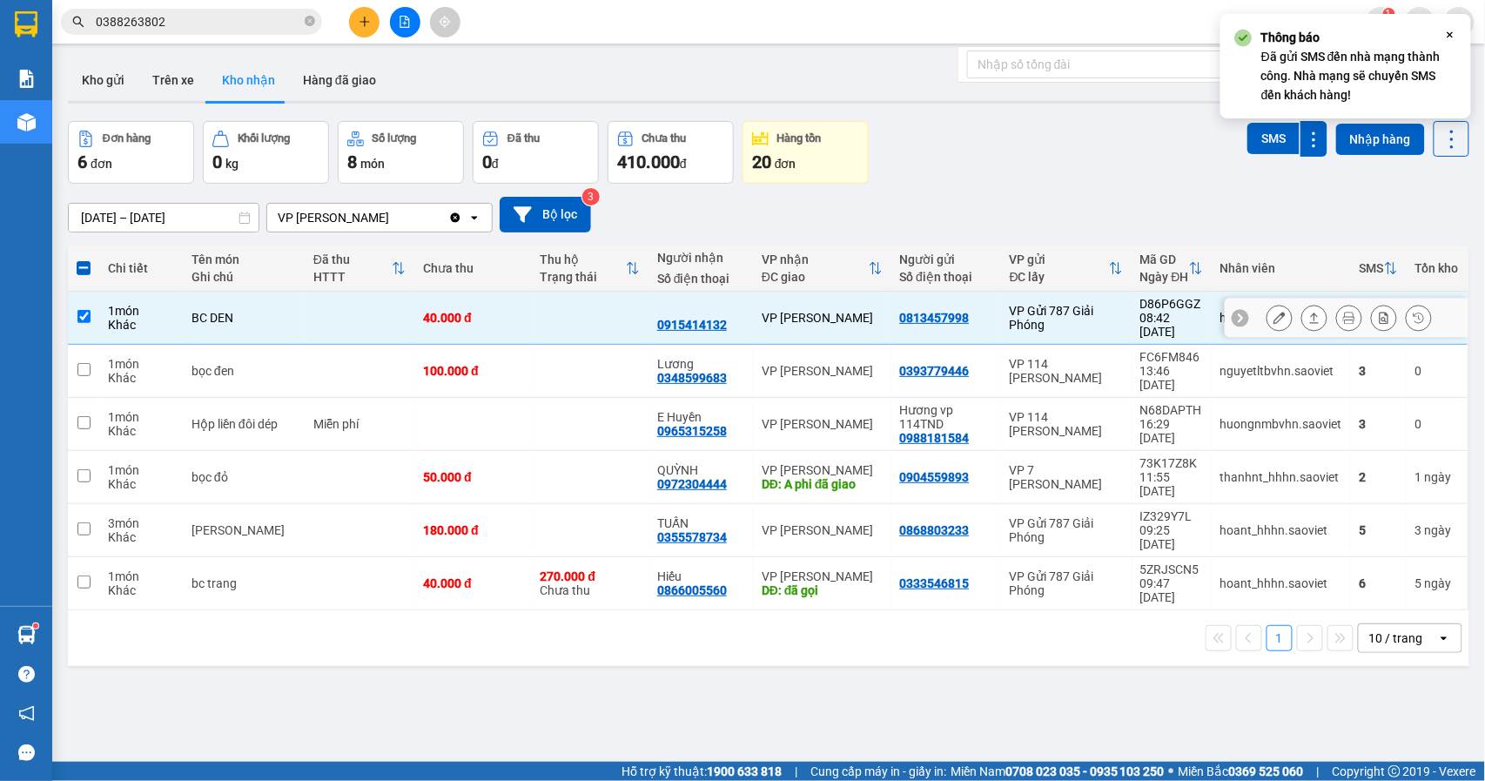
click at [206, 327] on td "BC DEN" at bounding box center [244, 318] width 122 height 53
checkbox input "false"
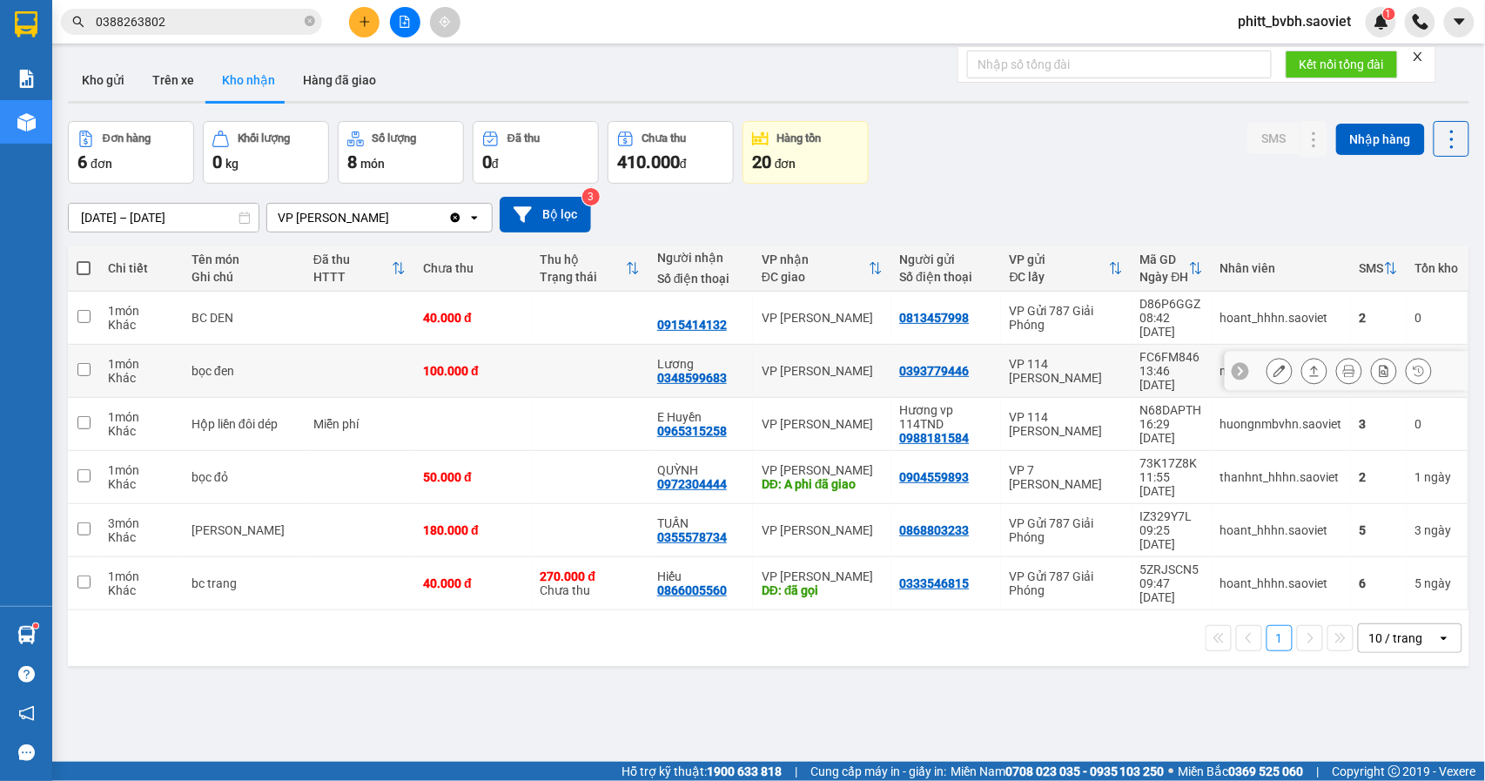
click at [203, 364] on div "bọc đen" at bounding box center [244, 371] width 104 height 14
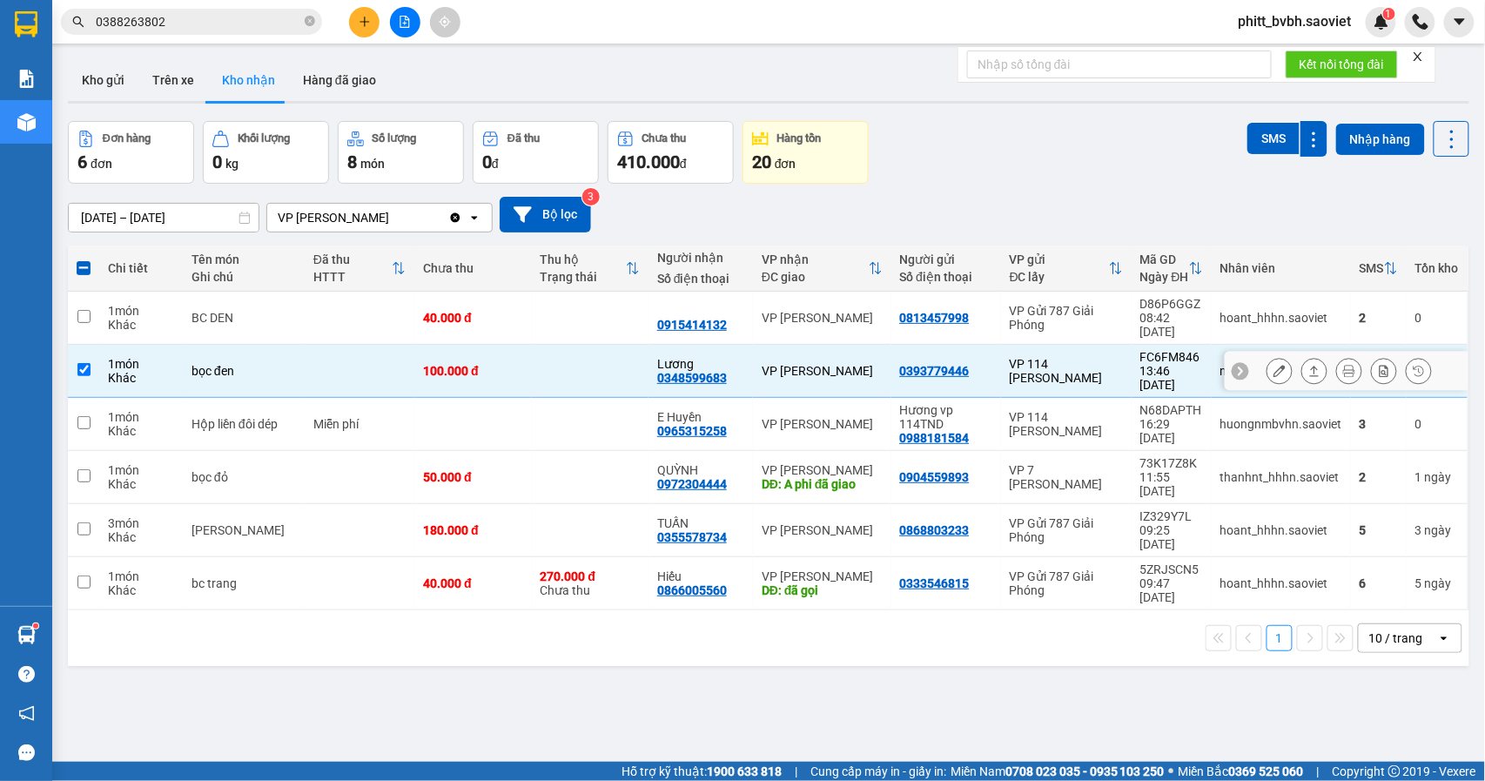
click at [178, 353] on td "1 món Khác" at bounding box center [141, 371] width 84 height 53
checkbox input "false"
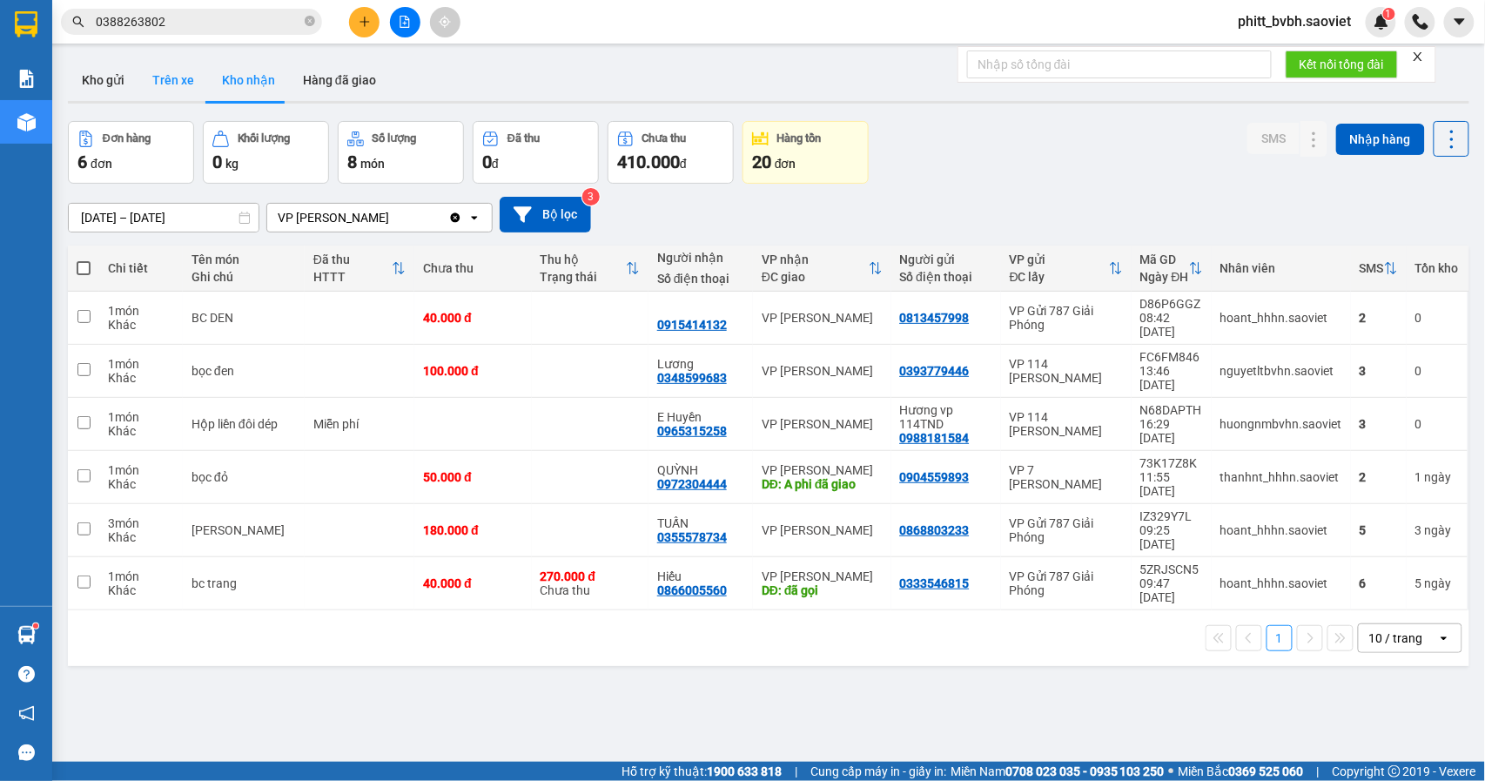
click at [161, 77] on button "Trên xe" at bounding box center [173, 80] width 70 height 42
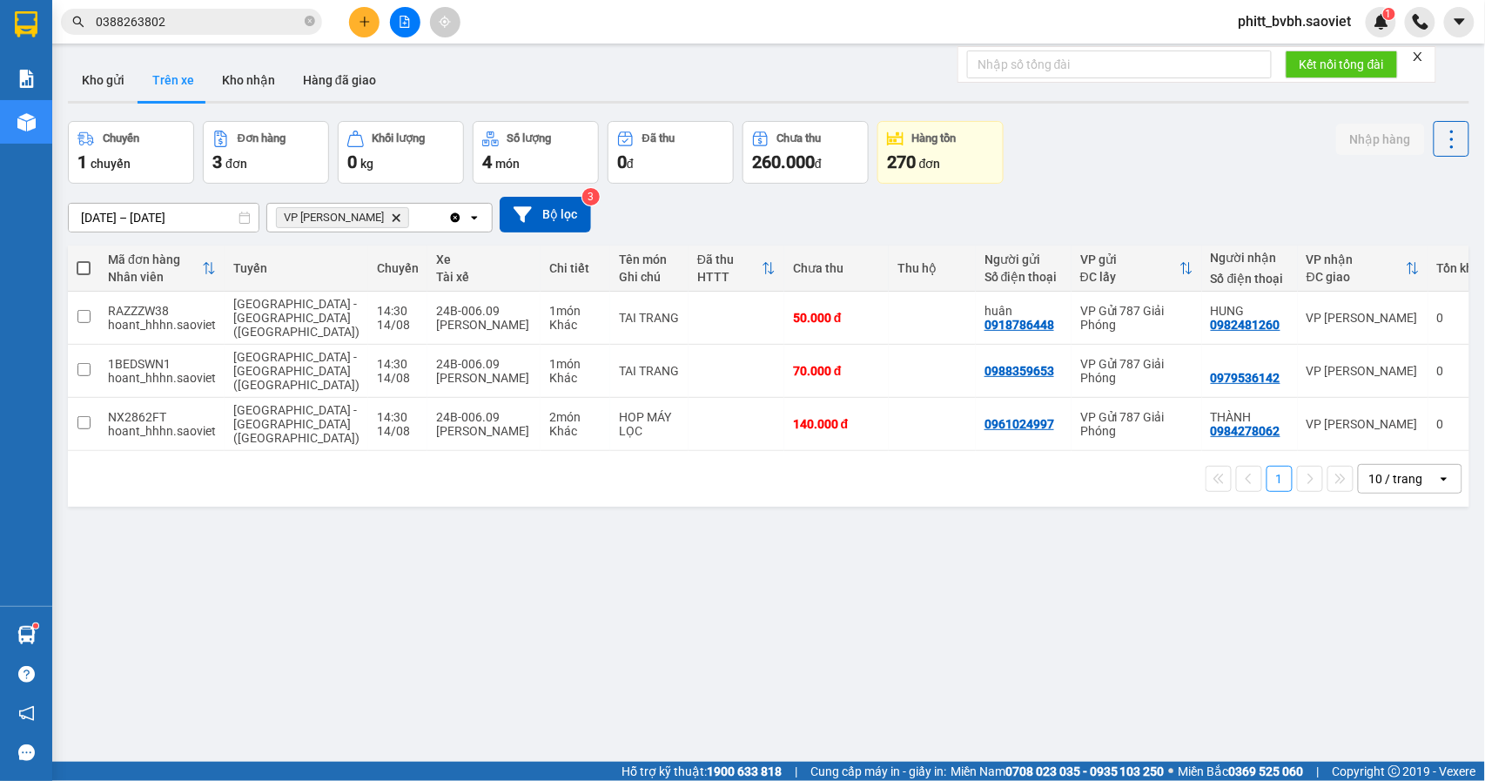
click at [256, 109] on div "ver 1.8.138 Kho gửi Trên xe Kho nhận Hàng đã giao Chuyến 1 chuyến Đơn hàng 3 đơ…" at bounding box center [768, 442] width 1415 height 781
click at [254, 61] on button "Kho nhận" at bounding box center [248, 80] width 81 height 42
type input "[DATE] – [DATE]"
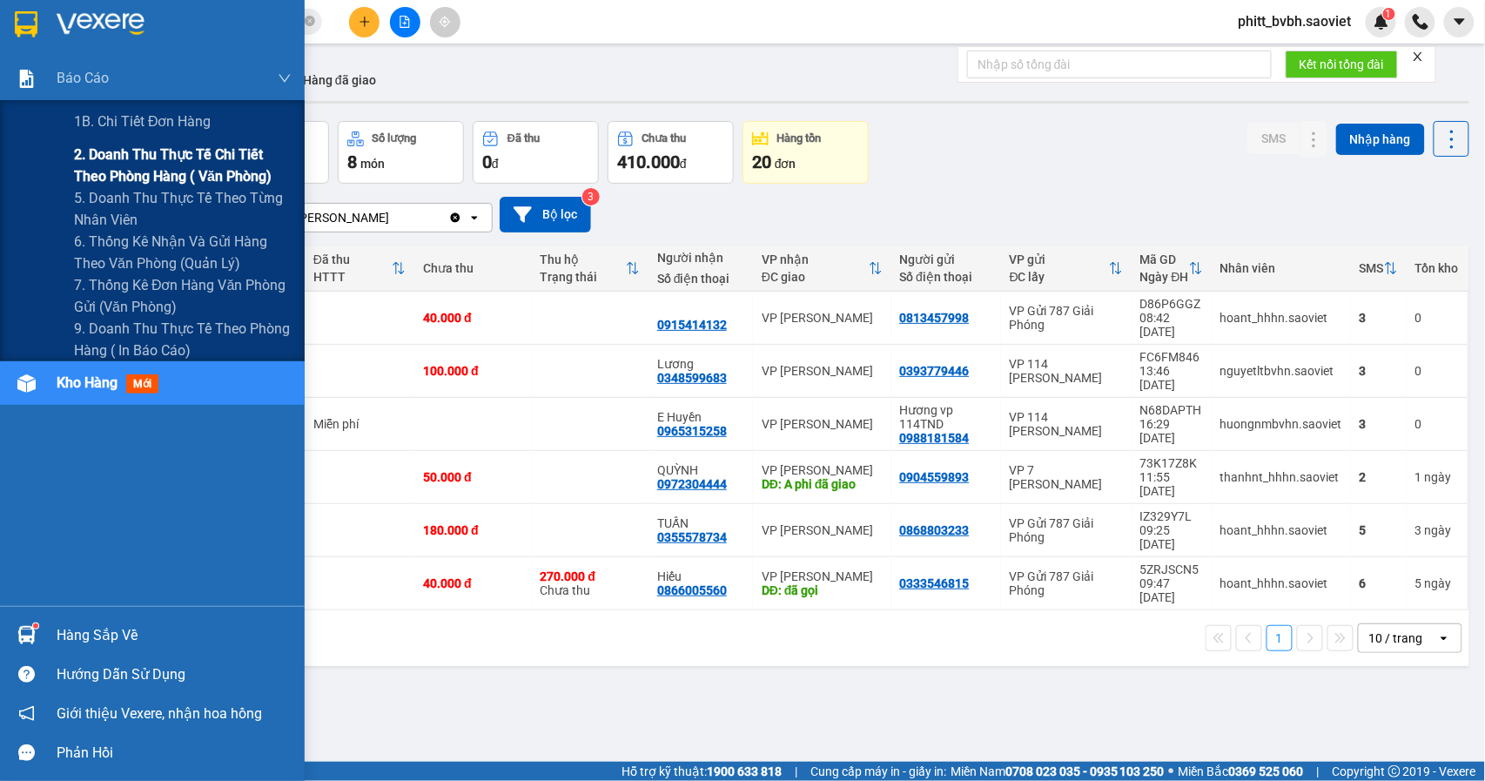
click at [182, 158] on span "2. Doanh thu thực tế chi tiết theo phòng hàng ( văn phòng)" at bounding box center [183, 166] width 218 height 44
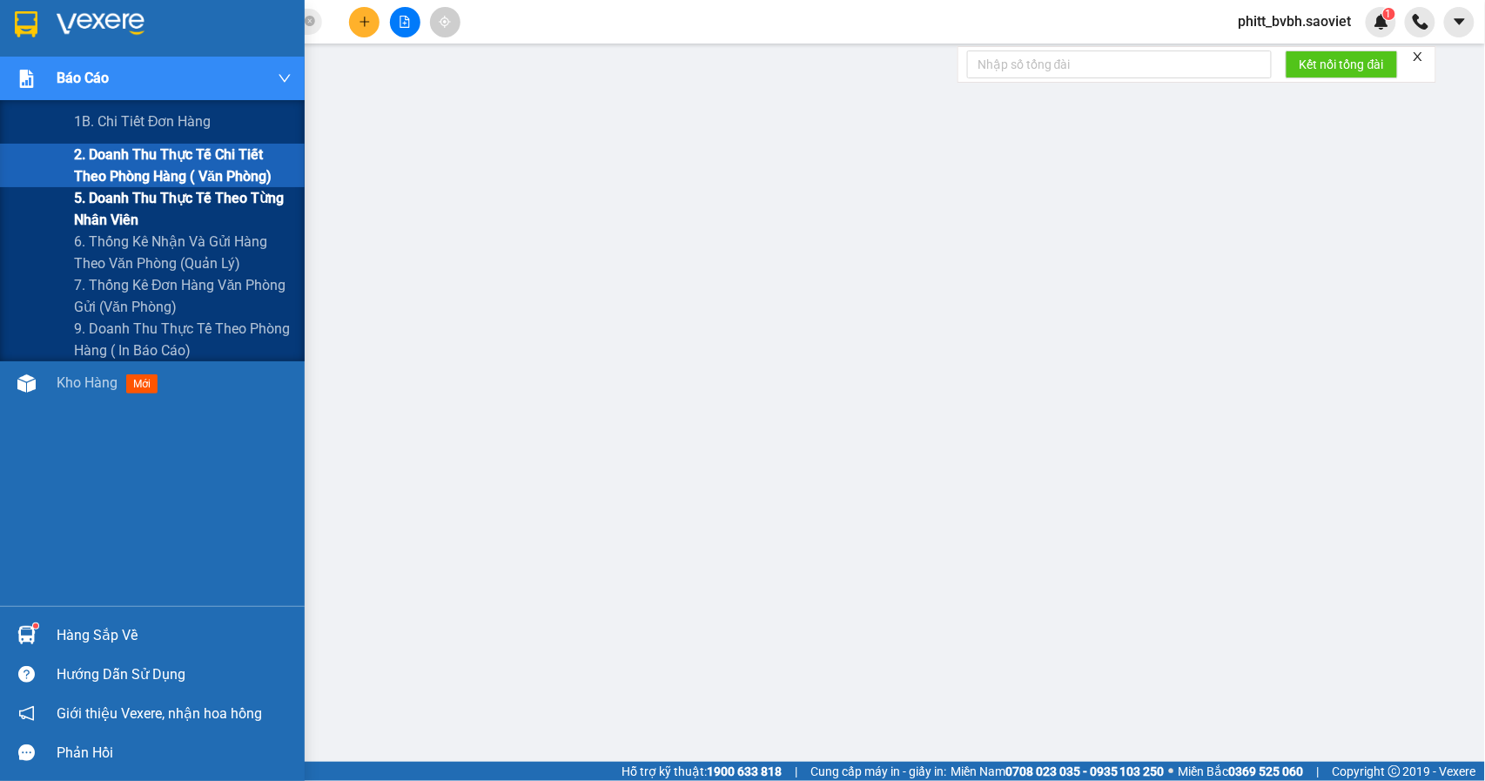
click at [124, 193] on span "5. Doanh thu thực tế theo từng nhân viên" at bounding box center [183, 209] width 218 height 44
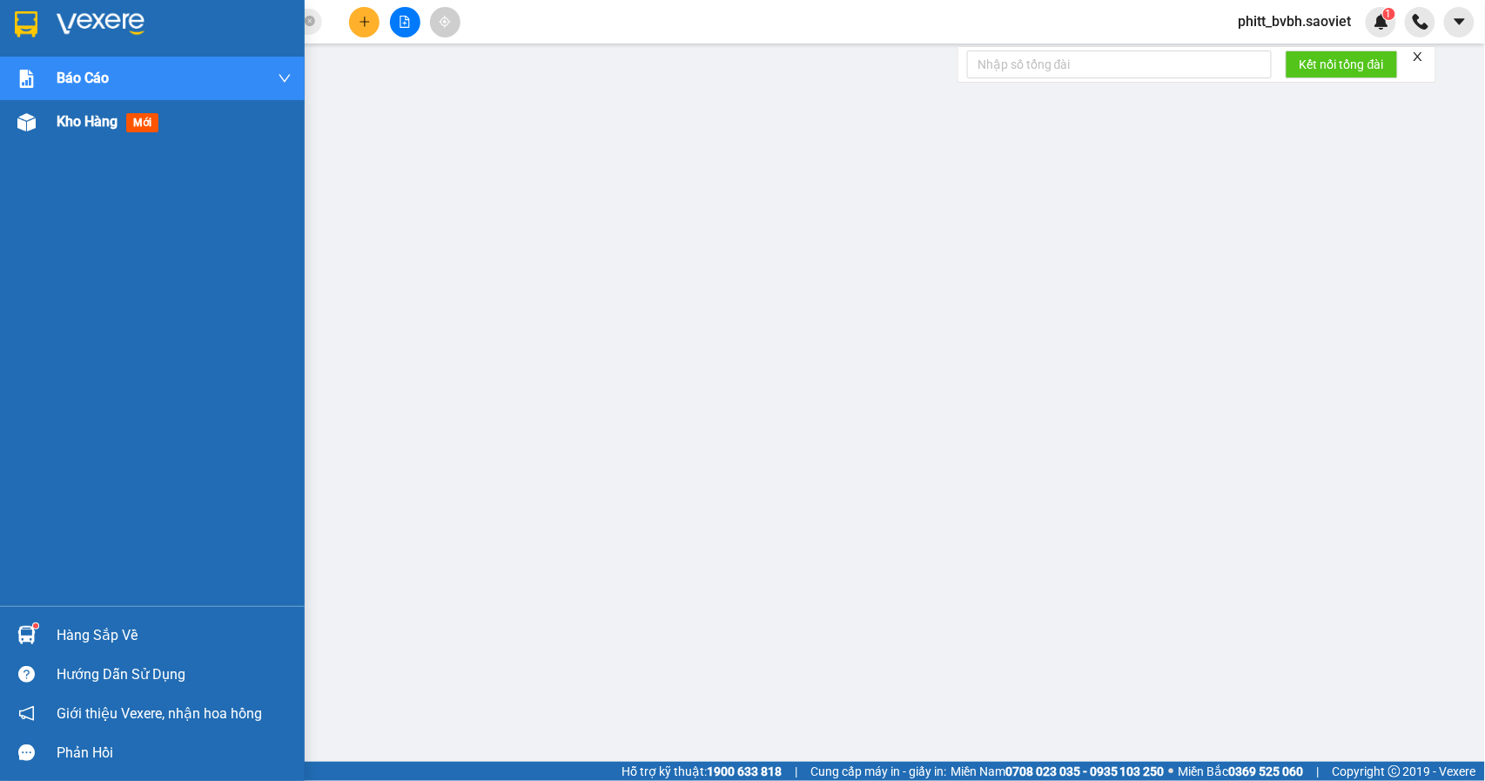
click at [99, 120] on span "Kho hàng" at bounding box center [87, 121] width 61 height 17
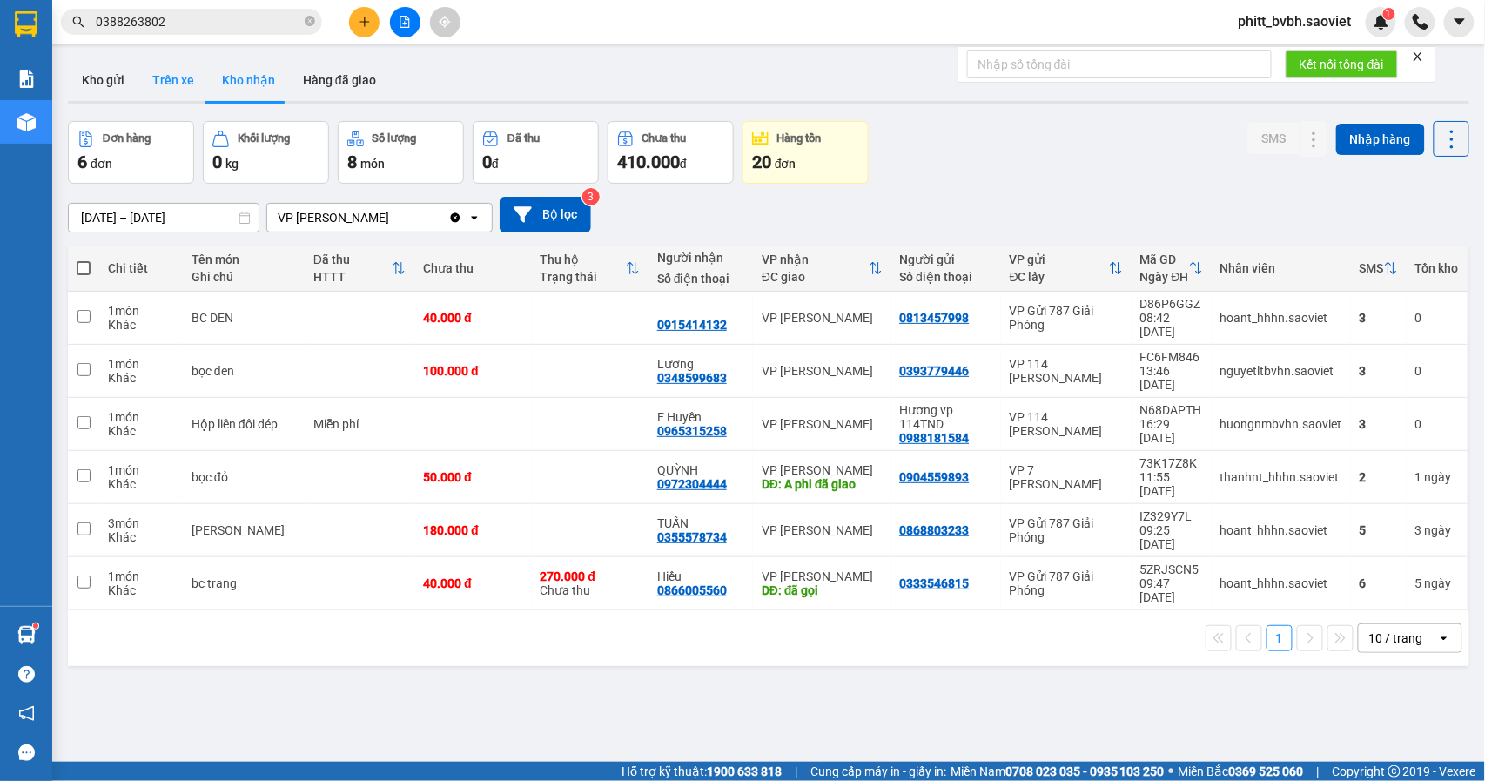
click at [161, 67] on button "Trên xe" at bounding box center [173, 80] width 70 height 42
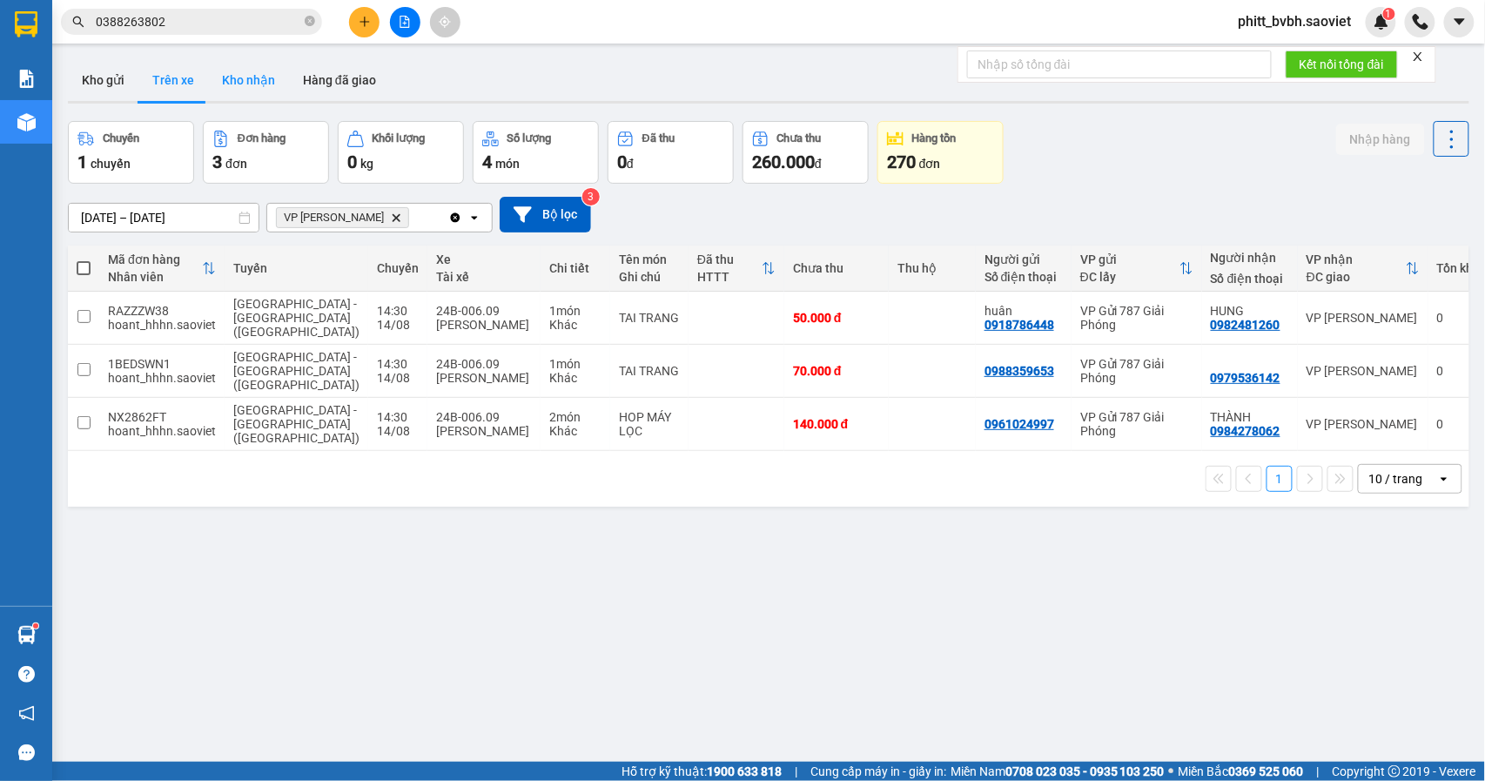
click at [240, 77] on button "Kho nhận" at bounding box center [248, 80] width 81 height 42
type input "[DATE] – [DATE]"
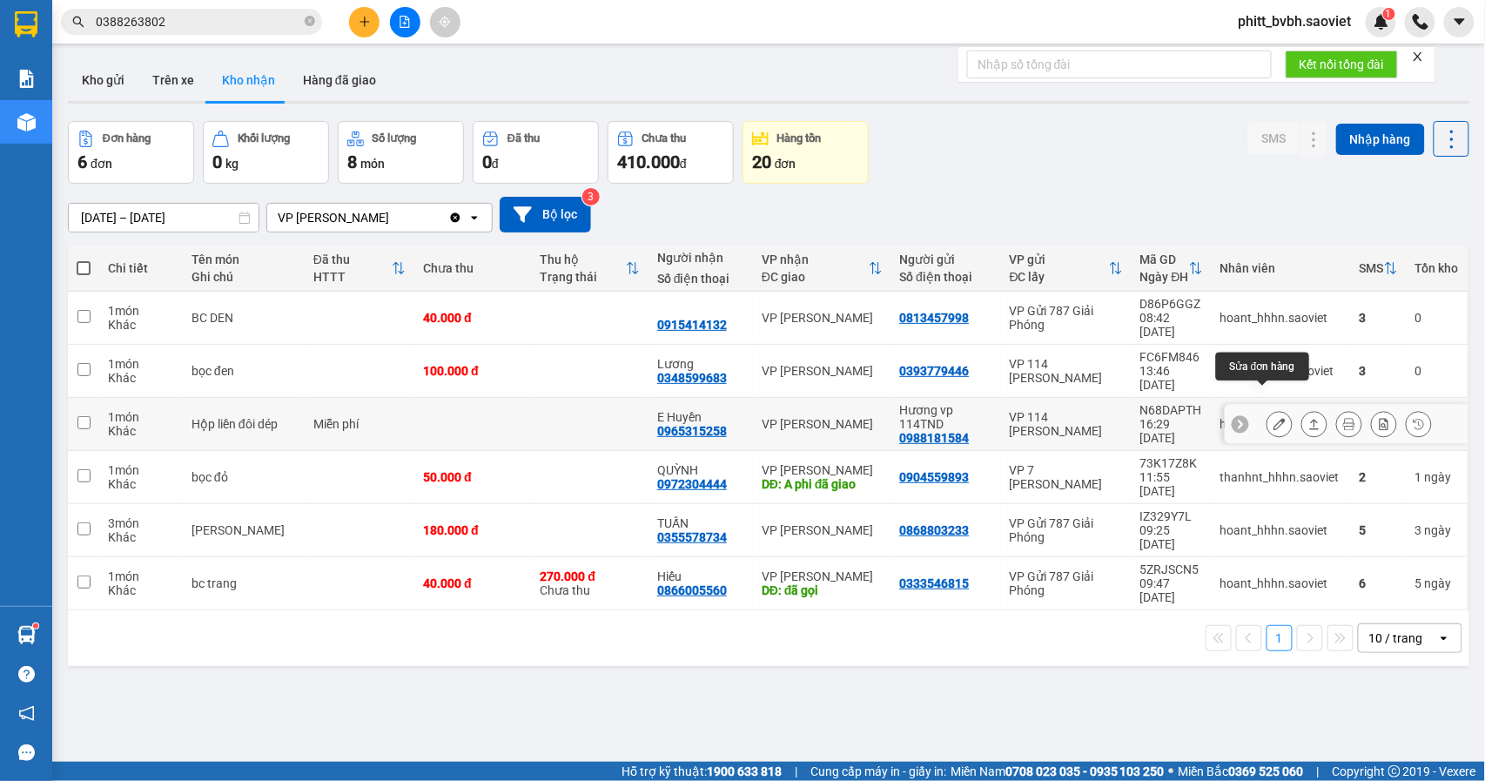
click at [1274, 418] on icon at bounding box center [1280, 424] width 12 height 12
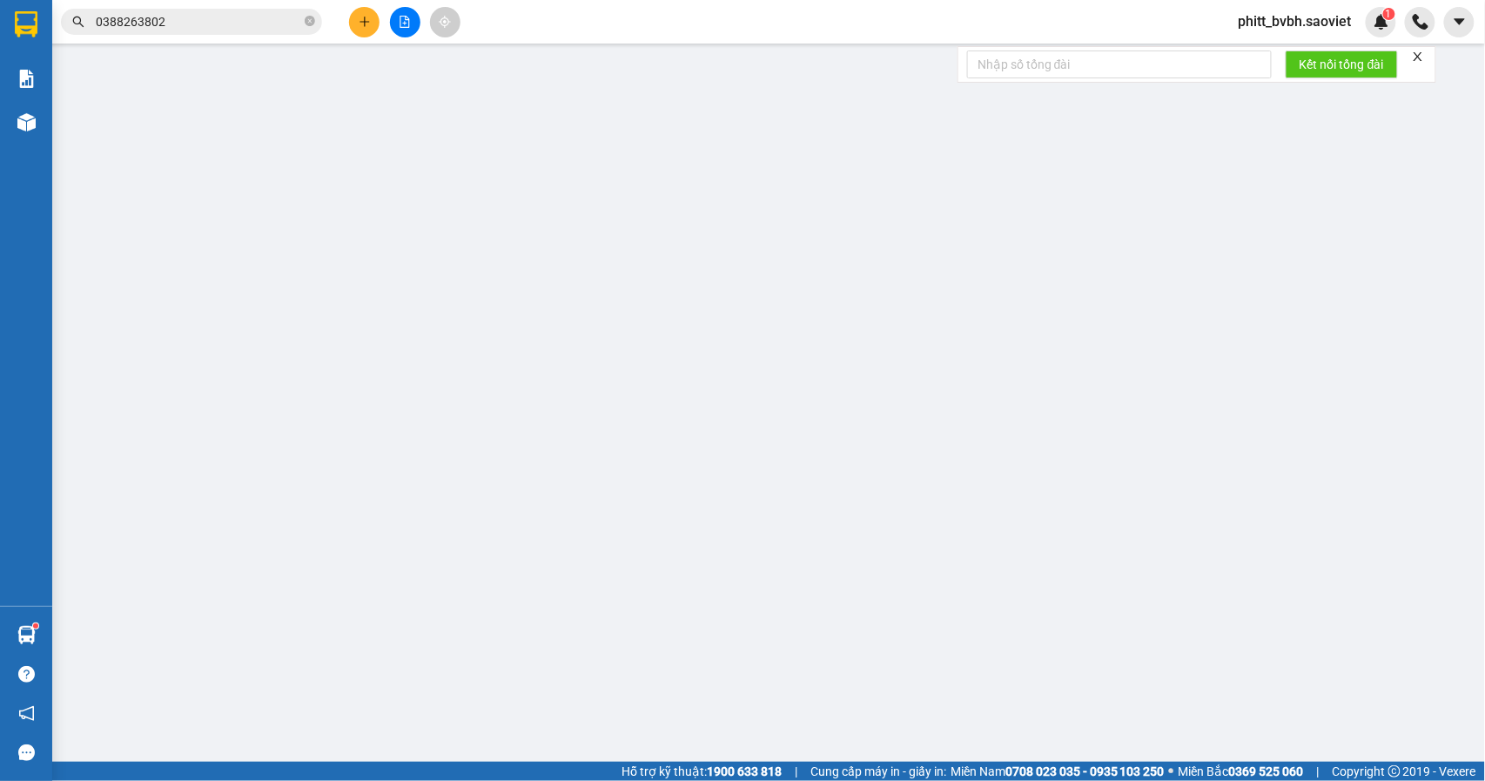
type input "0988181584"
type input "Hương vp 114TND"
type input "0965315258"
type input "E Huyền"
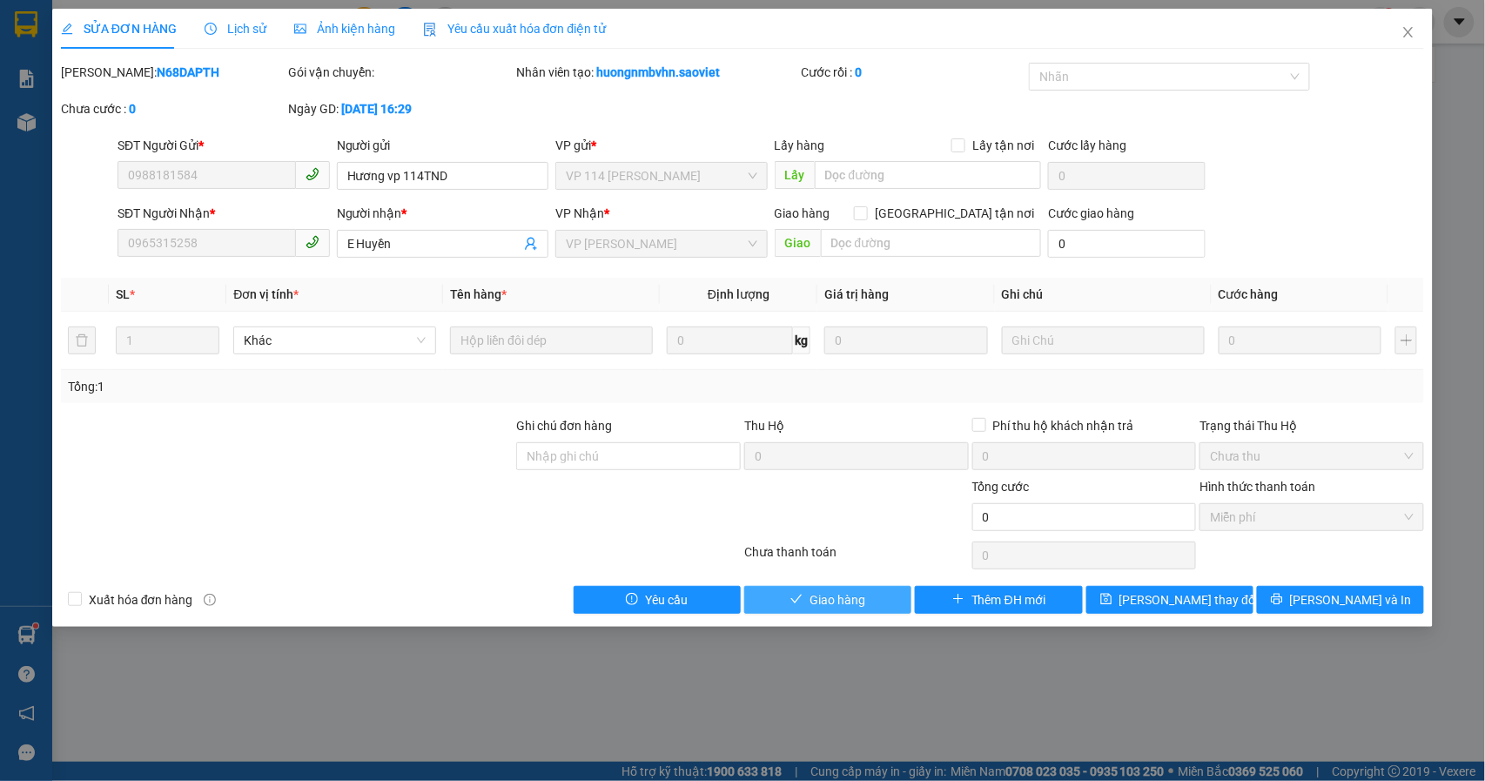
click at [834, 602] on span "Giao hàng" at bounding box center [838, 599] width 56 height 19
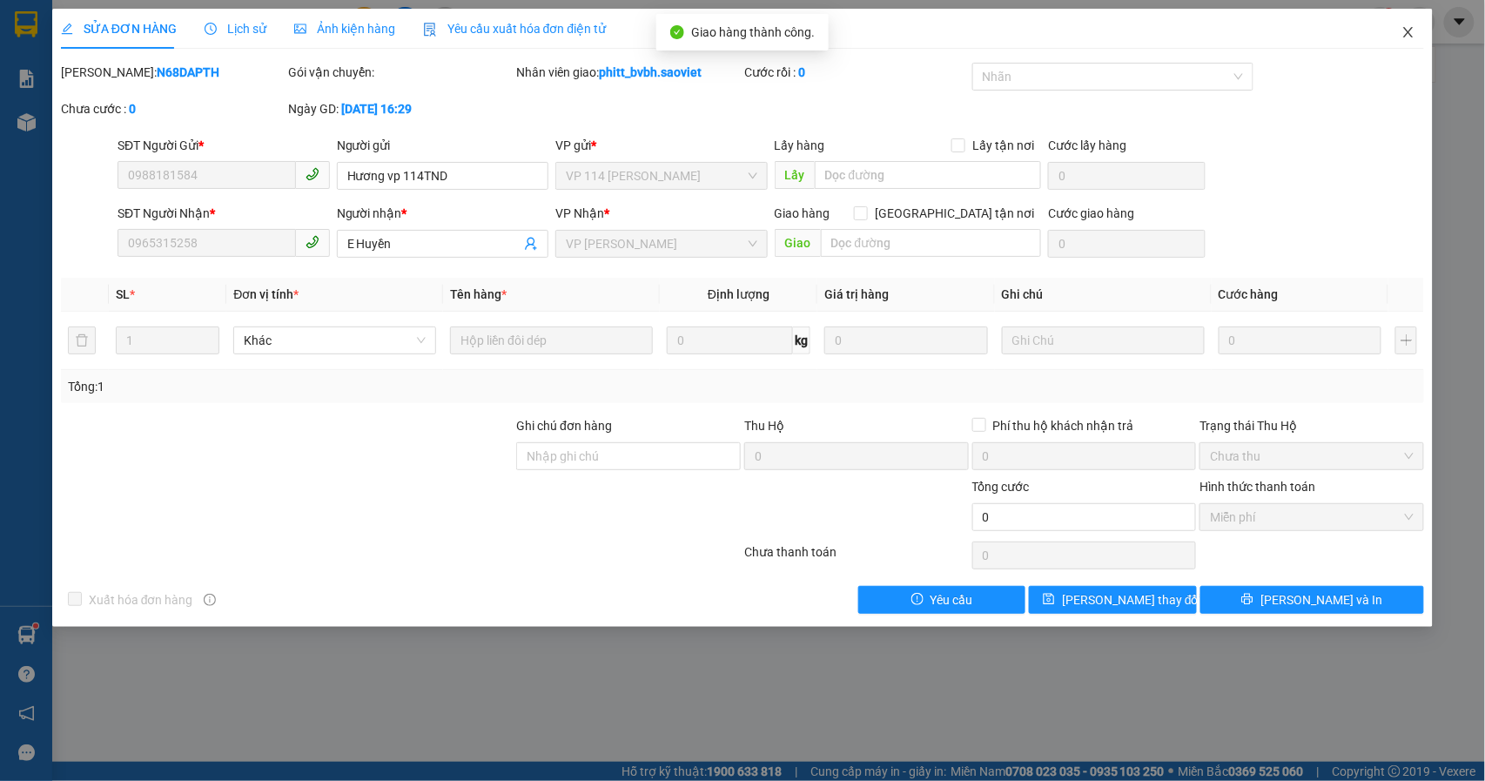
click at [1403, 33] on icon "close" at bounding box center [1409, 32] width 14 height 14
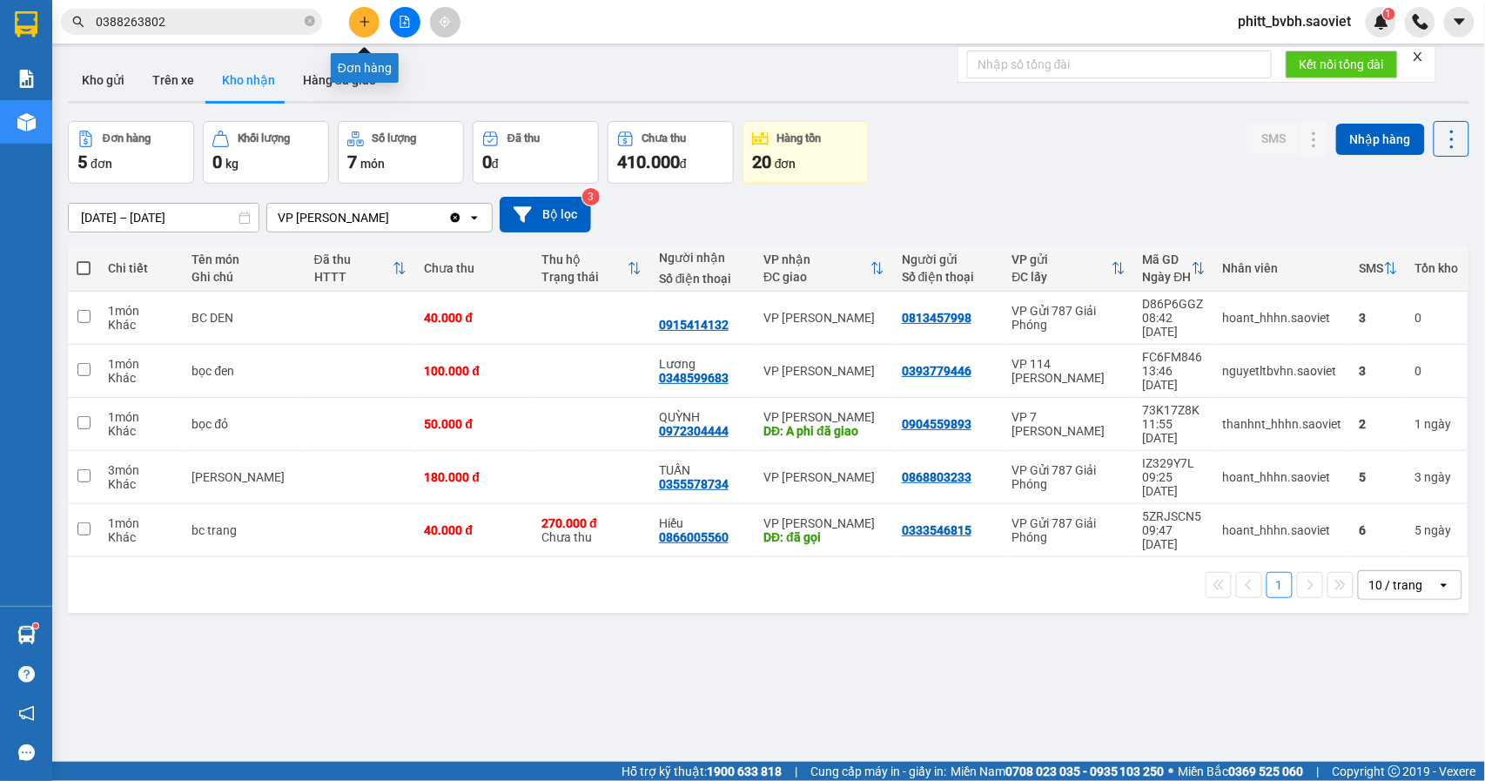
click at [366, 21] on icon "plus" at bounding box center [365, 22] width 12 height 12
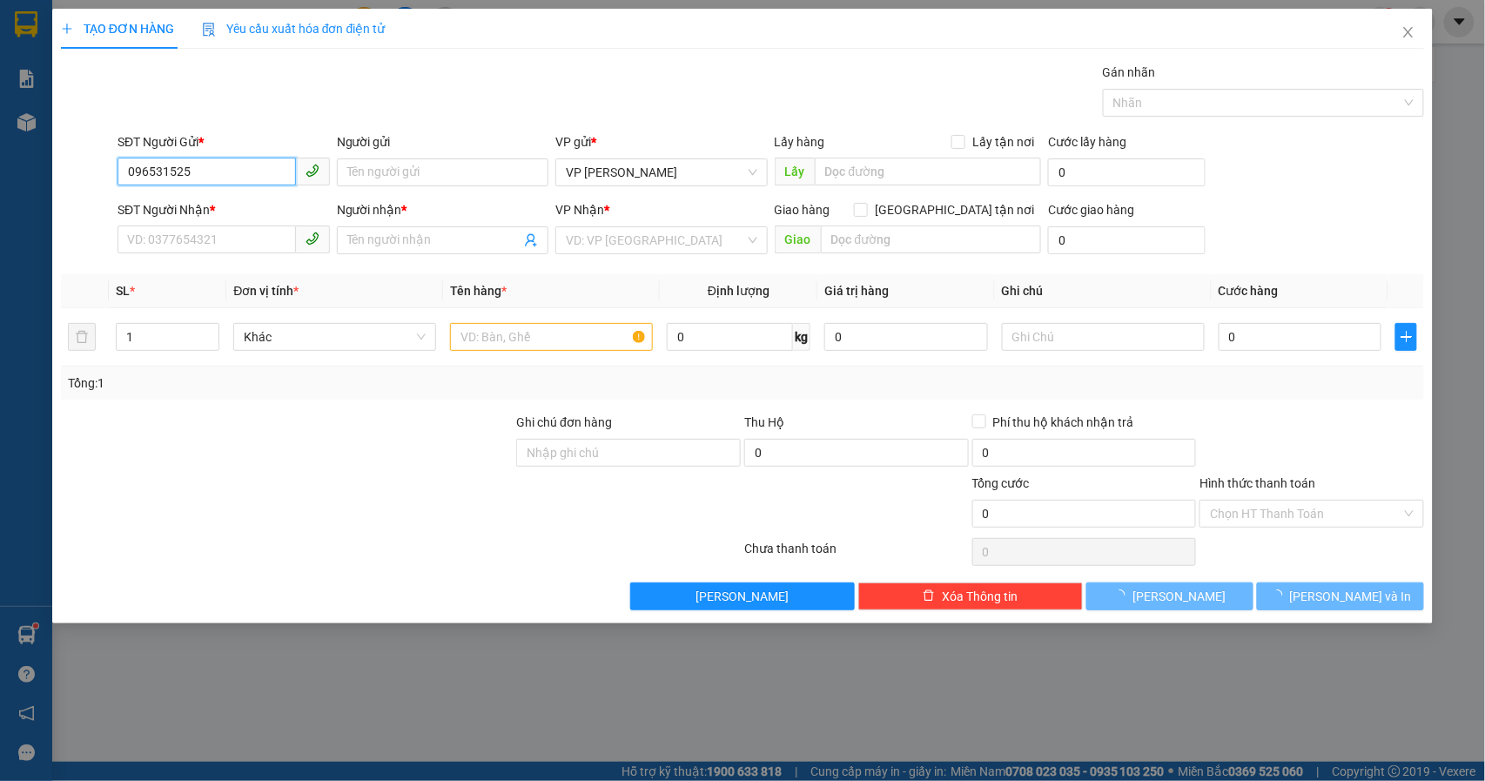
type input "0965315258"
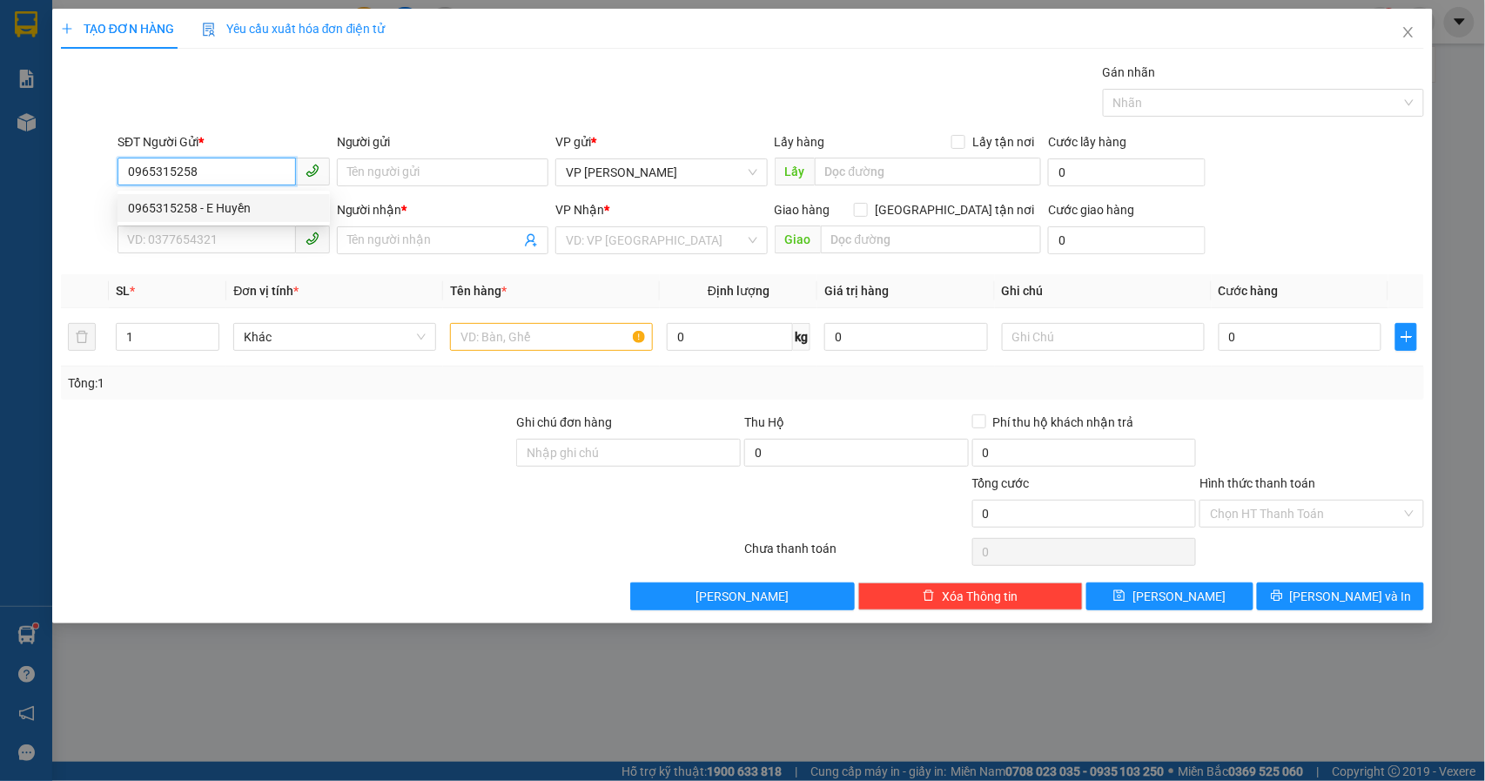
click at [200, 206] on div "0965315258 - E Huyền" at bounding box center [224, 207] width 192 height 19
type input "E Huyền"
type input "0976735583"
type input "huyền"
type input "0965315258"
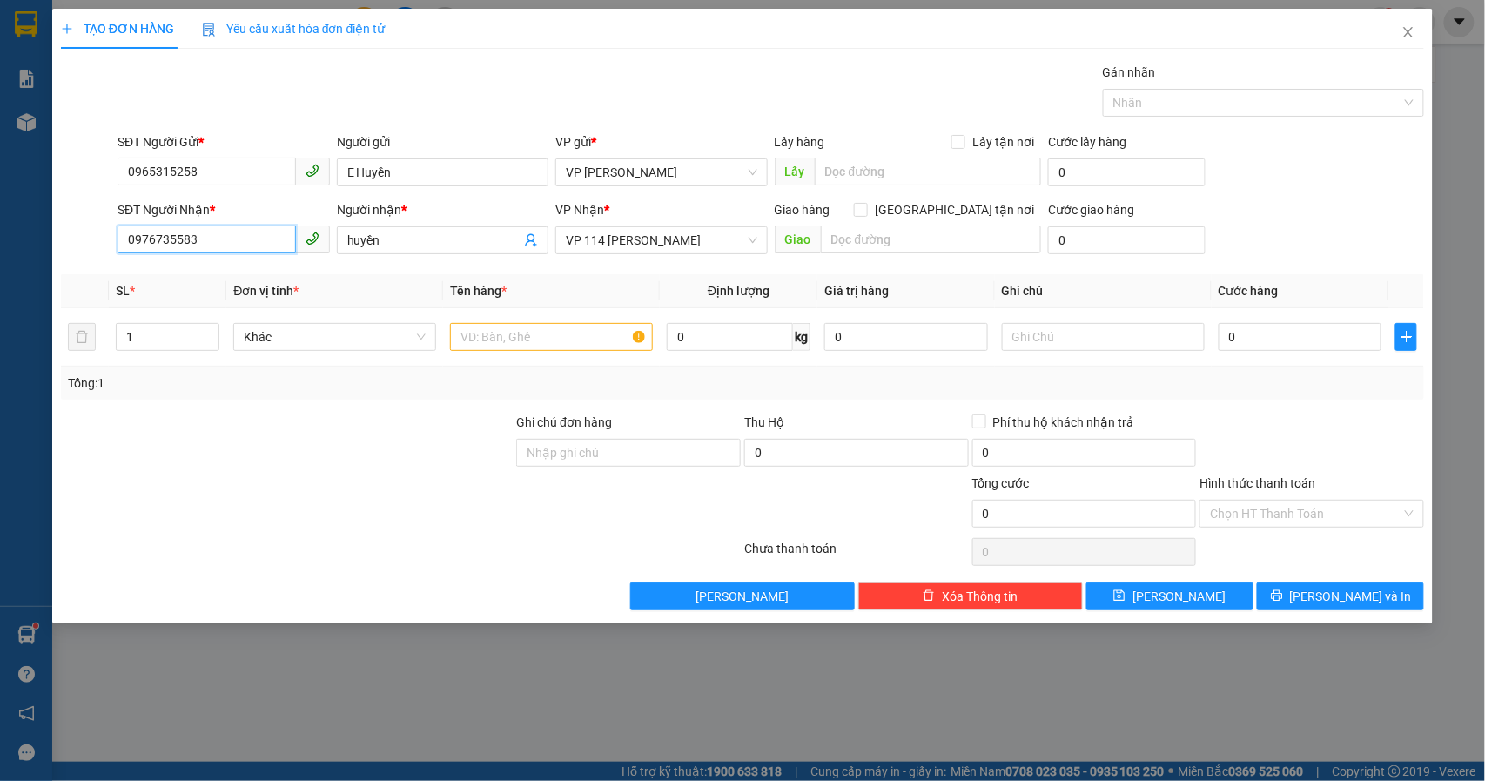
click at [238, 242] on input "0976735583" at bounding box center [207, 239] width 178 height 28
type input "0988618998"
click at [434, 242] on input "huyền" at bounding box center [434, 240] width 174 height 19
drag, startPoint x: 434, startPoint y: 242, endPoint x: 343, endPoint y: 242, distance: 90.5
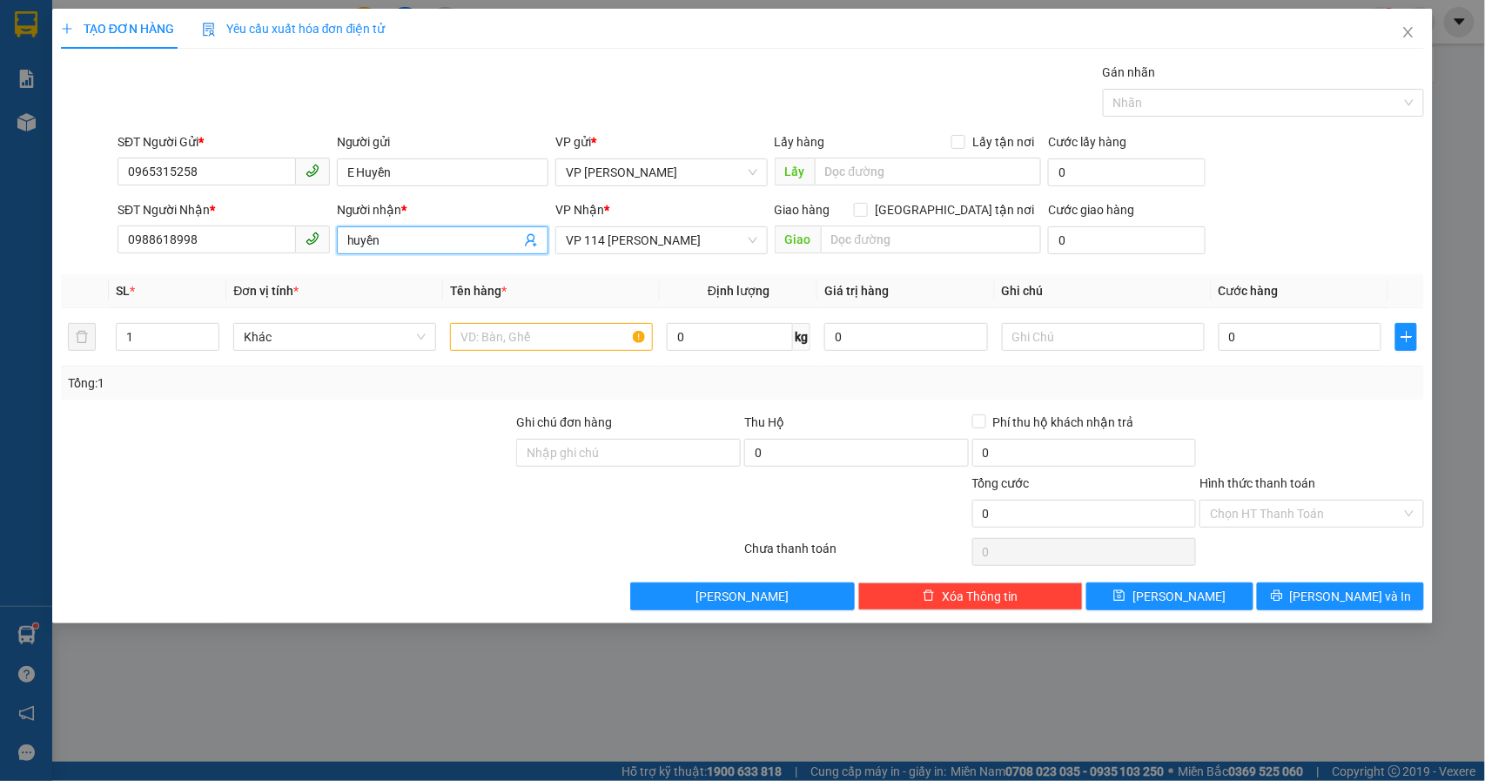
click at [343, 242] on span "huyền" at bounding box center [443, 240] width 212 height 28
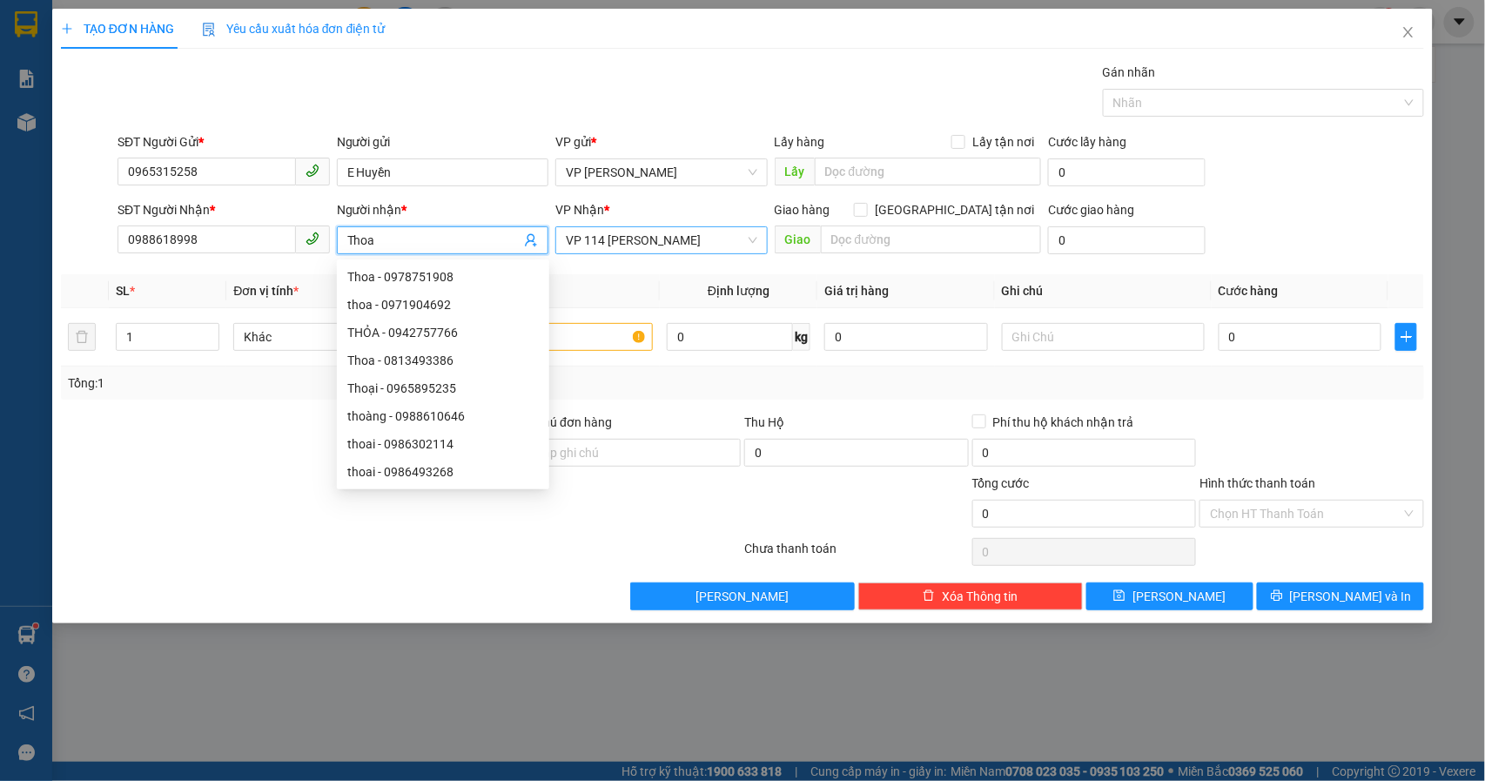
click at [717, 245] on span "VP 114 [PERSON_NAME]" at bounding box center [662, 240] width 192 height 26
type input "Thoa"
click at [717, 245] on span "VP 114 [PERSON_NAME]" at bounding box center [662, 240] width 192 height 26
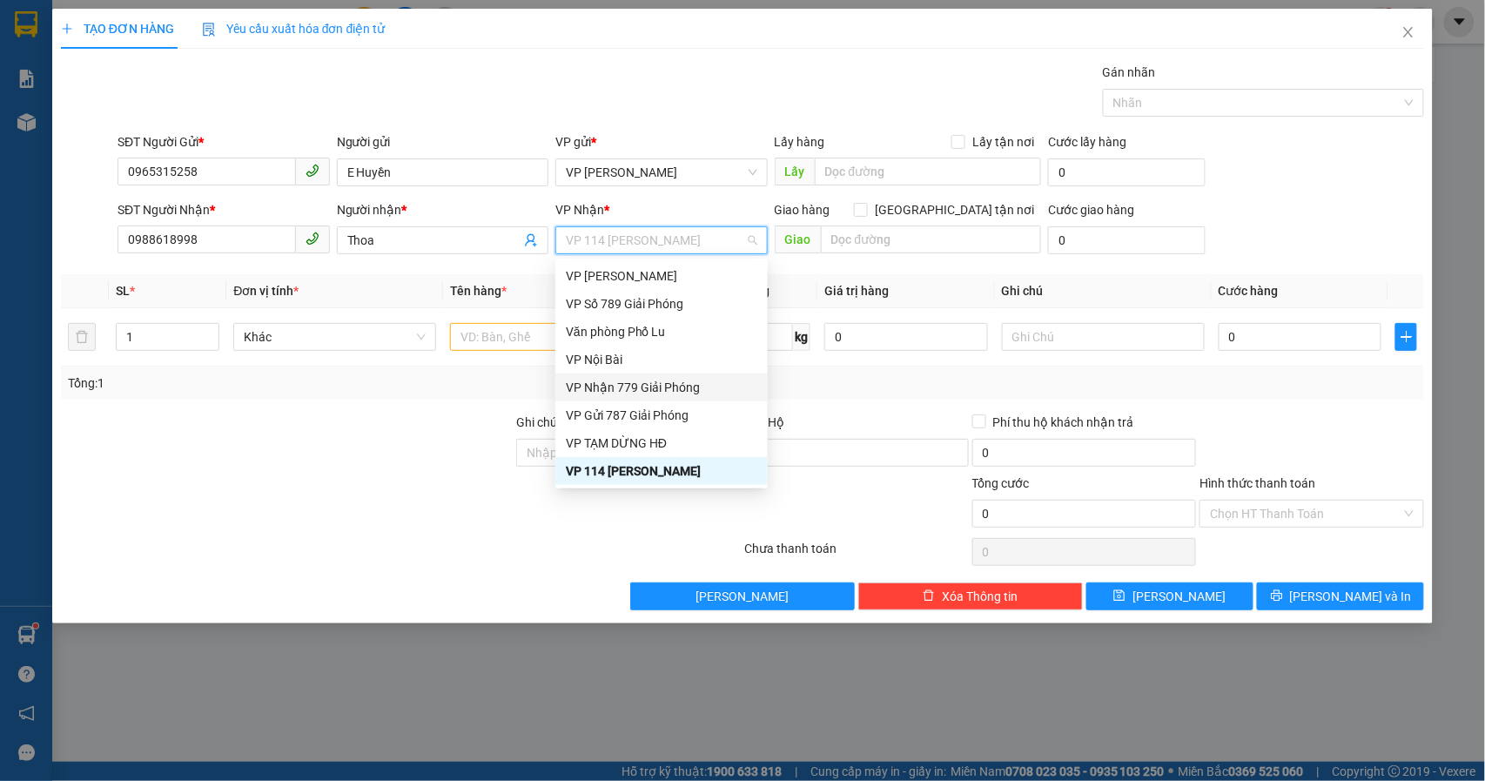
click at [646, 383] on div "VP Nhận 779 Giải Phóng" at bounding box center [662, 387] width 192 height 19
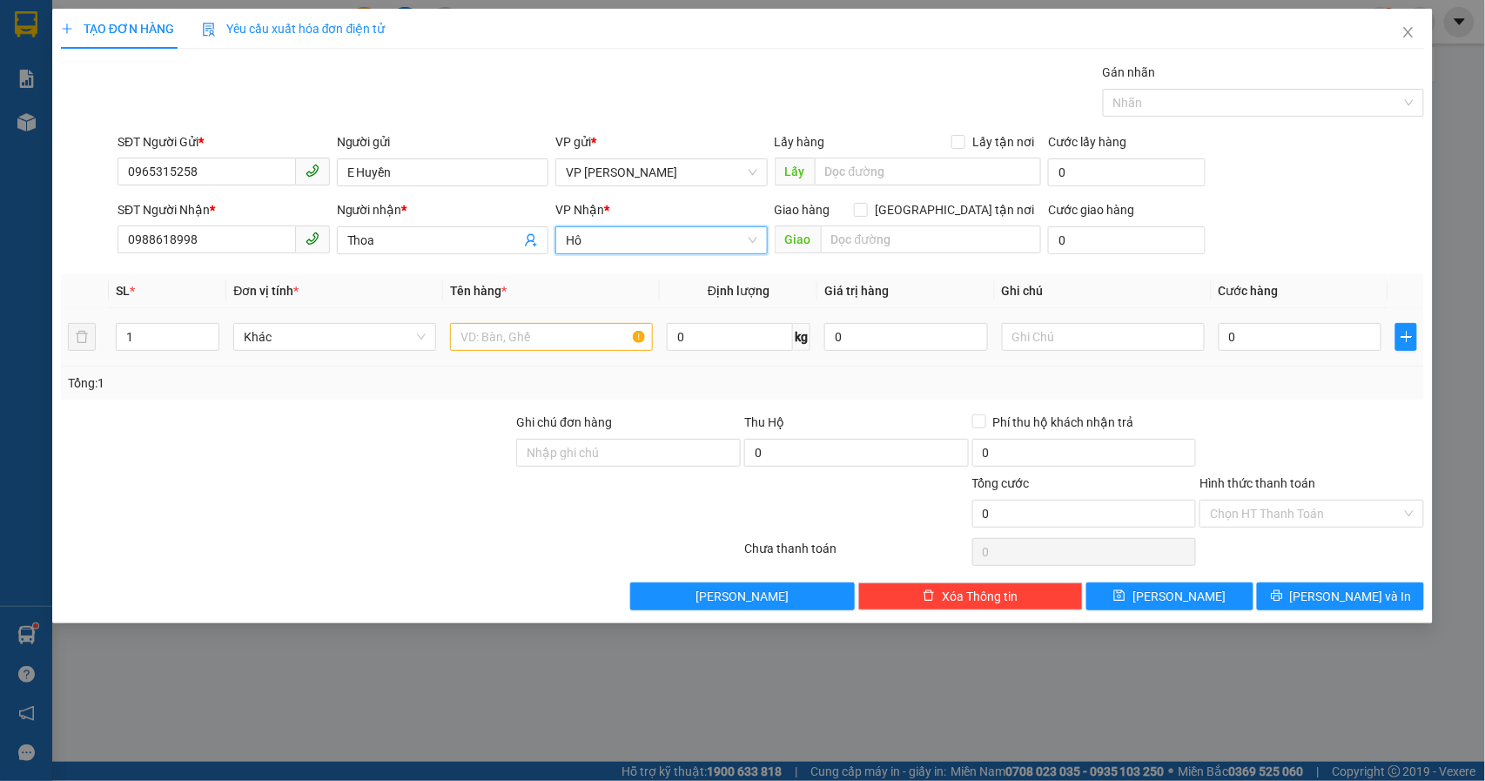
type input "H"
click at [481, 338] on input "text" at bounding box center [551, 337] width 203 height 28
type input "Hộp giấy liền"
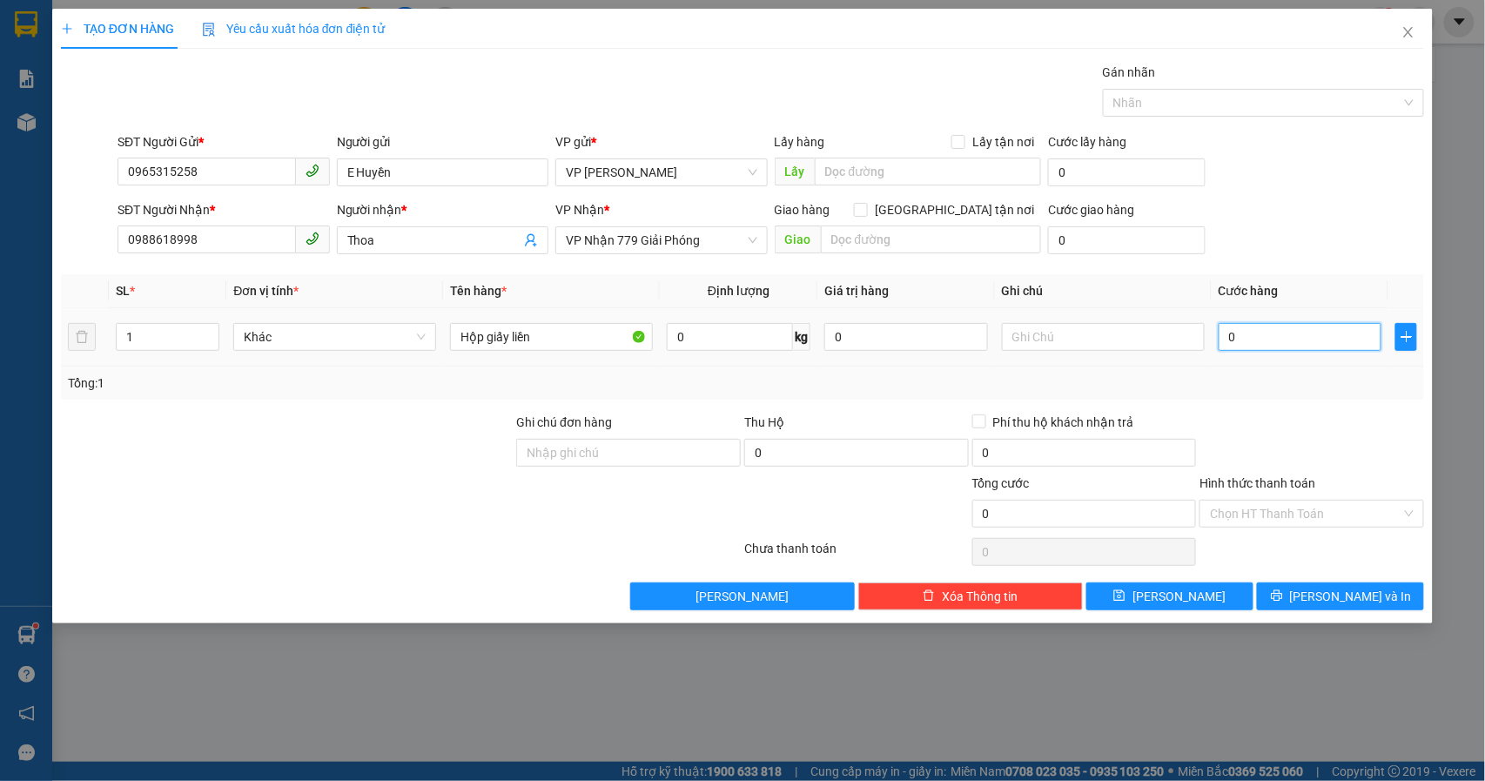
click at [1293, 336] on input "0" at bounding box center [1301, 337] width 164 height 28
type input "5"
type input "50"
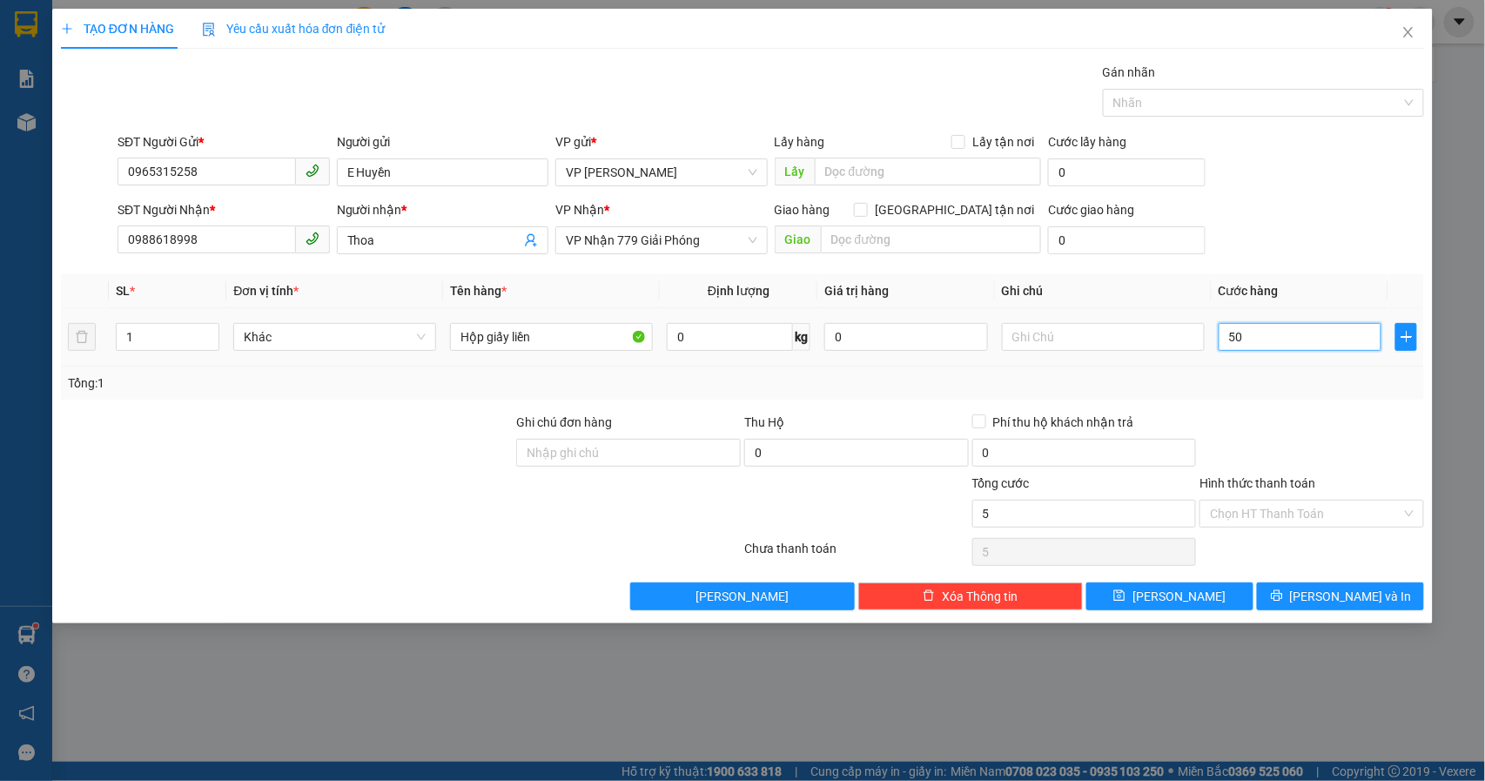
type input "50"
type input "500"
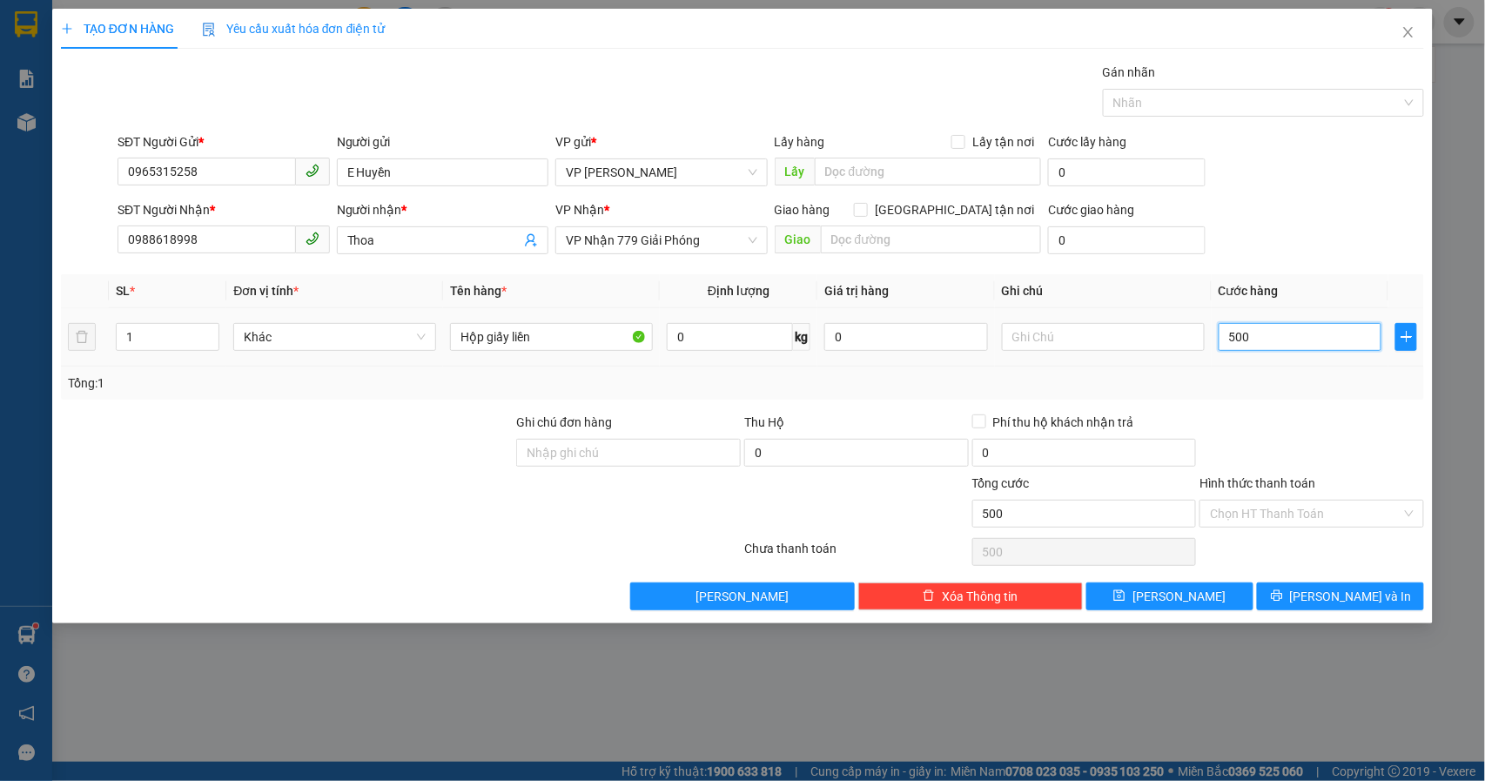
type input "5.000"
type input "50.000"
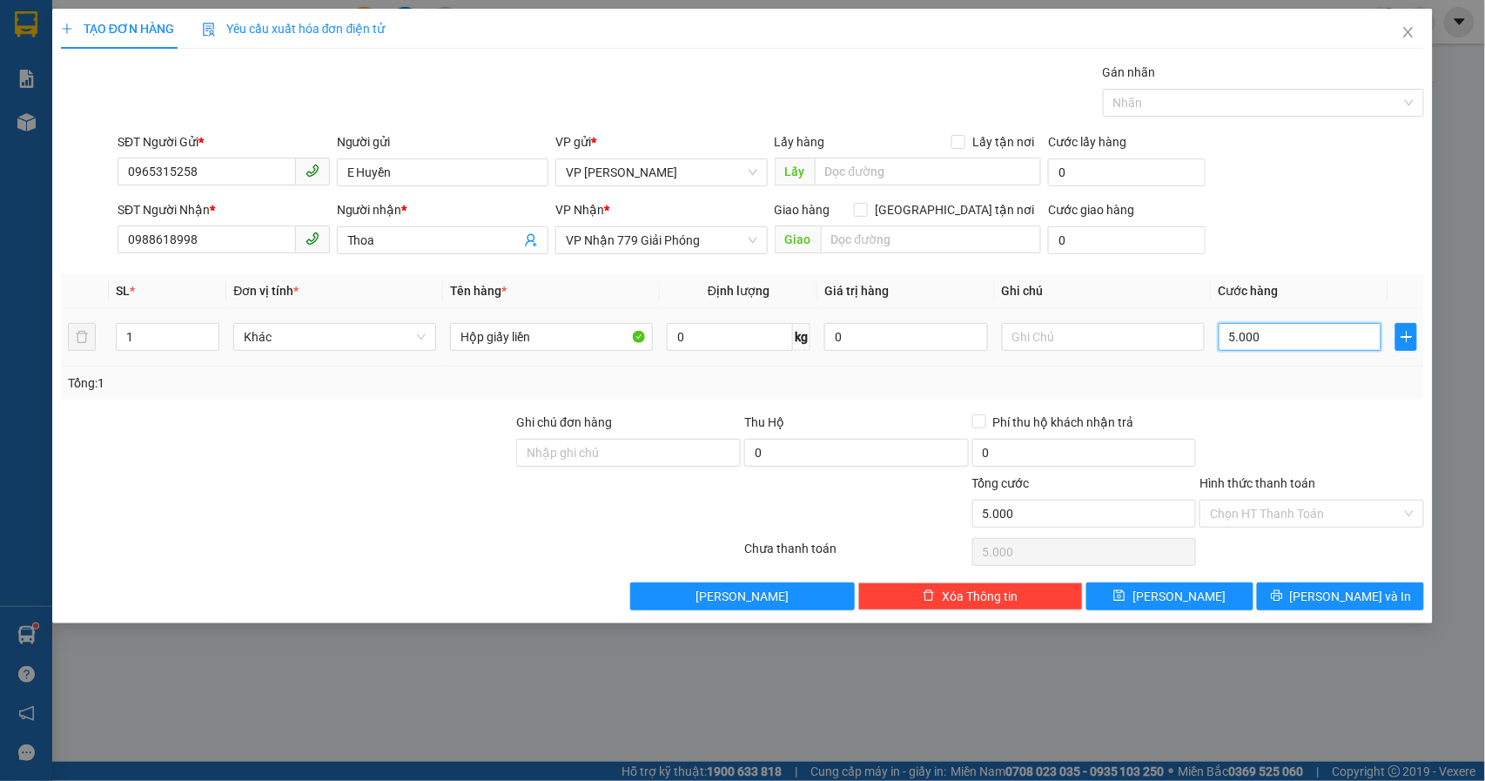
type input "50.000"
click at [1325, 597] on span "[PERSON_NAME] và In" at bounding box center [1351, 596] width 122 height 19
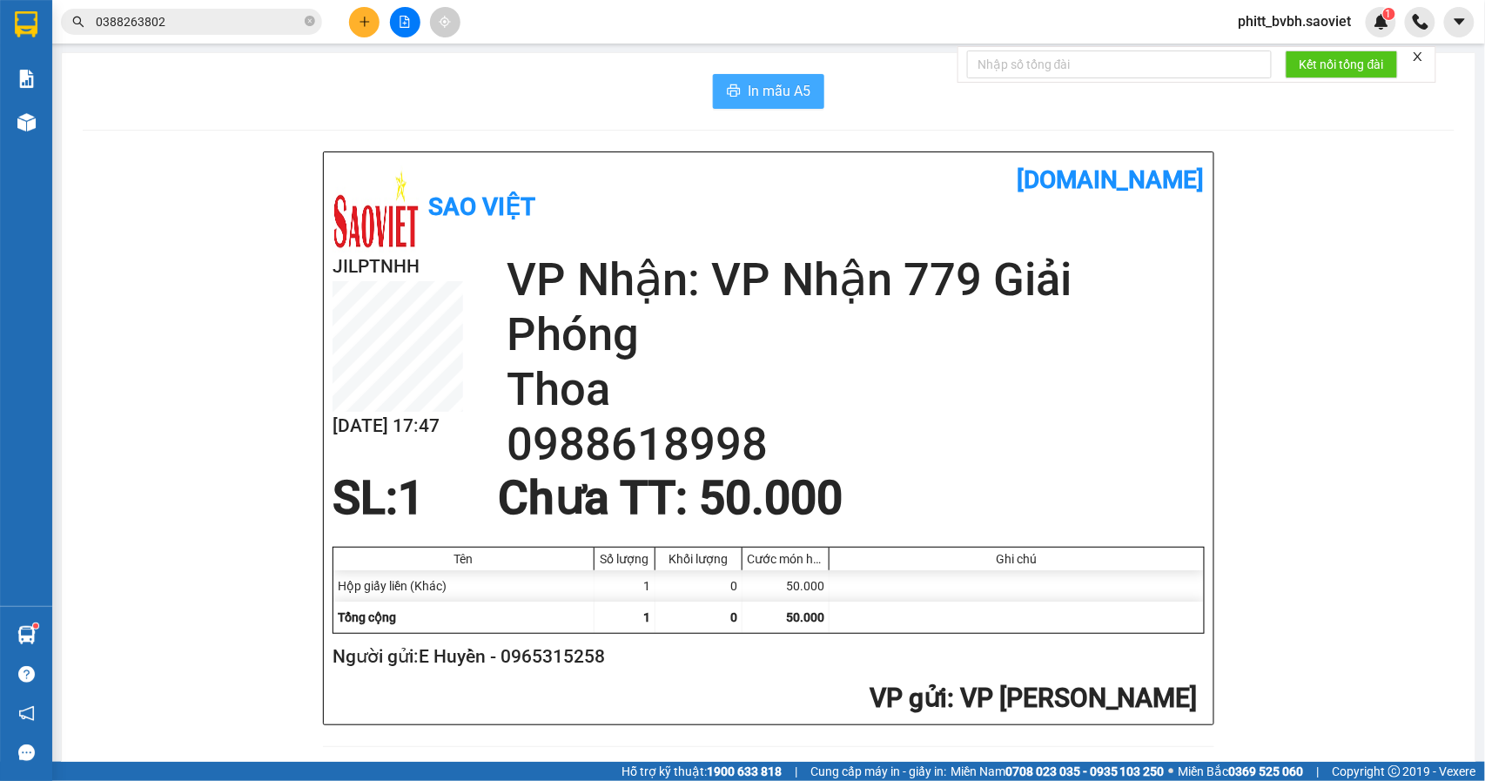
click at [774, 99] on span "In mẫu A5" at bounding box center [779, 91] width 63 height 22
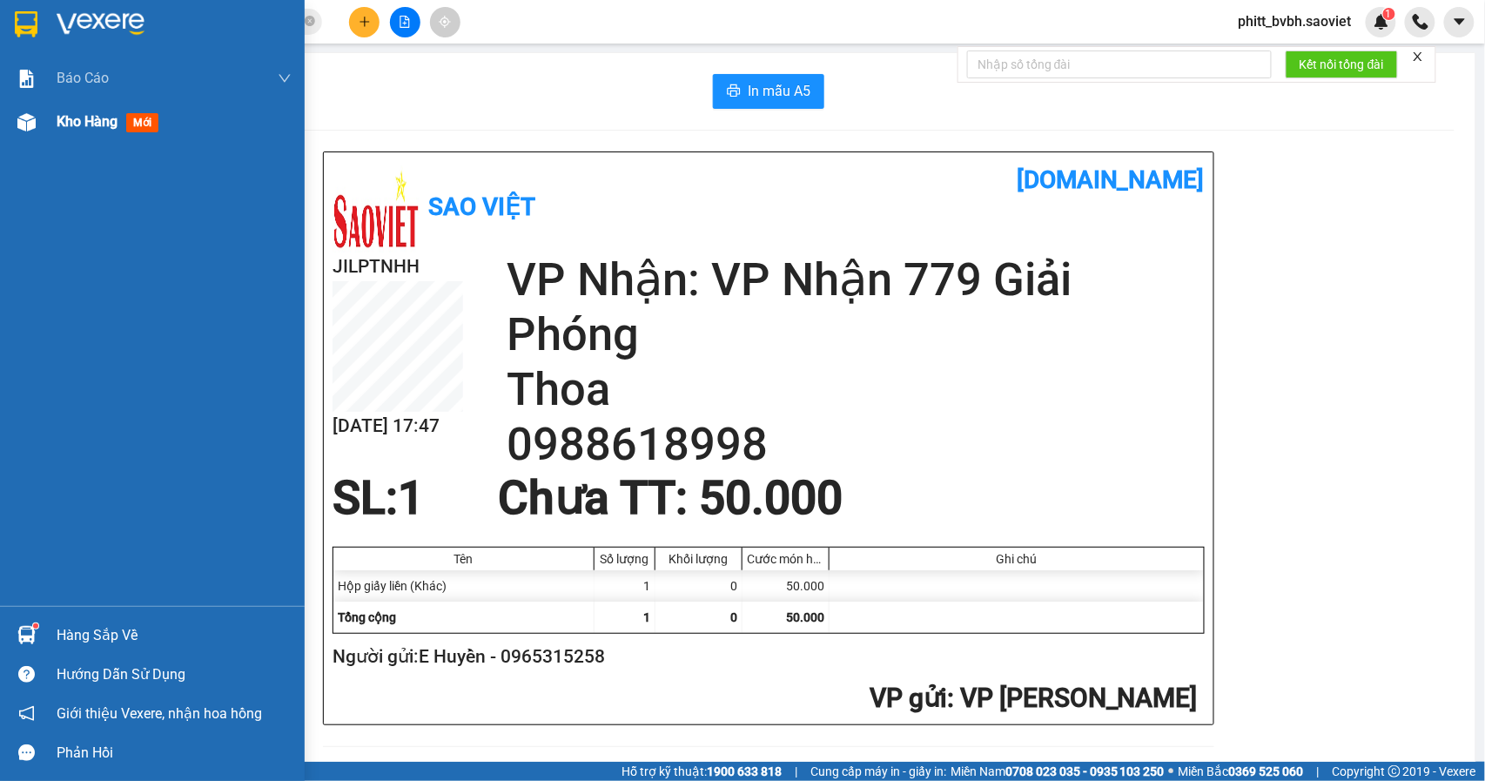
click at [89, 127] on span "Kho hàng" at bounding box center [87, 121] width 61 height 17
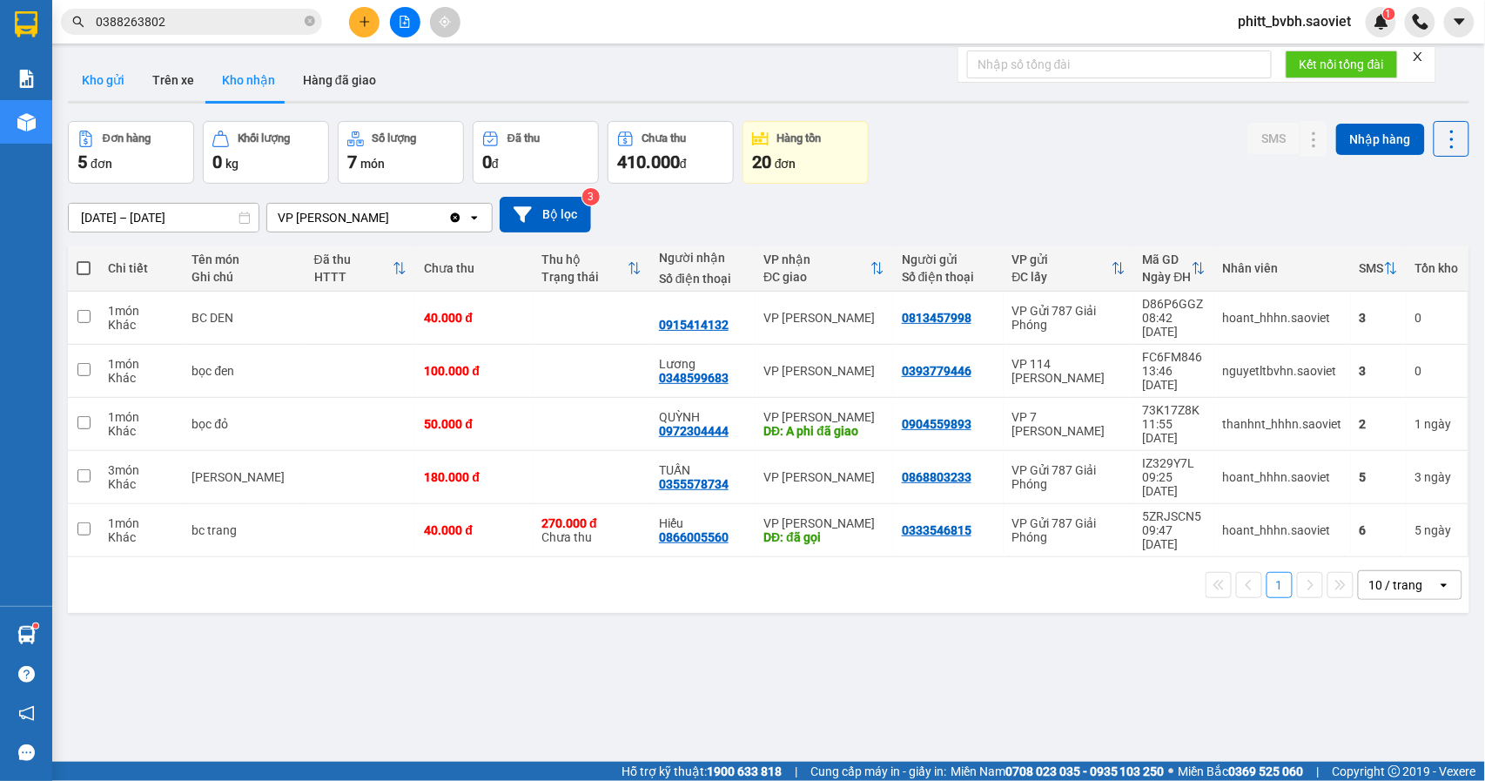
click at [99, 78] on button "Kho gửi" at bounding box center [103, 80] width 71 height 42
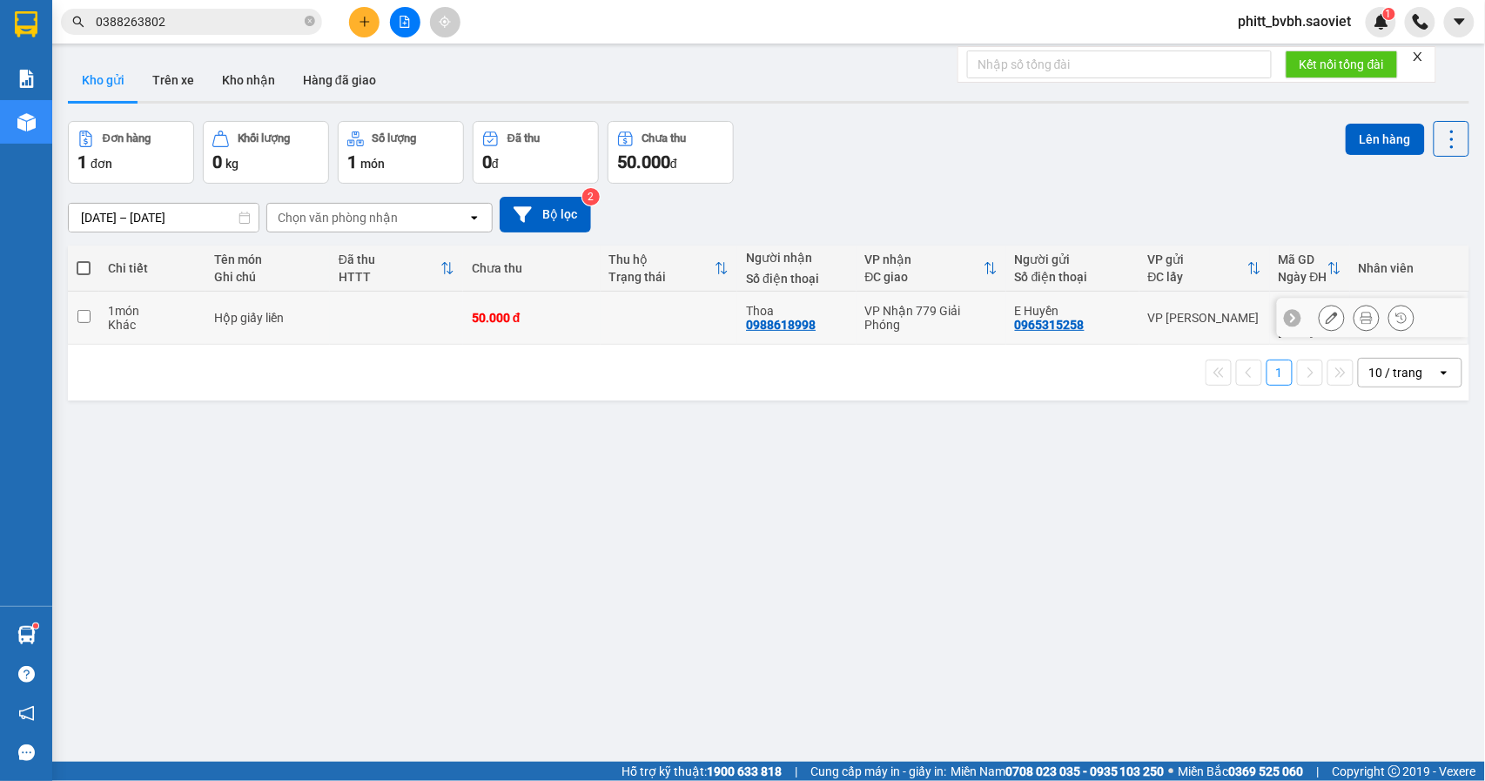
click at [167, 319] on div "Khác" at bounding box center [152, 325] width 89 height 14
checkbox input "true"
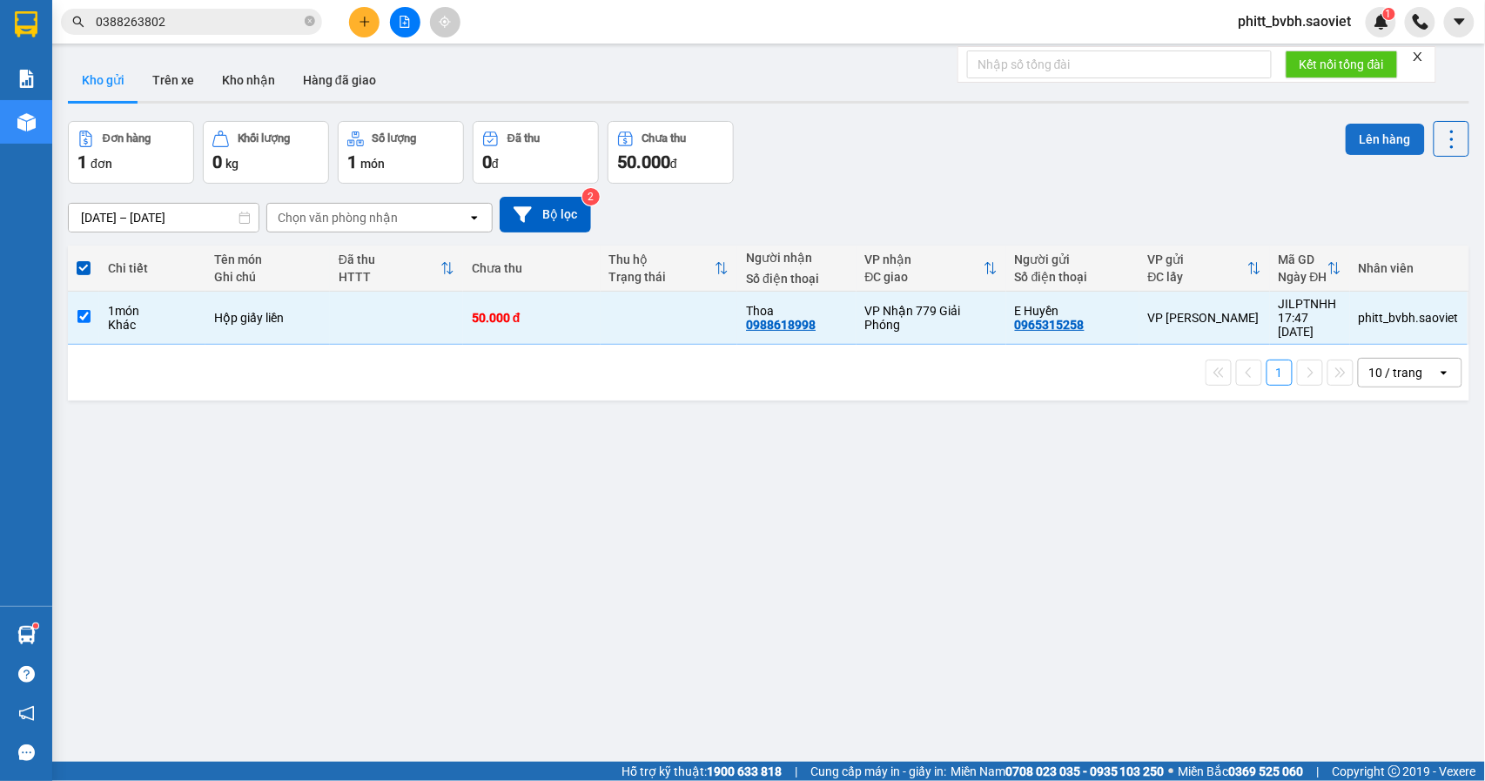
click at [1360, 134] on button "Lên hàng" at bounding box center [1385, 139] width 79 height 31
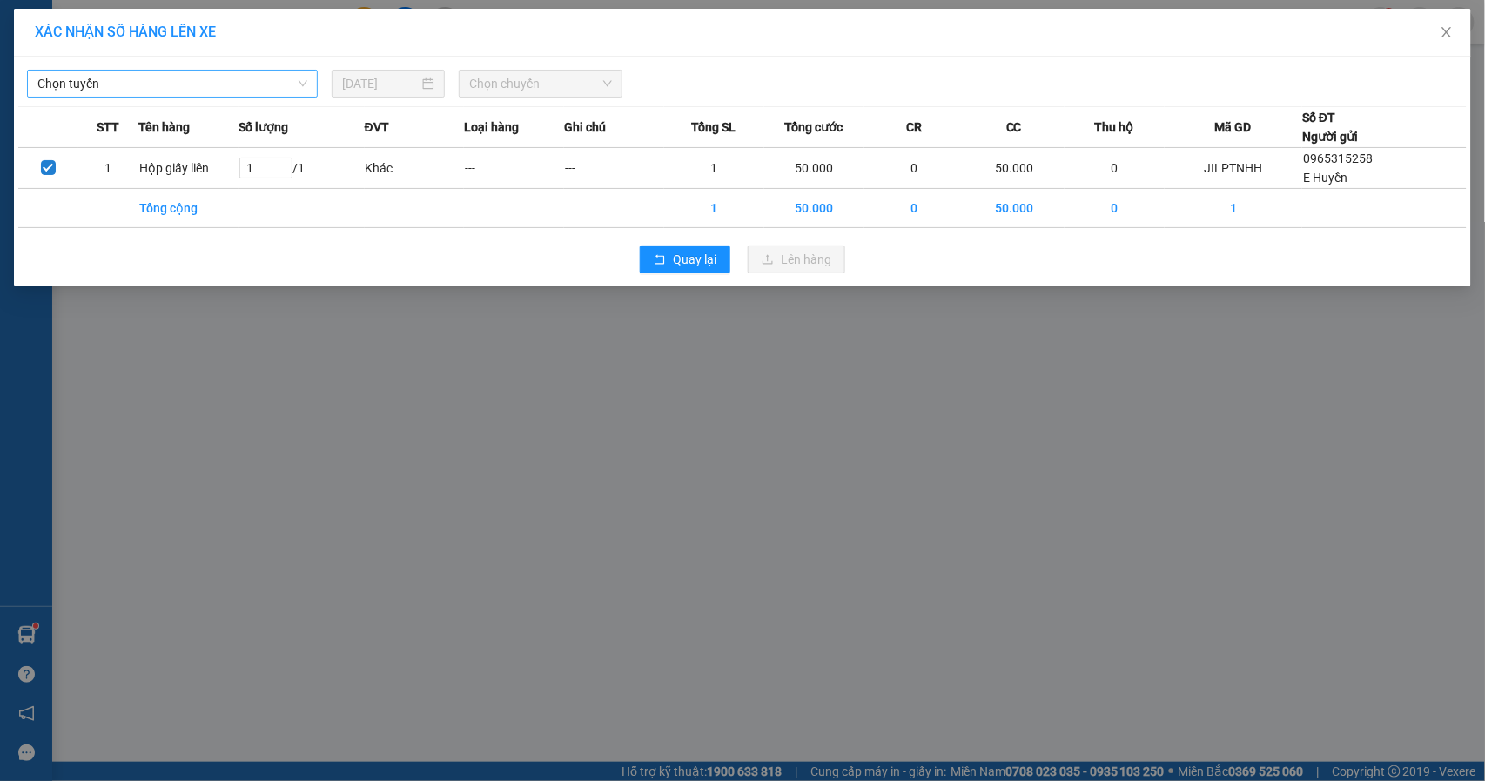
click at [234, 77] on span "Chọn tuyến" at bounding box center [172, 84] width 270 height 26
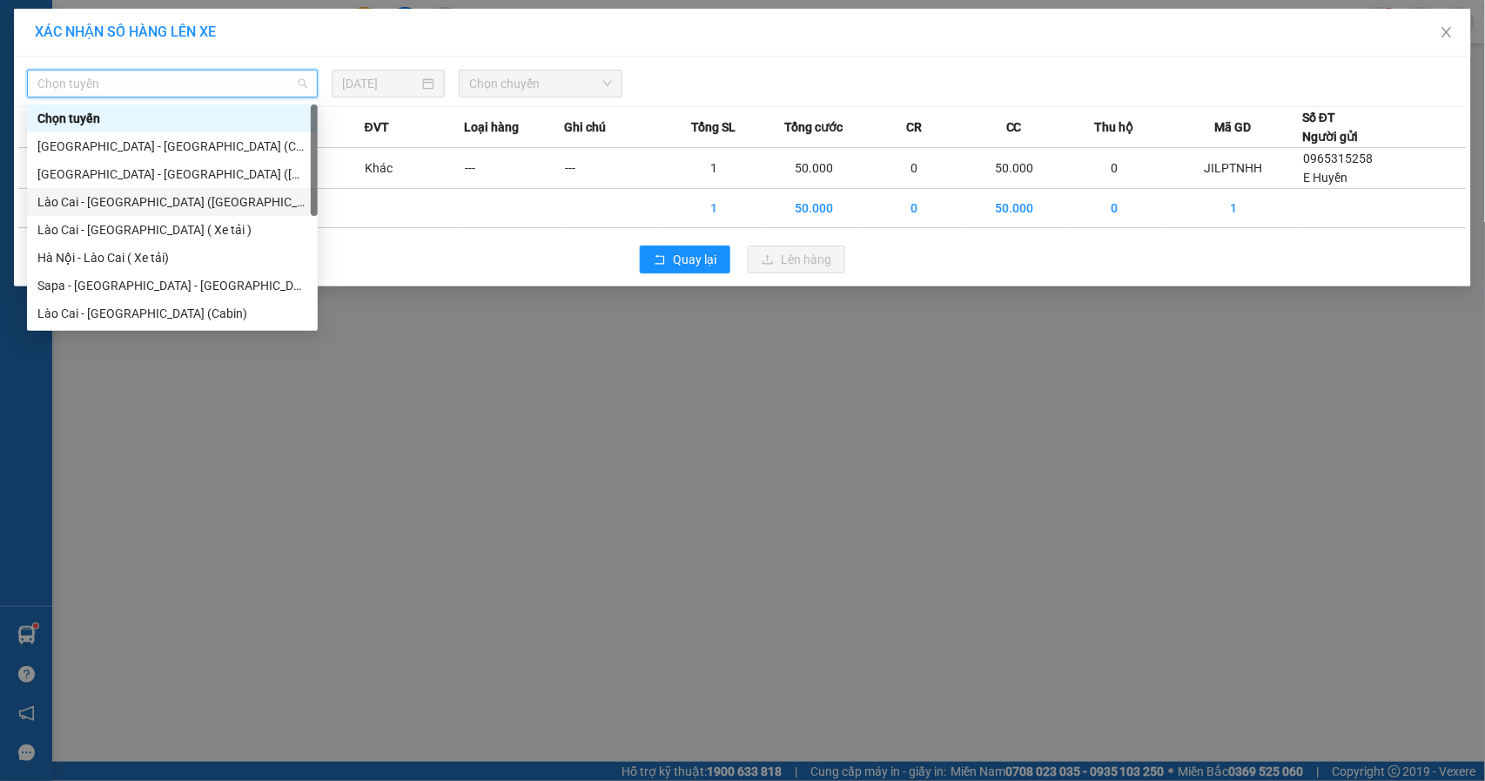
click at [141, 205] on div "Lào Cai - [GEOGRAPHIC_DATA] ([GEOGRAPHIC_DATA])" at bounding box center [172, 201] width 270 height 19
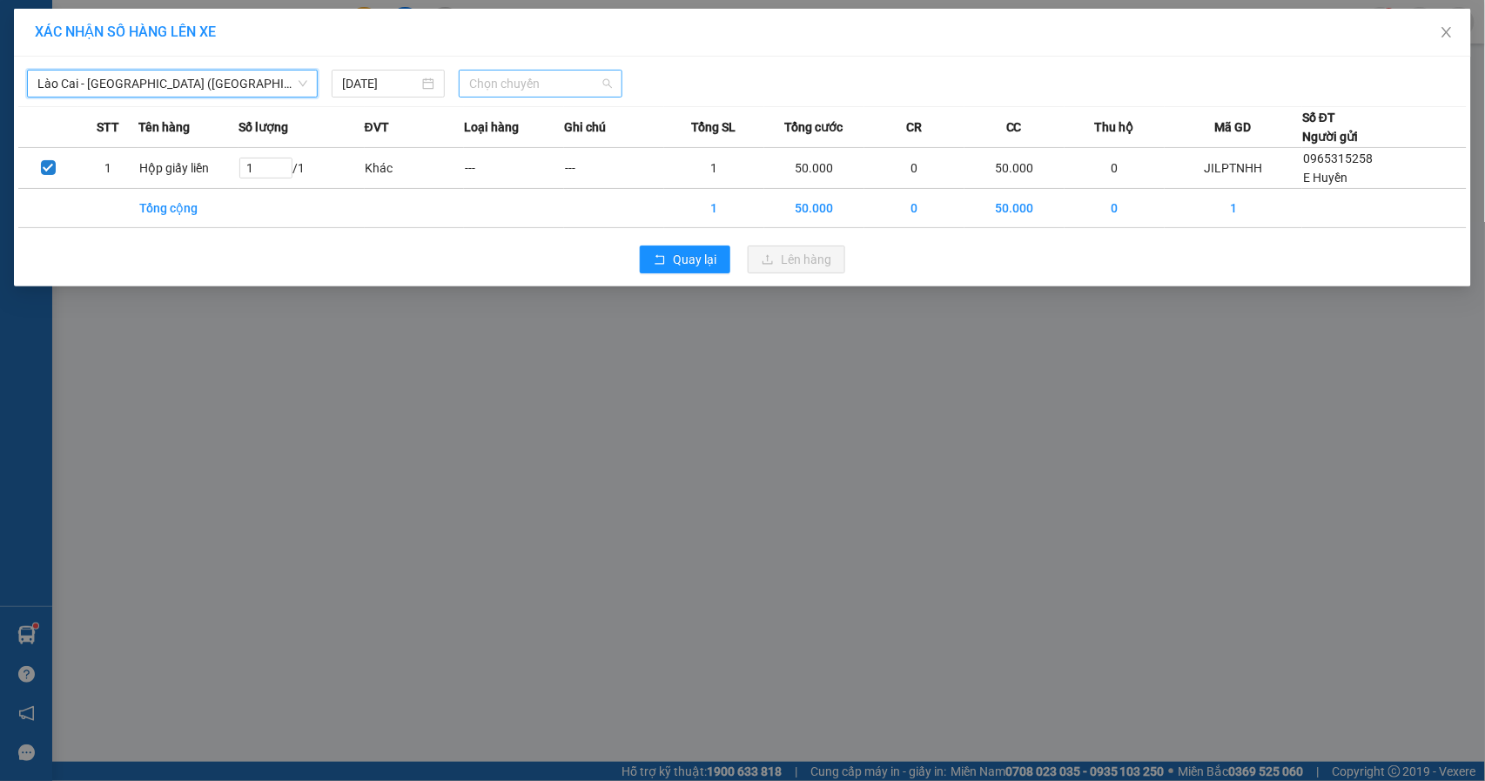
click at [552, 84] on span "Chọn chuyến" at bounding box center [540, 84] width 143 height 26
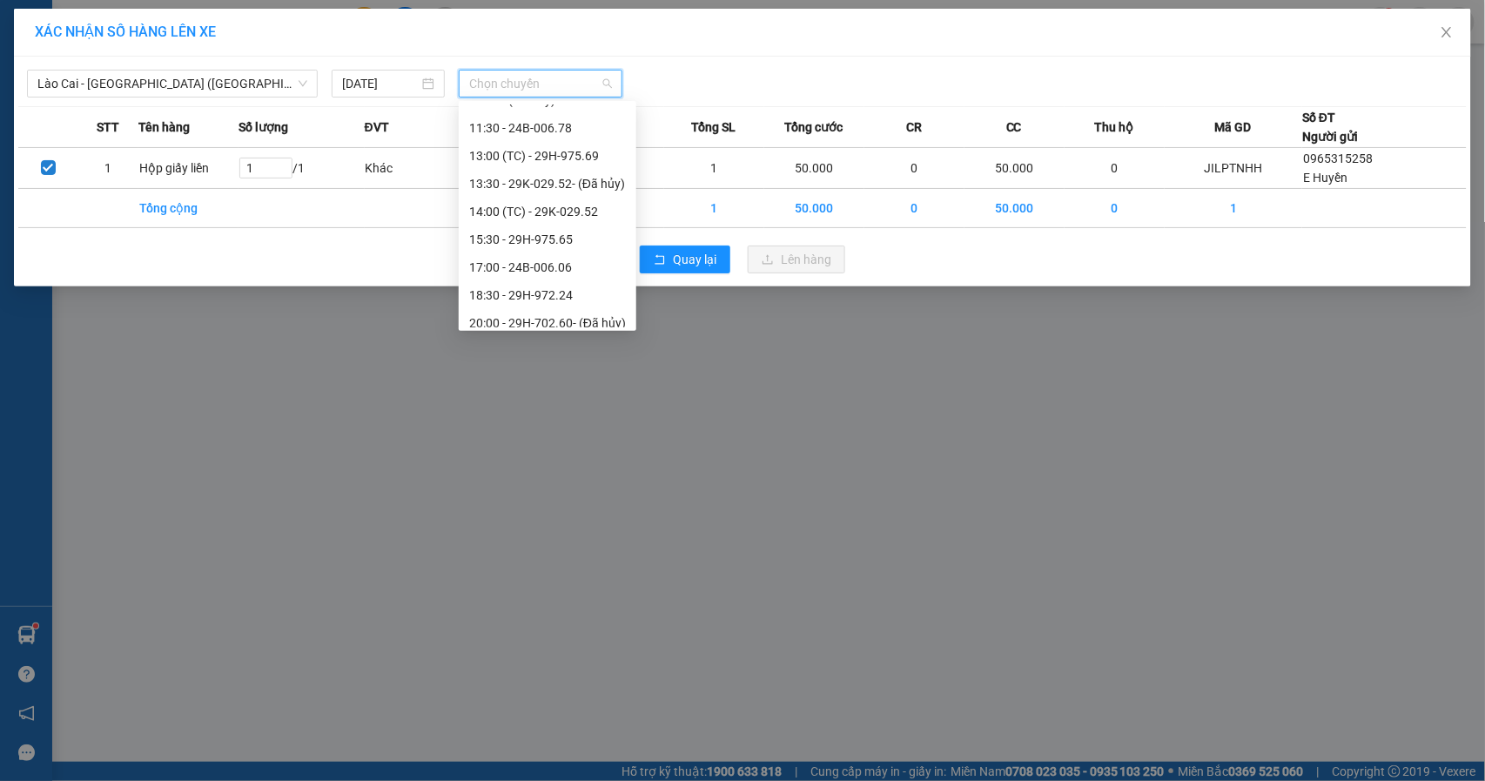
scroll to position [223, 0]
click at [581, 251] on div "17:00 - 24B-006.06" at bounding box center [547, 257] width 157 height 19
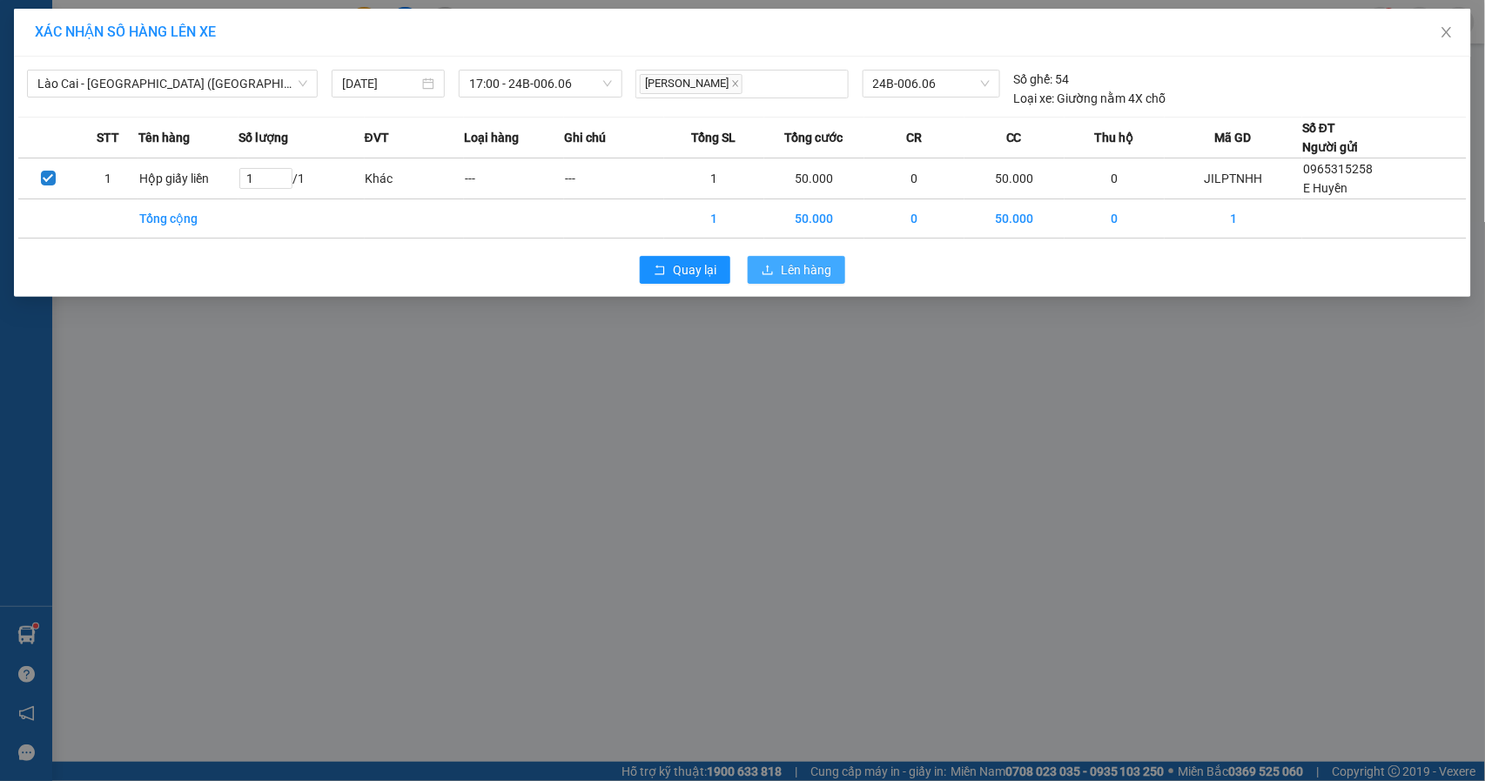
click at [797, 270] on span "Lên hàng" at bounding box center [806, 269] width 50 height 19
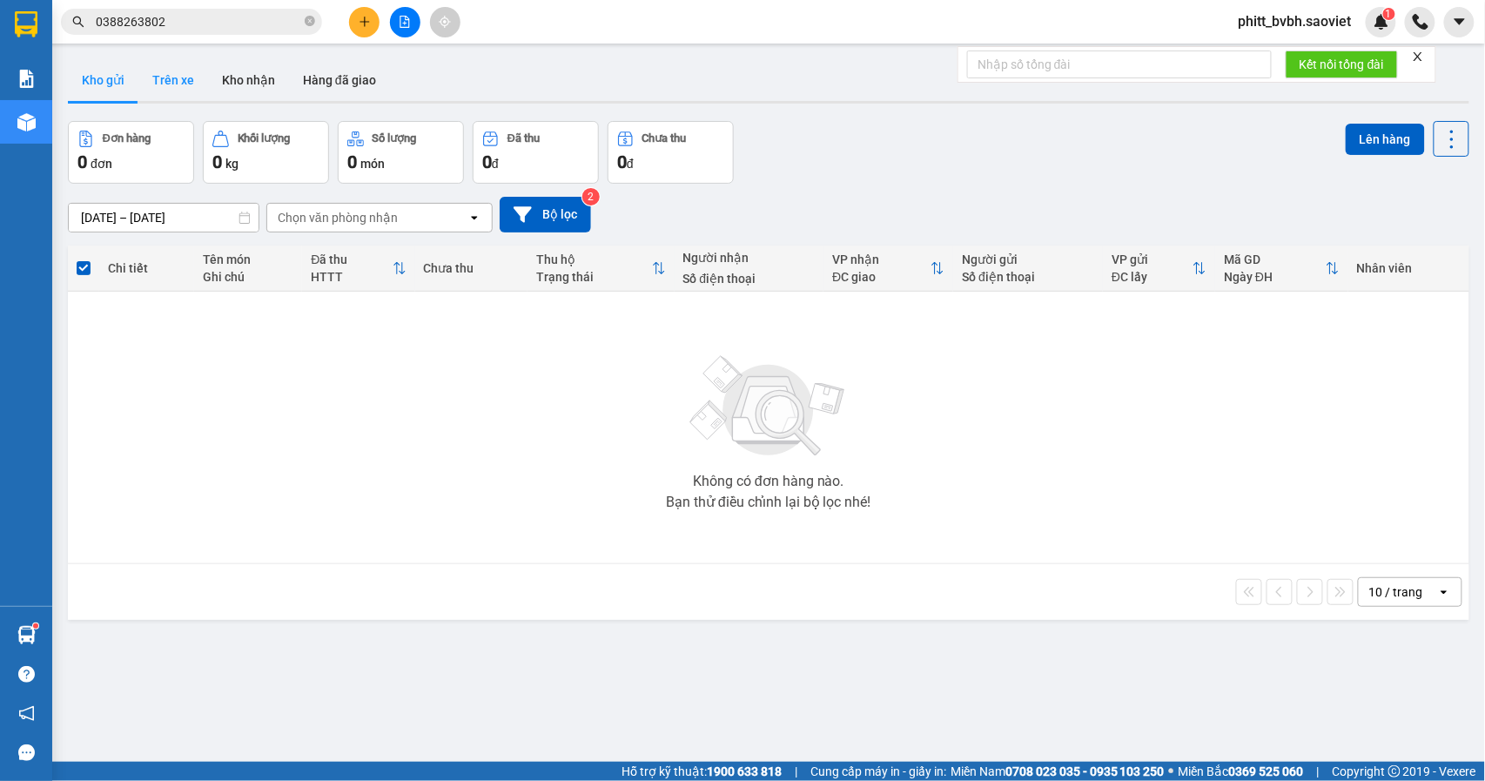
click at [196, 81] on button "Trên xe" at bounding box center [173, 80] width 70 height 42
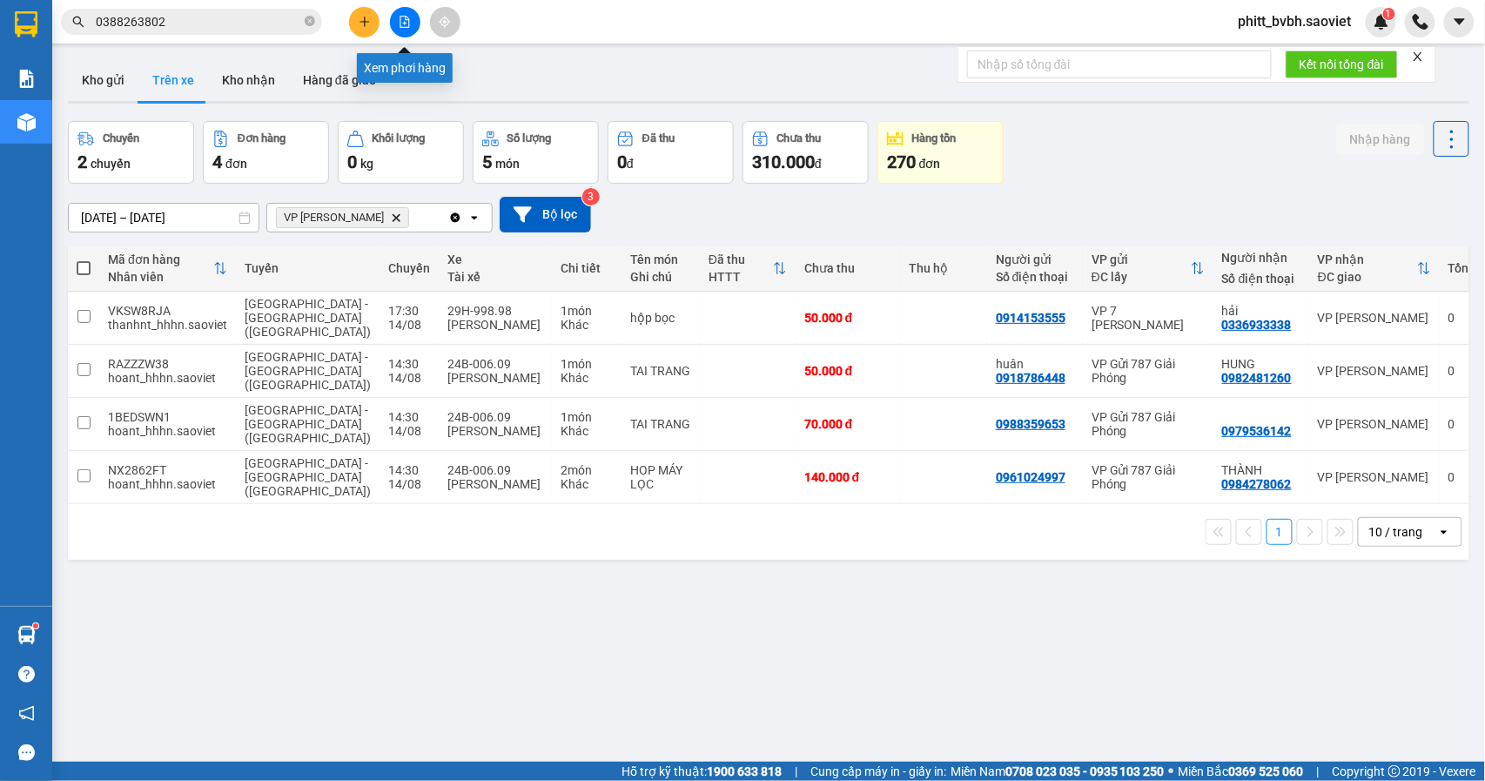
click at [406, 22] on icon "file-add" at bounding box center [405, 22] width 12 height 12
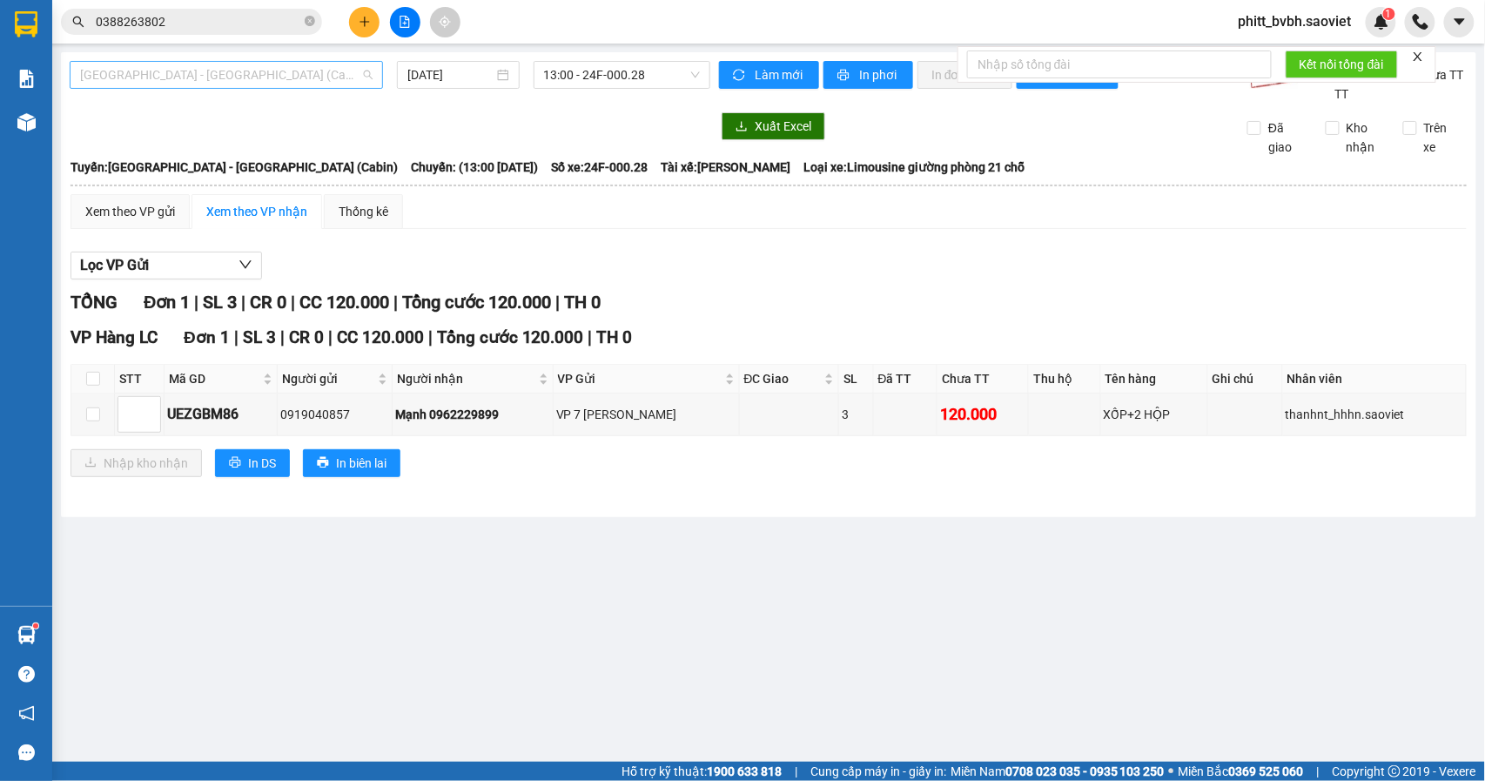
click at [286, 78] on span "[GEOGRAPHIC_DATA] - [GEOGRAPHIC_DATA] (Cabin)" at bounding box center [226, 75] width 292 height 26
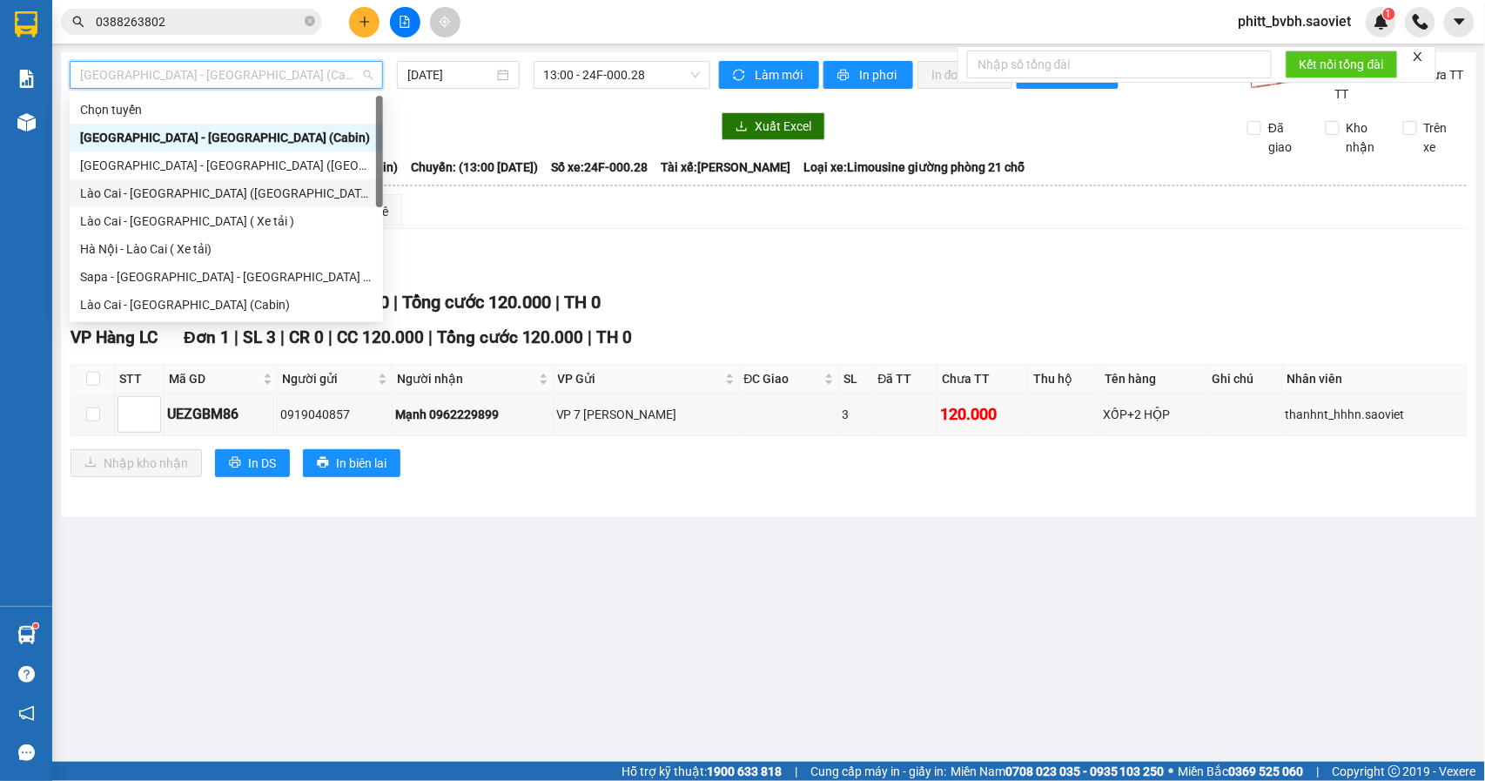
click at [198, 195] on div "Lào Cai - [GEOGRAPHIC_DATA] ([GEOGRAPHIC_DATA])" at bounding box center [226, 193] width 292 height 19
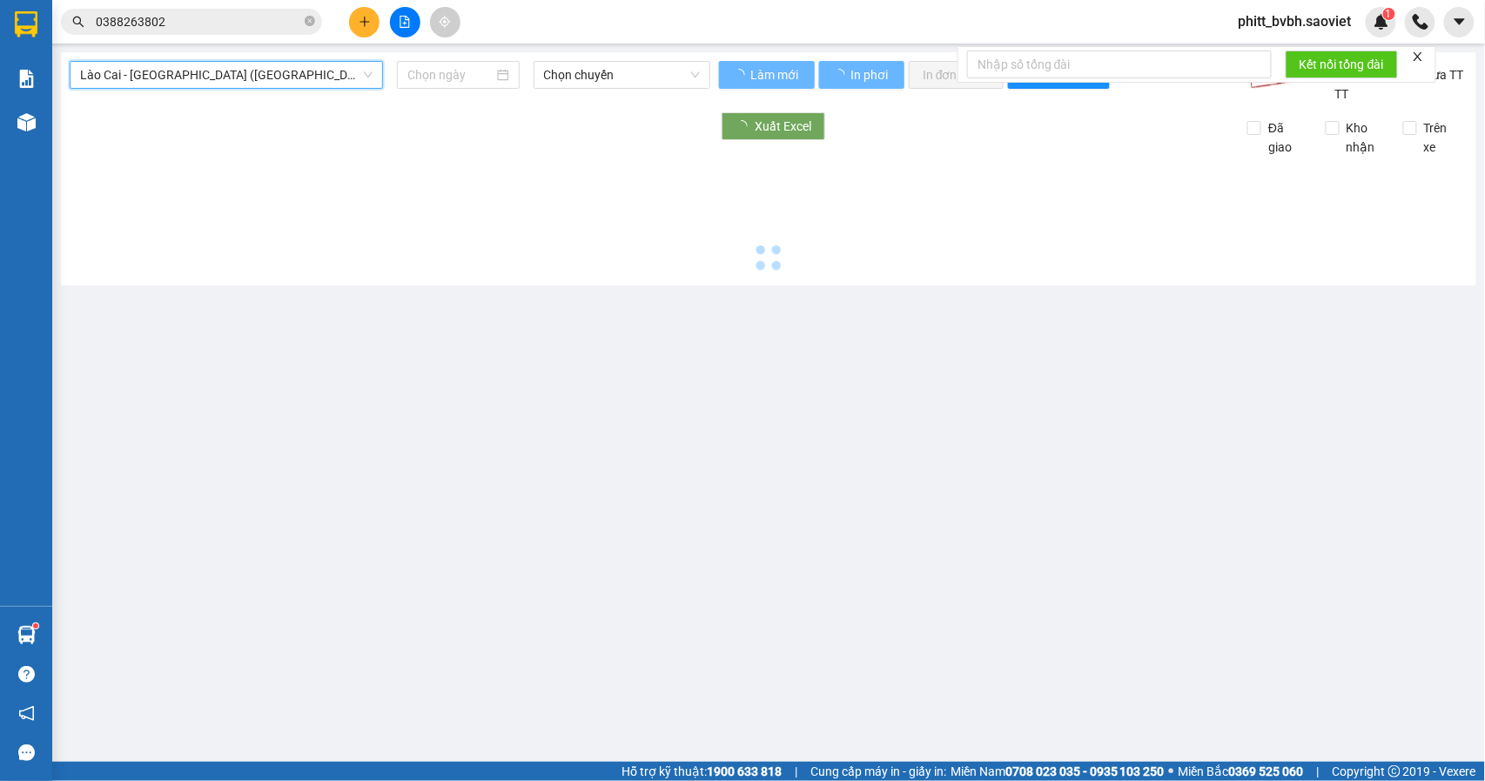
type input "[DATE]"
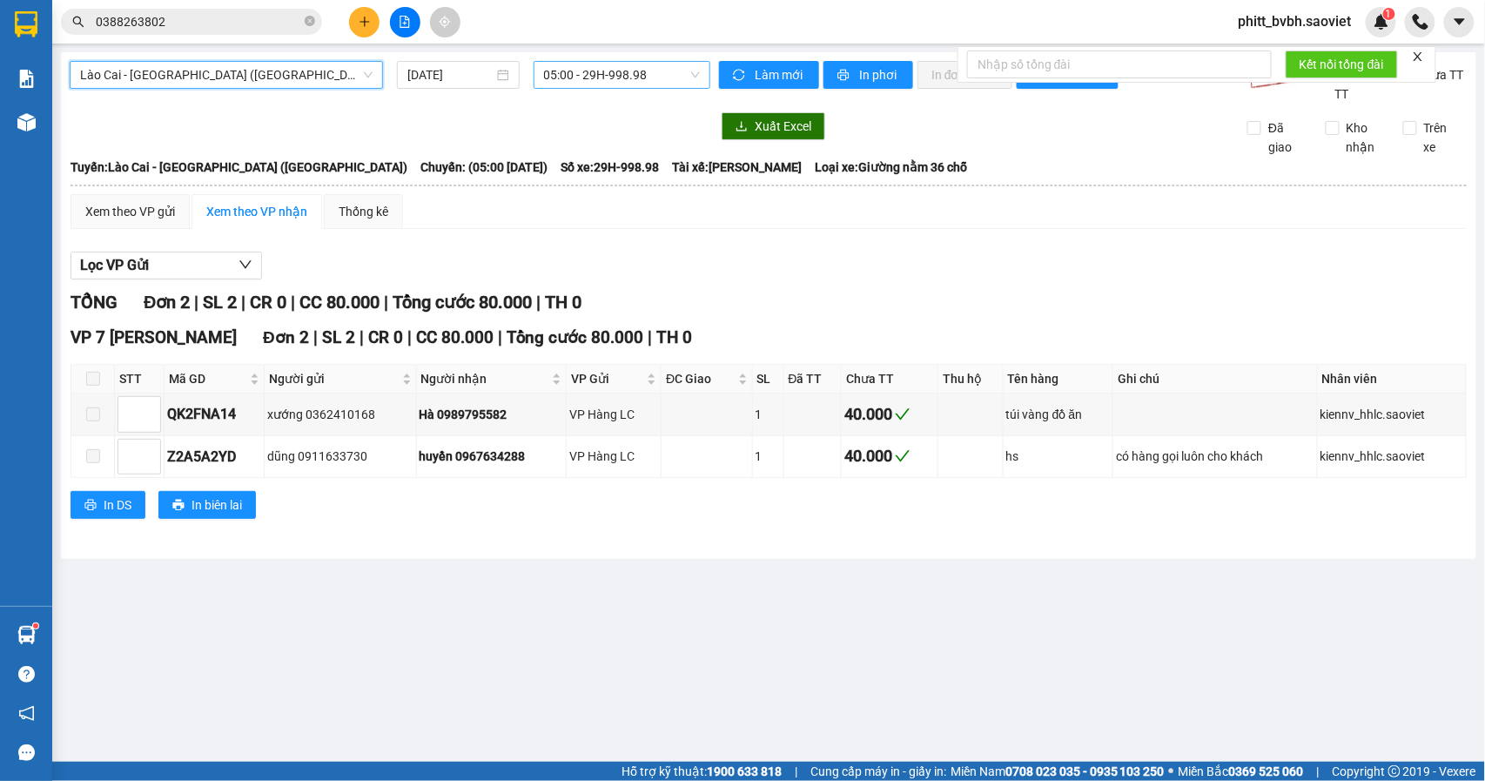
click at [670, 71] on span "05:00 - 29H-998.98" at bounding box center [622, 75] width 156 height 26
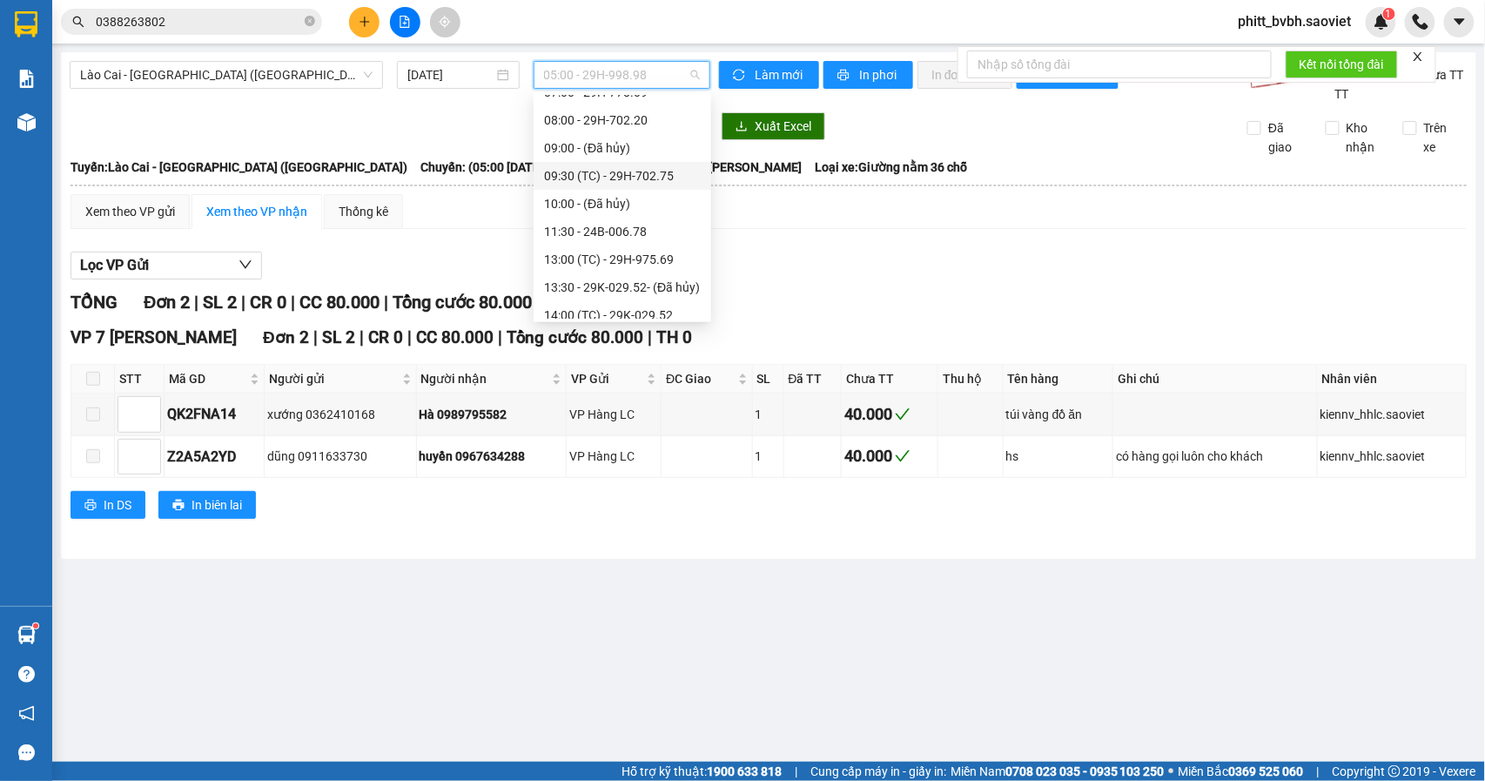
scroll to position [223, 0]
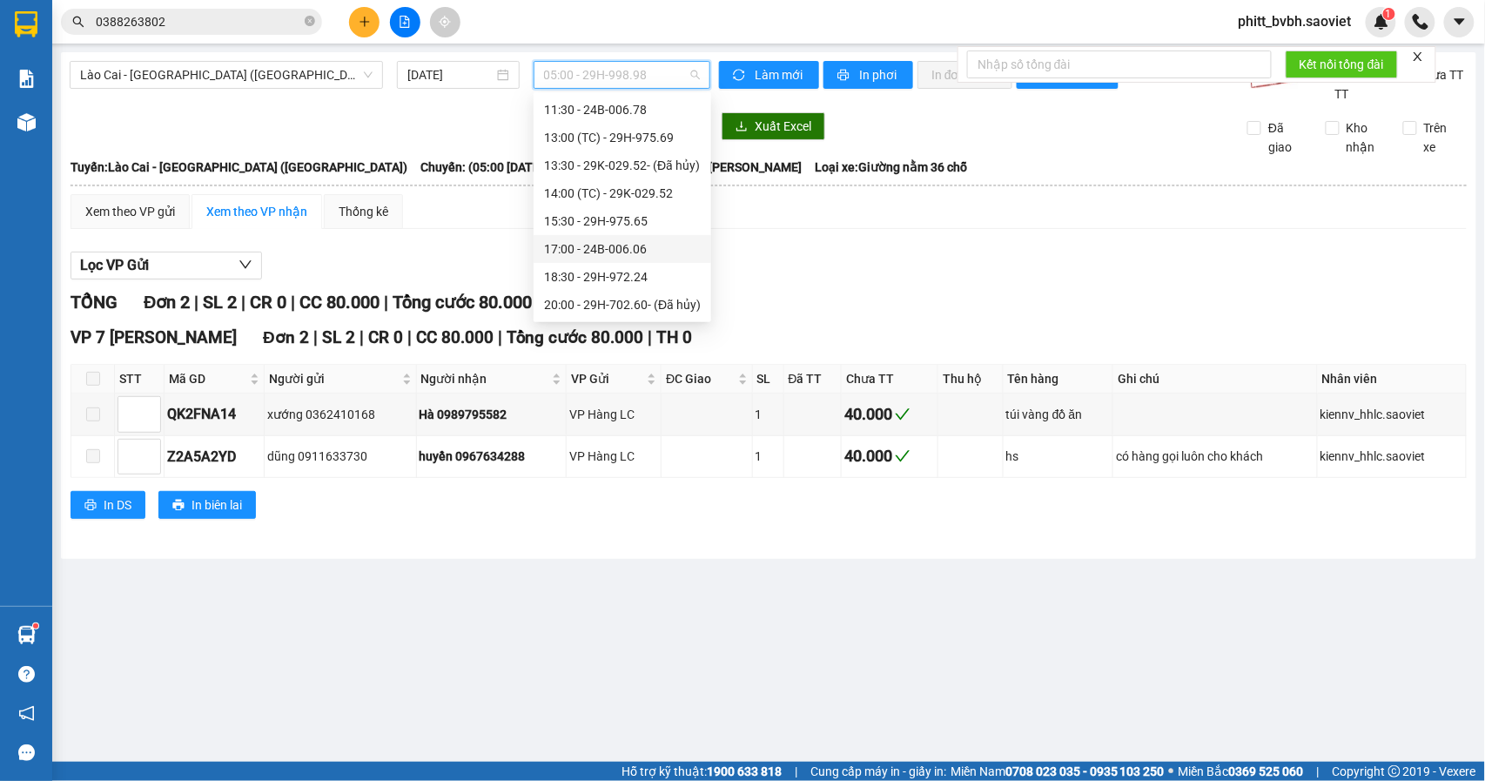
click at [646, 249] on div "17:00 - 24B-006.06" at bounding box center [622, 248] width 157 height 19
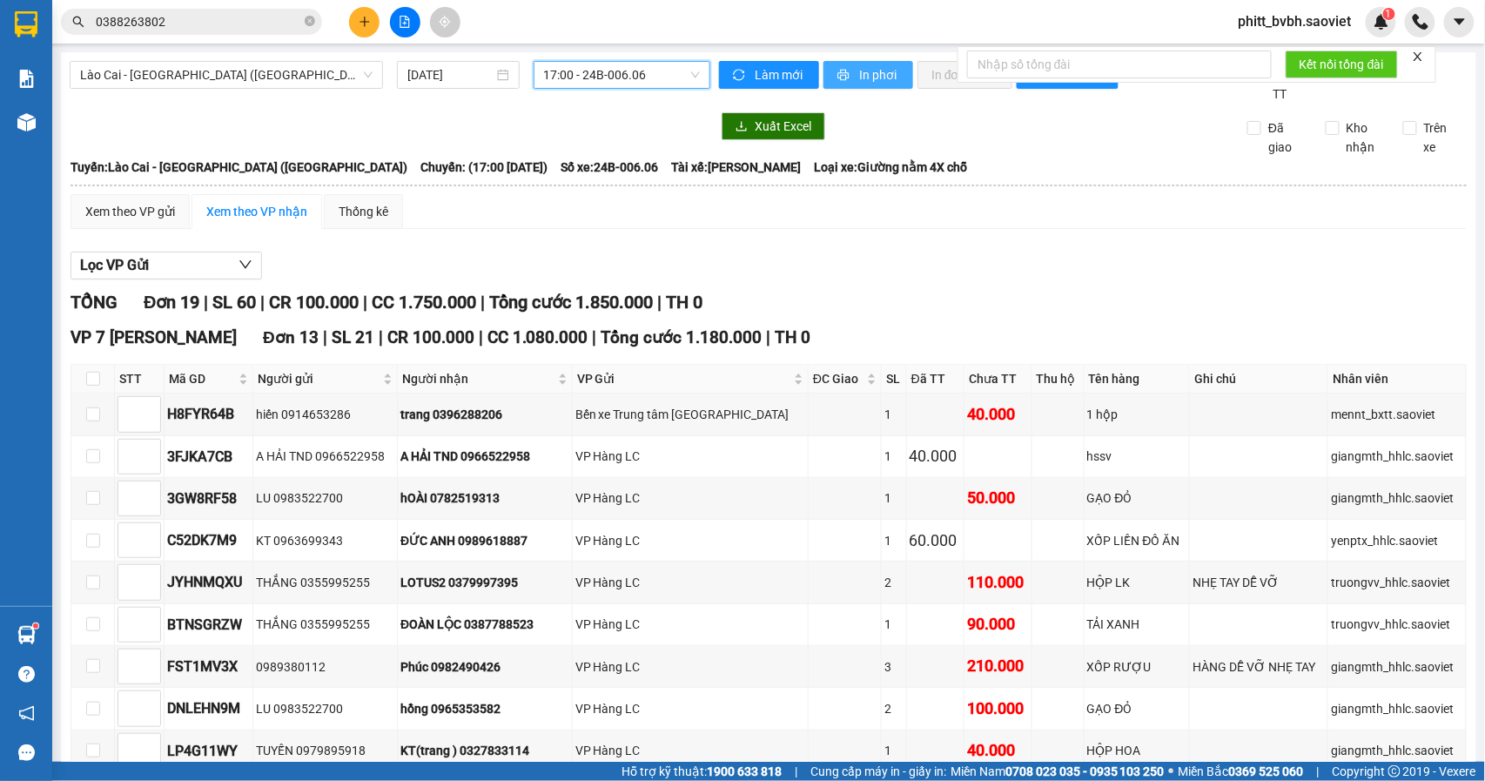
click at [877, 75] on span "In phơi" at bounding box center [879, 74] width 40 height 19
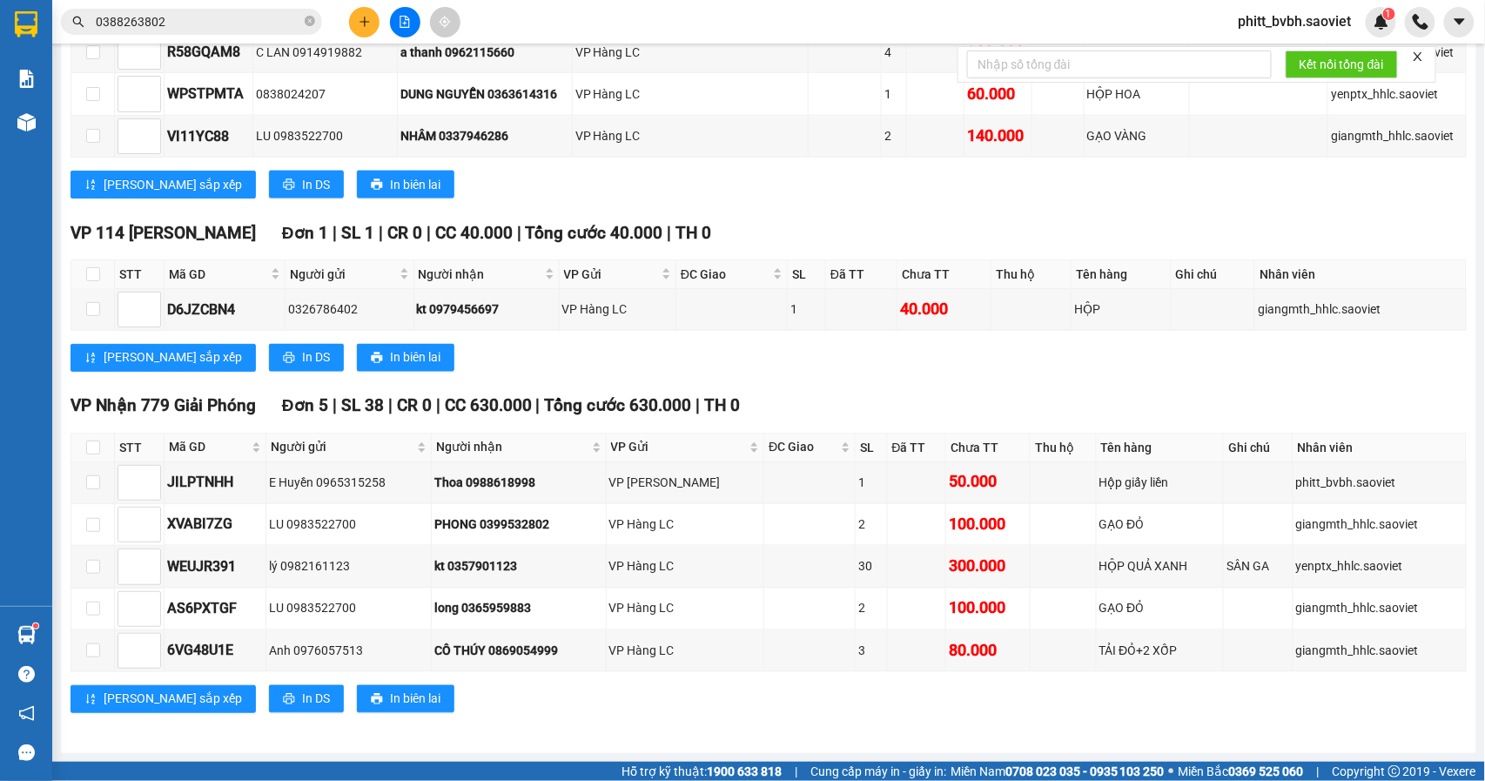
scroll to position [801, 0]
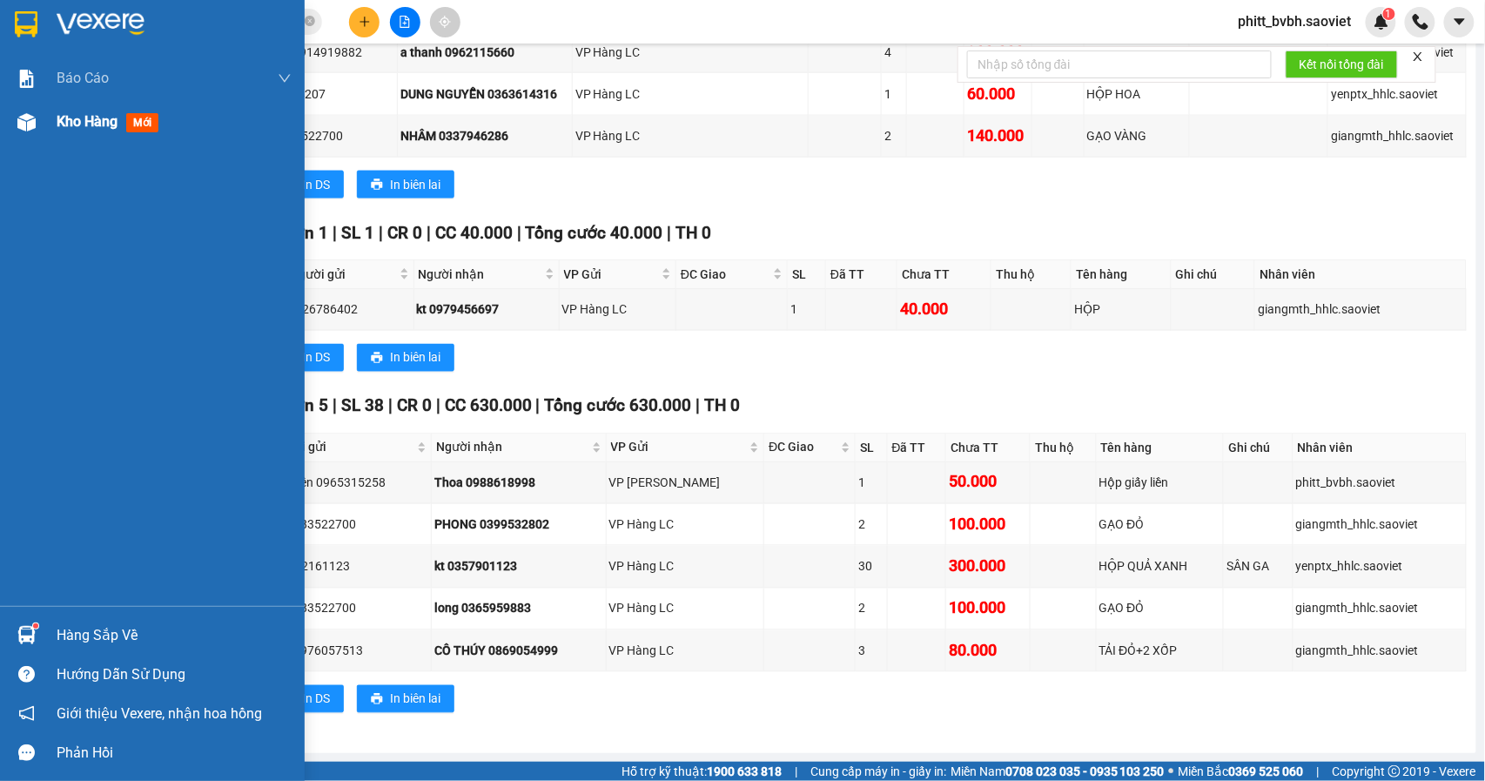
click at [81, 116] on span "Kho hàng" at bounding box center [87, 121] width 61 height 17
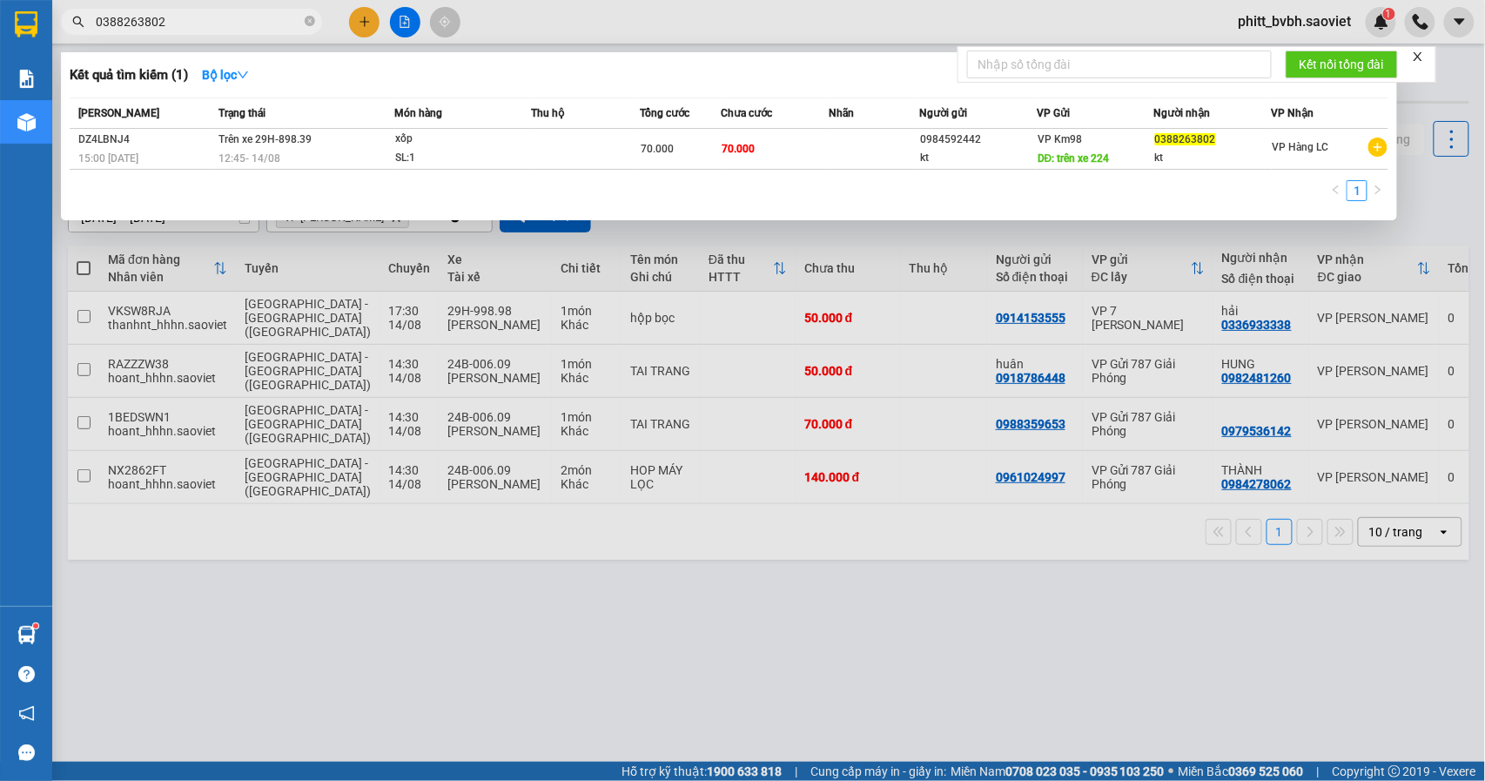
click at [232, 28] on input "0388263802" at bounding box center [198, 21] width 205 height 19
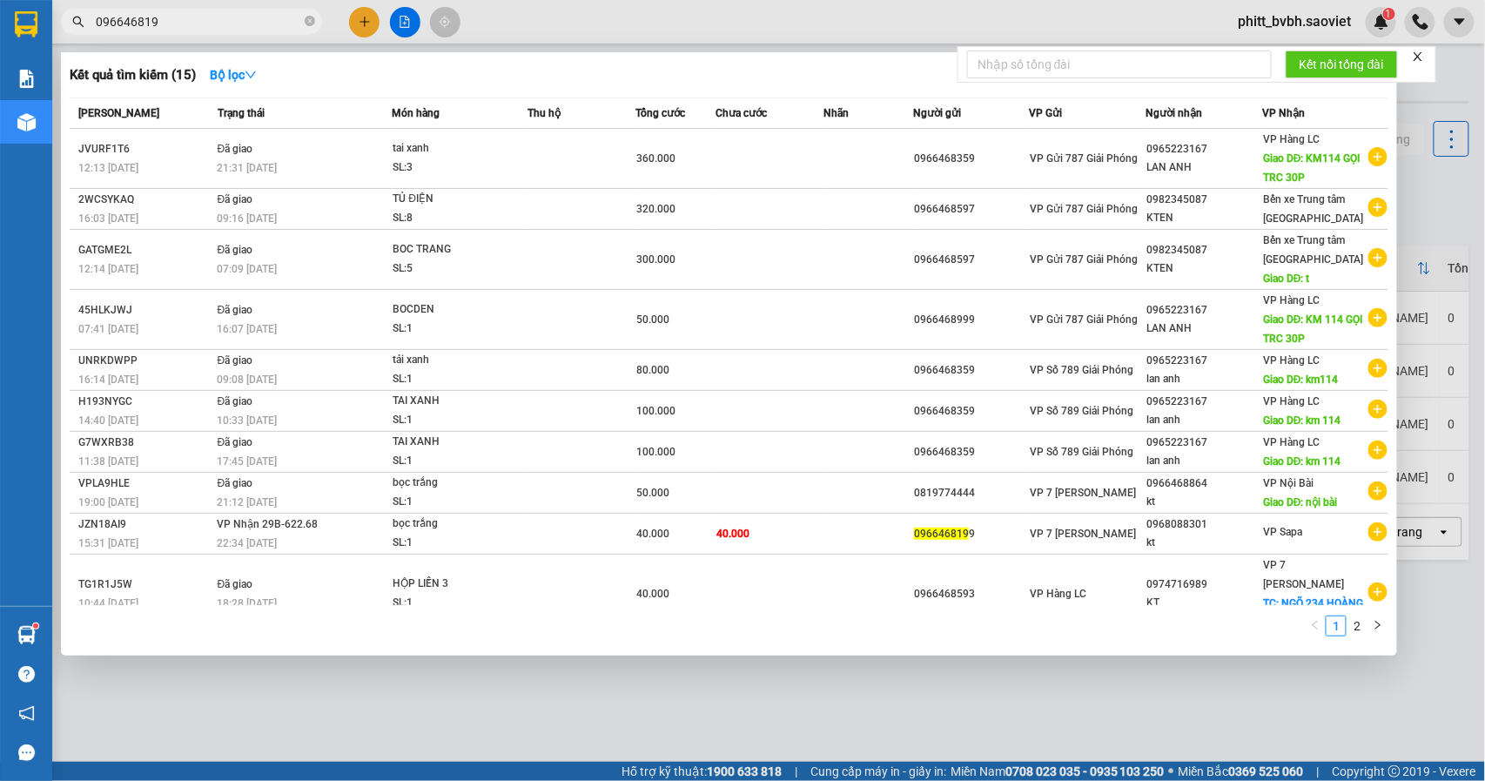
type input "0966468199"
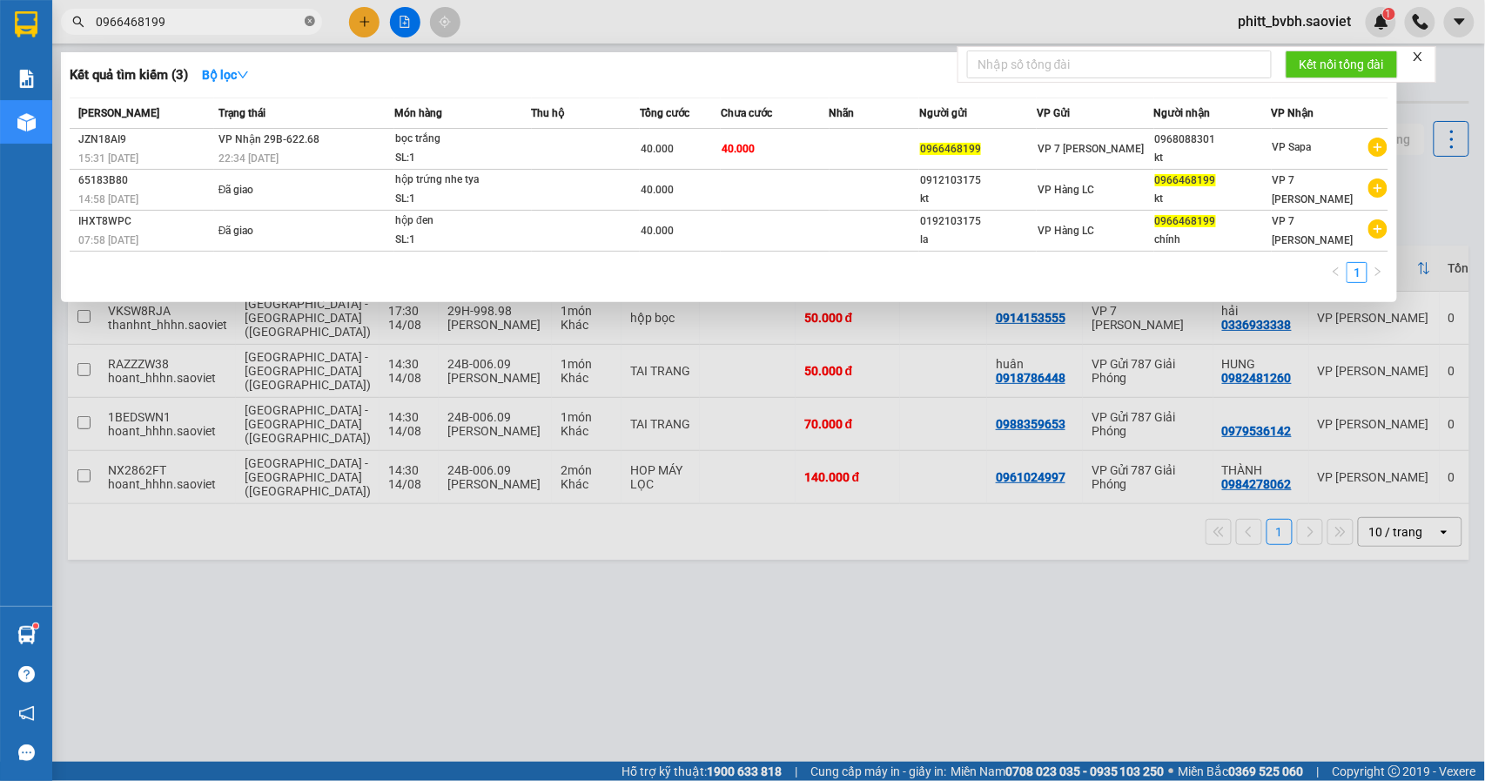
click at [306, 23] on icon "close-circle" at bounding box center [310, 21] width 10 height 10
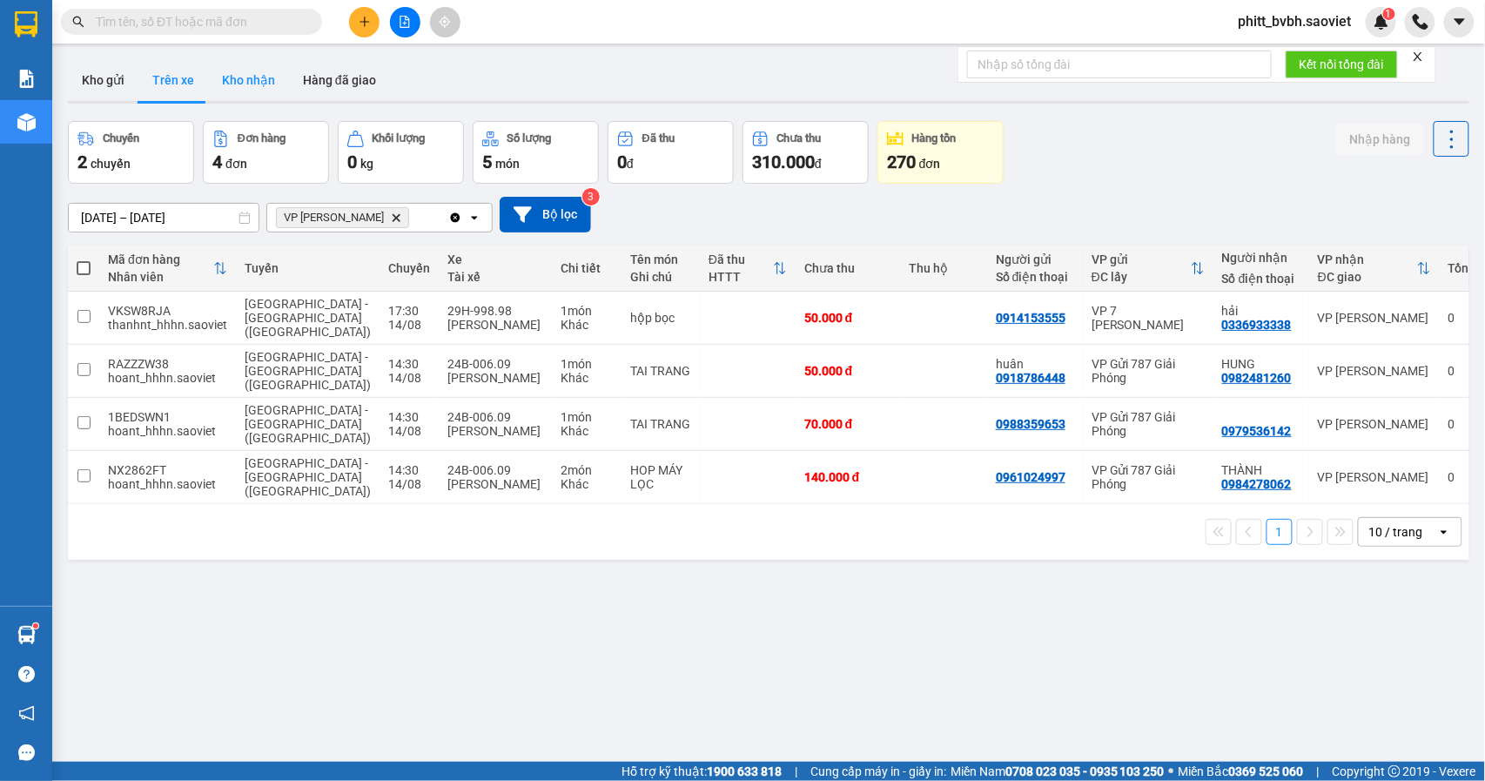
click at [239, 77] on button "Kho nhận" at bounding box center [248, 80] width 81 height 42
type input "[DATE] – [DATE]"
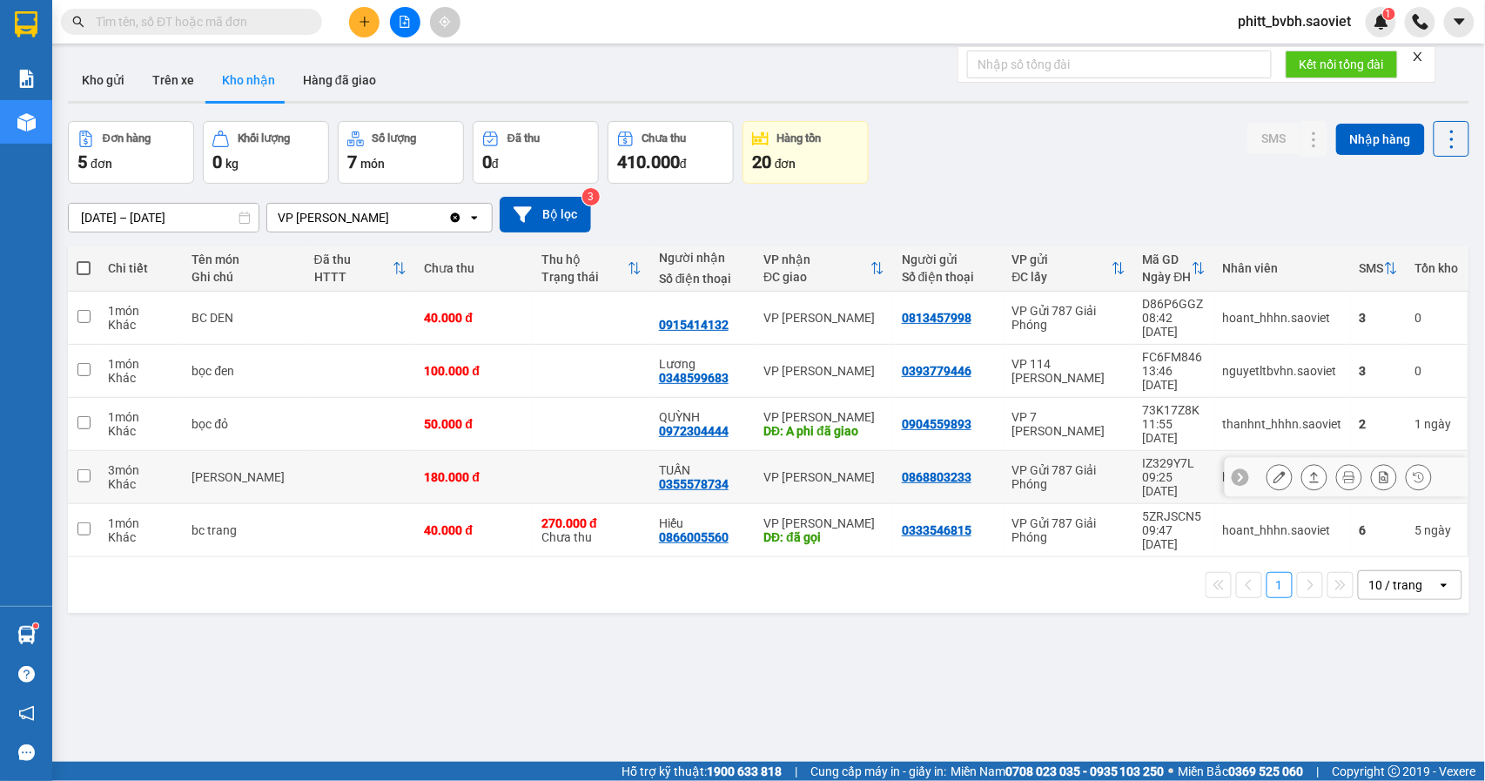
click at [461, 470] on div "180.000 đ" at bounding box center [474, 477] width 100 height 14
checkbox input "true"
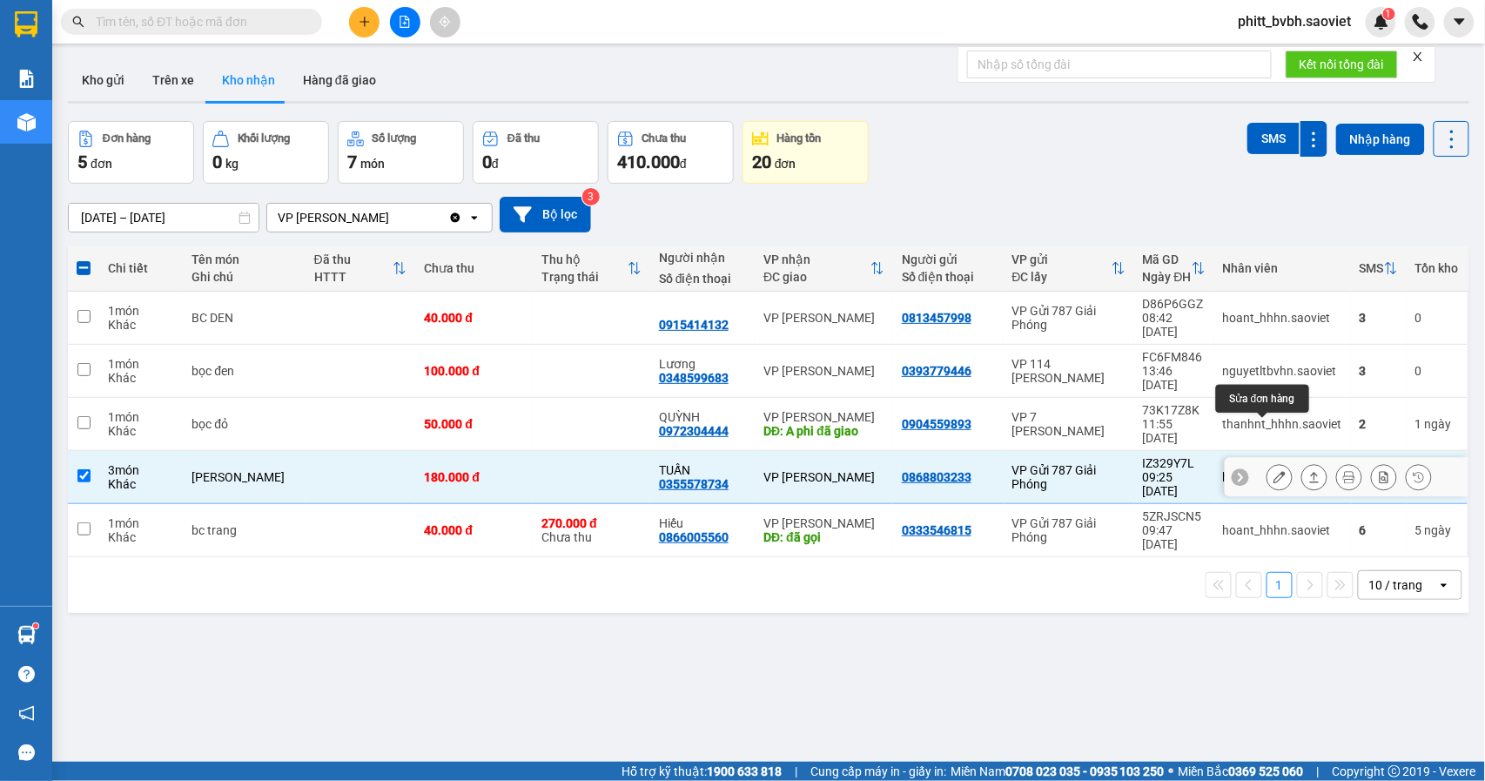
click at [1274, 471] on icon at bounding box center [1280, 477] width 12 height 12
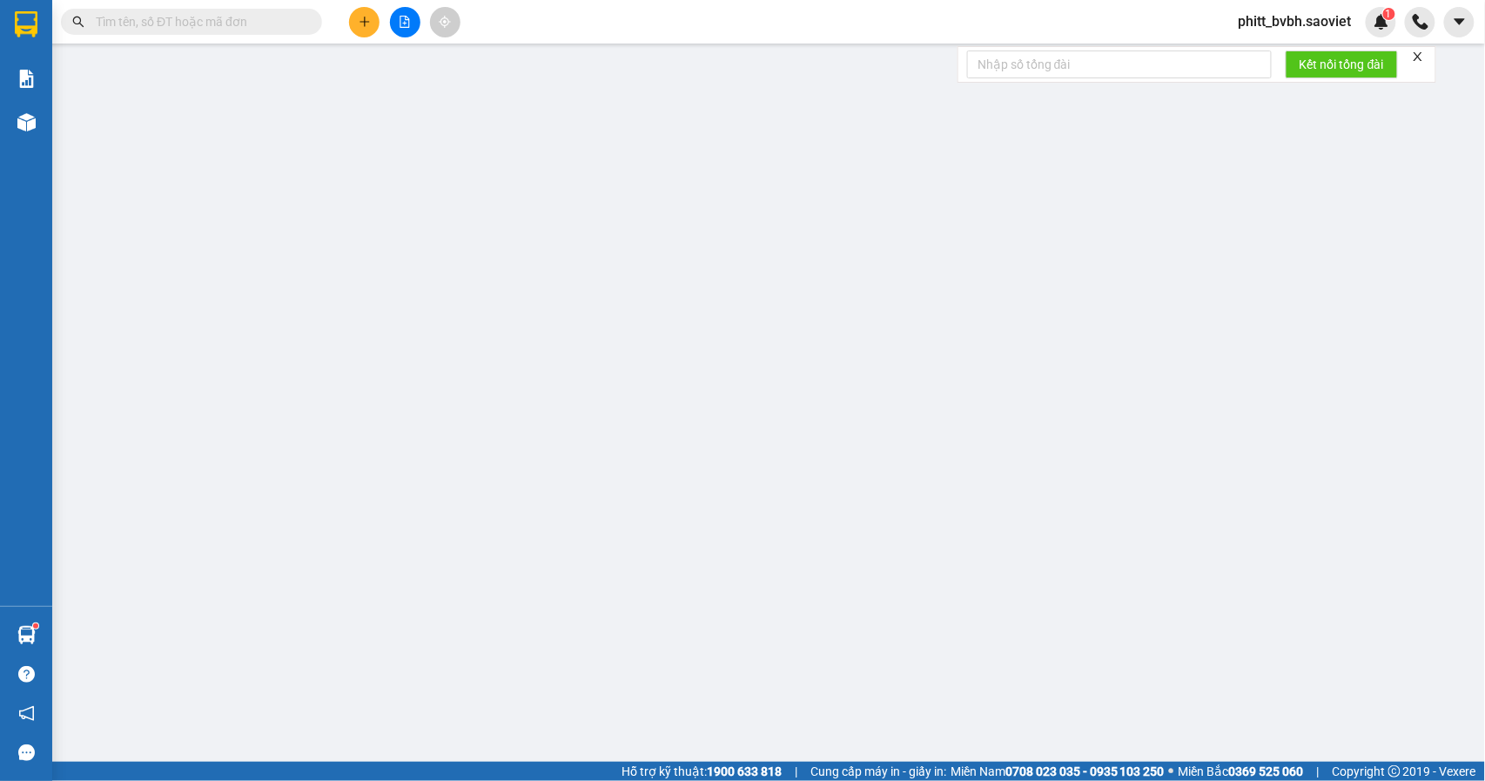
type input "0868803233"
type input "0355578734"
type input "TUẤN"
type input "180.000"
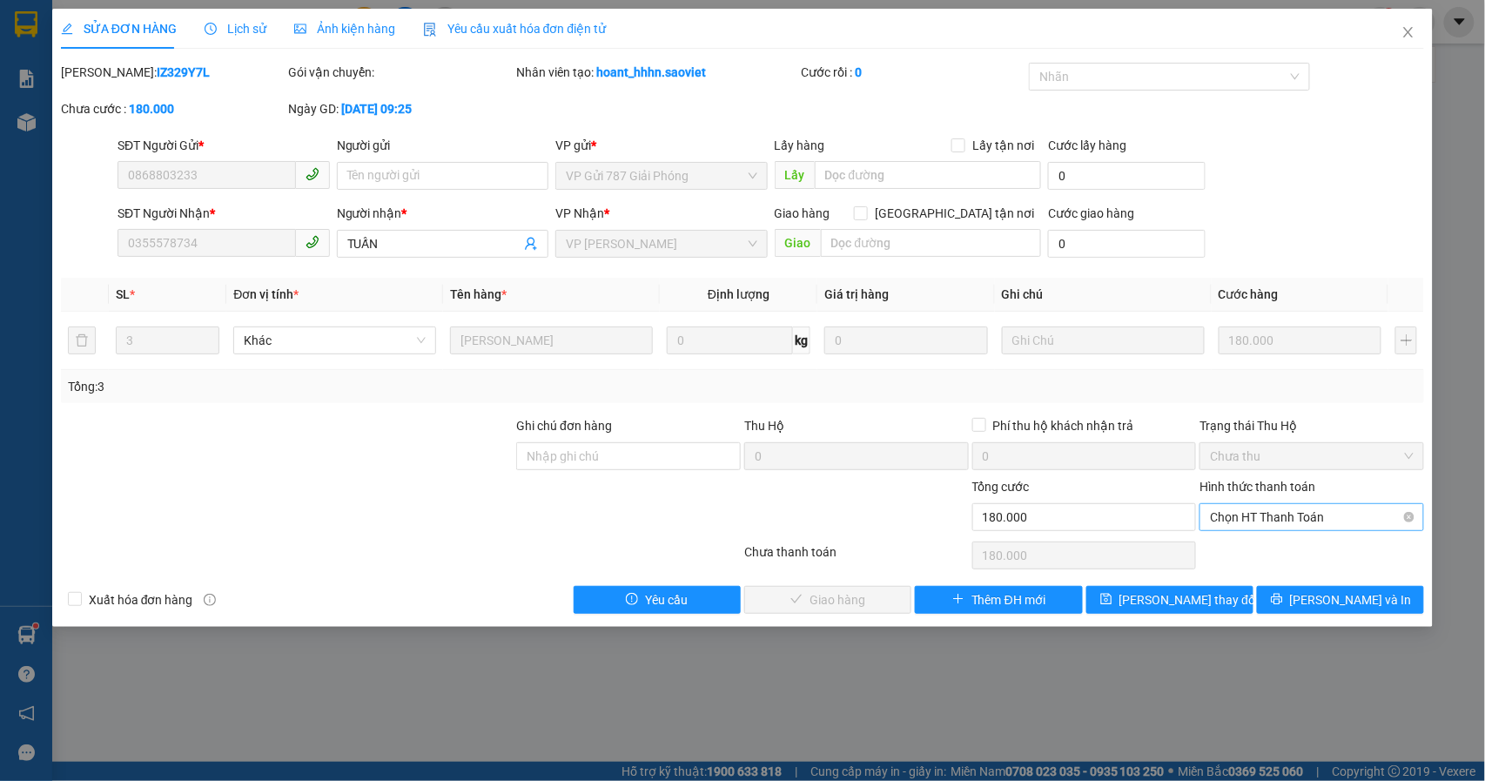
click at [1330, 522] on span "Chọn HT Thanh Toán" at bounding box center [1312, 517] width 204 height 26
click at [1288, 548] on div "Tại văn phòng" at bounding box center [1313, 553] width 204 height 19
type input "0"
click at [820, 600] on span "[PERSON_NAME] và Giao hàng" at bounding box center [860, 599] width 167 height 19
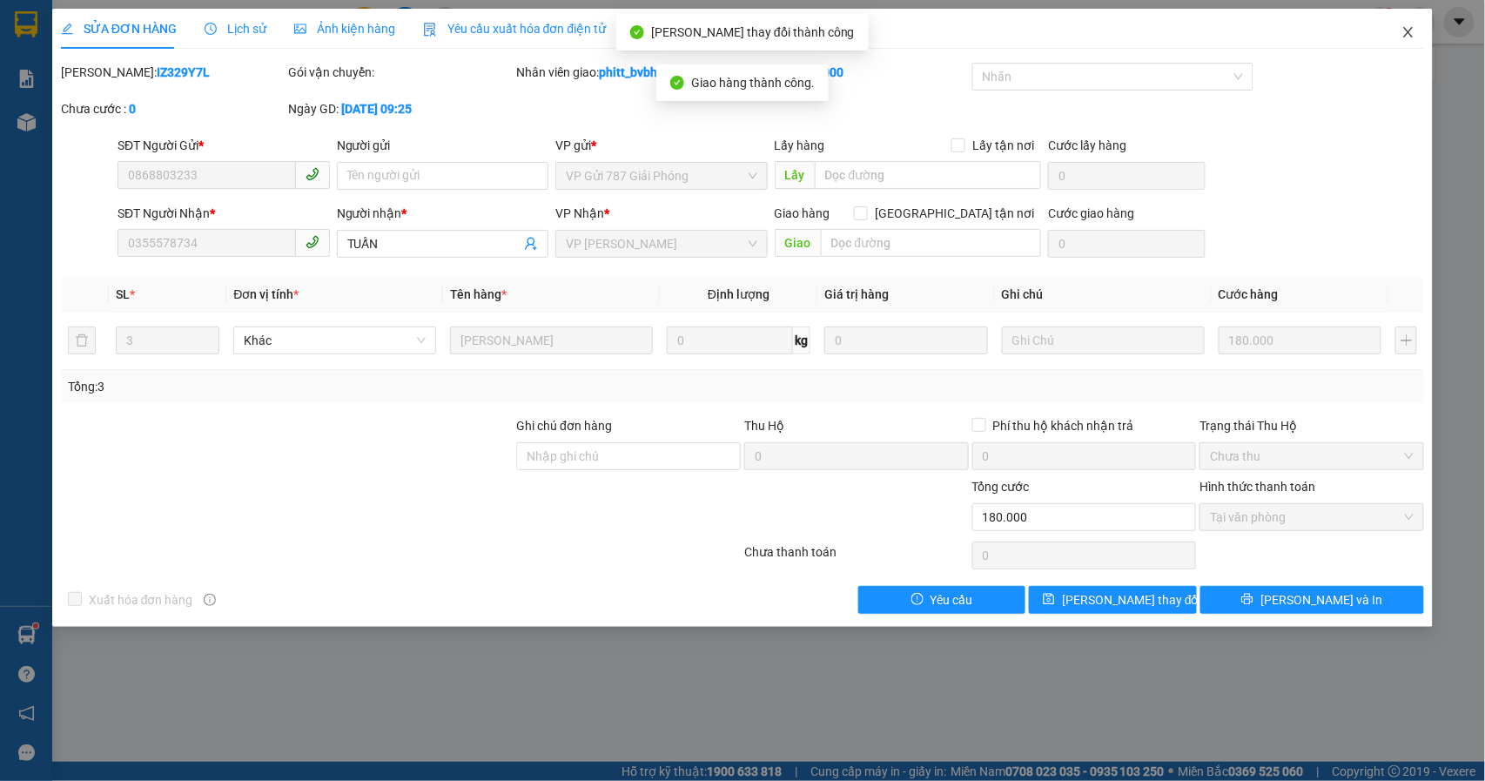
click at [1410, 24] on span "Close" at bounding box center [1408, 33] width 49 height 49
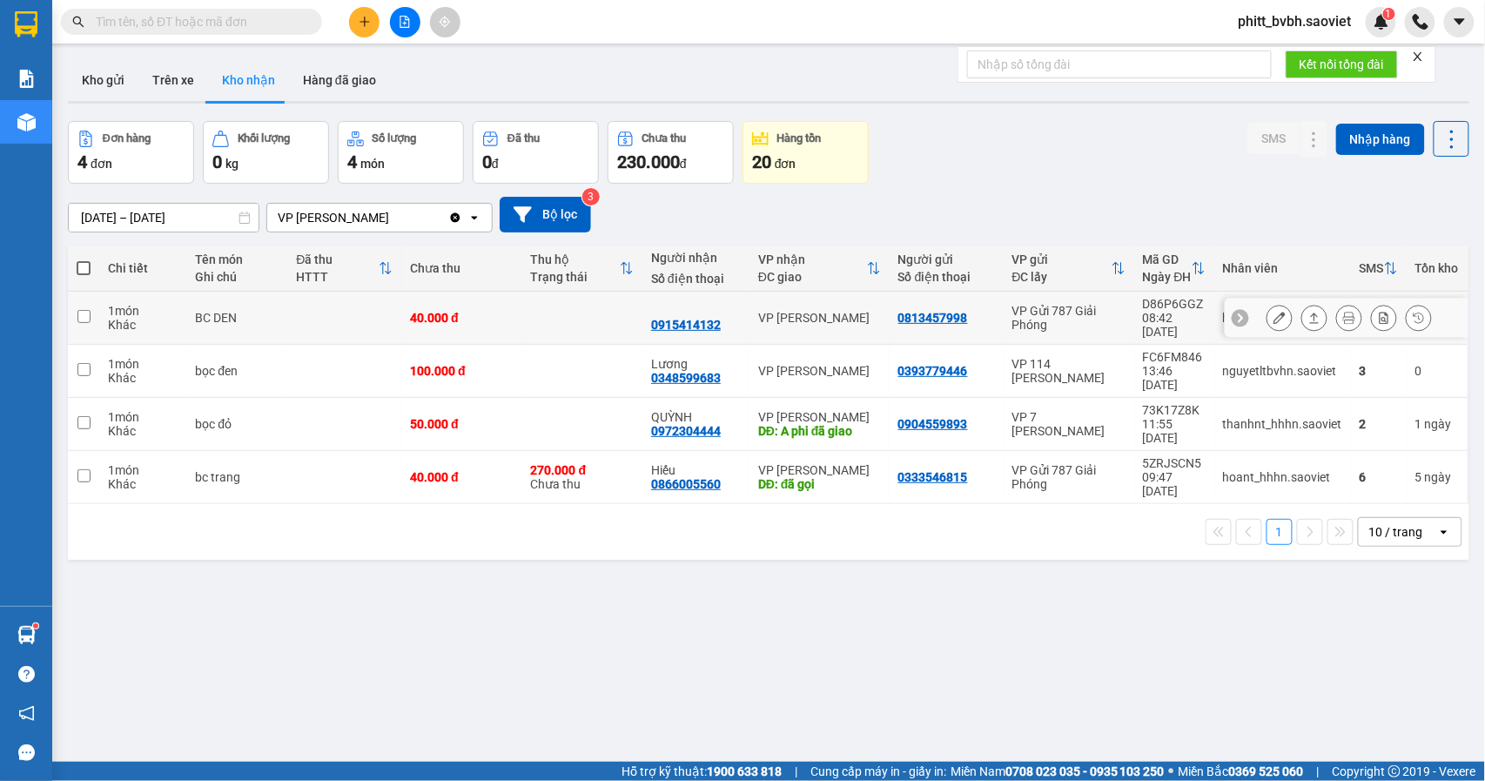
click at [385, 308] on td at bounding box center [344, 318] width 114 height 53
checkbox input "true"
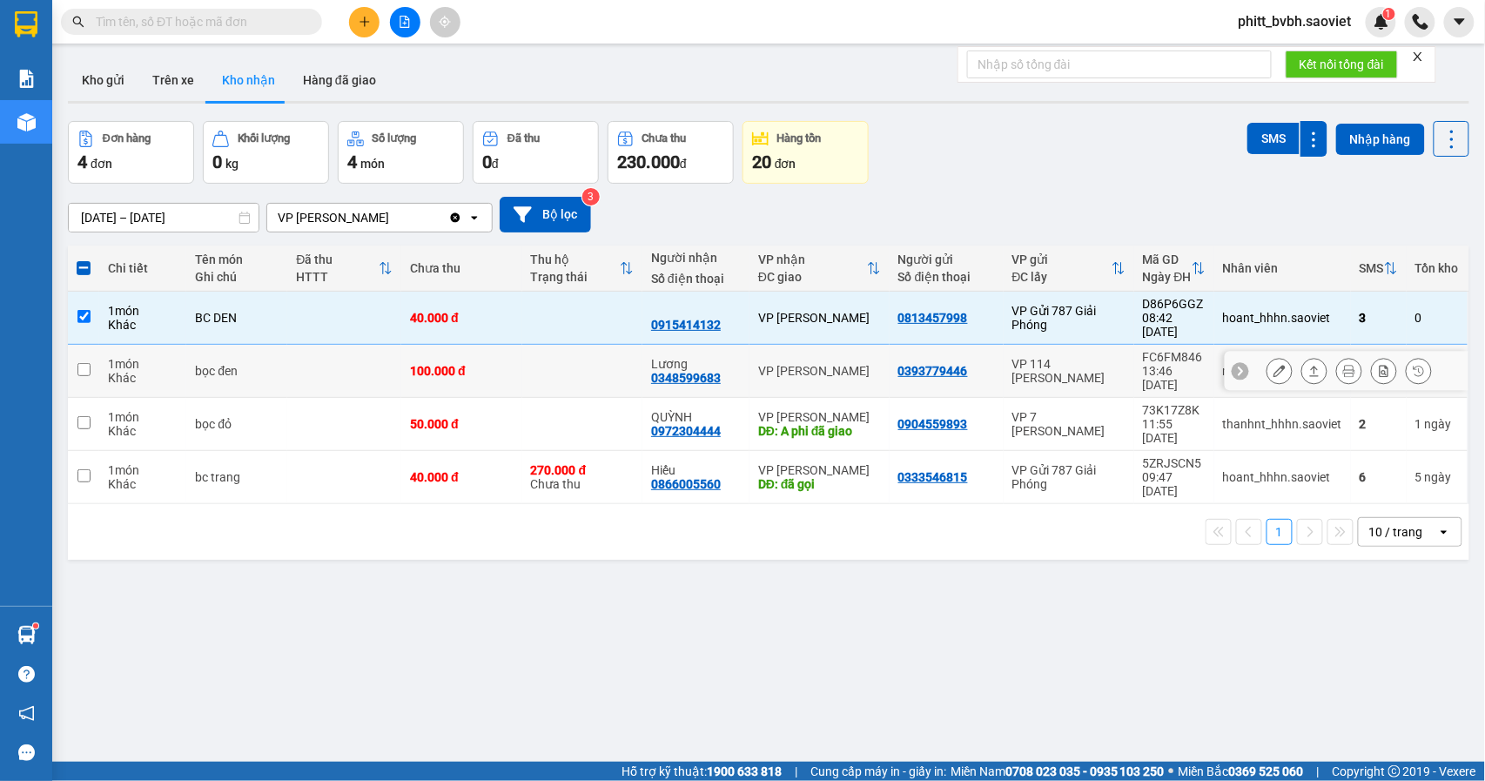
click at [377, 348] on td at bounding box center [344, 371] width 114 height 53
checkbox input "true"
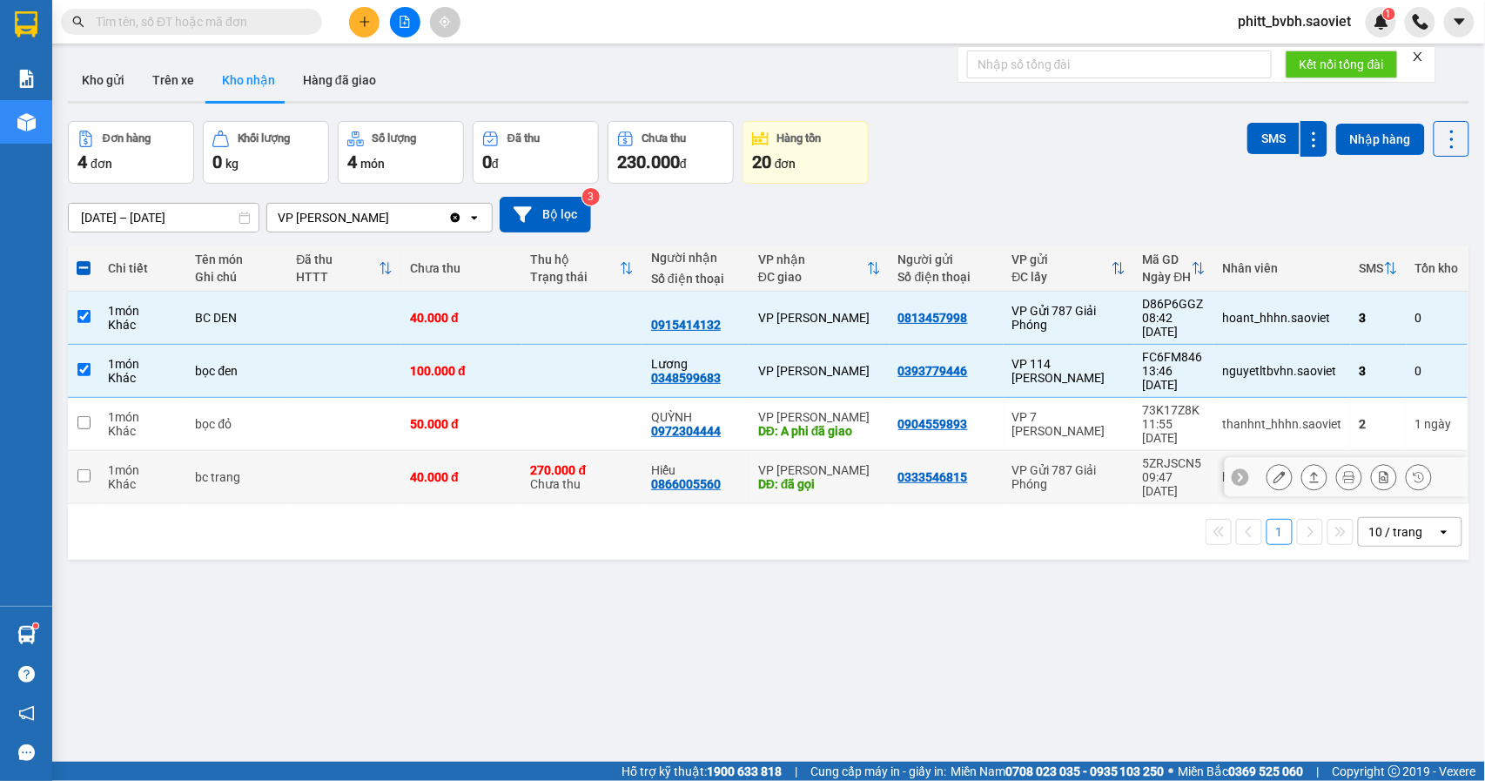
click at [367, 451] on td at bounding box center [344, 477] width 114 height 53
checkbox input "true"
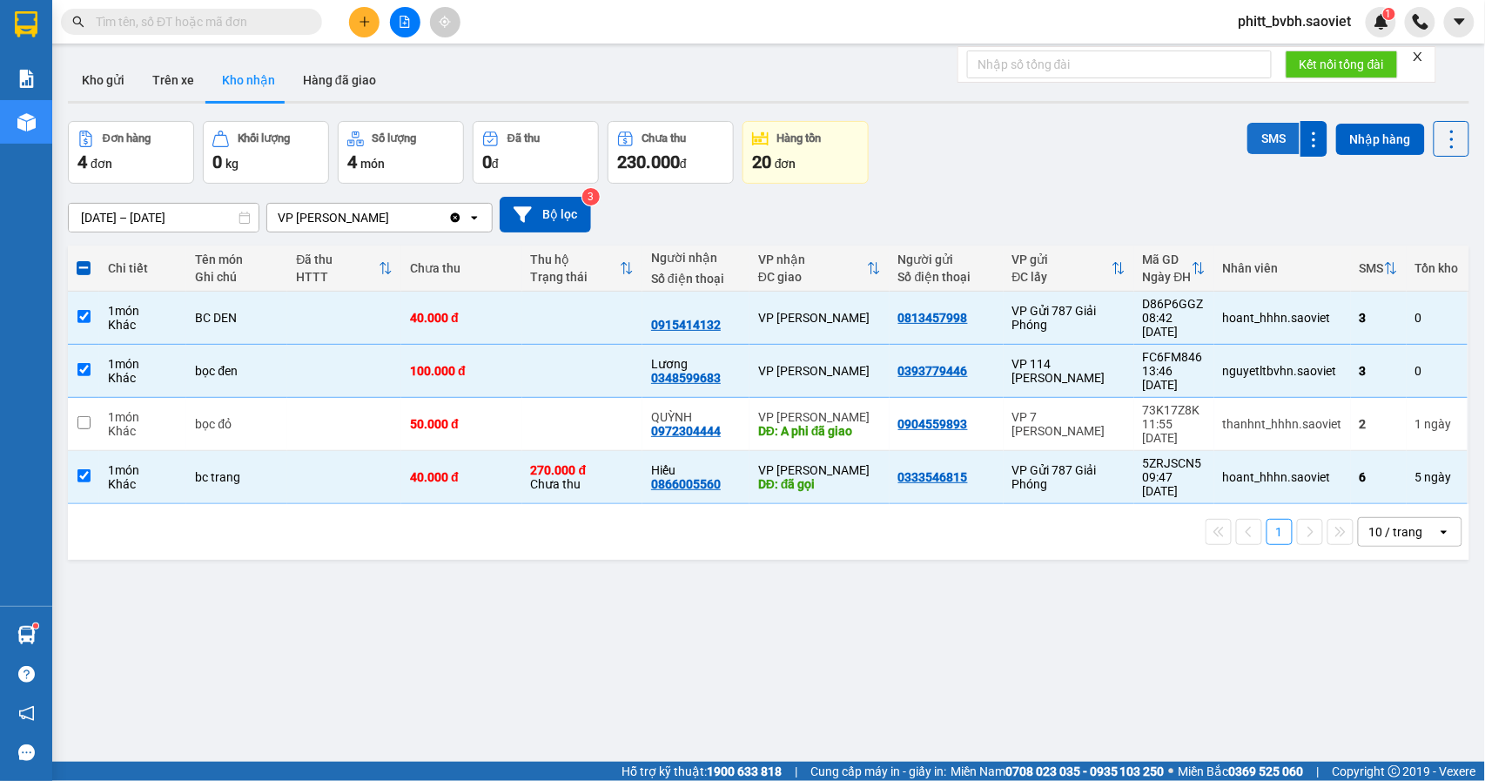
click at [1247, 139] on button "SMS" at bounding box center [1273, 138] width 52 height 31
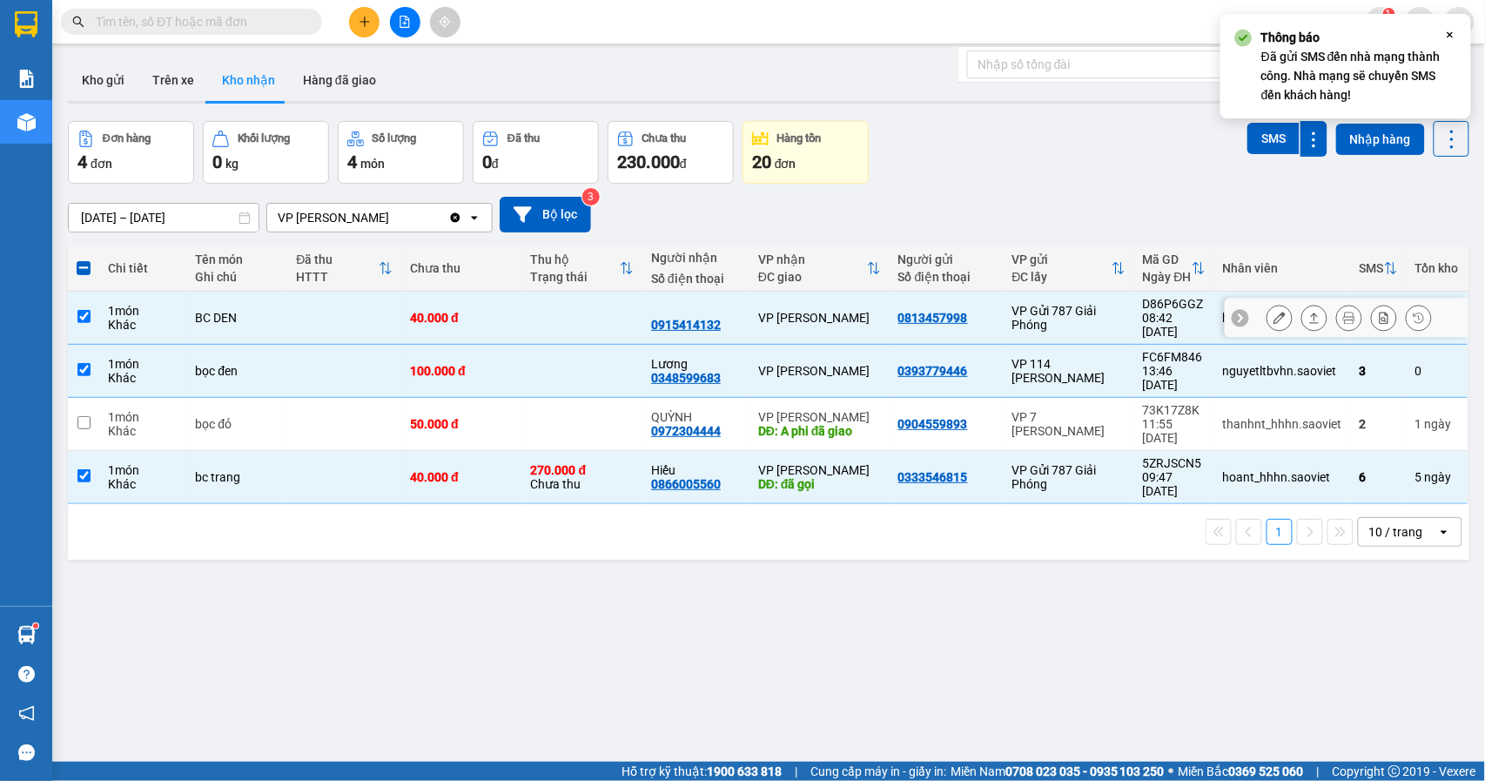
click at [120, 307] on div "1 món" at bounding box center [143, 311] width 70 height 14
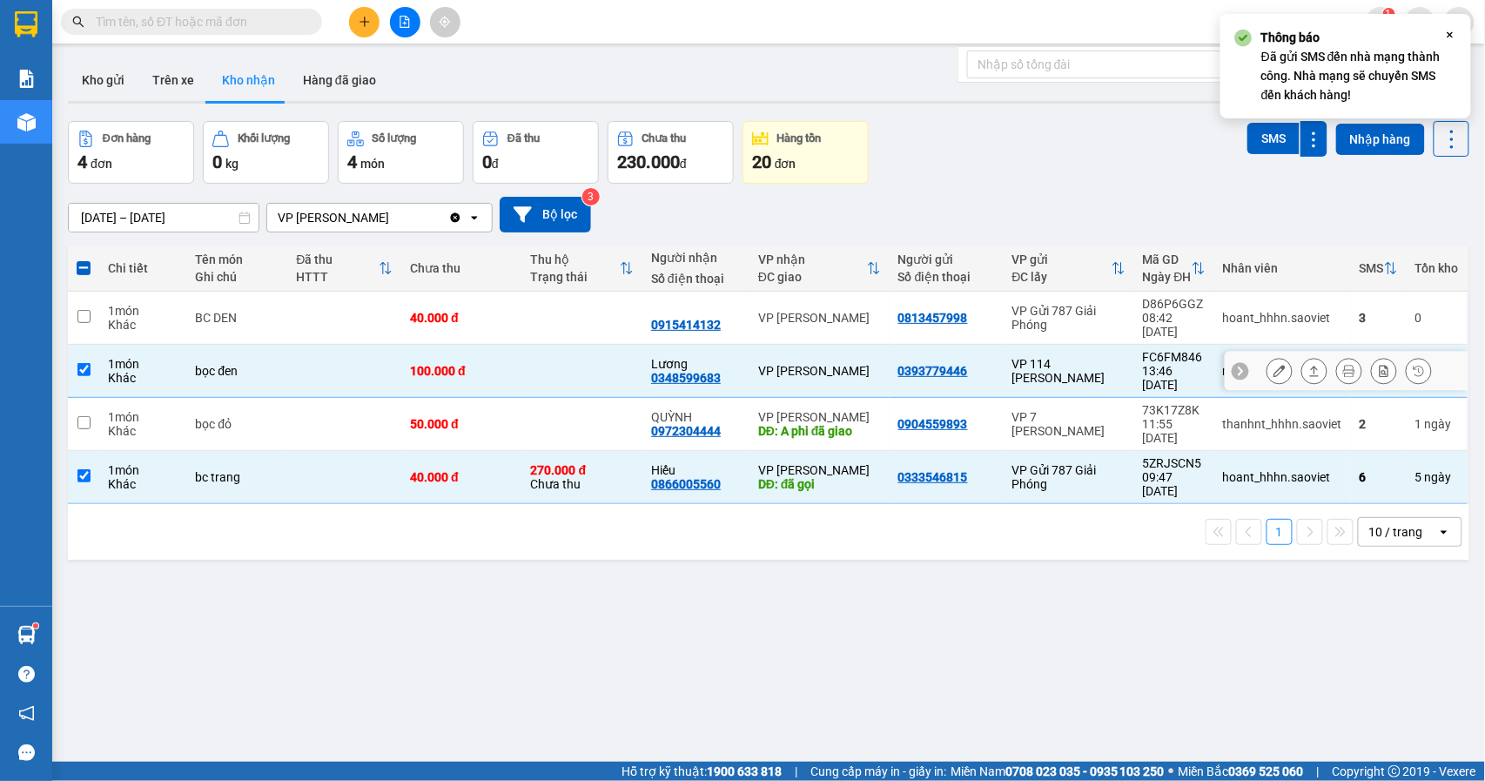
click at [111, 331] on td "1 món Khác" at bounding box center [142, 318] width 87 height 53
checkbox input "true"
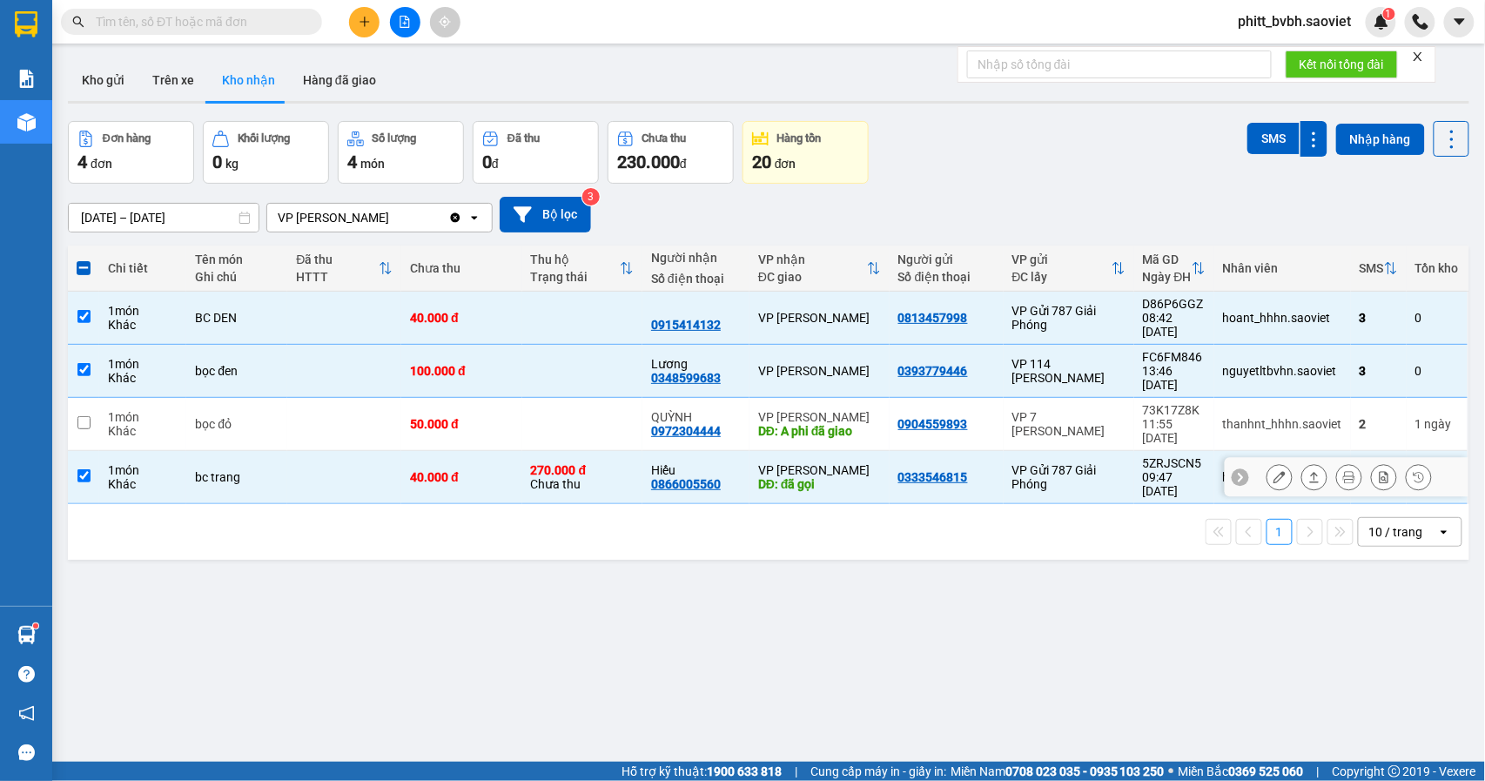
click at [101, 451] on td "1 món Khác" at bounding box center [142, 477] width 87 height 53
checkbox input "false"
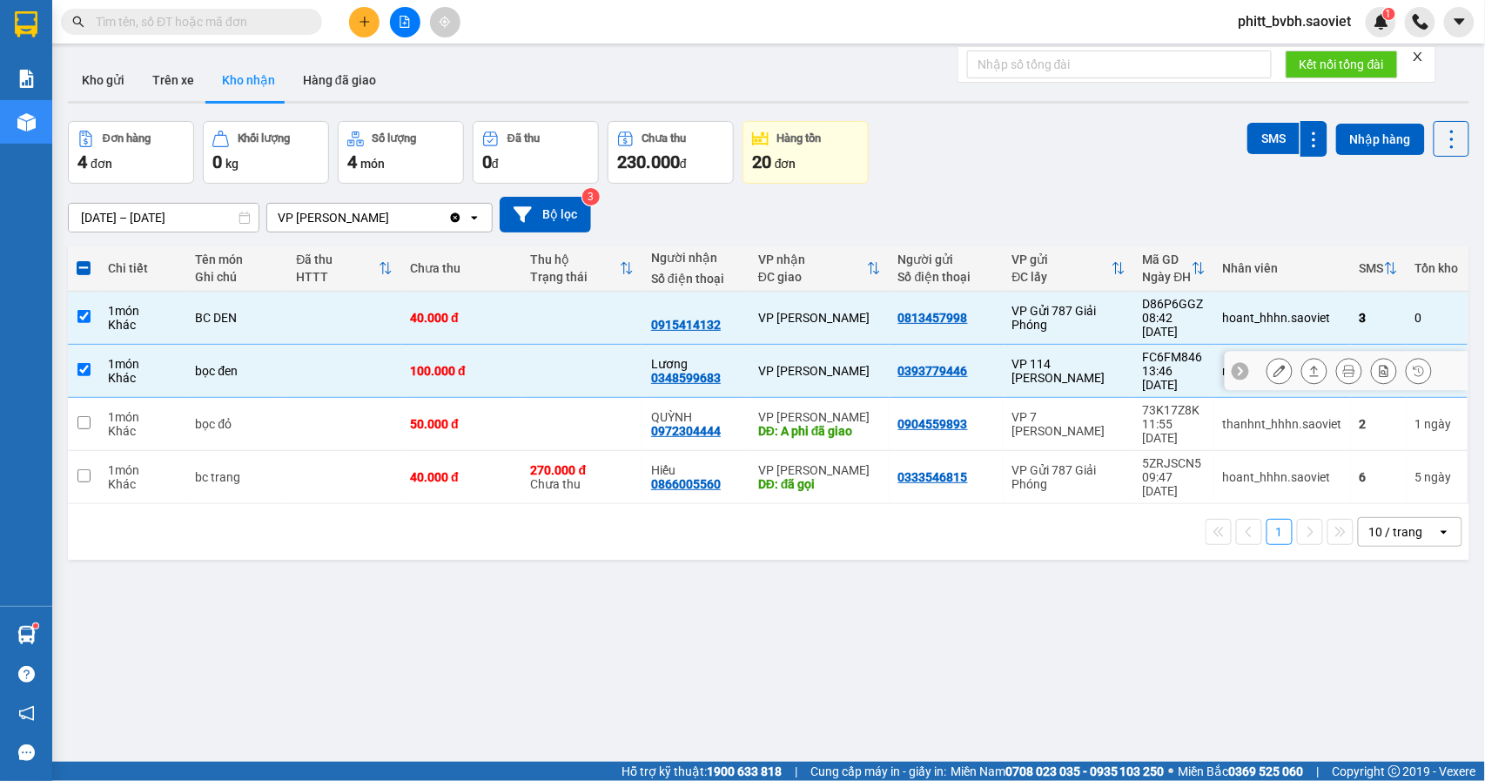
click at [97, 352] on td at bounding box center [83, 371] width 31 height 53
checkbox input "false"
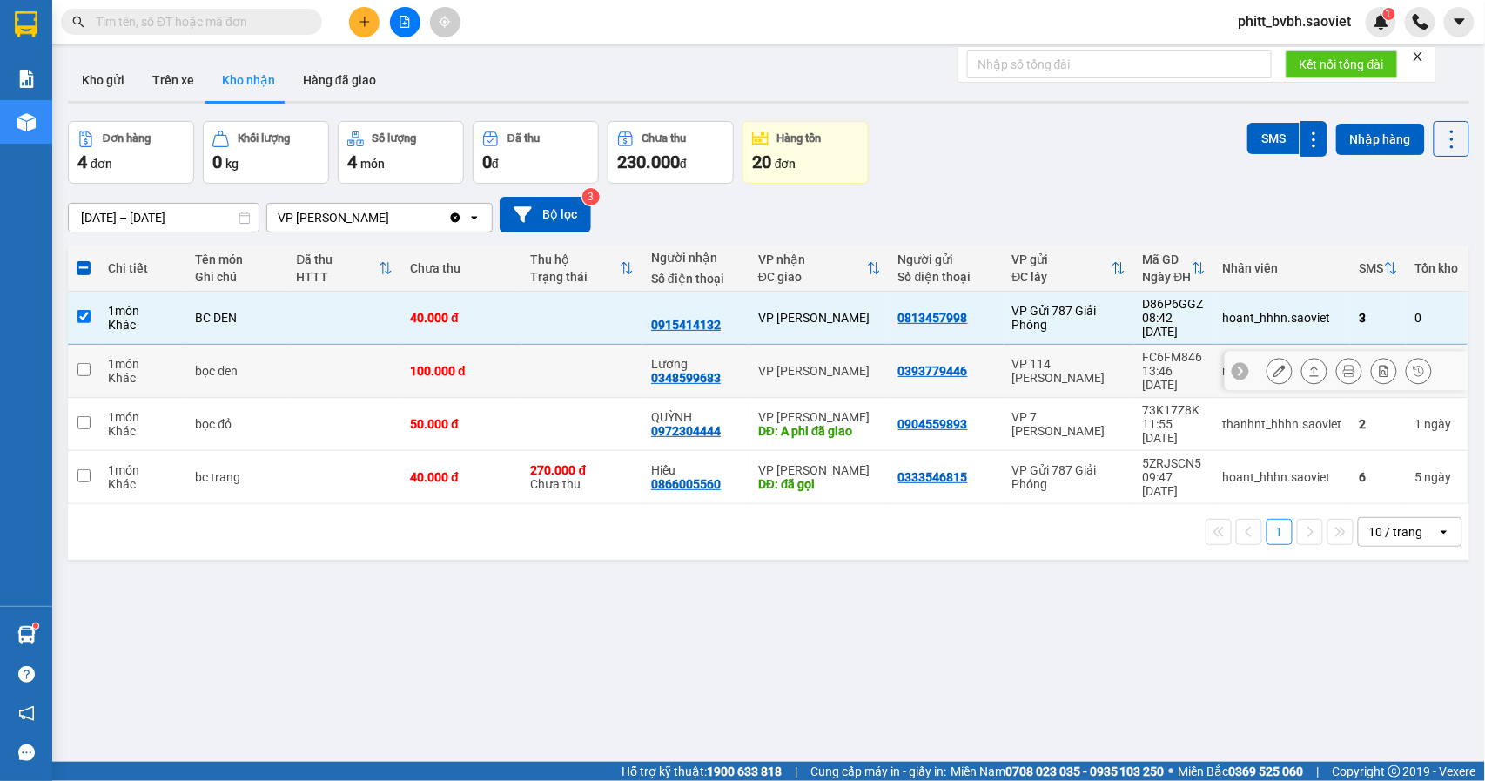
click at [99, 320] on td "1 món Khác" at bounding box center [142, 318] width 87 height 53
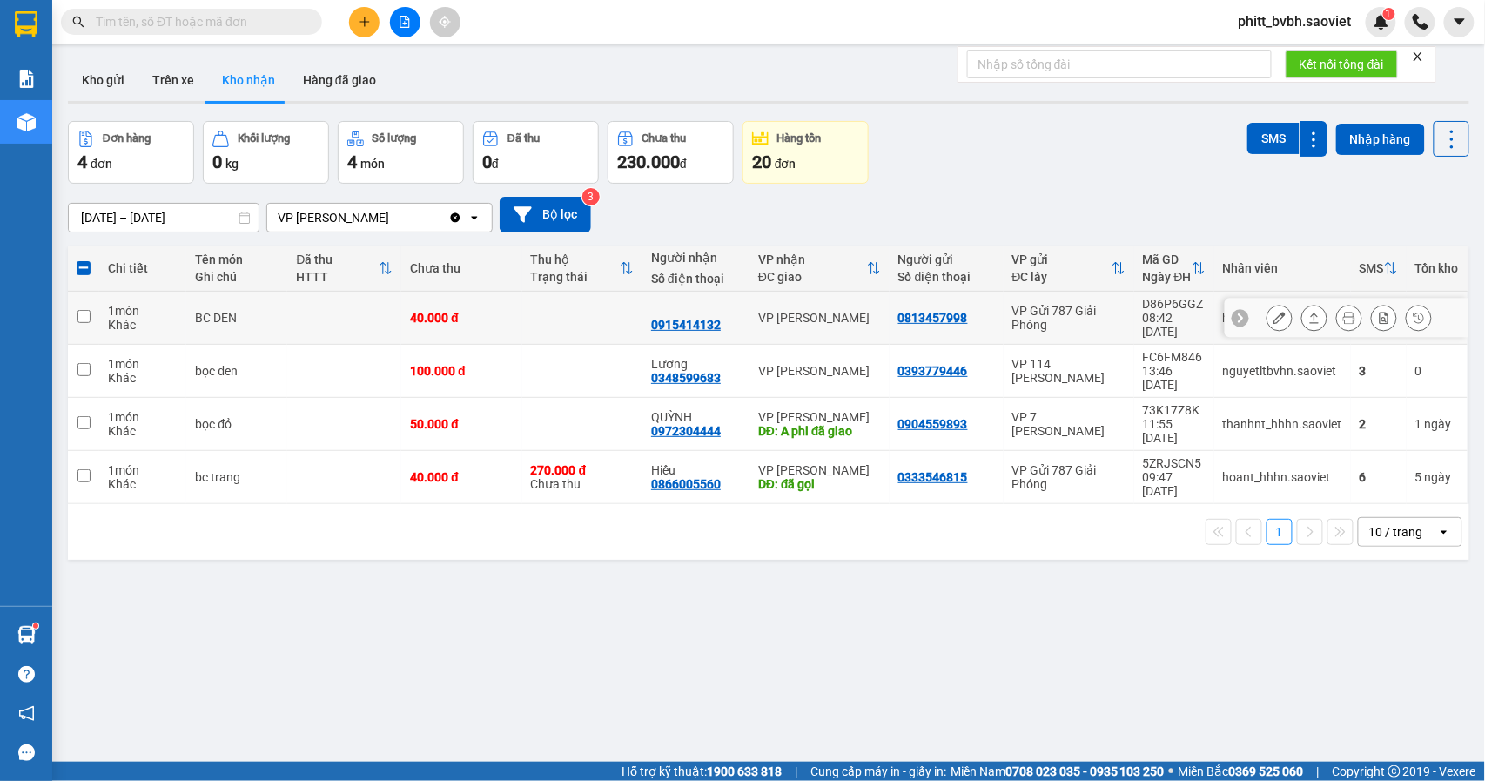
checkbox input "false"
click at [172, 78] on button "Trên xe" at bounding box center [173, 80] width 70 height 42
type input "[DATE] – [DATE]"
